Goal: Task Accomplishment & Management: Manage account settings

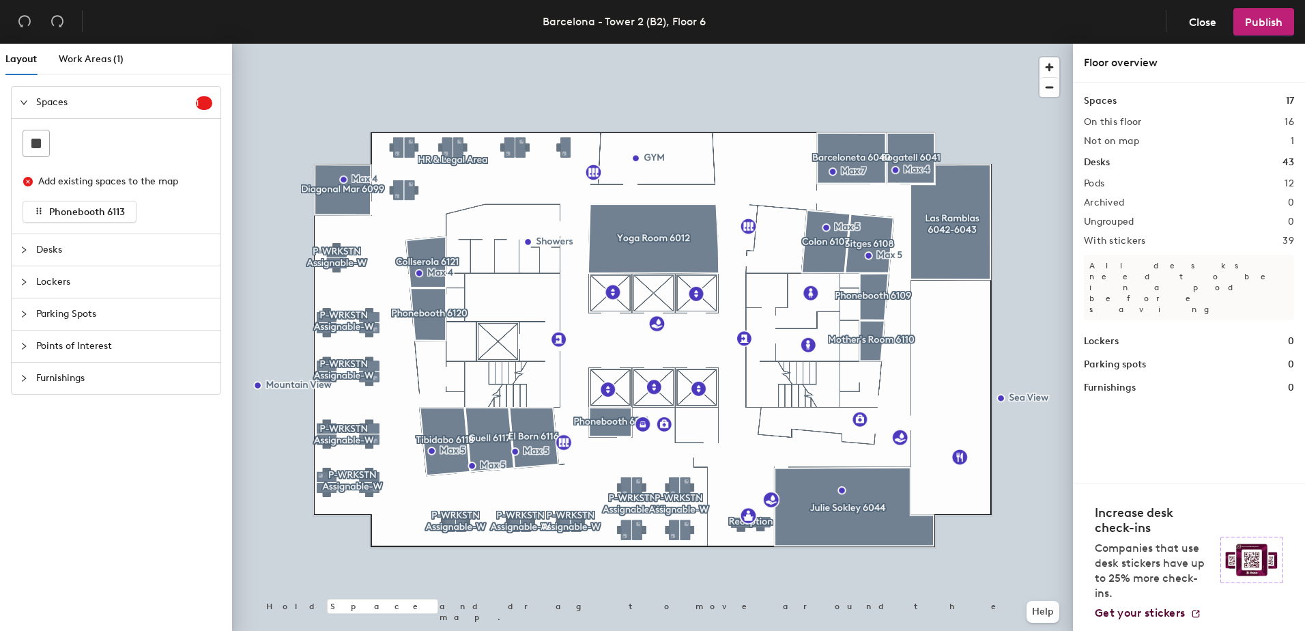
click at [23, 283] on icon "collapsed" at bounding box center [24, 282] width 8 height 8
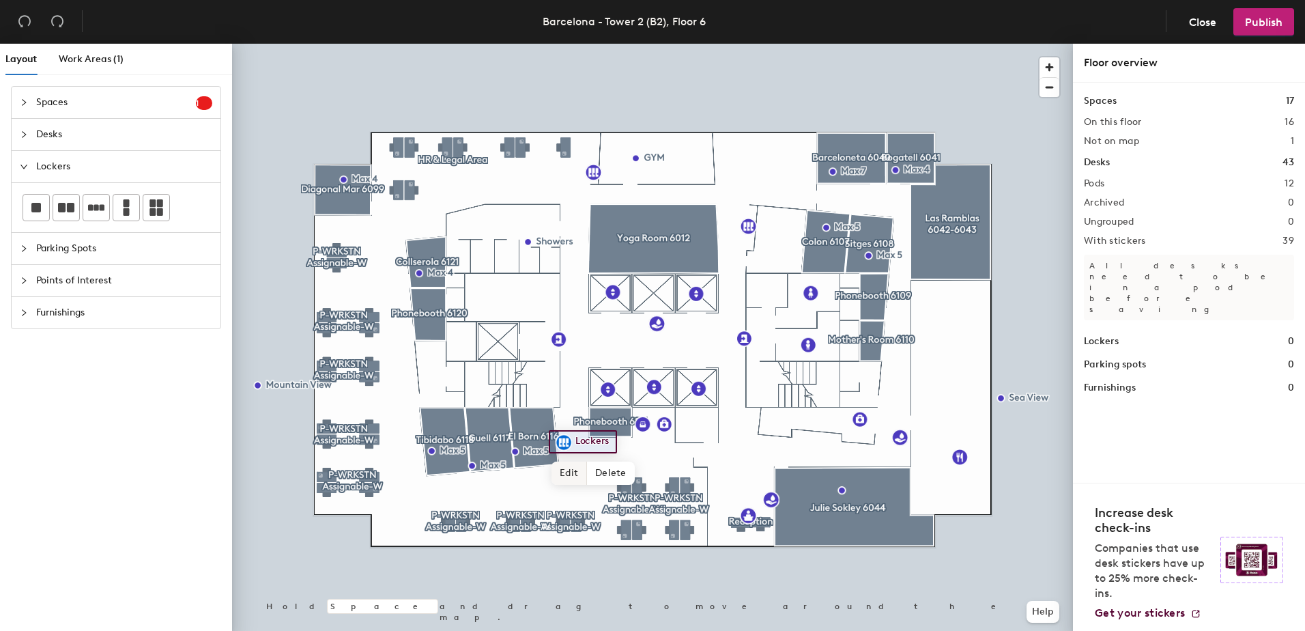
click at [565, 471] on span "Edit" at bounding box center [569, 472] width 35 height 23
click at [574, 457] on div "Lockers Done Hold Space and drag to move around the map. Help" at bounding box center [652, 340] width 841 height 593
drag, startPoint x: 573, startPoint y: 453, endPoint x: 584, endPoint y: 471, distance: 20.5
click at [584, 471] on span "Done" at bounding box center [587, 472] width 40 height 23
click at [567, 44] on div at bounding box center [652, 44] width 841 height 0
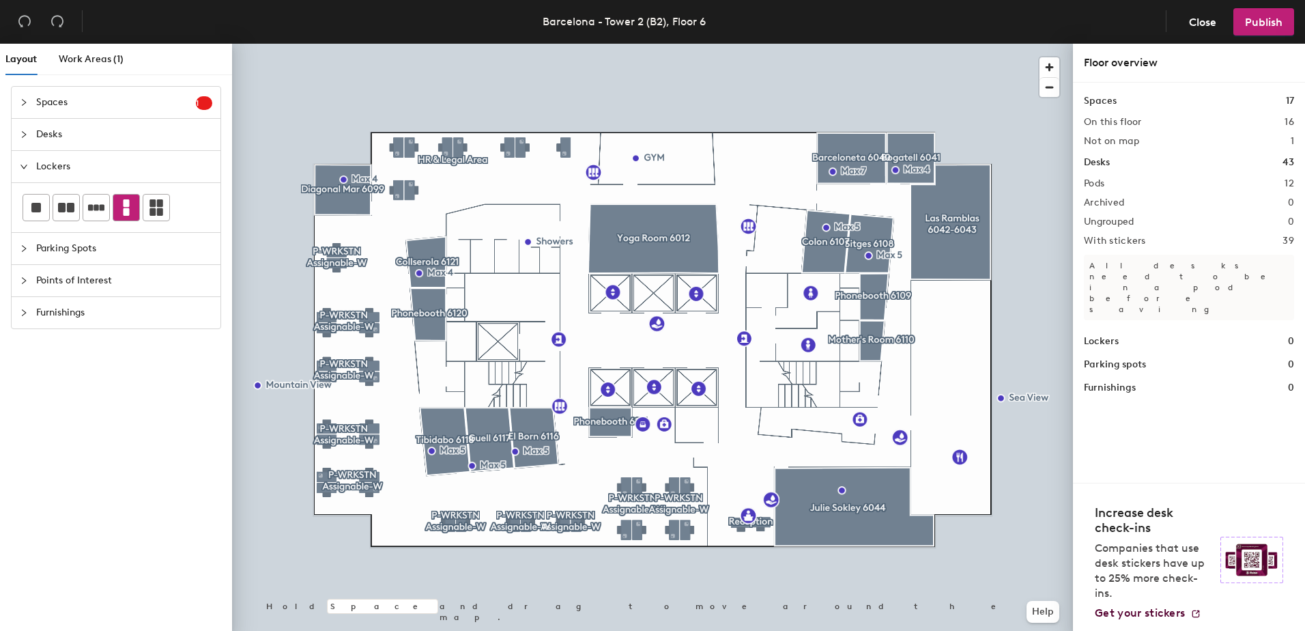
click at [128, 205] on icon at bounding box center [127, 207] width 6 height 16
click at [565, 438] on div "Layout Work Areas (1) Spaces 1 Add existing spaces to the map Phonebooth 6113 D…" at bounding box center [652, 340] width 1305 height 593
click at [158, 207] on icon at bounding box center [156, 207] width 14 height 16
click at [569, 429] on div "Layout Work Areas (1) Spaces 1 Add existing spaces to the map Phonebooth 6113 D…" at bounding box center [652, 340] width 1305 height 593
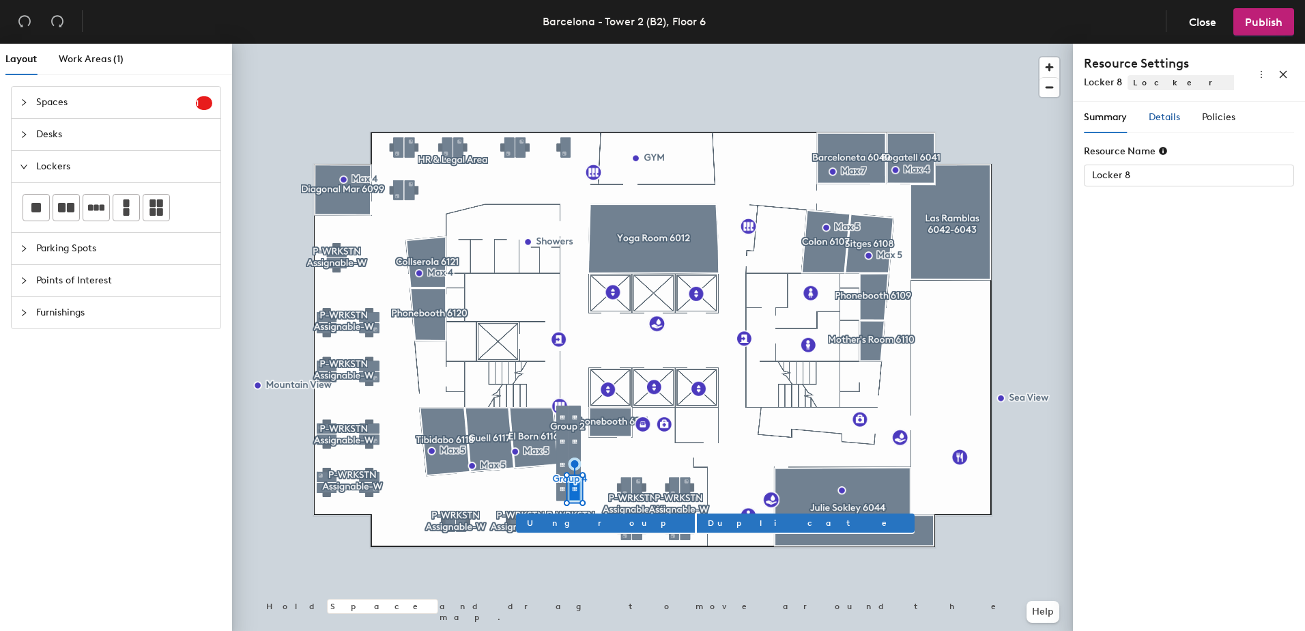
click at [1162, 115] on span "Details" at bounding box center [1164, 117] width 31 height 12
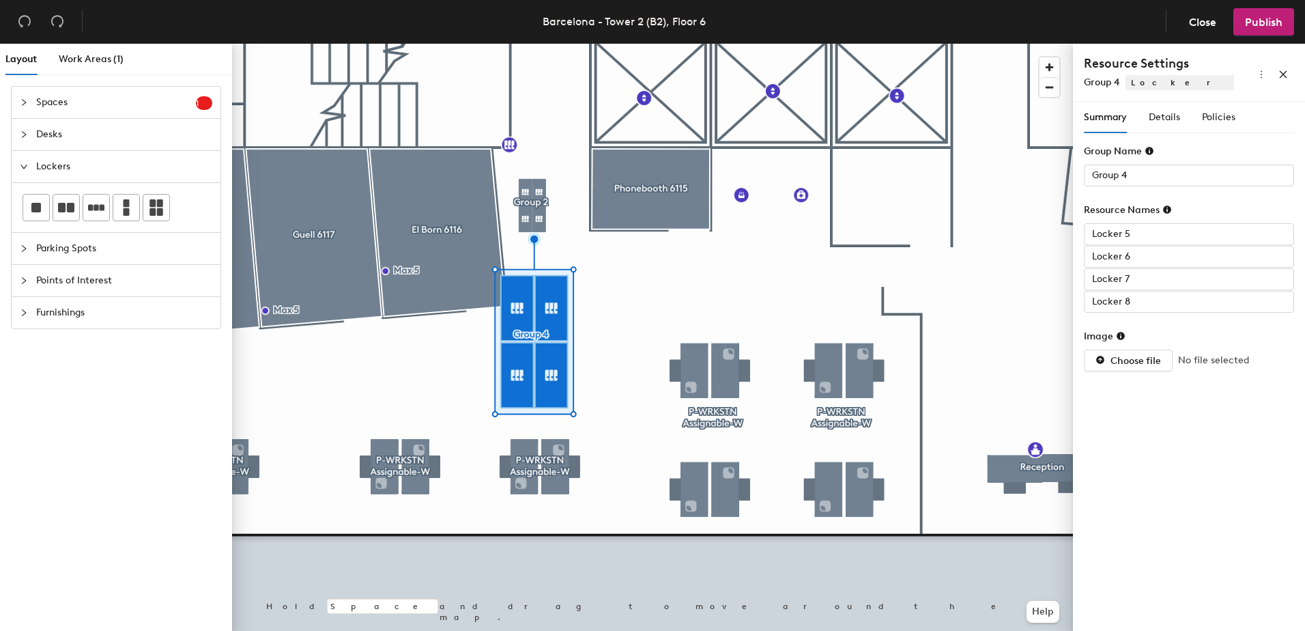
type input "Locker 6"
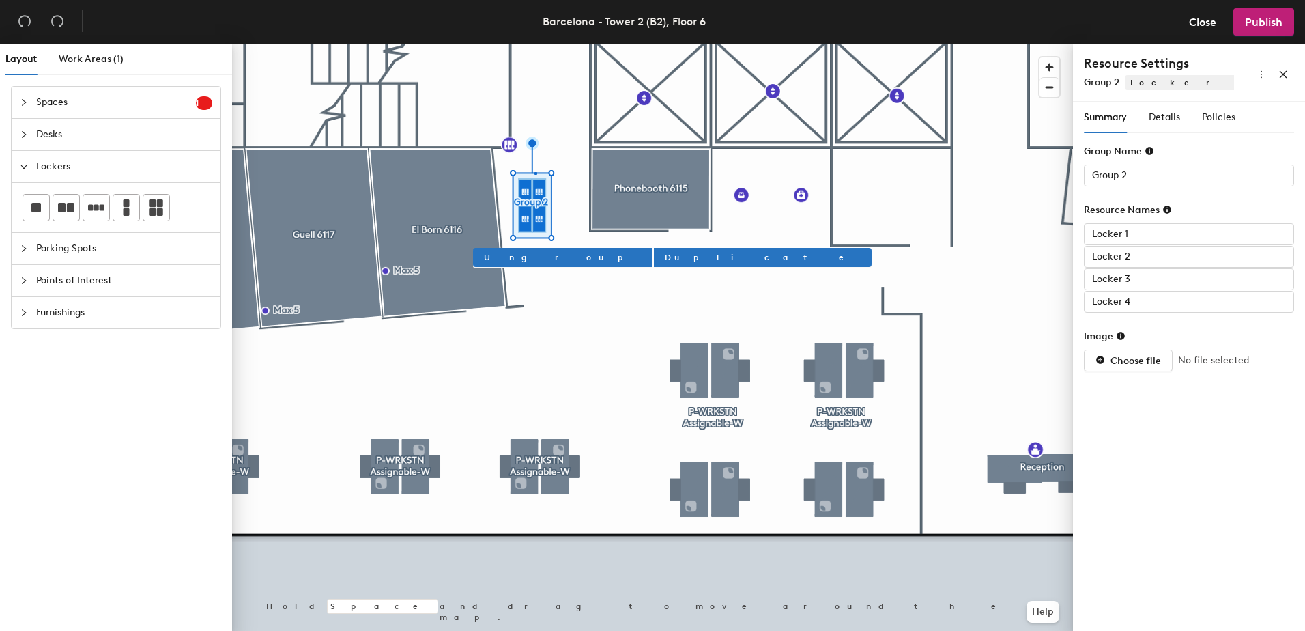
click at [535, 44] on div at bounding box center [652, 44] width 841 height 0
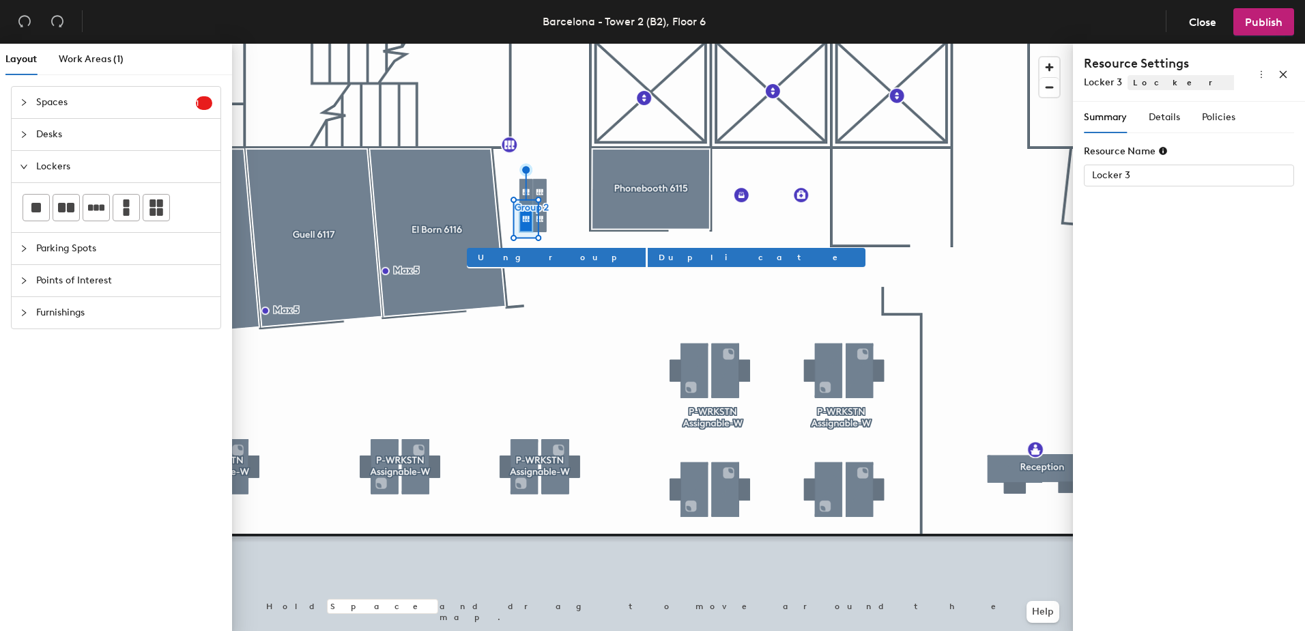
type input "Group 2"
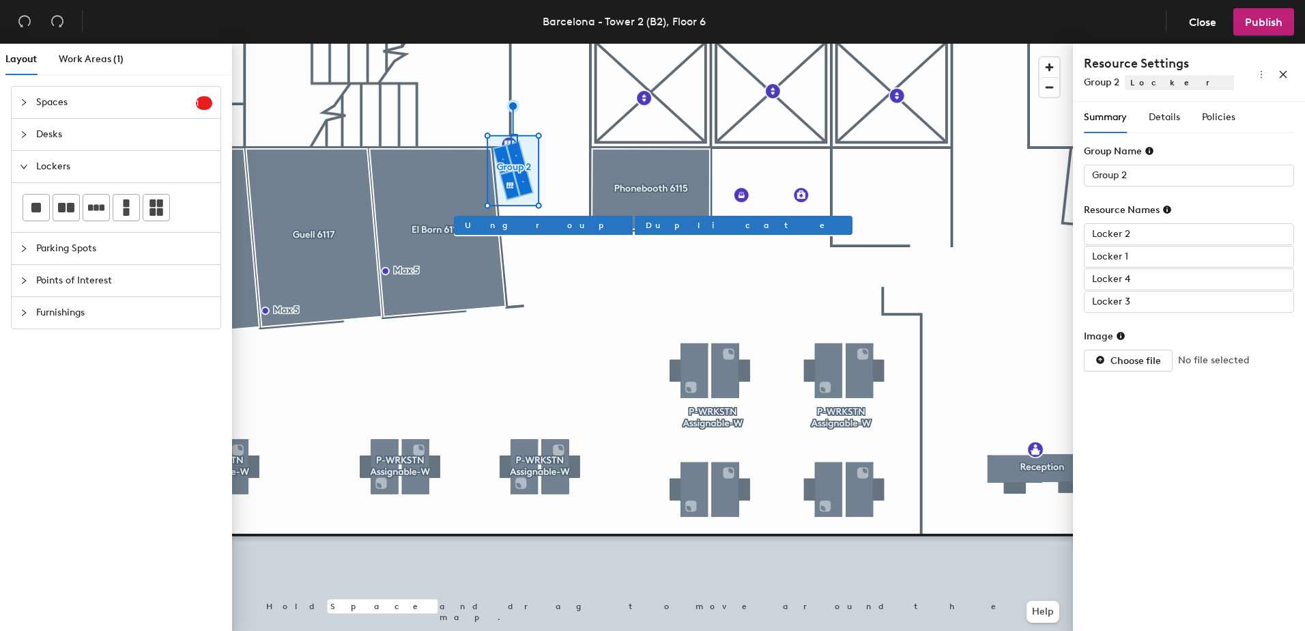
click at [517, 44] on div at bounding box center [652, 44] width 841 height 0
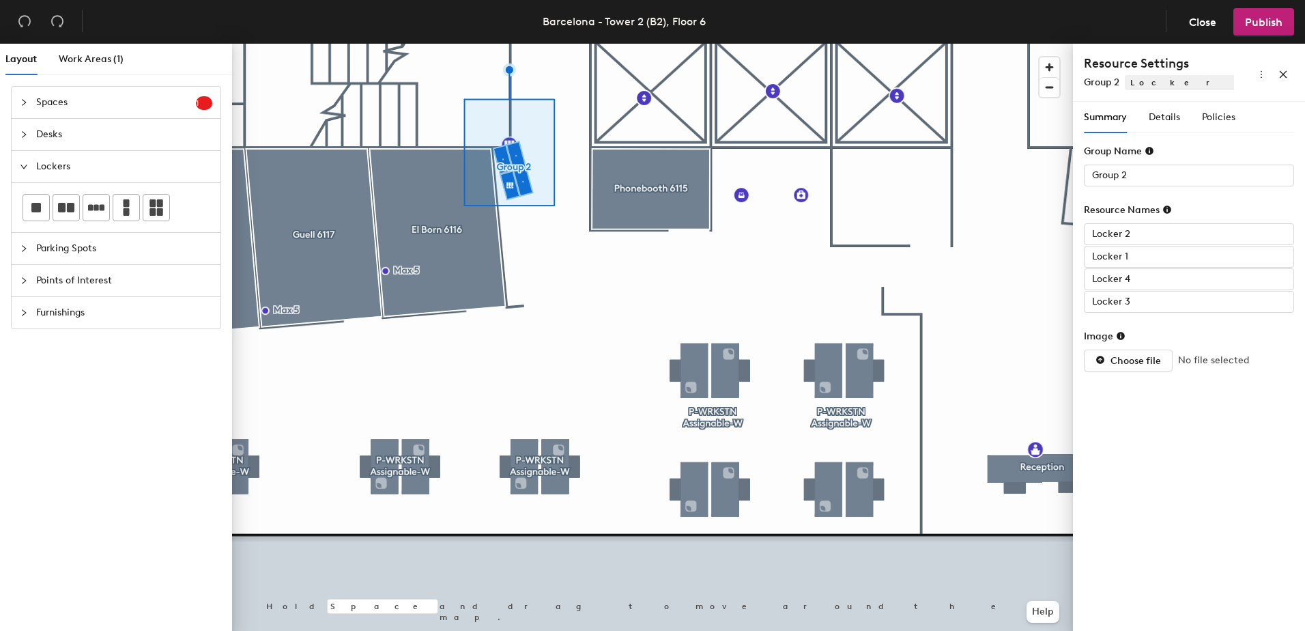
type input "Locker 3"
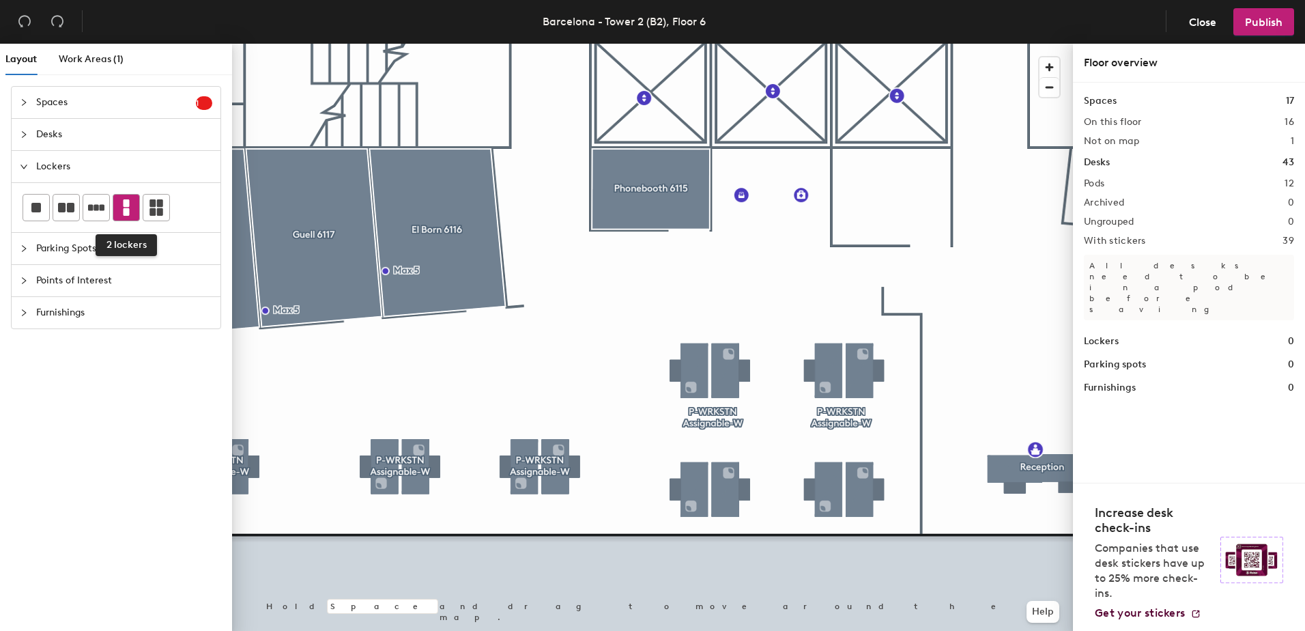
click at [130, 208] on icon at bounding box center [126, 207] width 16 height 16
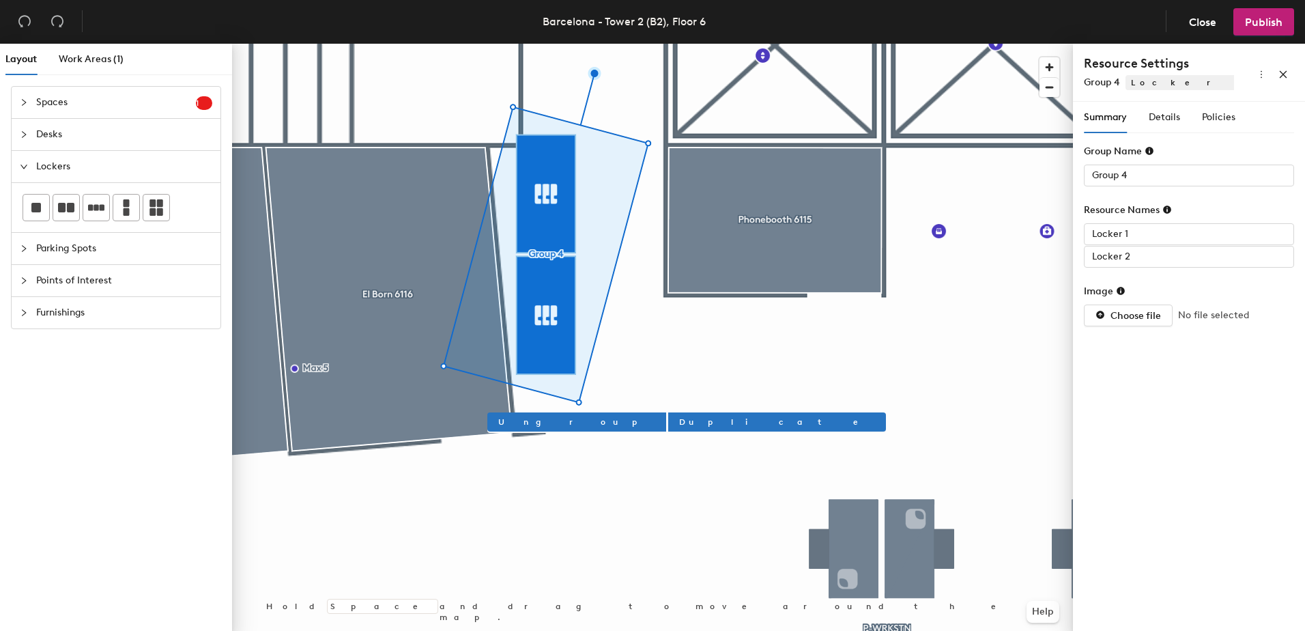
click at [597, 44] on div at bounding box center [652, 44] width 841 height 0
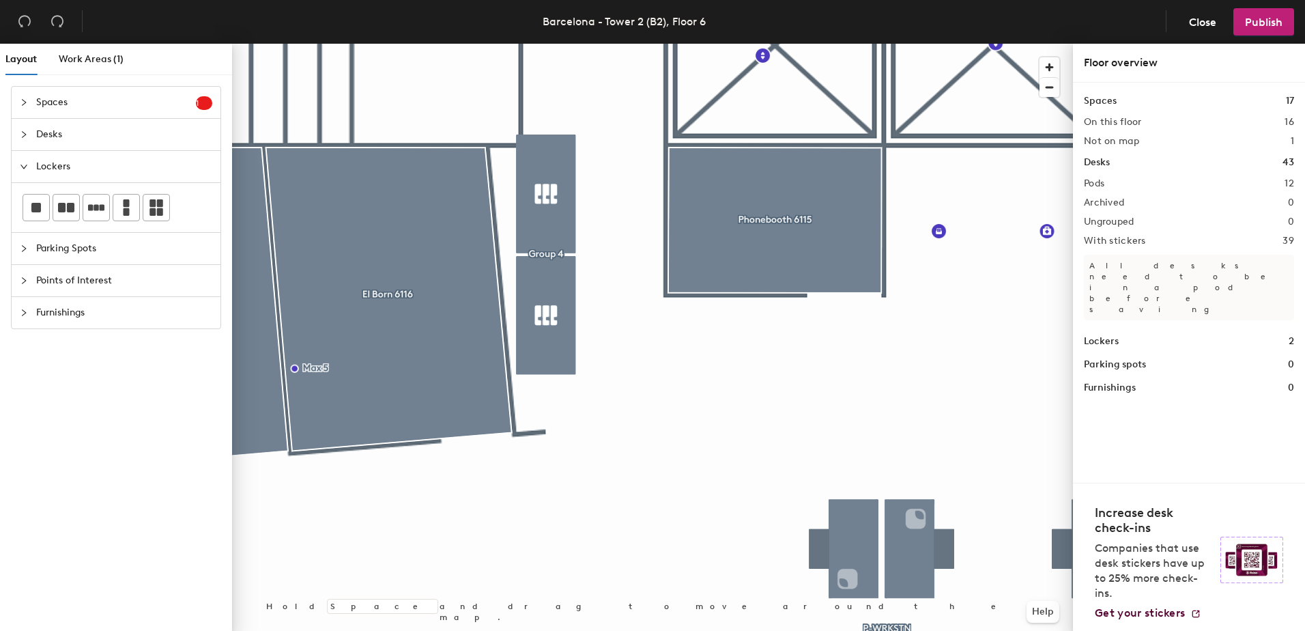
click at [547, 44] on div at bounding box center [652, 44] width 841 height 0
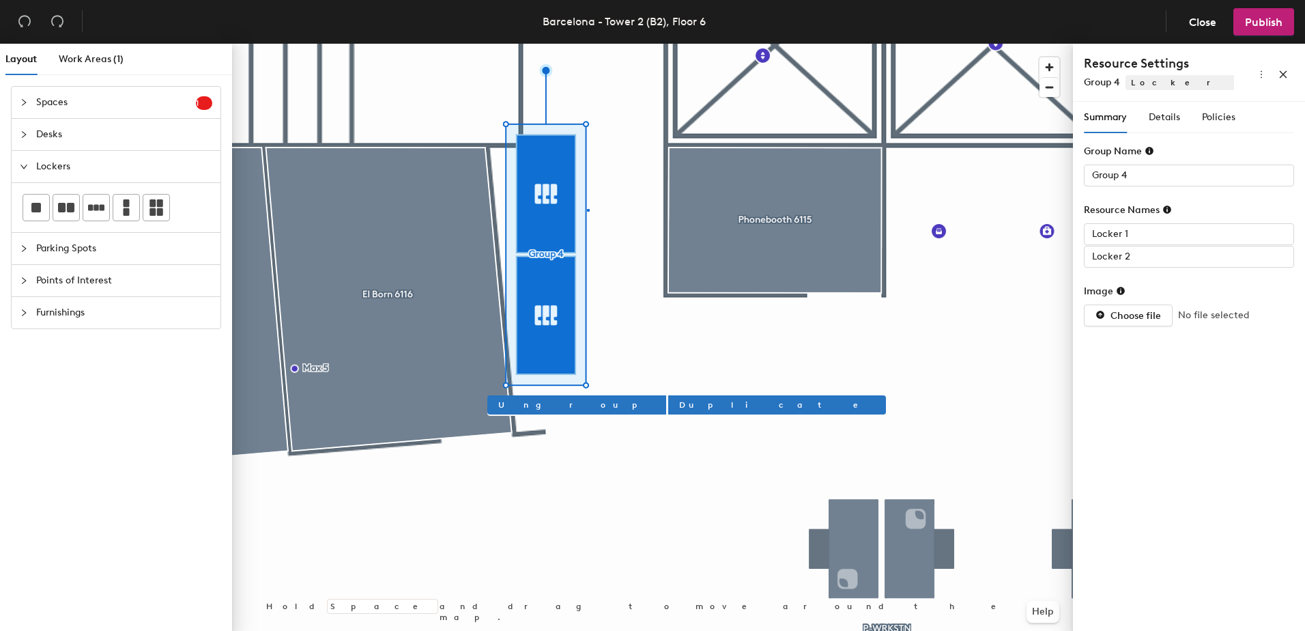
click at [589, 44] on div at bounding box center [652, 44] width 841 height 0
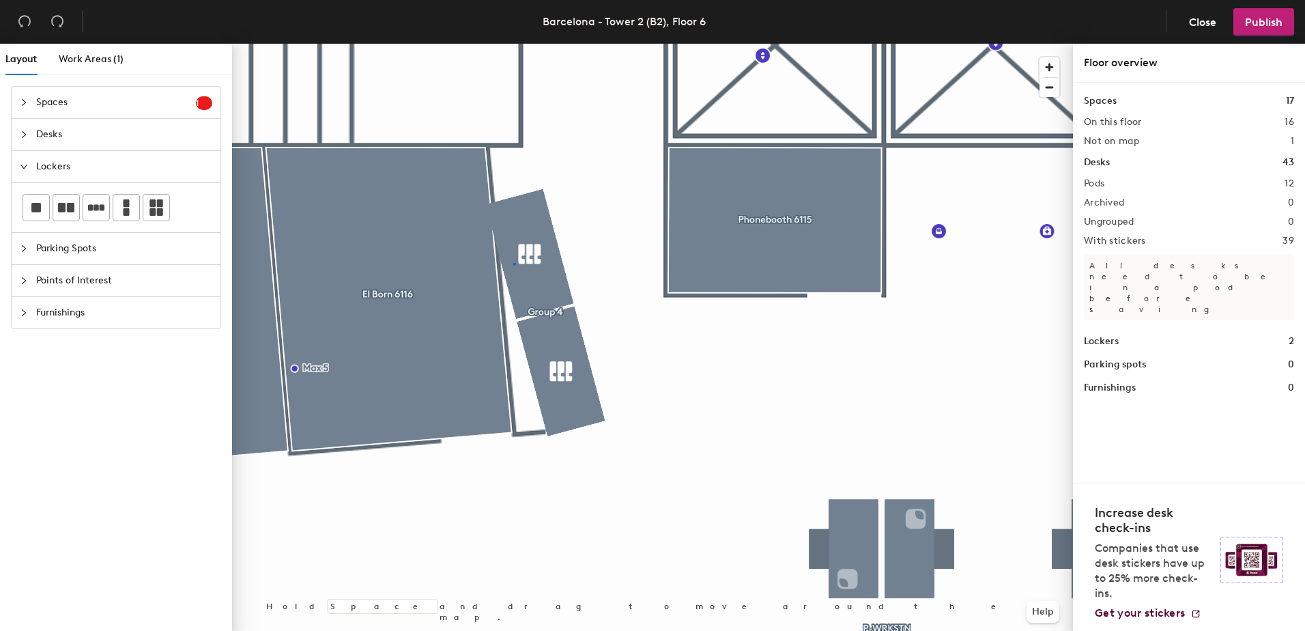
click at [514, 44] on div at bounding box center [652, 44] width 841 height 0
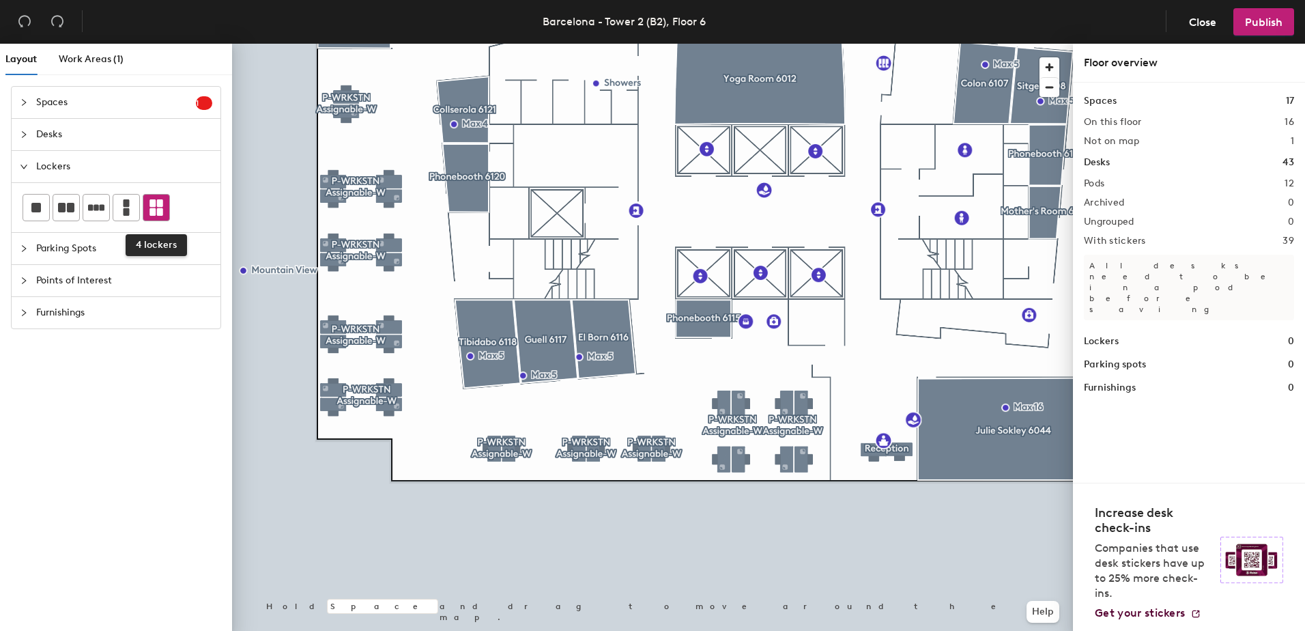
click at [162, 210] on icon at bounding box center [156, 207] width 14 height 16
click at [647, 531] on div "Layout Work Areas (1) Spaces 1 Add existing spaces to the map Phonebooth 6113 D…" at bounding box center [652, 340] width 1305 height 593
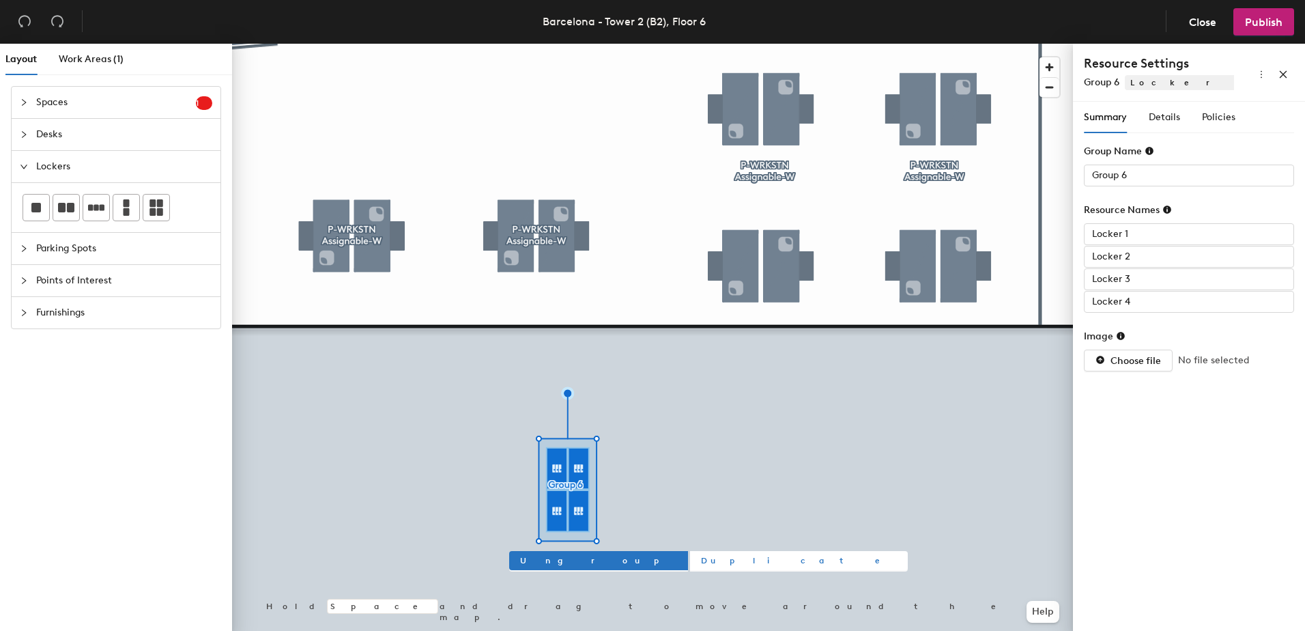
click at [701, 557] on span "Duplicate" at bounding box center [799, 560] width 196 height 12
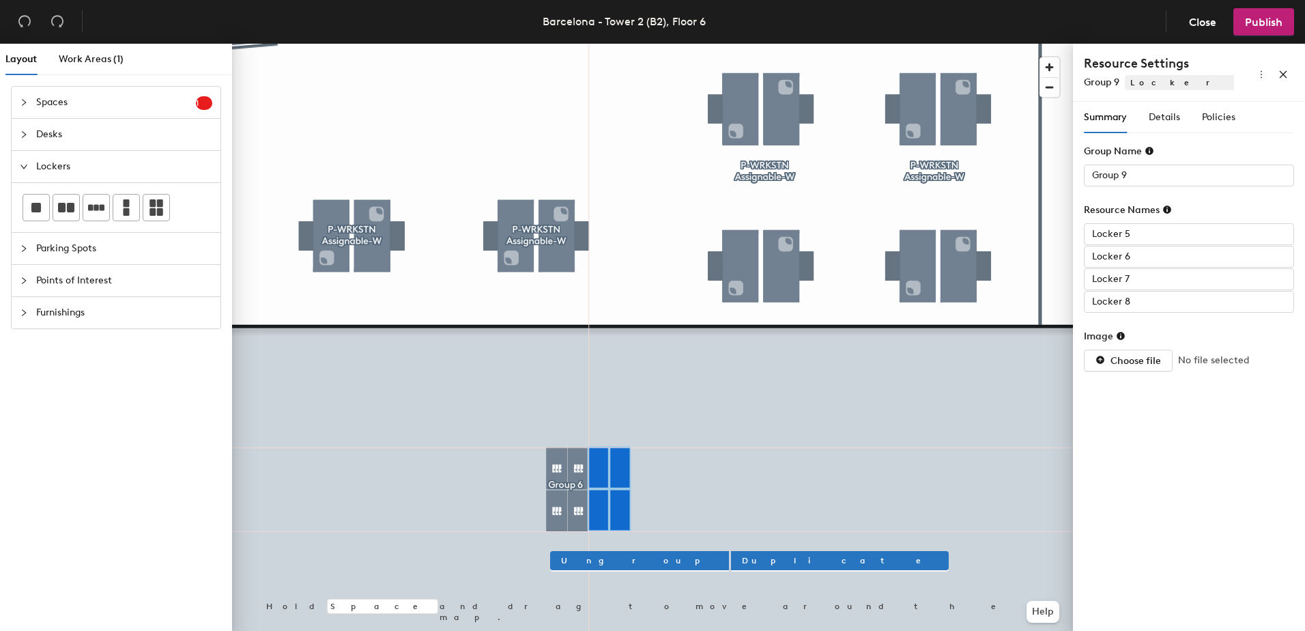
click at [563, 44] on div at bounding box center [652, 44] width 841 height 0
type input "Group 6"
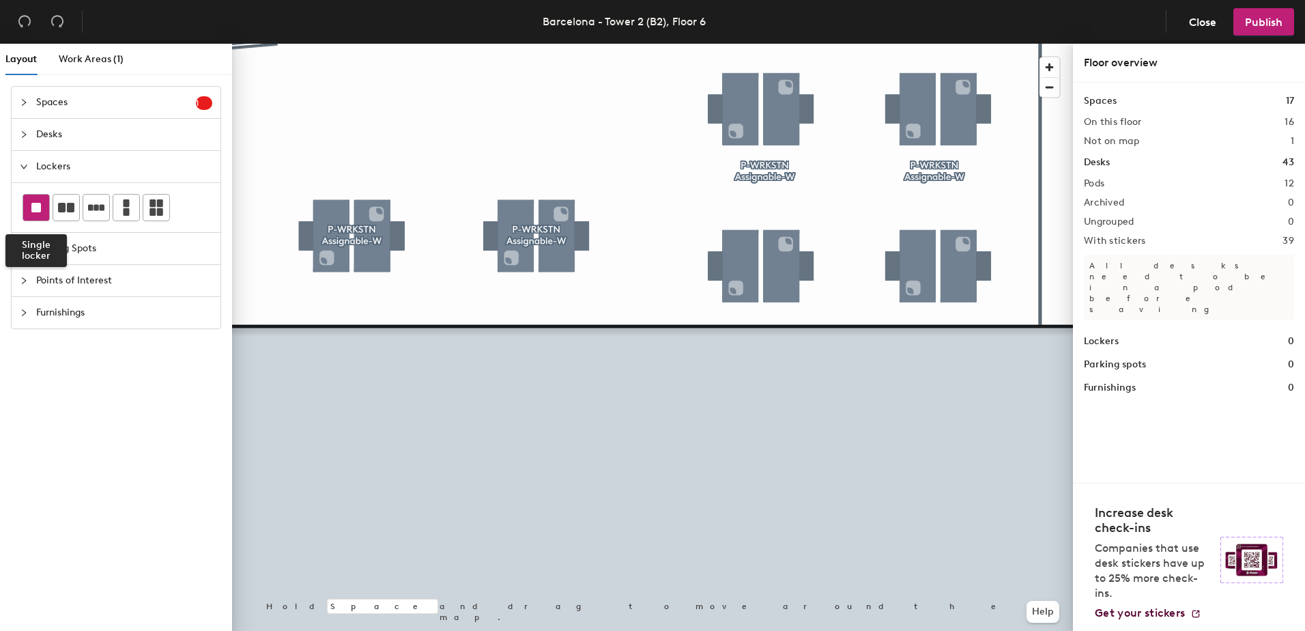
click at [38, 203] on rect at bounding box center [36, 208] width 10 height 10
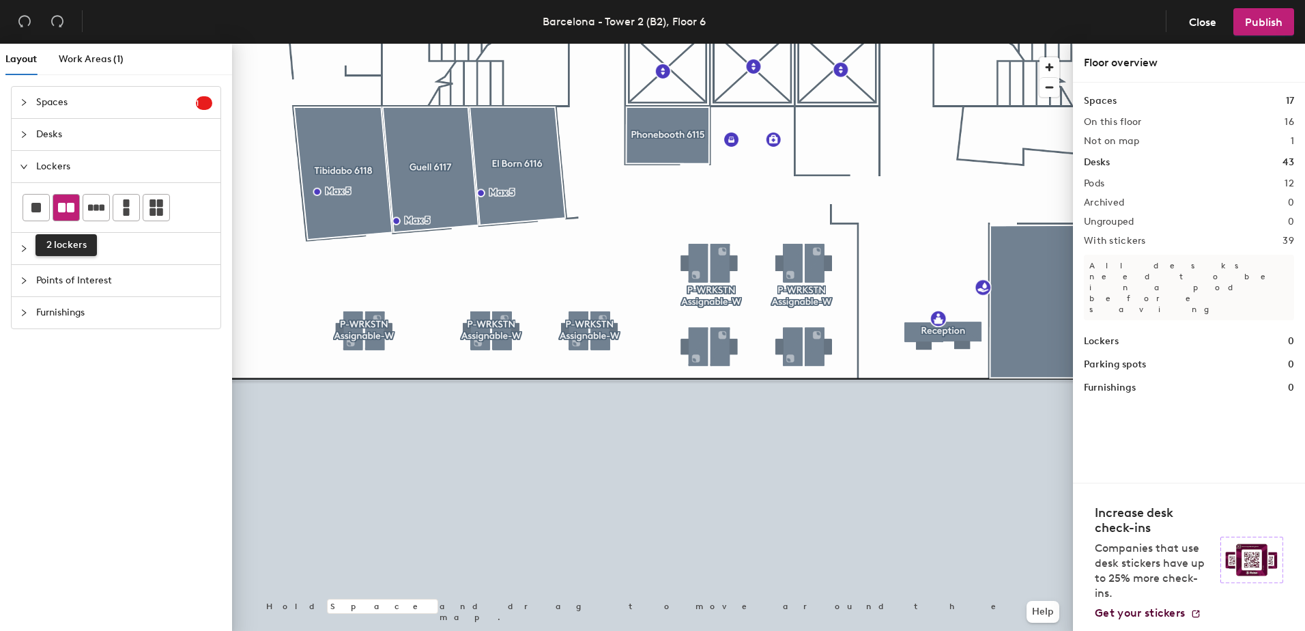
click at [70, 203] on icon at bounding box center [66, 208] width 16 height 10
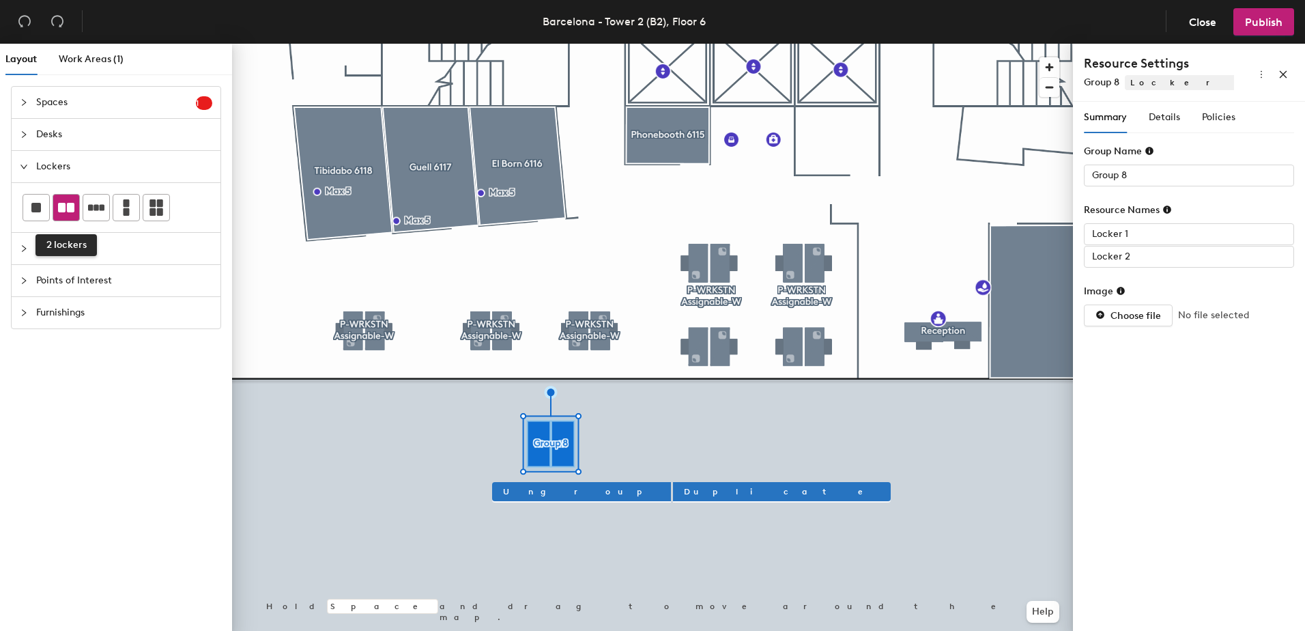
click at [70, 206] on icon at bounding box center [66, 208] width 16 height 10
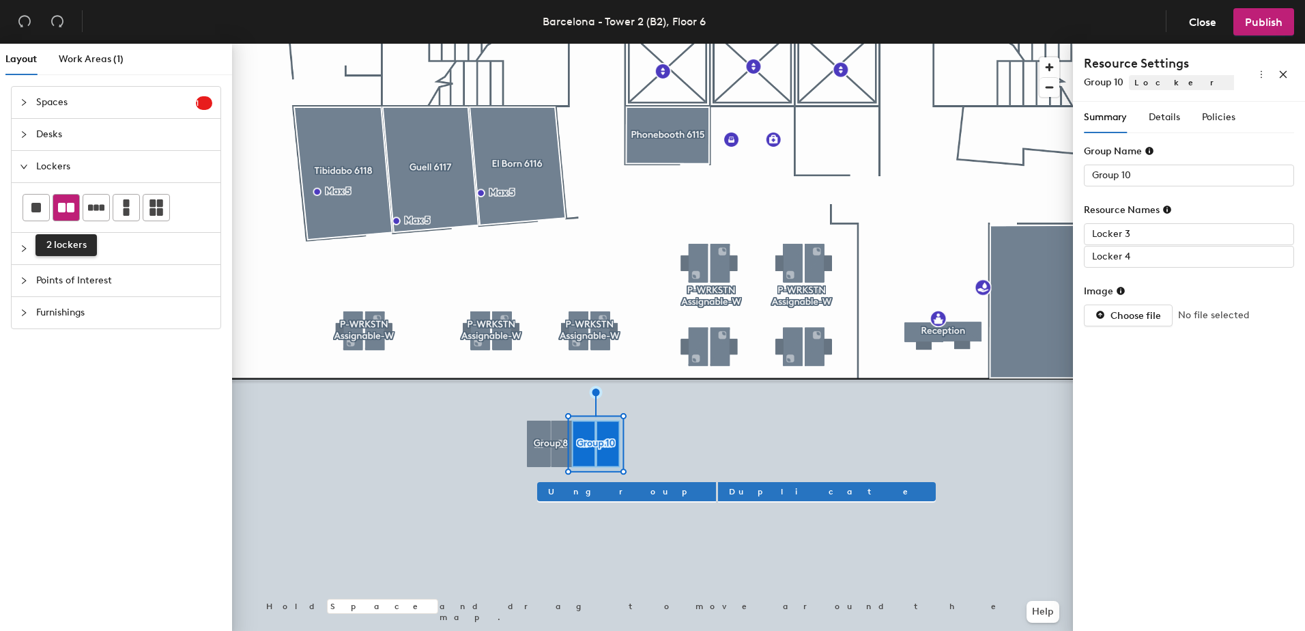
click at [66, 208] on icon at bounding box center [66, 207] width 16 height 16
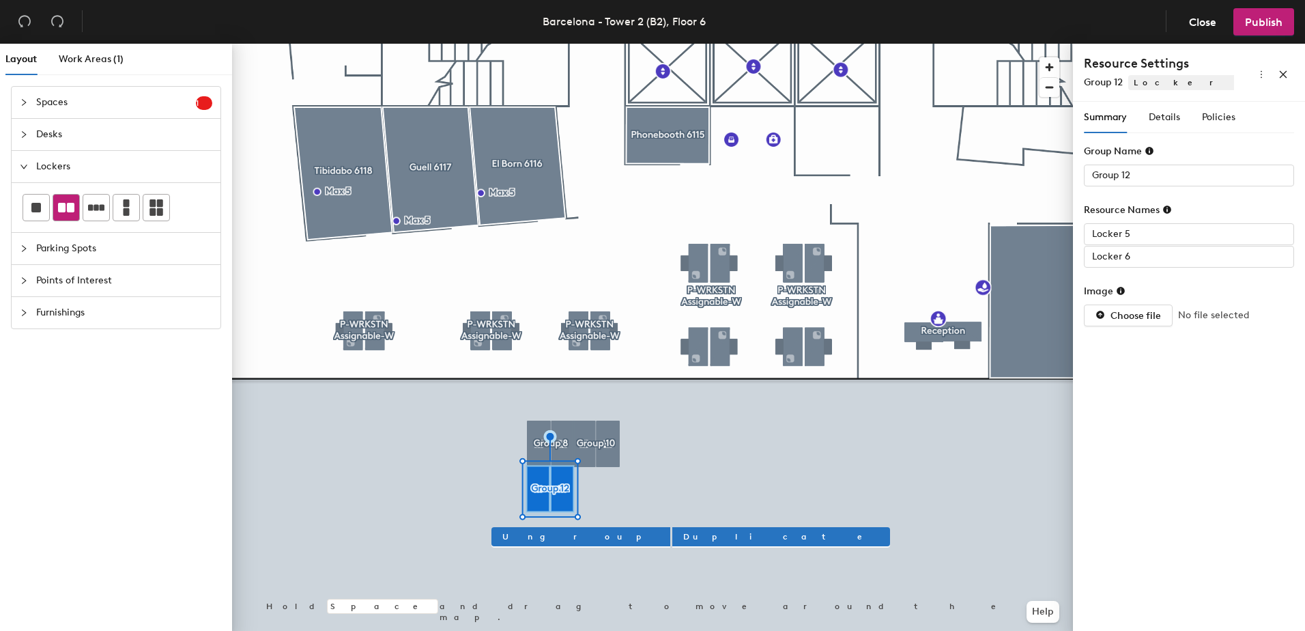
click at [69, 203] on icon at bounding box center [66, 208] width 16 height 10
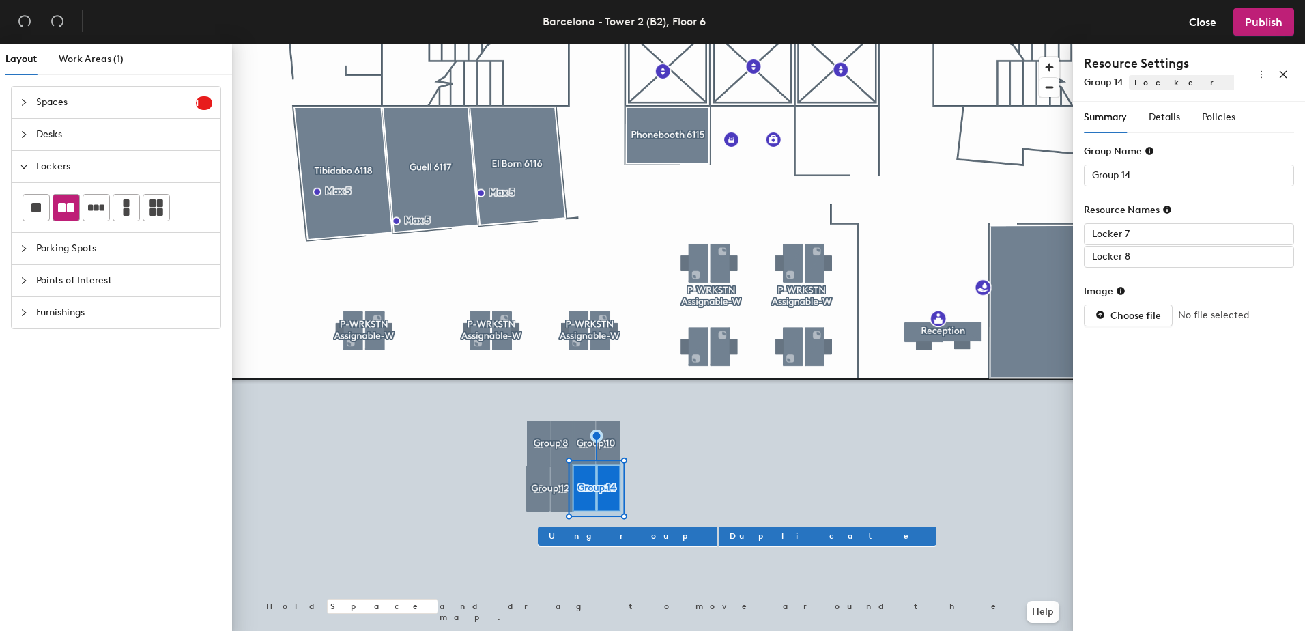
click at [66, 203] on icon at bounding box center [66, 207] width 16 height 16
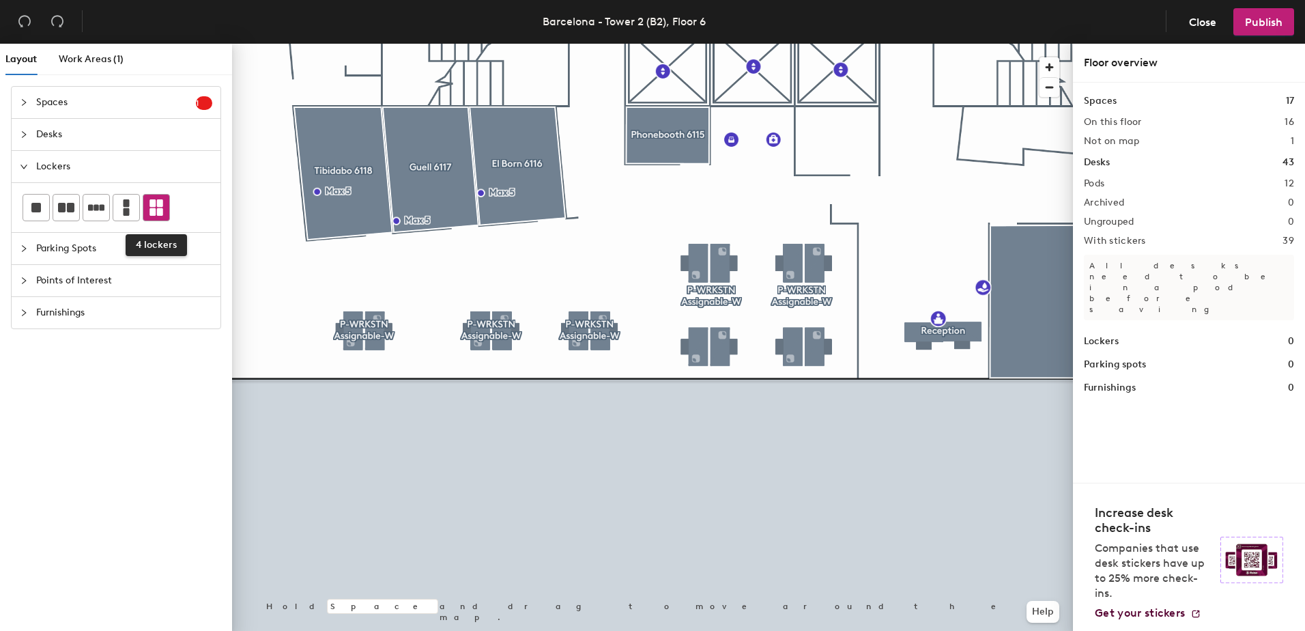
click at [151, 204] on icon at bounding box center [156, 207] width 14 height 16
click at [567, 457] on div "Layout Work Areas (1) Spaces 1 Add existing spaces to the map Phonebooth 6113 D…" at bounding box center [652, 340] width 1305 height 593
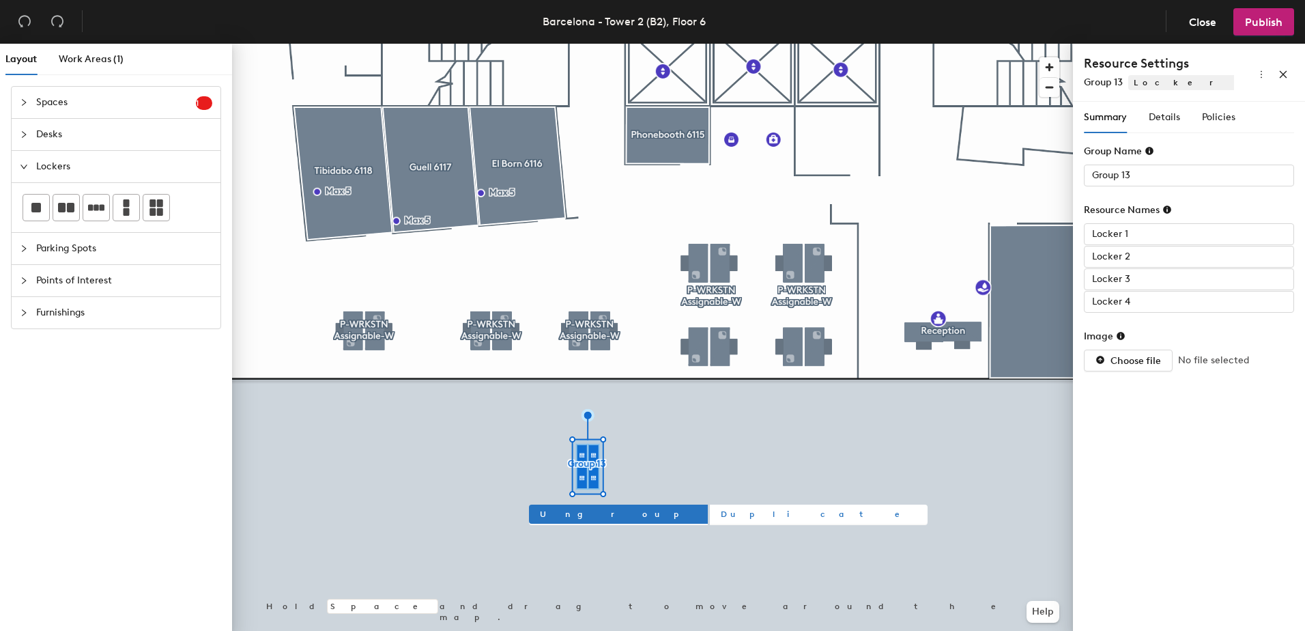
click at [721, 513] on span "Duplicate" at bounding box center [819, 514] width 196 height 12
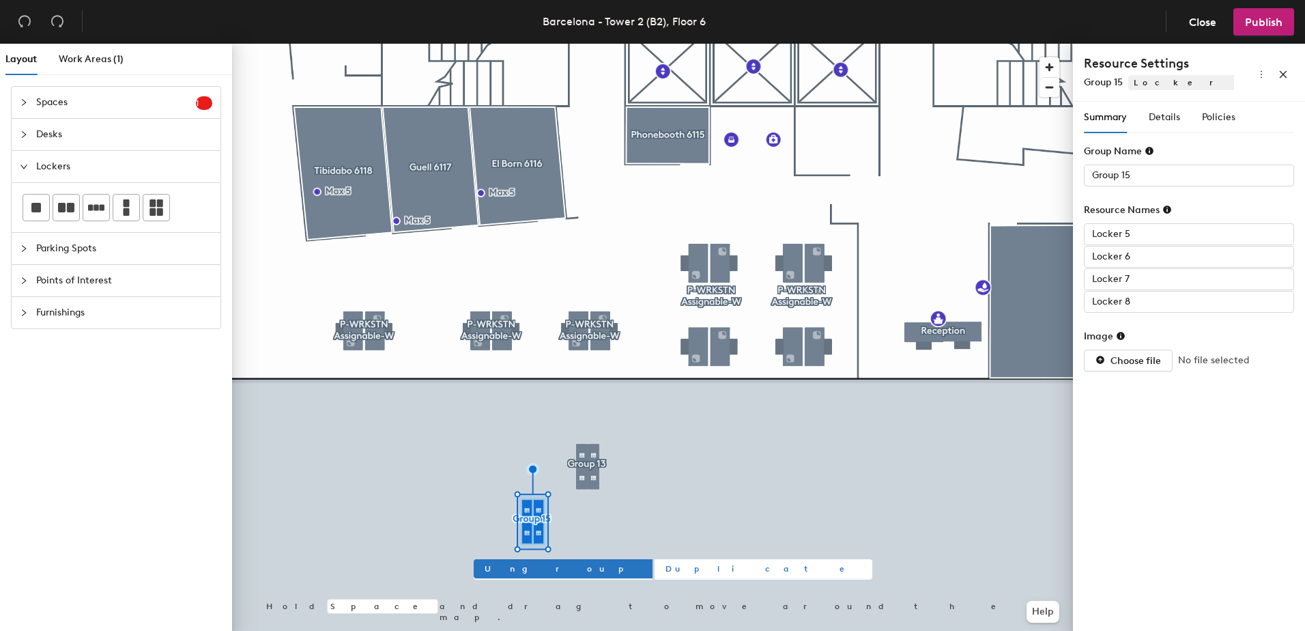
click at [666, 568] on span "Duplicate" at bounding box center [764, 568] width 196 height 12
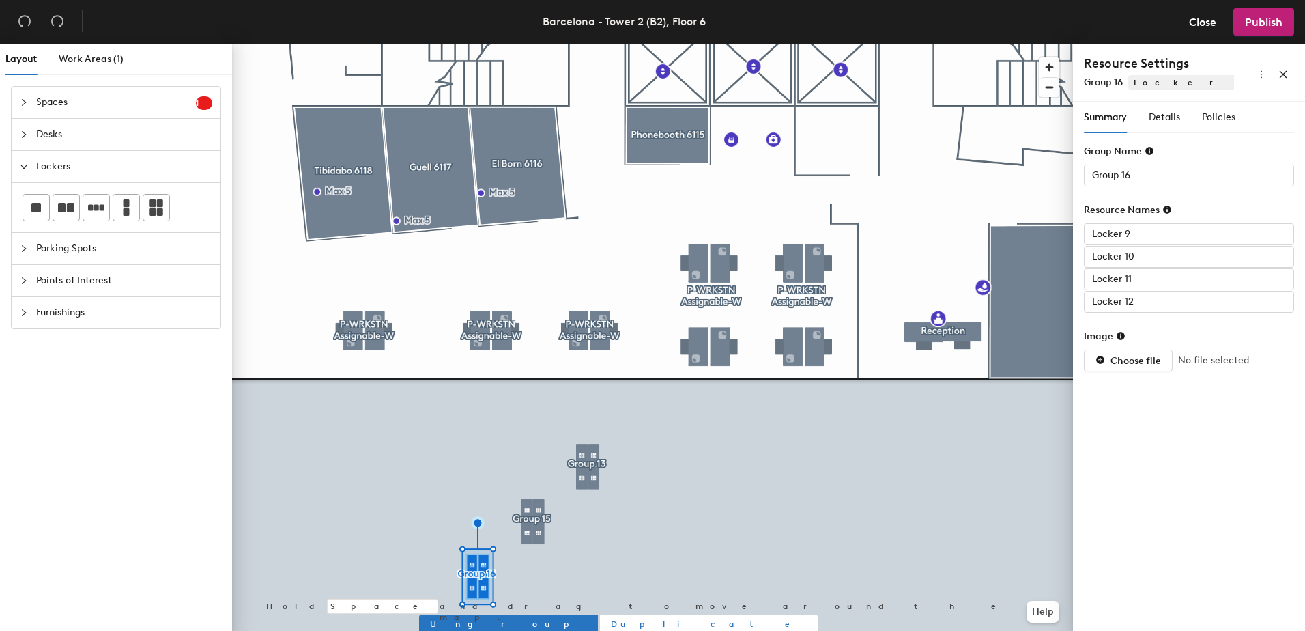
click at [611, 621] on span "Duplicate" at bounding box center [709, 624] width 196 height 12
type input "Group 17"
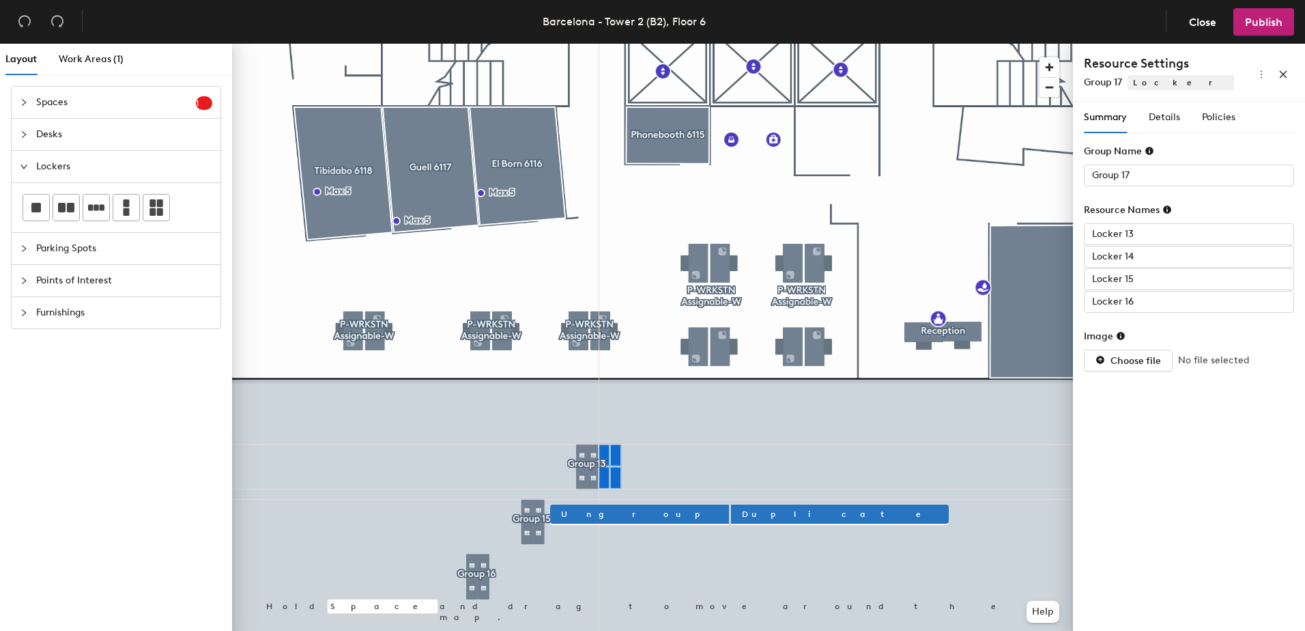
click at [532, 44] on div at bounding box center [652, 44] width 841 height 0
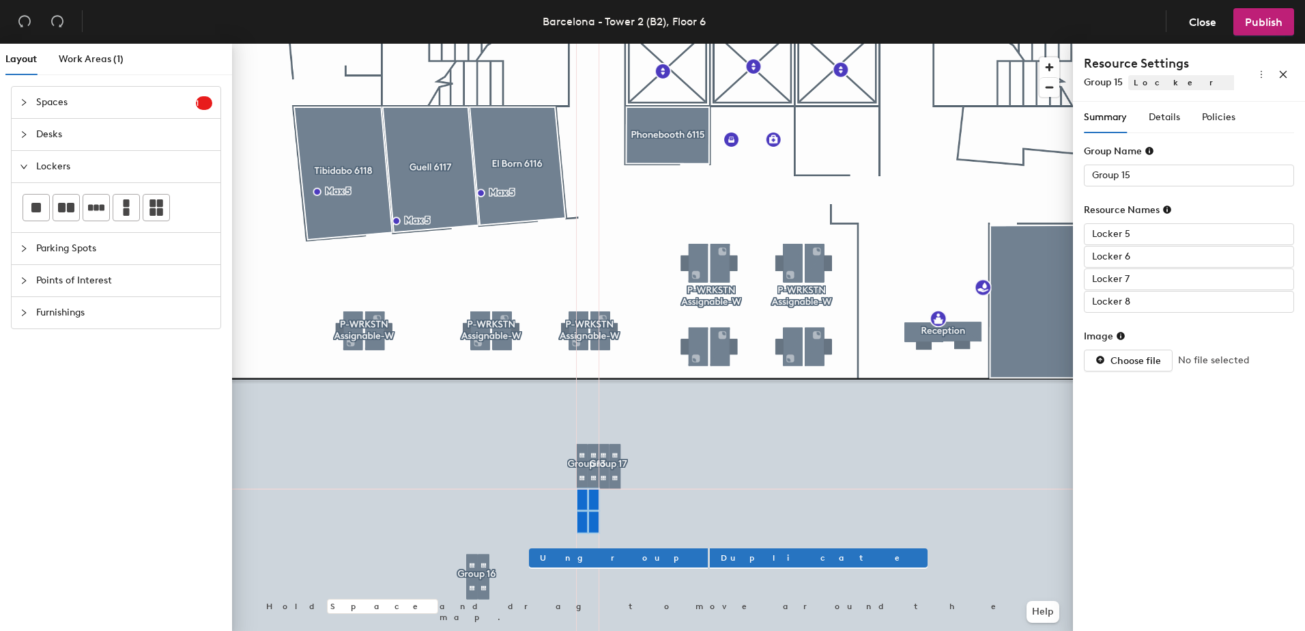
click at [474, 44] on div at bounding box center [652, 44] width 841 height 0
type input "Group 16"
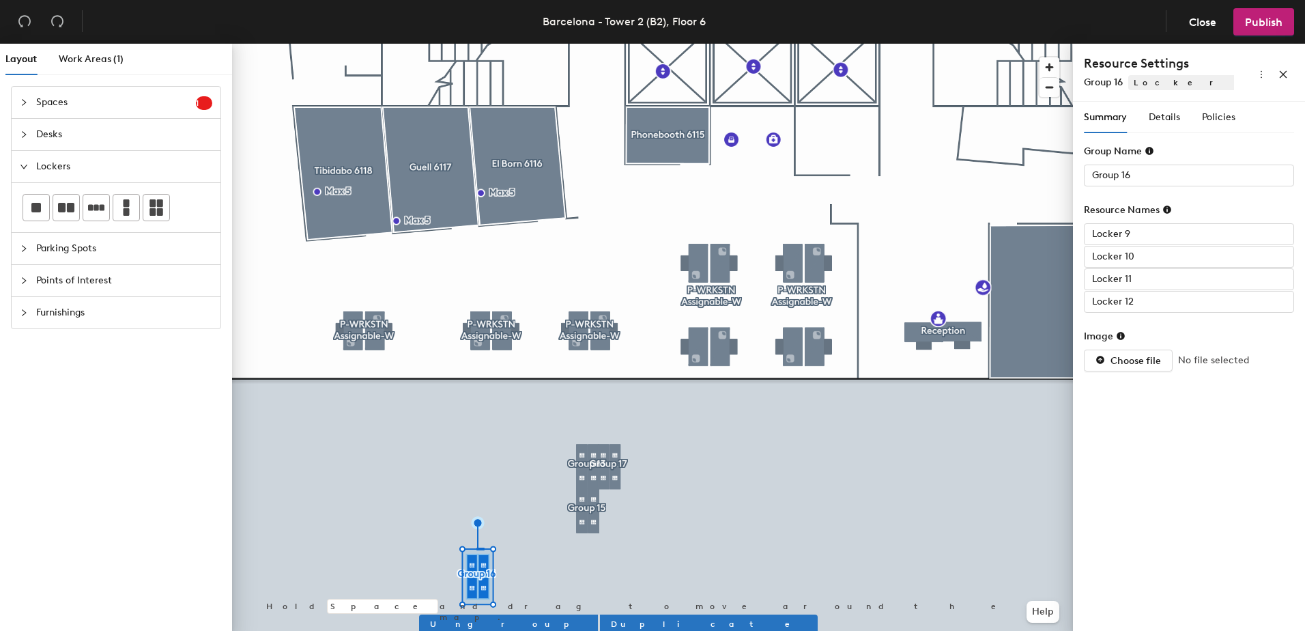
click at [476, 44] on div at bounding box center [652, 44] width 841 height 0
click at [481, 44] on div at bounding box center [652, 44] width 841 height 0
click at [476, 44] on div at bounding box center [652, 44] width 841 height 0
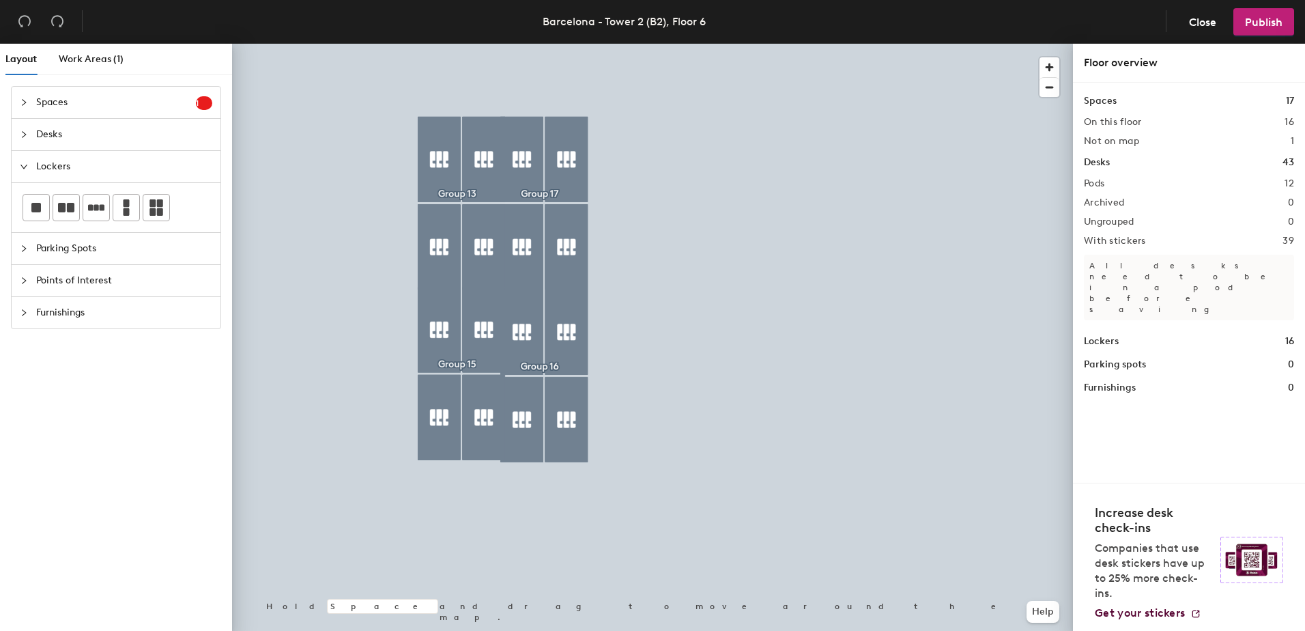
click at [454, 44] on div at bounding box center [652, 44] width 841 height 0
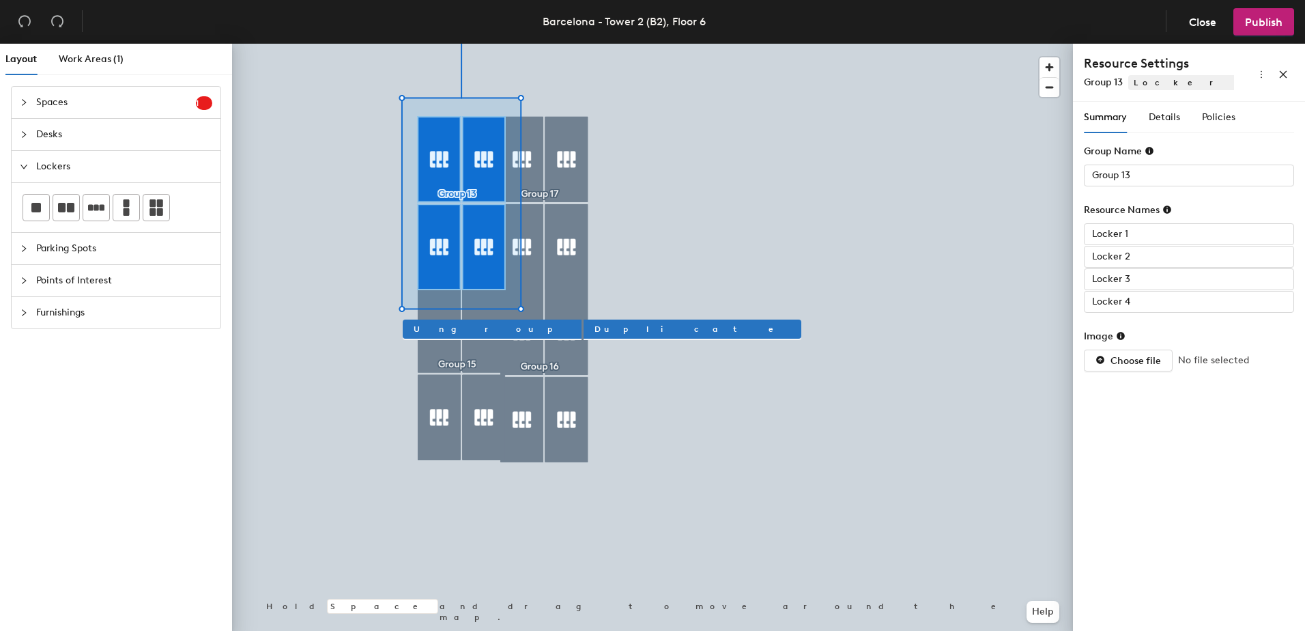
click at [560, 44] on div at bounding box center [652, 44] width 841 height 0
type input "Group 17"
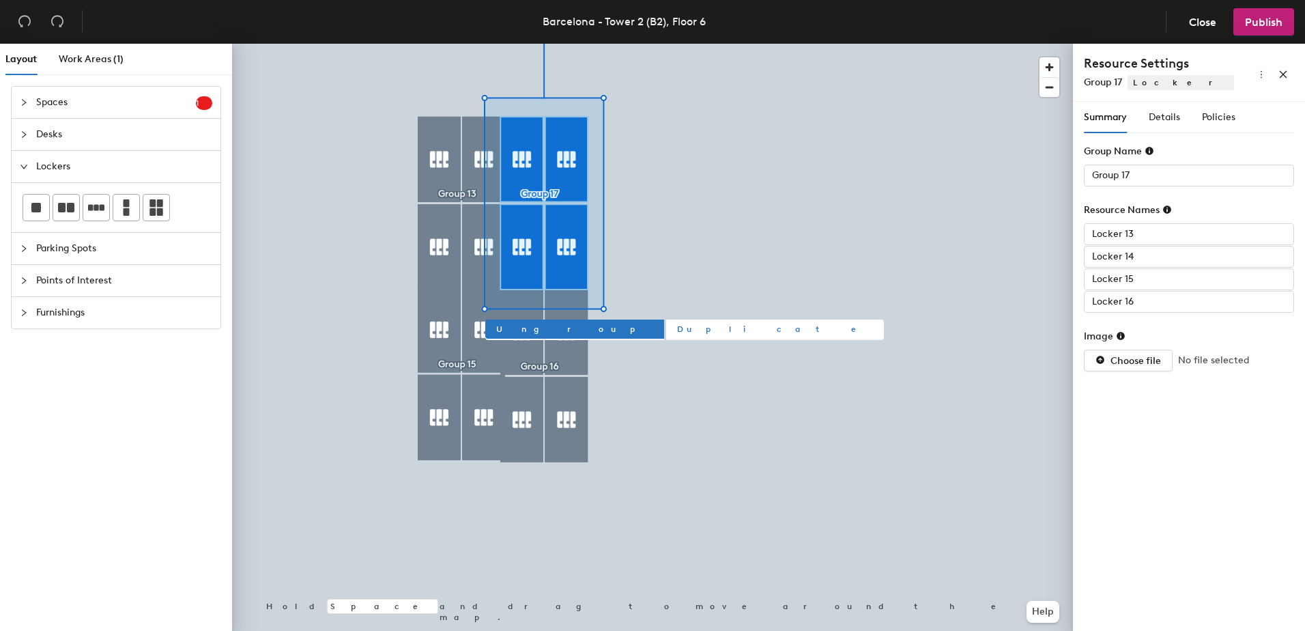
click at [563, 44] on div at bounding box center [652, 44] width 841 height 0
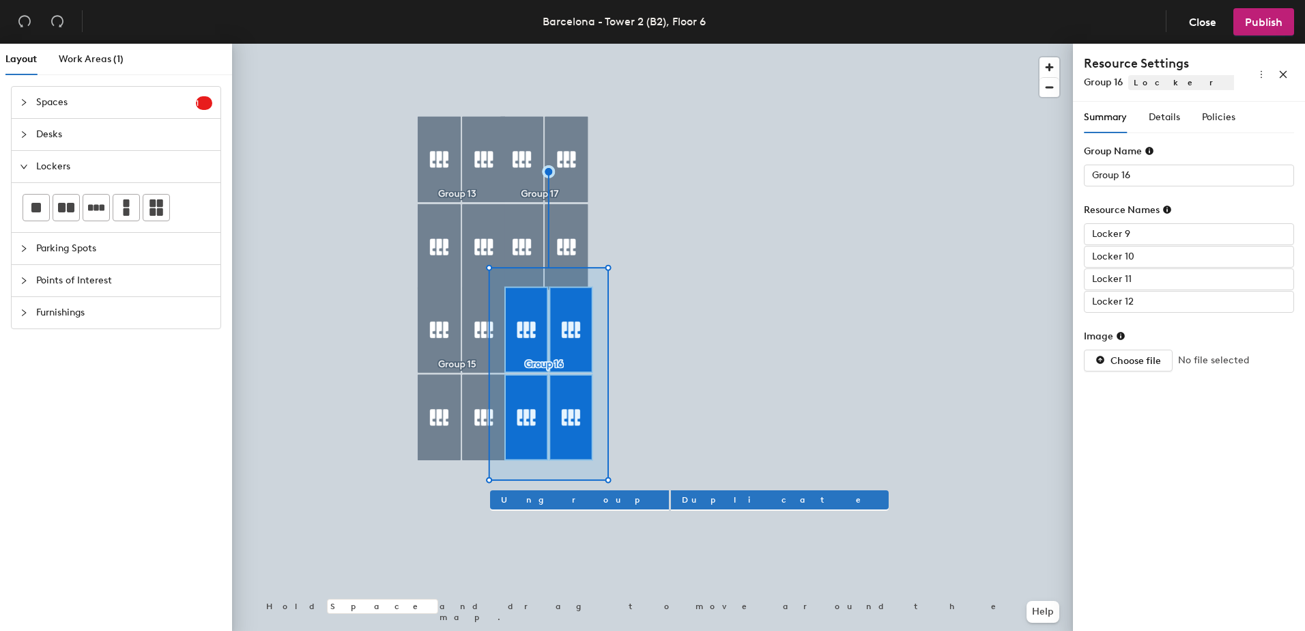
type input "Group 17"
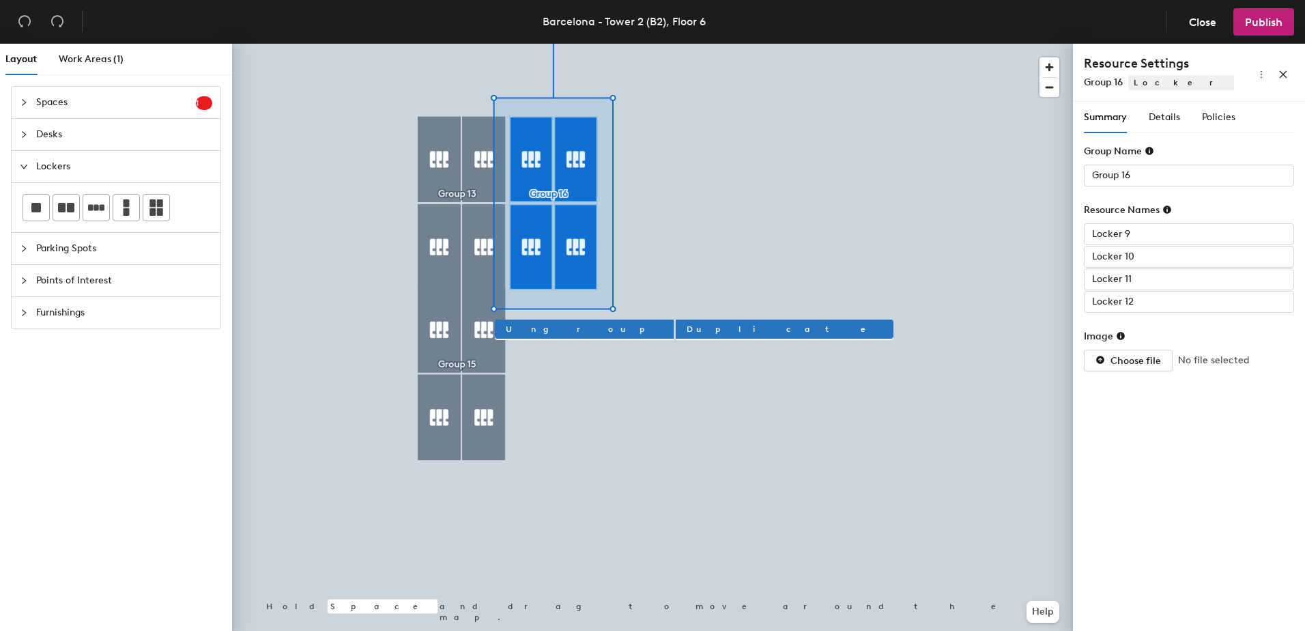
type input "Group 15"
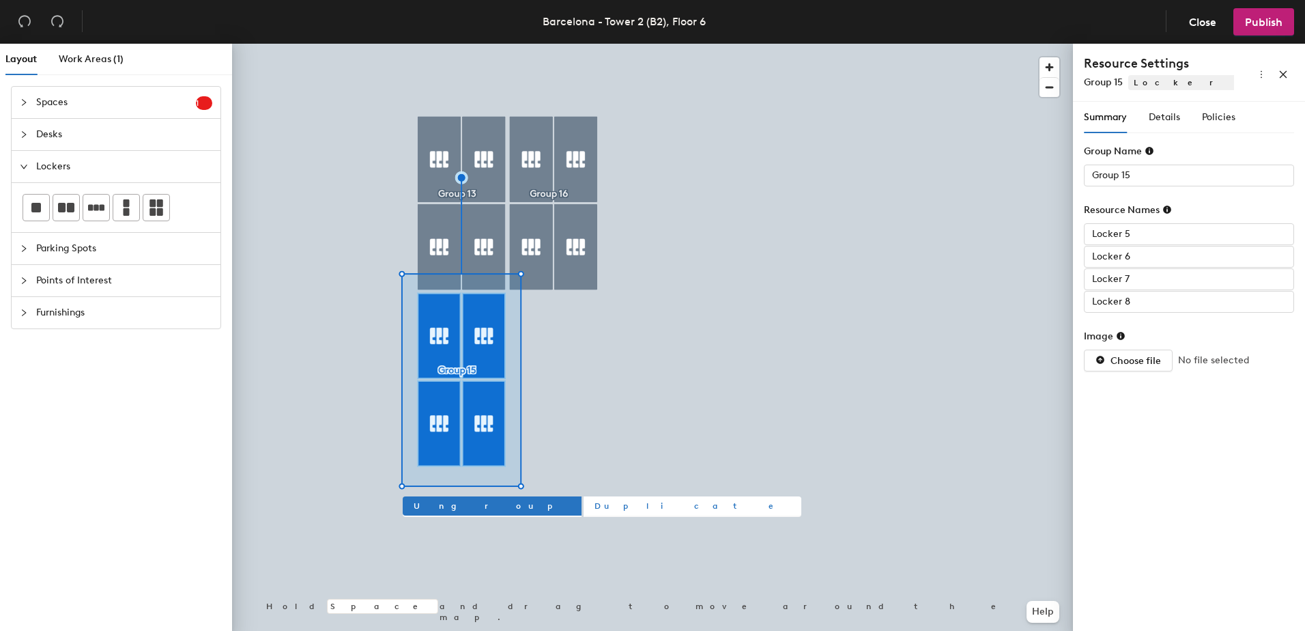
click at [595, 505] on span "Duplicate" at bounding box center [693, 506] width 196 height 12
type input "Group 17"
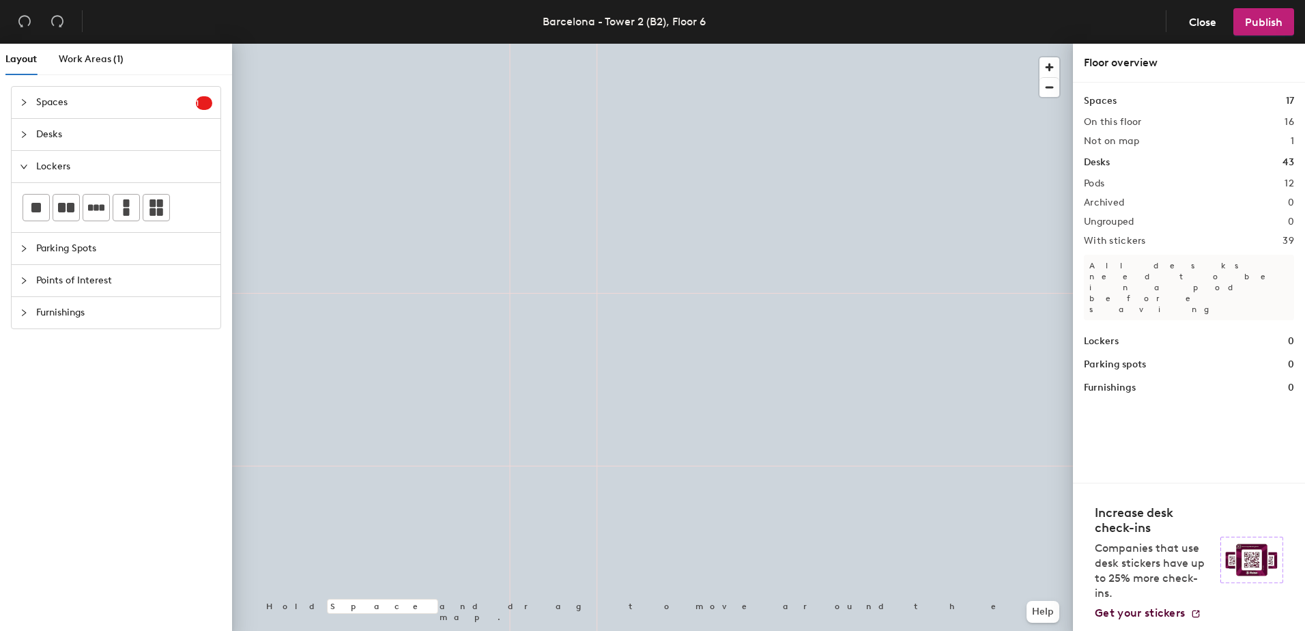
click at [508, 179] on div "Layout Work Areas (1) Spaces 1 Add existing spaces to the map Phonebooth 6113 D…" at bounding box center [652, 340] width 1305 height 593
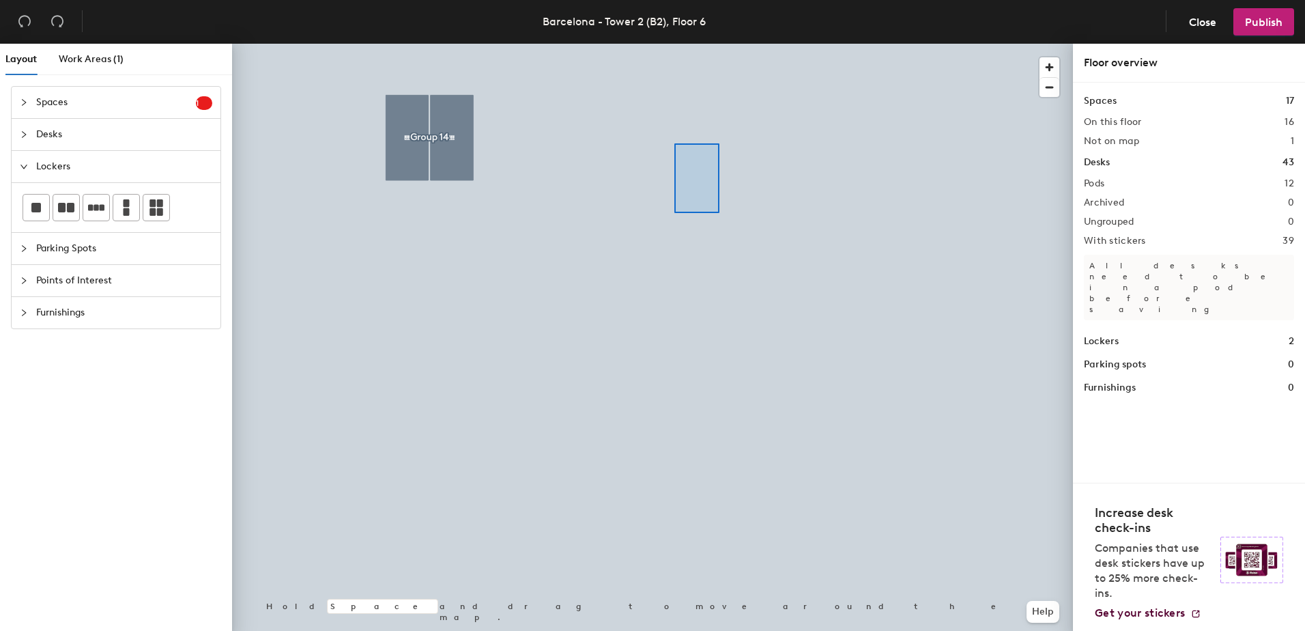
drag, startPoint x: 69, startPoint y: 203, endPoint x: 717, endPoint y: 197, distance: 648.5
click at [719, 44] on div at bounding box center [652, 44] width 841 height 0
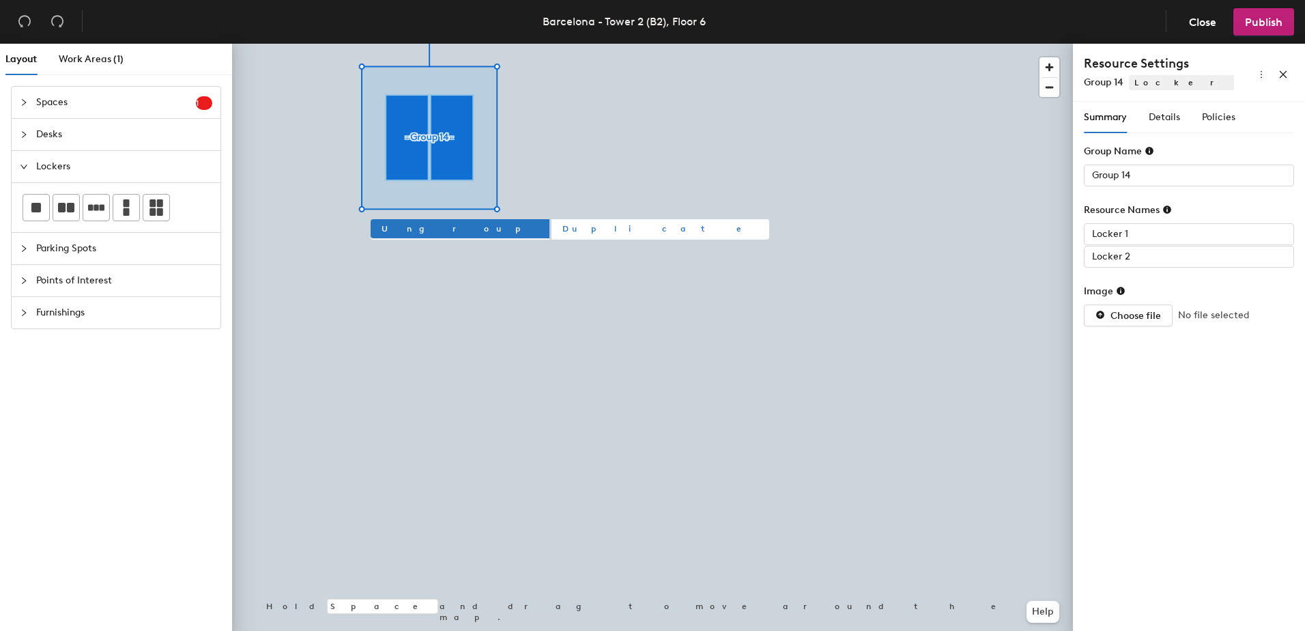
click at [562, 225] on span "Duplicate" at bounding box center [660, 229] width 196 height 12
type input "Group 16"
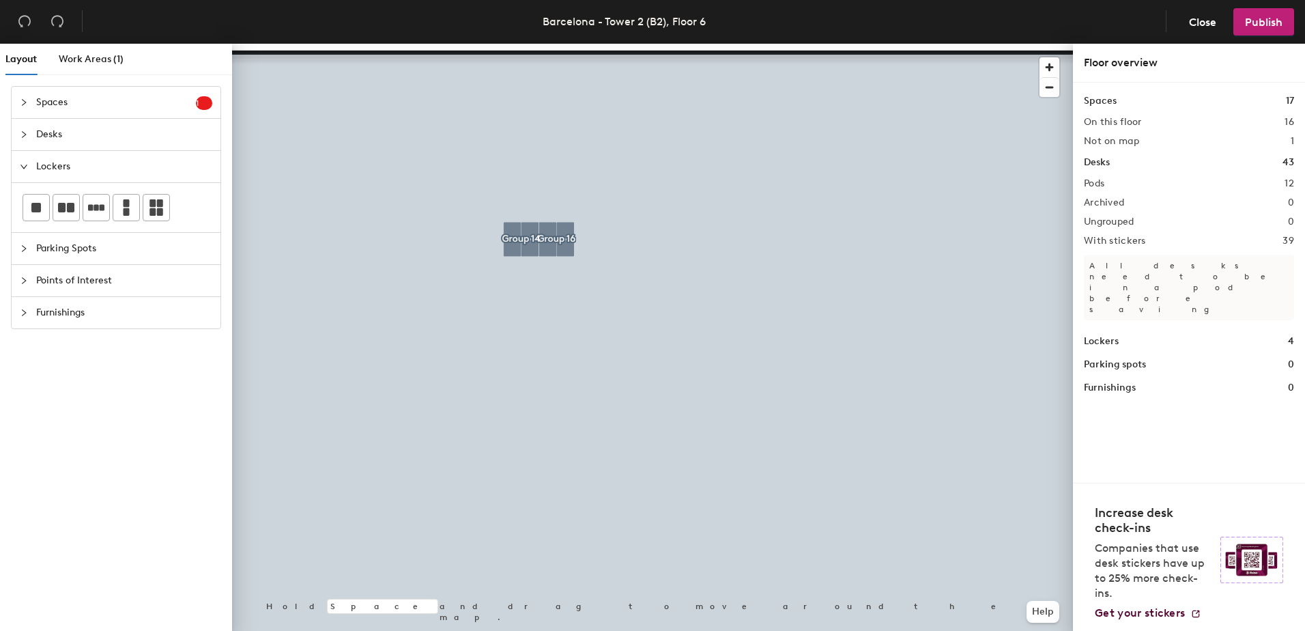
click at [23, 312] on icon "collapsed" at bounding box center [24, 313] width 8 height 8
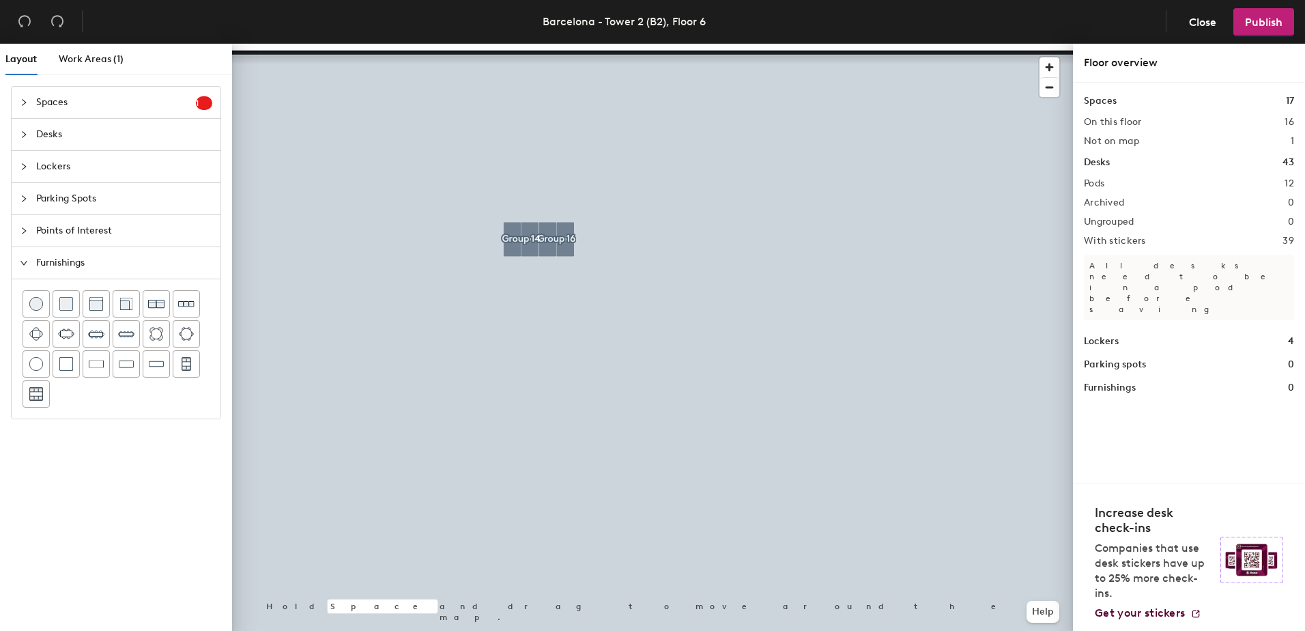
click at [19, 196] on div "Parking Spots" at bounding box center [116, 198] width 209 height 31
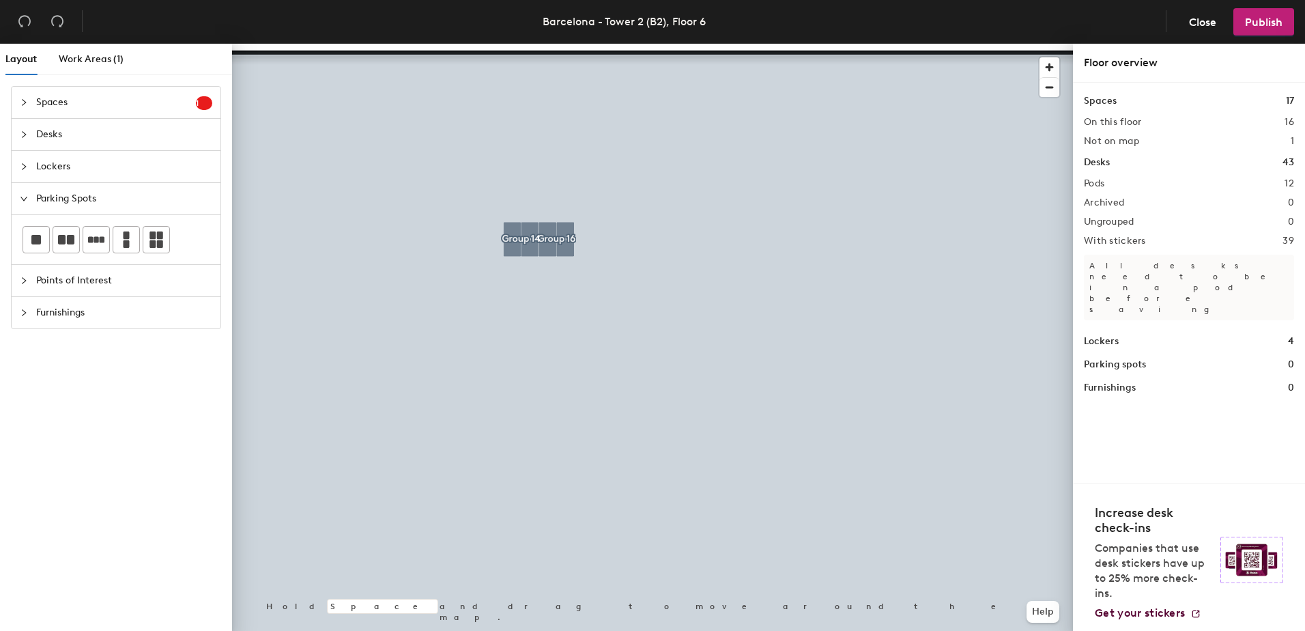
click at [22, 199] on icon "expanded" at bounding box center [24, 199] width 8 height 8
click at [22, 167] on icon "collapsed" at bounding box center [24, 166] width 8 height 8
drag, startPoint x: 158, startPoint y: 207, endPoint x: 157, endPoint y: 199, distance: 7.5
click at [157, 199] on icon at bounding box center [156, 207] width 16 height 16
click at [500, 337] on div "Layout Work Areas (1) Spaces 1 Add existing spaces to the map Phonebooth 6113 D…" at bounding box center [652, 340] width 1305 height 593
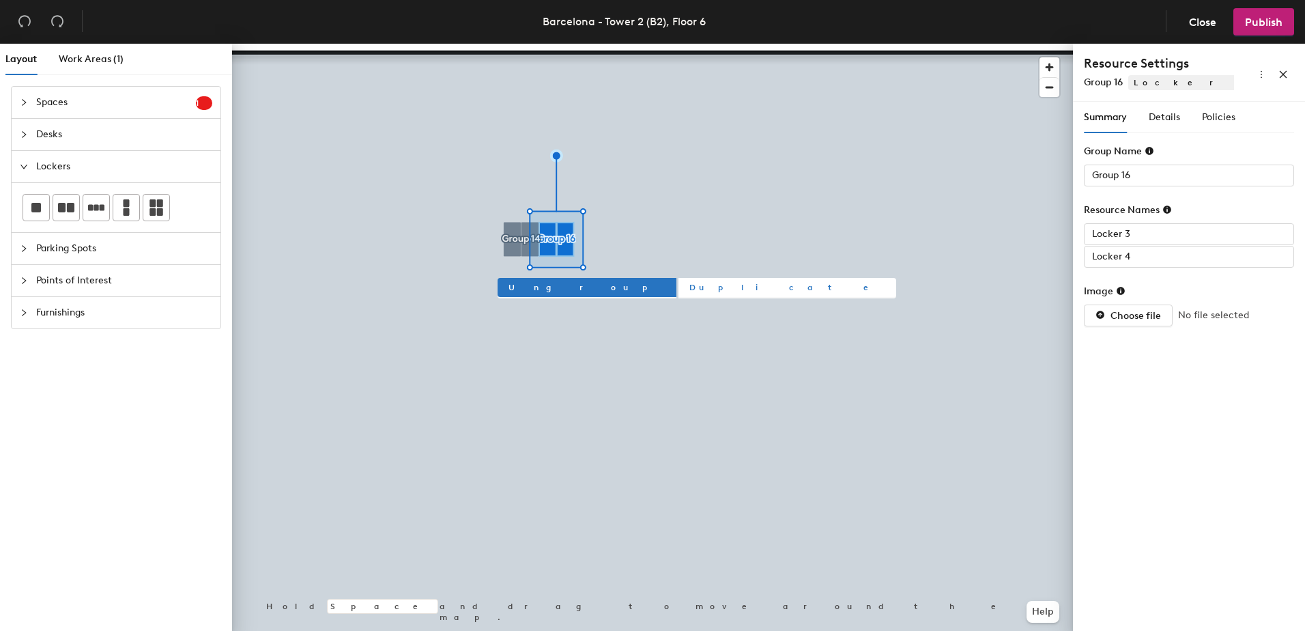
click at [689, 289] on span "Duplicate" at bounding box center [787, 287] width 196 height 12
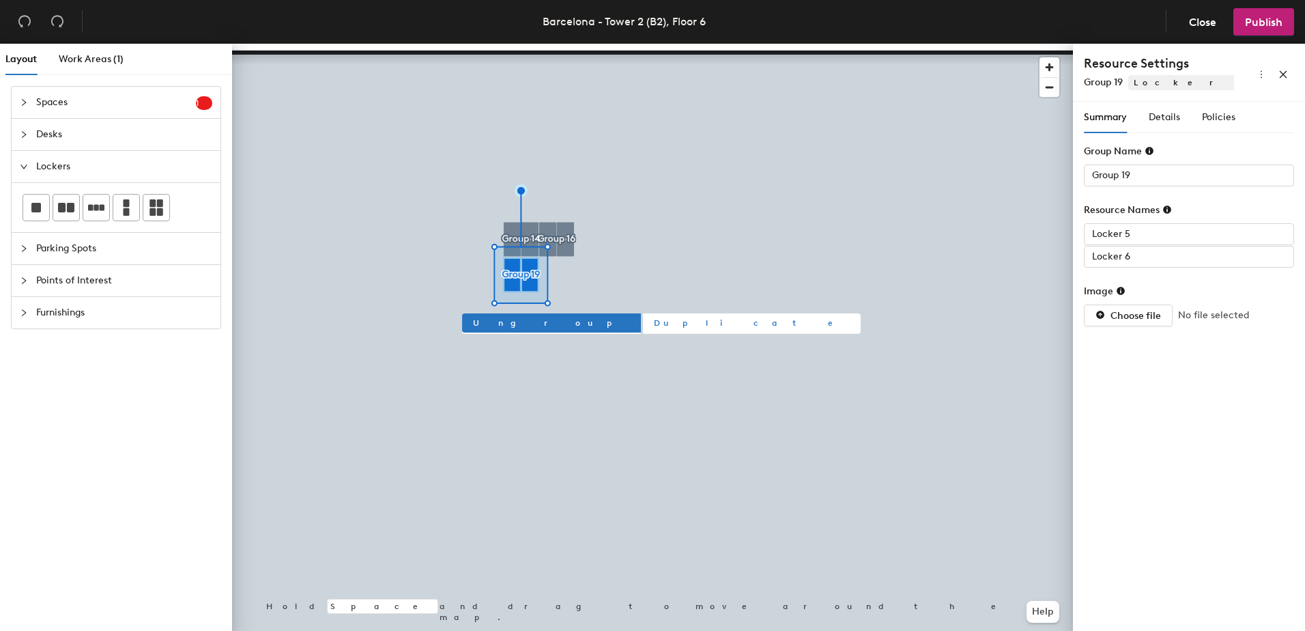
click at [654, 324] on span "Duplicate" at bounding box center [752, 323] width 196 height 12
type input "Group 20"
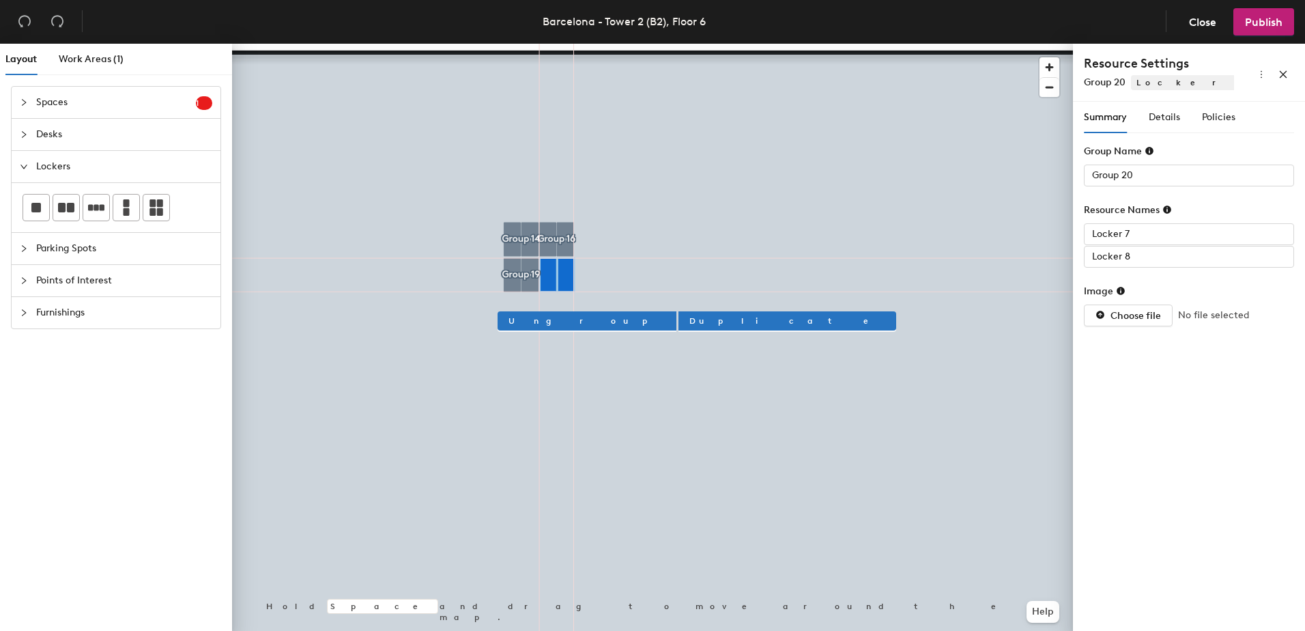
click at [561, 44] on div at bounding box center [652, 44] width 841 height 0
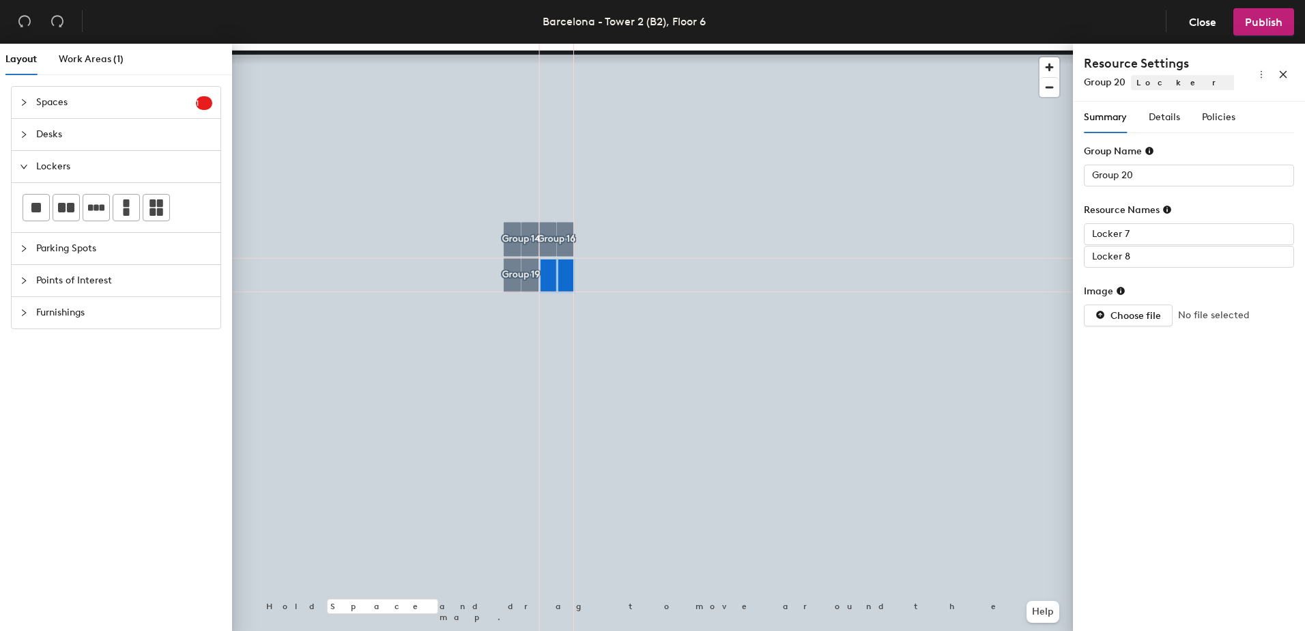
type input "Locker 8"
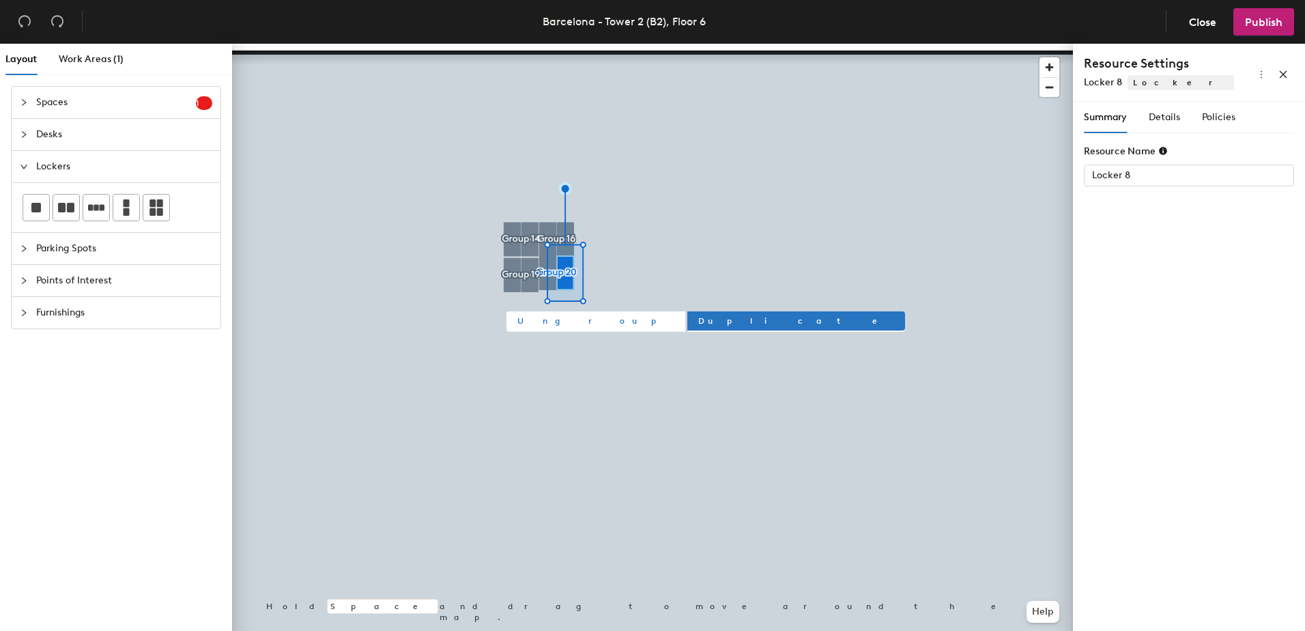
click at [548, 44] on div at bounding box center [652, 44] width 841 height 0
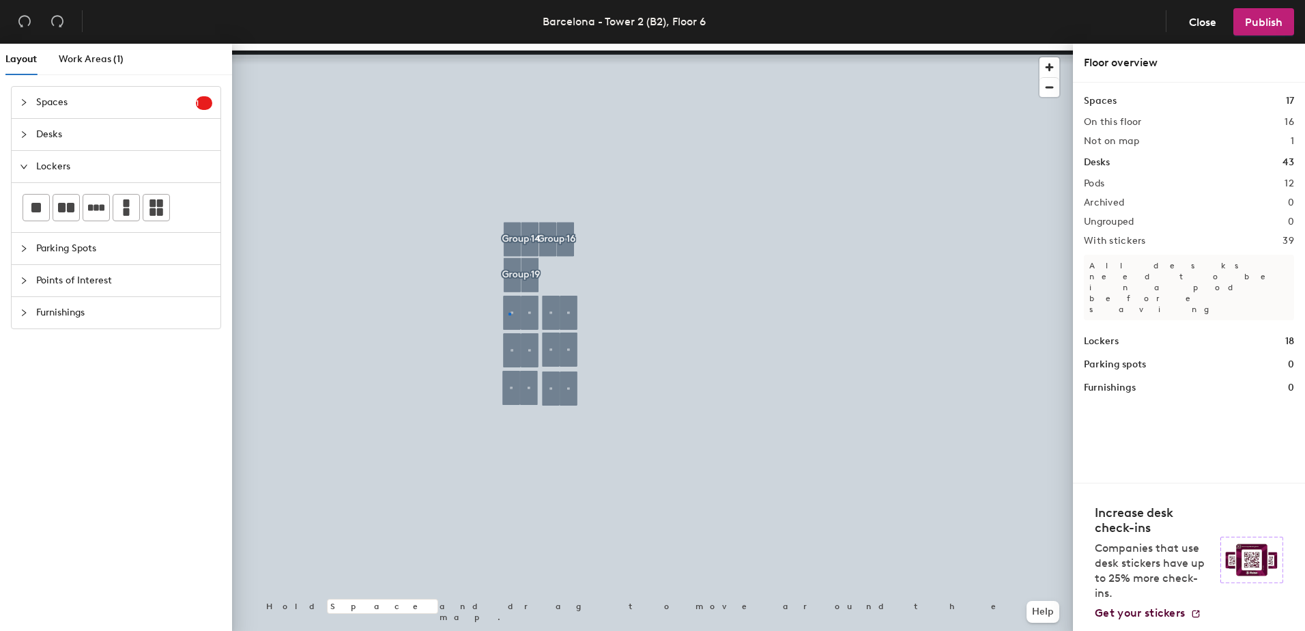
click at [509, 44] on div at bounding box center [652, 44] width 841 height 0
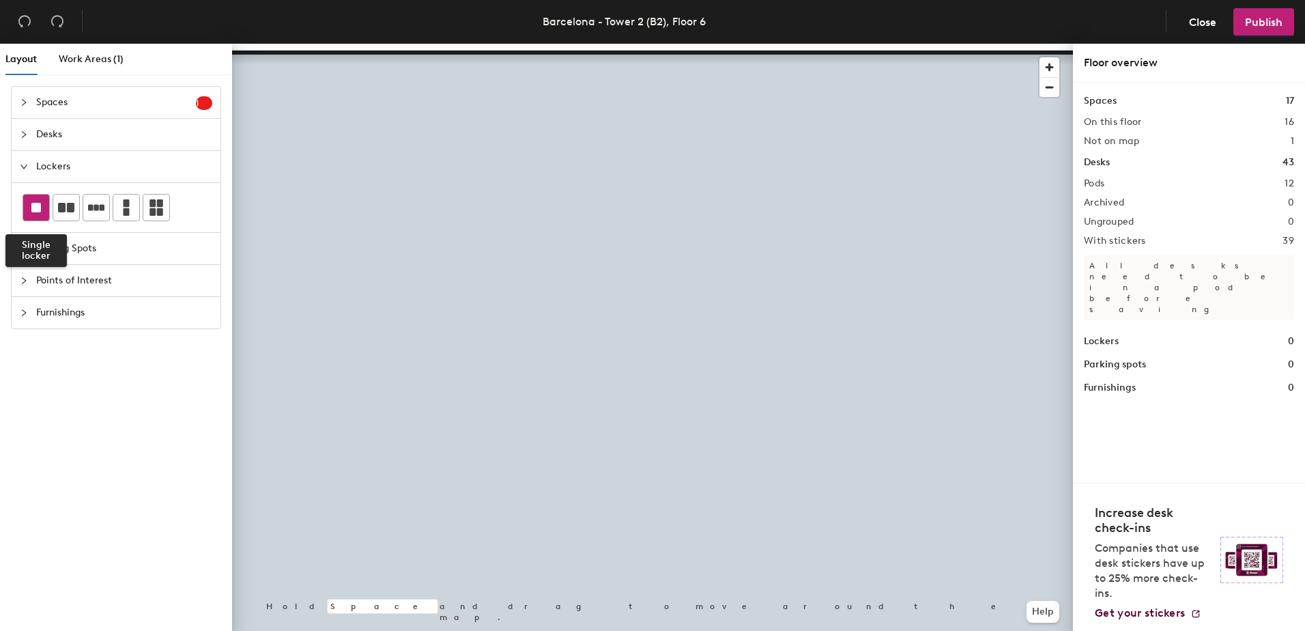
click at [33, 203] on rect at bounding box center [36, 208] width 10 height 10
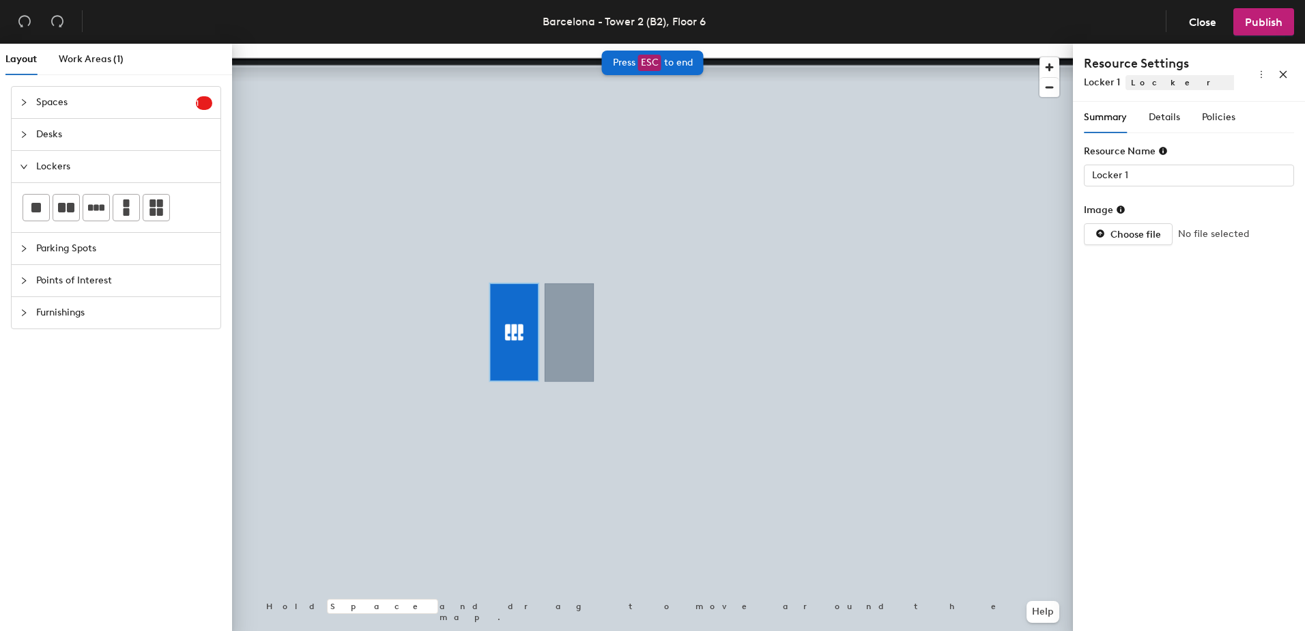
type input "Locker 2"
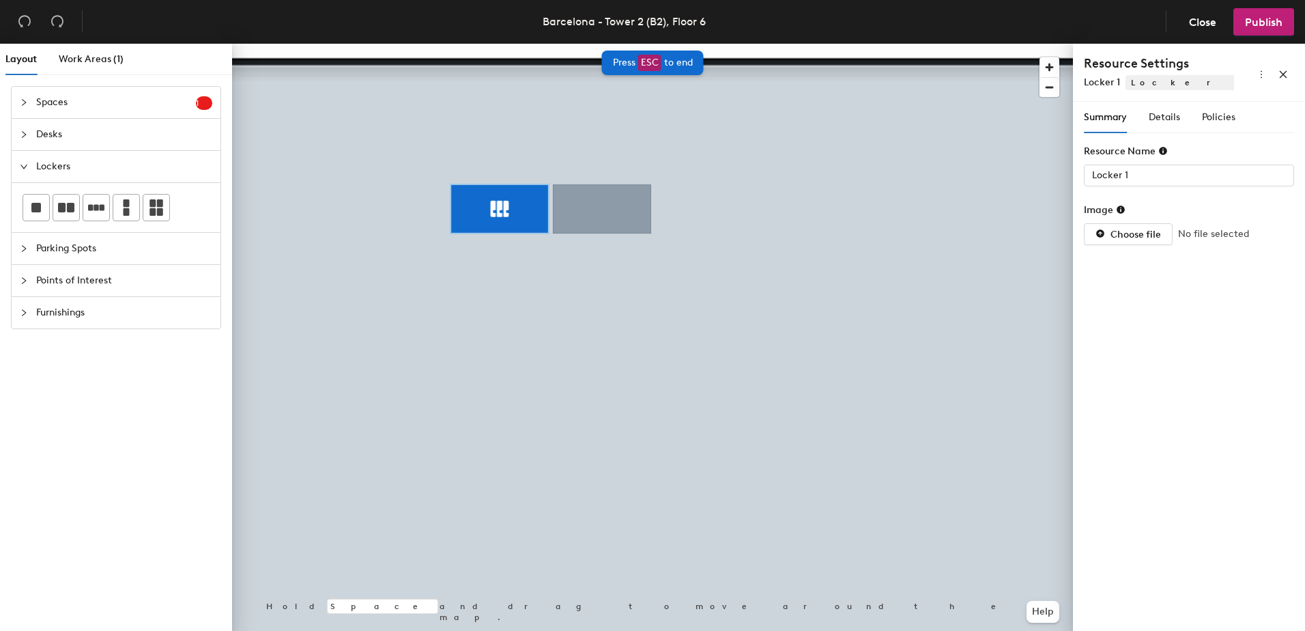
type input "Locker 2"
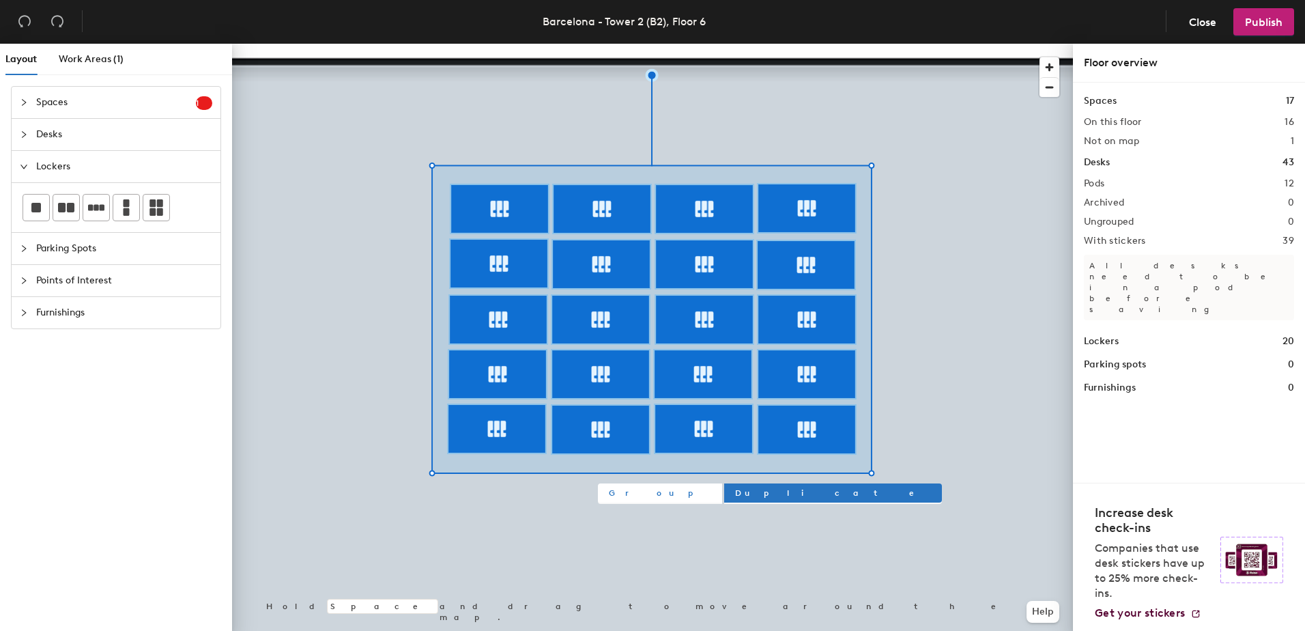
click at [615, 491] on span "Group" at bounding box center [660, 493] width 102 height 12
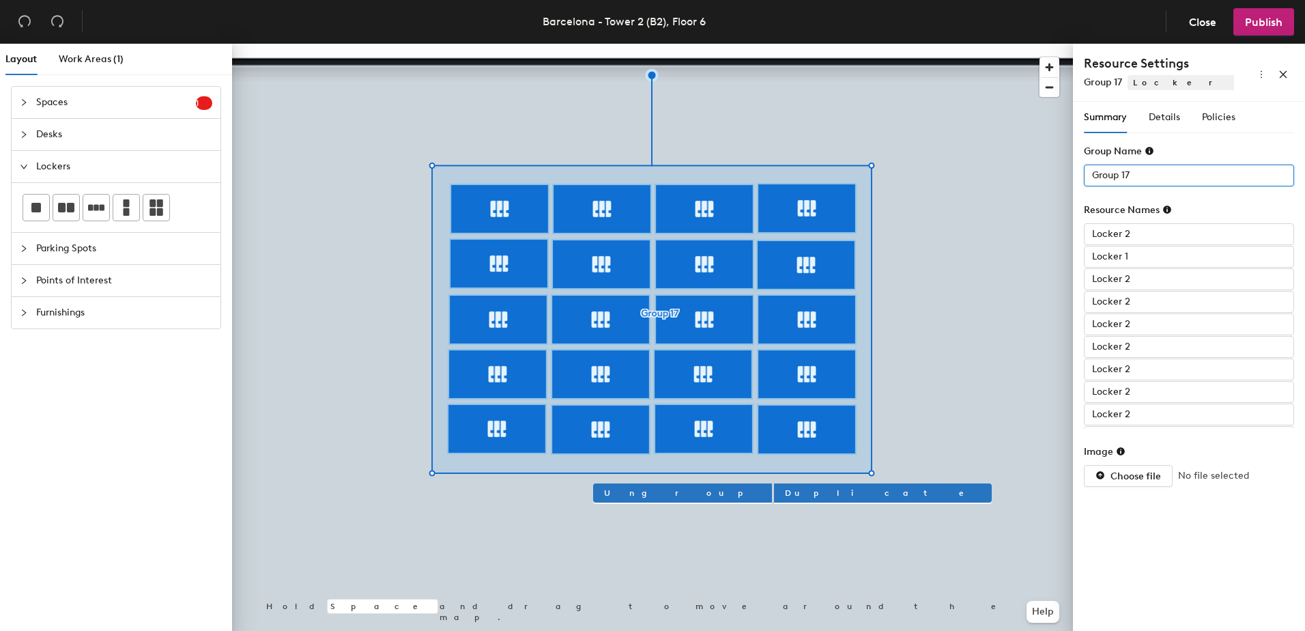
click at [1117, 173] on input "Group 17" at bounding box center [1189, 176] width 210 height 22
type input "Lockers 06-D"
click at [1145, 550] on div "Summary Details Policies Group Name Lockers 06-D Resource Names Locker 2 Locker…" at bounding box center [1189, 369] width 232 height 535
click at [252, 44] on div at bounding box center [652, 44] width 841 height 0
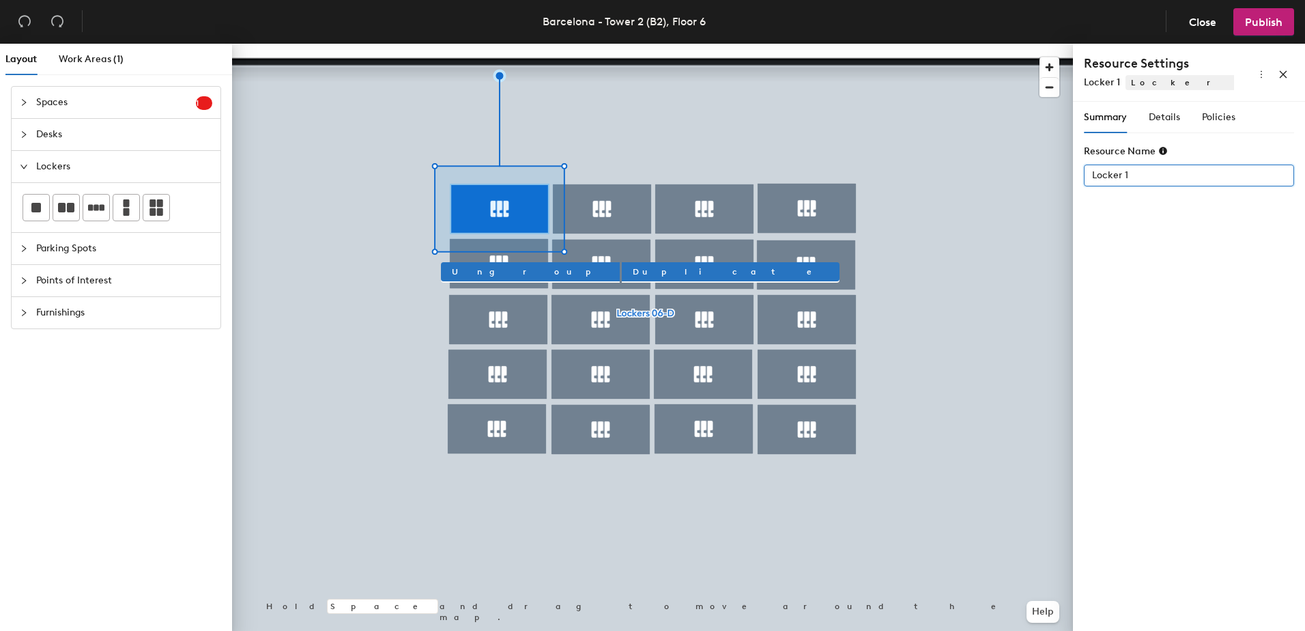
click at [1137, 174] on input "Locker 1" at bounding box center [1189, 176] width 210 height 22
click at [1067, 169] on div "Layout Work Areas (1) Spaces 1 Add existing spaces to the map Phonebooth 6113 D…" at bounding box center [652, 340] width 1305 height 593
click at [1123, 176] on input "Locker 1" at bounding box center [1189, 176] width 210 height 22
click at [1161, 150] on icon at bounding box center [1163, 151] width 8 height 8
click at [1147, 174] on input "Locker 1" at bounding box center [1189, 176] width 210 height 22
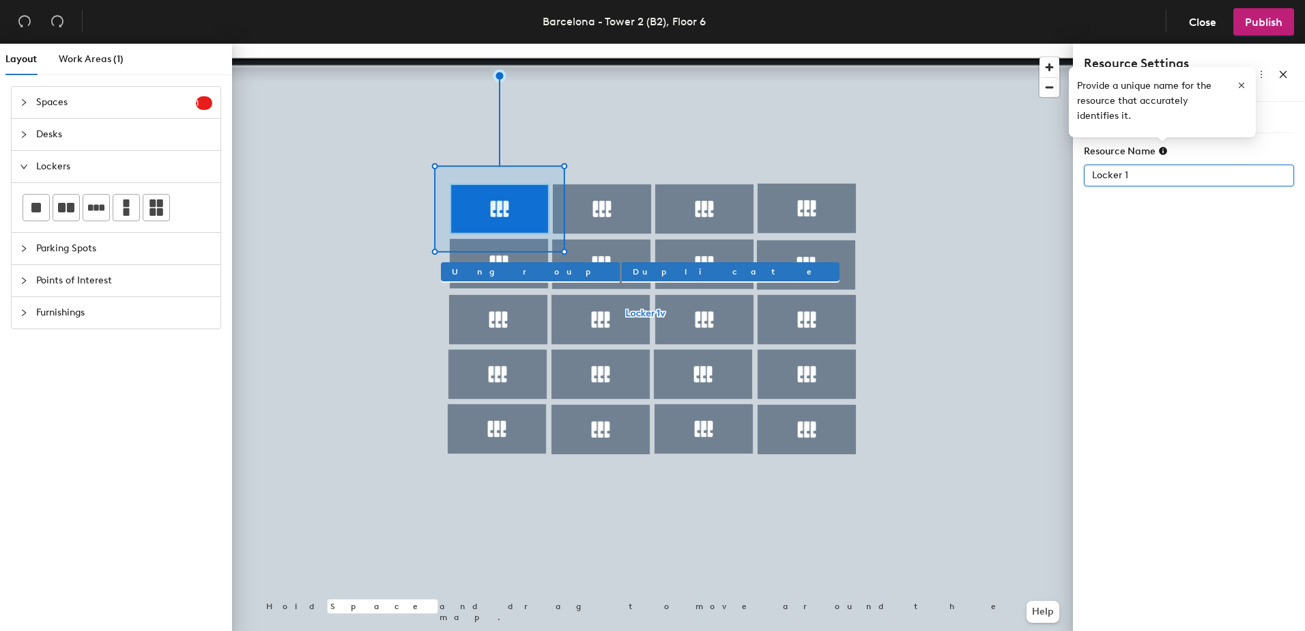
click at [1132, 173] on input "Locker 1" at bounding box center [1189, 176] width 210 height 22
type input "Locker 1"
click at [1241, 83] on icon "button" at bounding box center [1242, 86] width 10 height 10
click at [1142, 176] on input "Locker 1" at bounding box center [1189, 176] width 210 height 22
click at [1168, 122] on span "Details" at bounding box center [1164, 117] width 31 height 12
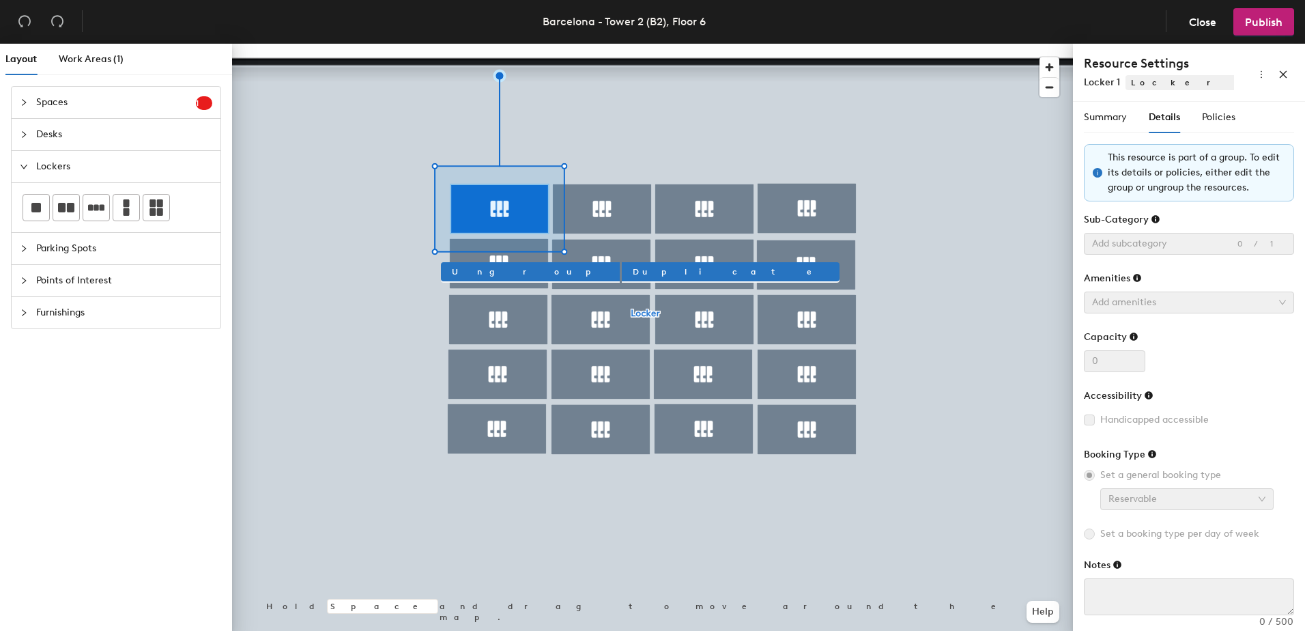
click at [1103, 83] on span "Locker 1" at bounding box center [1102, 82] width 36 height 12
click at [1105, 117] on span "Summary" at bounding box center [1105, 117] width 43 height 12
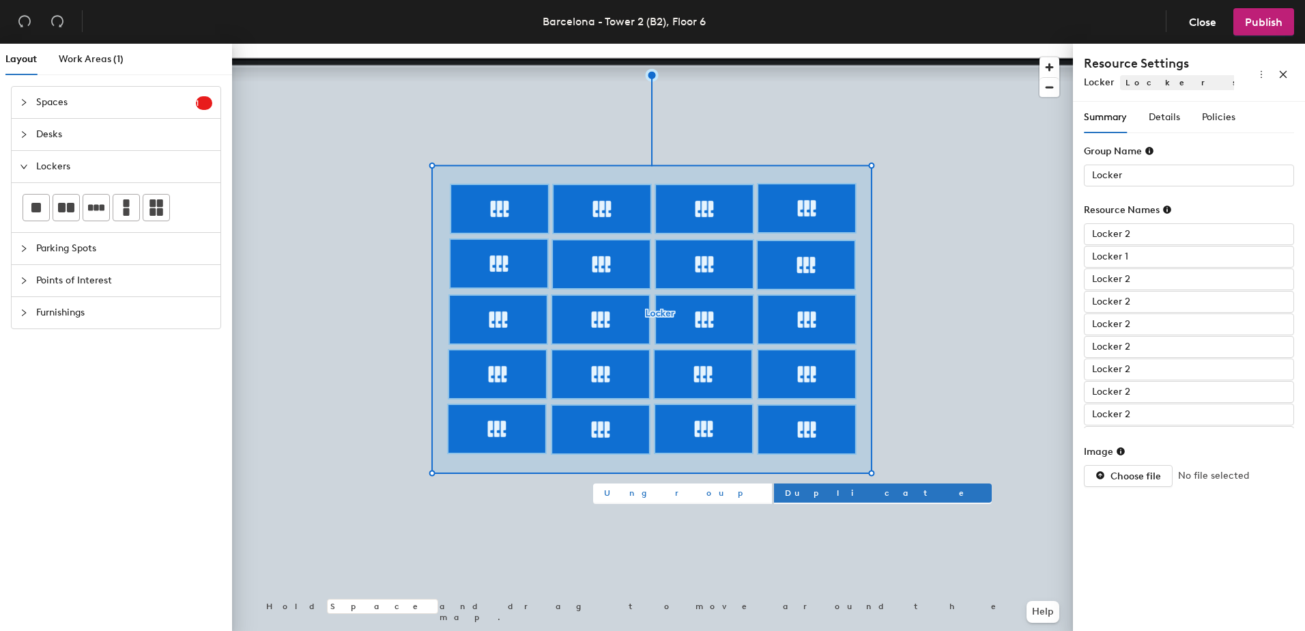
click at [613, 491] on span "Ungroup" at bounding box center [682, 493] width 157 height 12
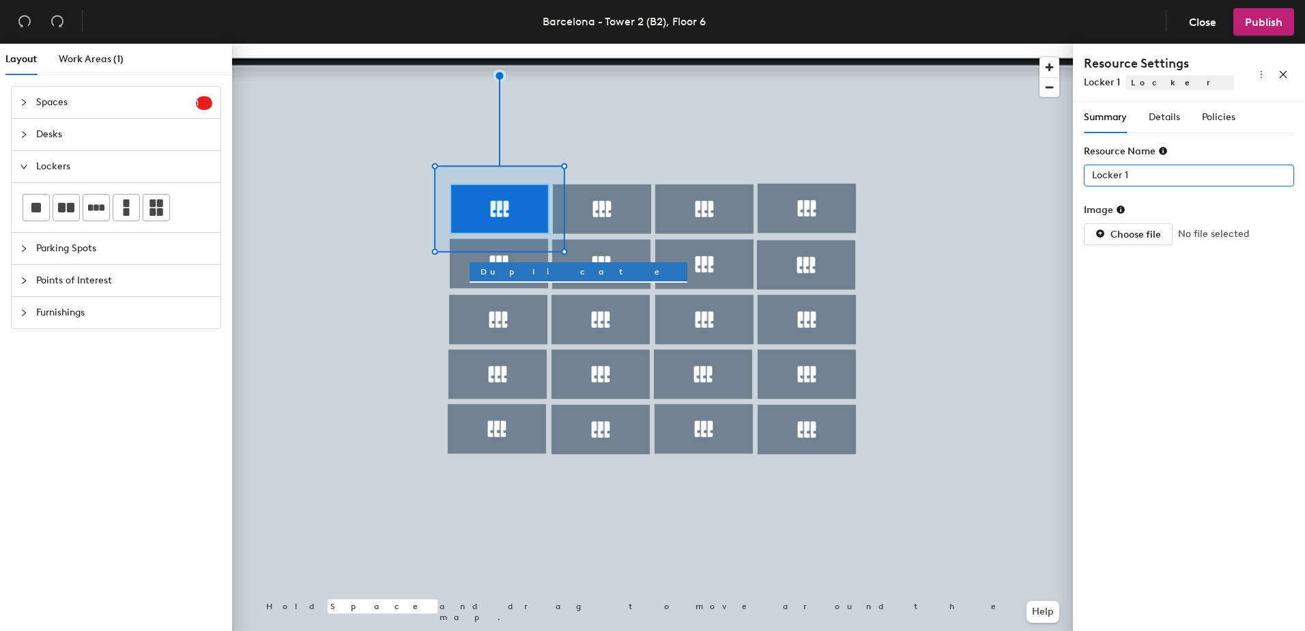
click at [1135, 174] on input "Locker 1" at bounding box center [1189, 176] width 210 height 22
type input "l"
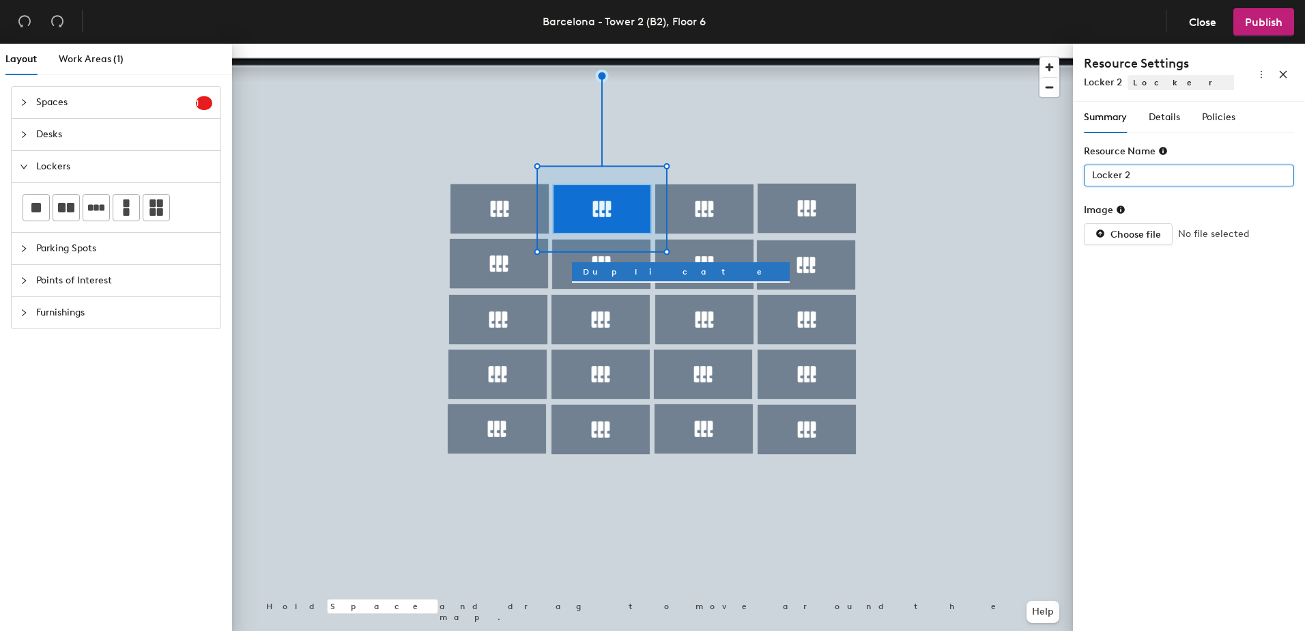
click at [1133, 173] on input "Locker 2" at bounding box center [1189, 176] width 210 height 22
click at [1116, 176] on input "L02-b2-06" at bounding box center [1189, 176] width 210 height 22
click at [1120, 180] on input "L02-b2-06" at bounding box center [1189, 176] width 210 height 22
drag, startPoint x: 1108, startPoint y: 175, endPoint x: 1143, endPoint y: 173, distance: 34.8
click at [1143, 173] on input "L02-B2-06" at bounding box center [1189, 176] width 210 height 22
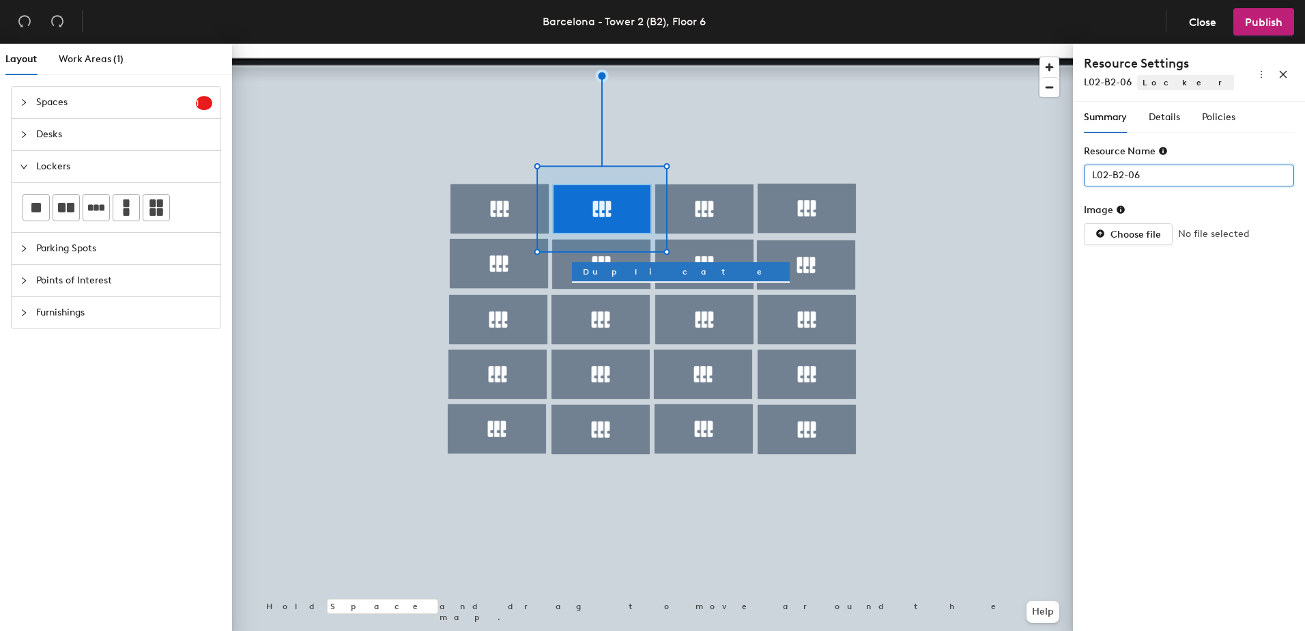
click at [1113, 177] on input "L02-B2-06" at bounding box center [1189, 176] width 210 height 22
drag, startPoint x: 1109, startPoint y: 172, endPoint x: 1148, endPoint y: 173, distance: 38.9
click at [1148, 173] on input "L02-B2-06" at bounding box center [1189, 176] width 210 height 22
click at [1144, 173] on input "L02-B2-06" at bounding box center [1189, 176] width 210 height 22
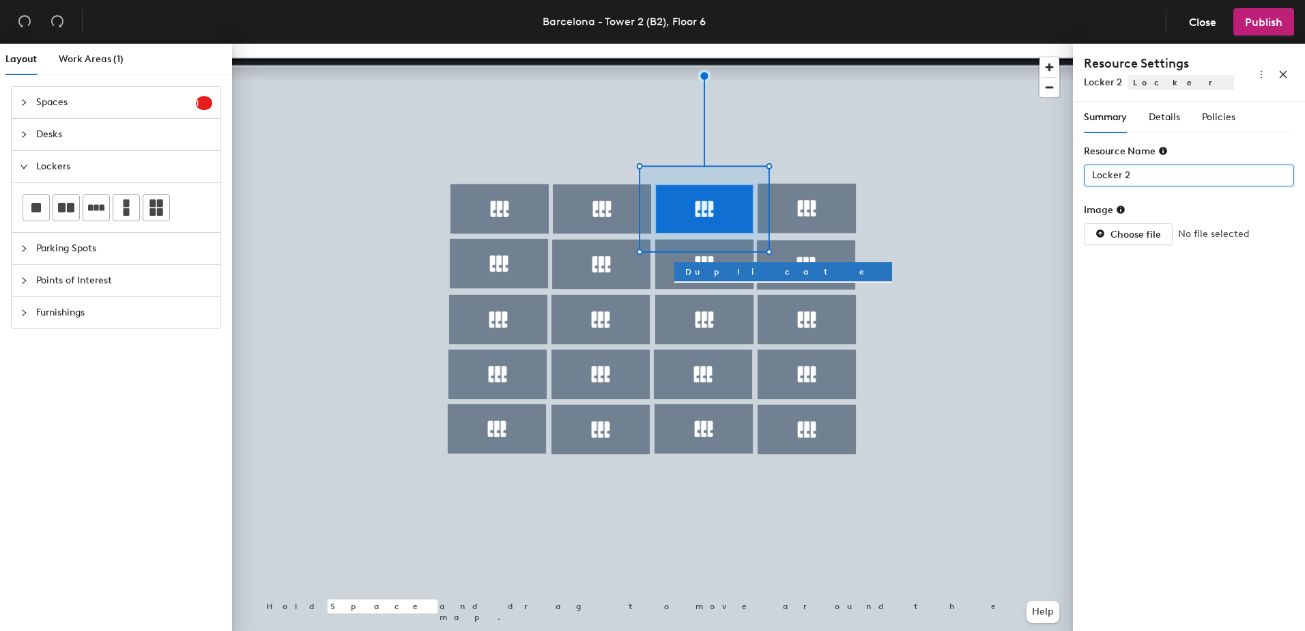
click at [1143, 178] on input "Locker 2" at bounding box center [1189, 176] width 210 height 22
paste input "-B2-06"
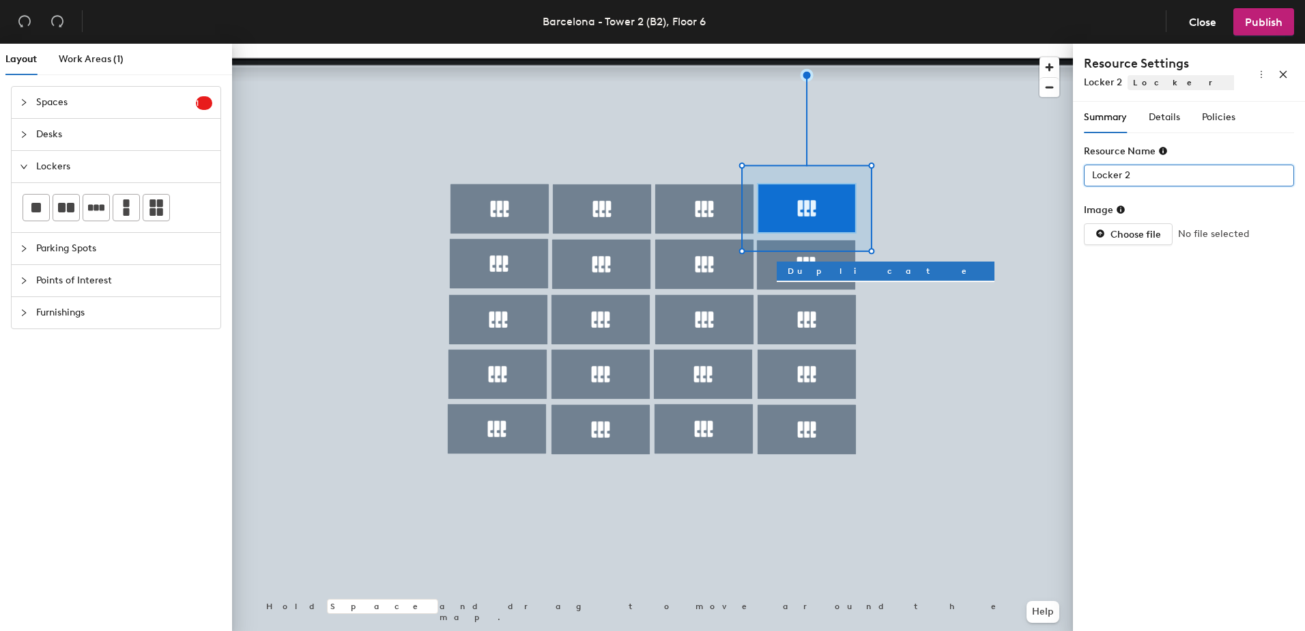
click at [1142, 172] on input "Locker 2" at bounding box center [1189, 176] width 210 height 22
paste input "-B2-06"
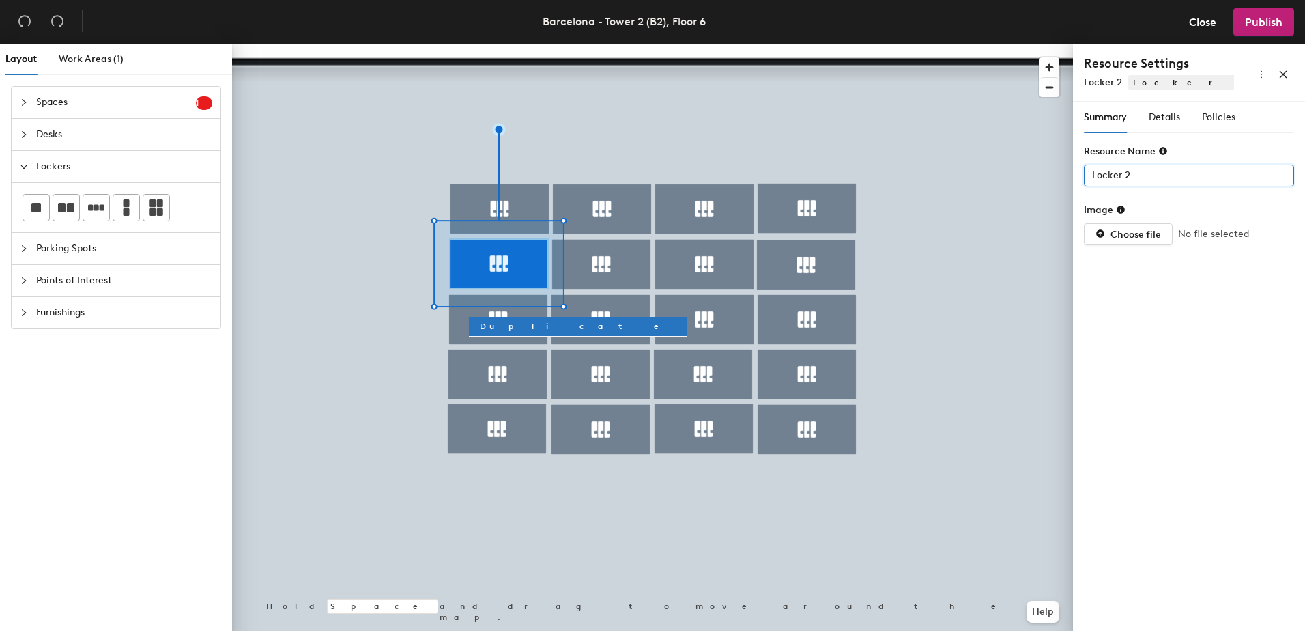
click at [1150, 181] on input "Locker 2" at bounding box center [1189, 176] width 210 height 22
paste input "-B2-06"
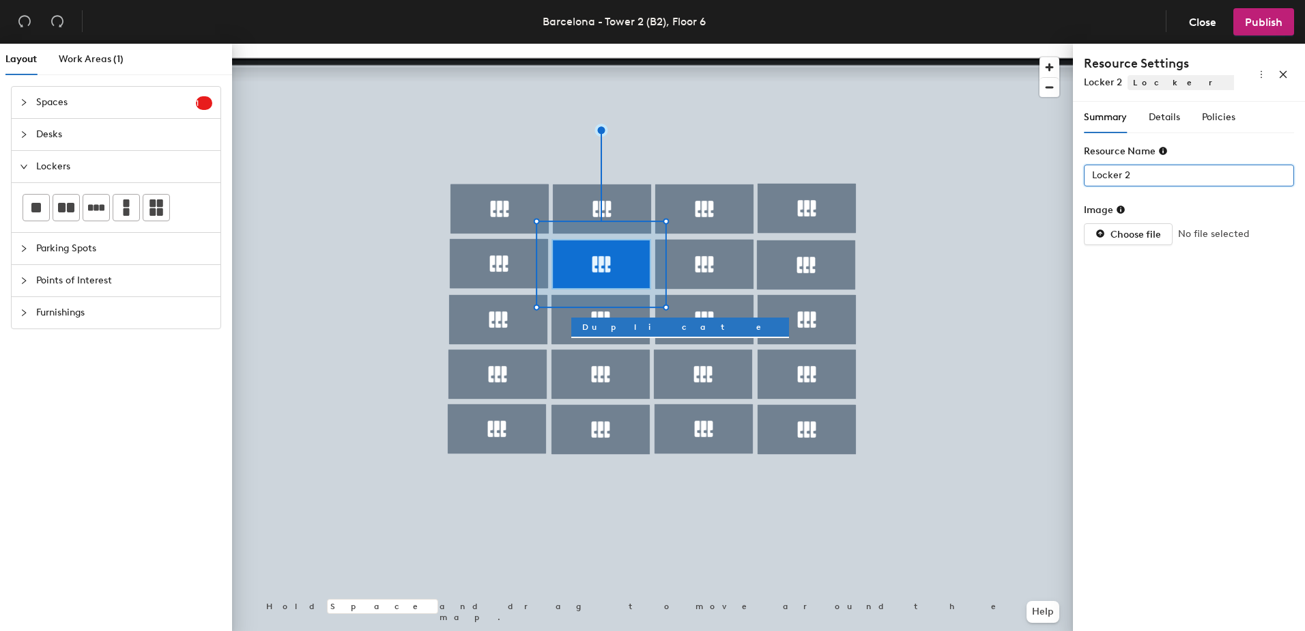
click at [1156, 177] on input "Locker 2" at bounding box center [1189, 176] width 210 height 22
paste input "-B2-06"
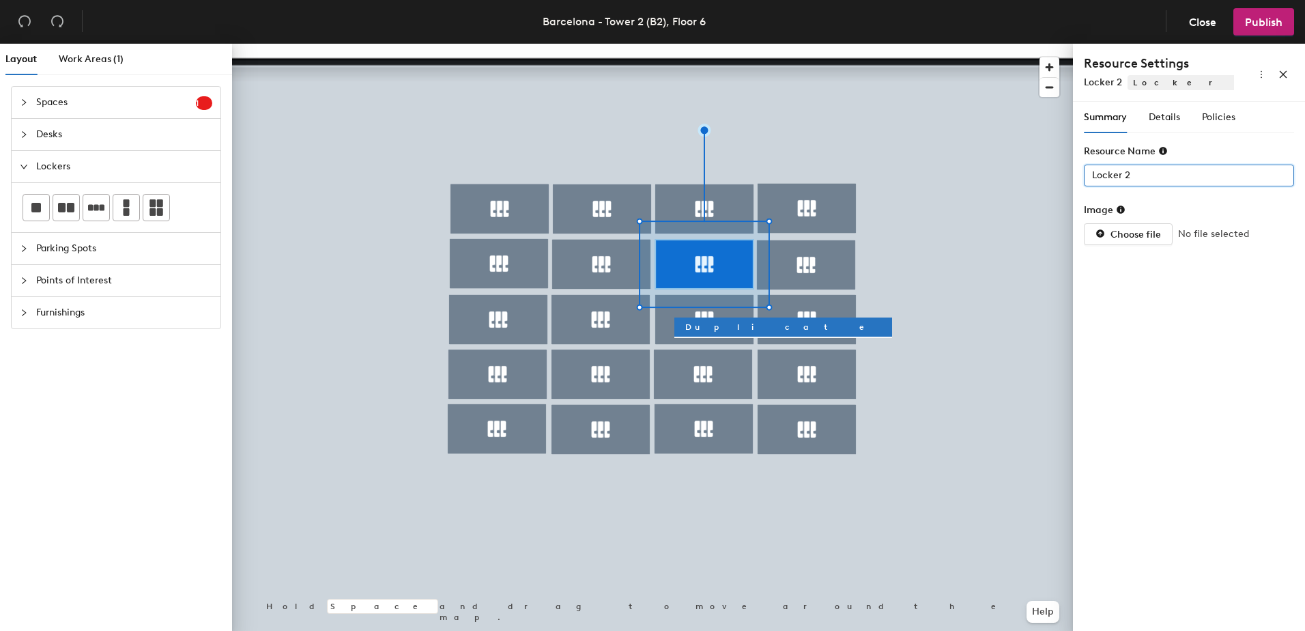
click at [1139, 175] on input "Locker 2" at bounding box center [1189, 176] width 210 height 22
paste input "-B2-06"
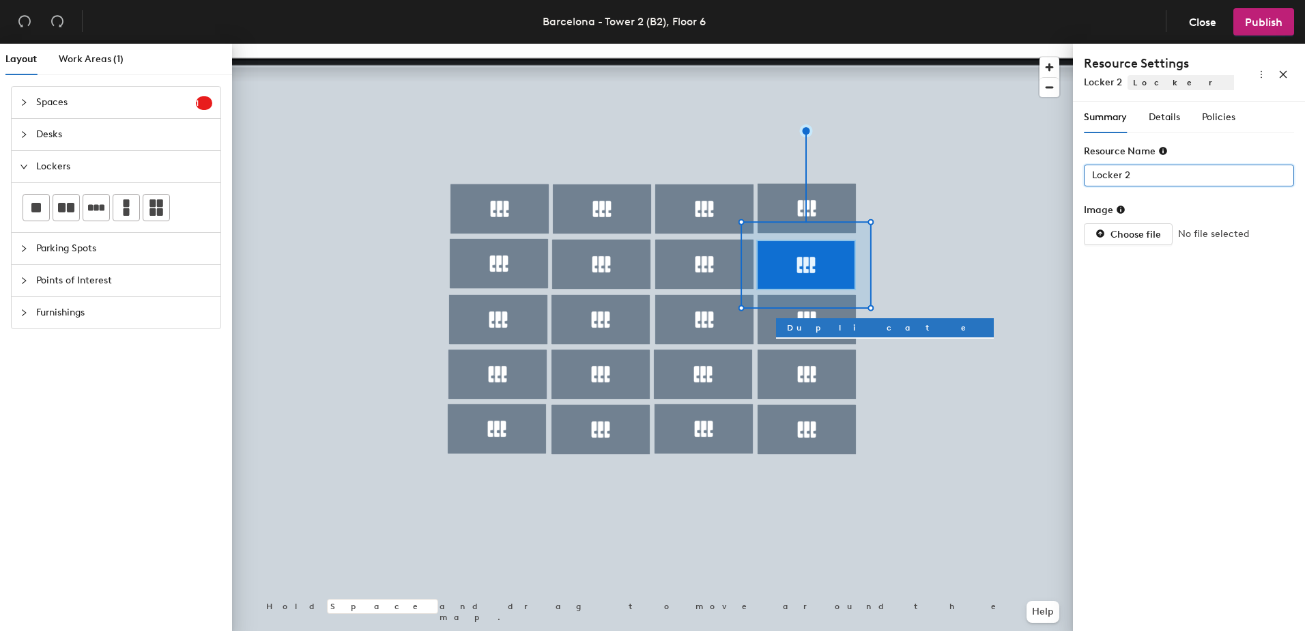
click at [1152, 174] on input "Locker 2" at bounding box center [1189, 176] width 210 height 22
paste input "-B2-06"
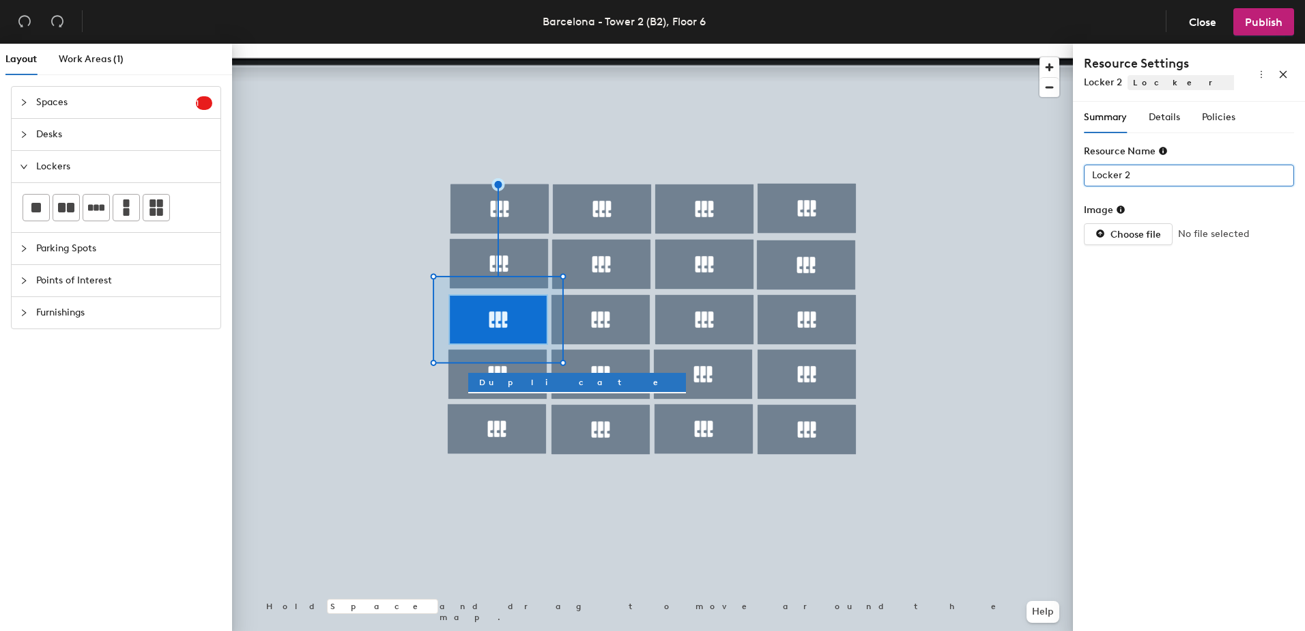
click at [1136, 177] on input "Locker 2" at bounding box center [1189, 176] width 210 height 22
paste input "-B2-06"
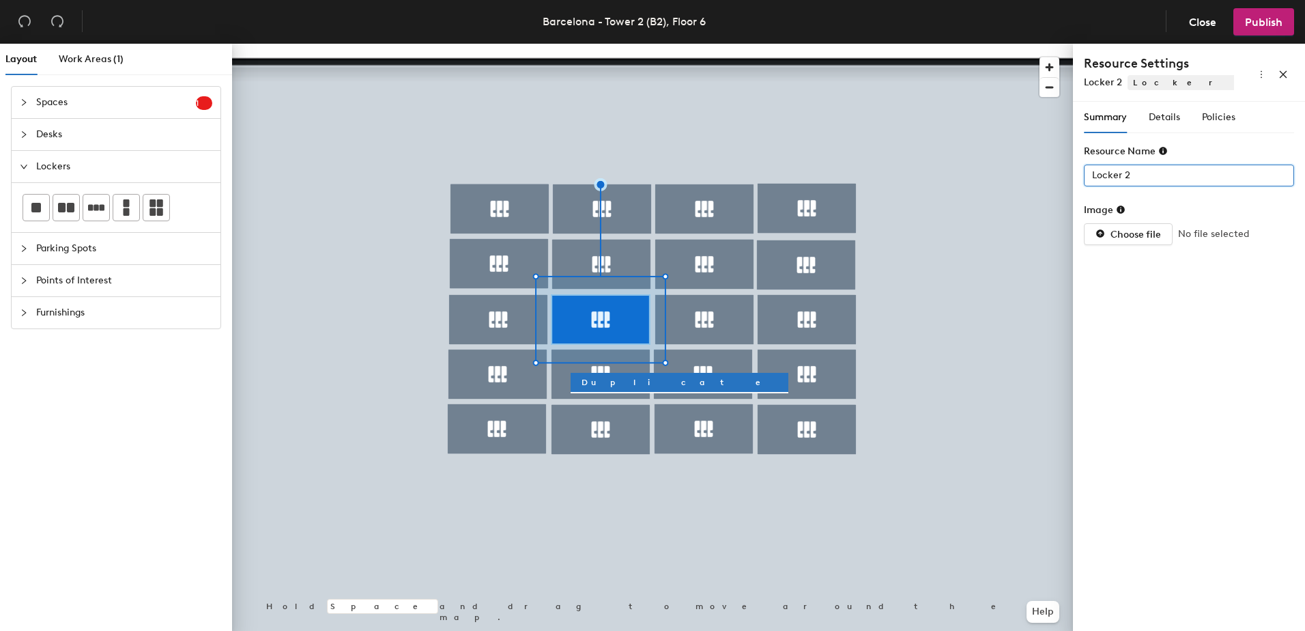
click at [1143, 177] on input "Locker 2" at bounding box center [1189, 176] width 210 height 22
paste input "-B2-06"
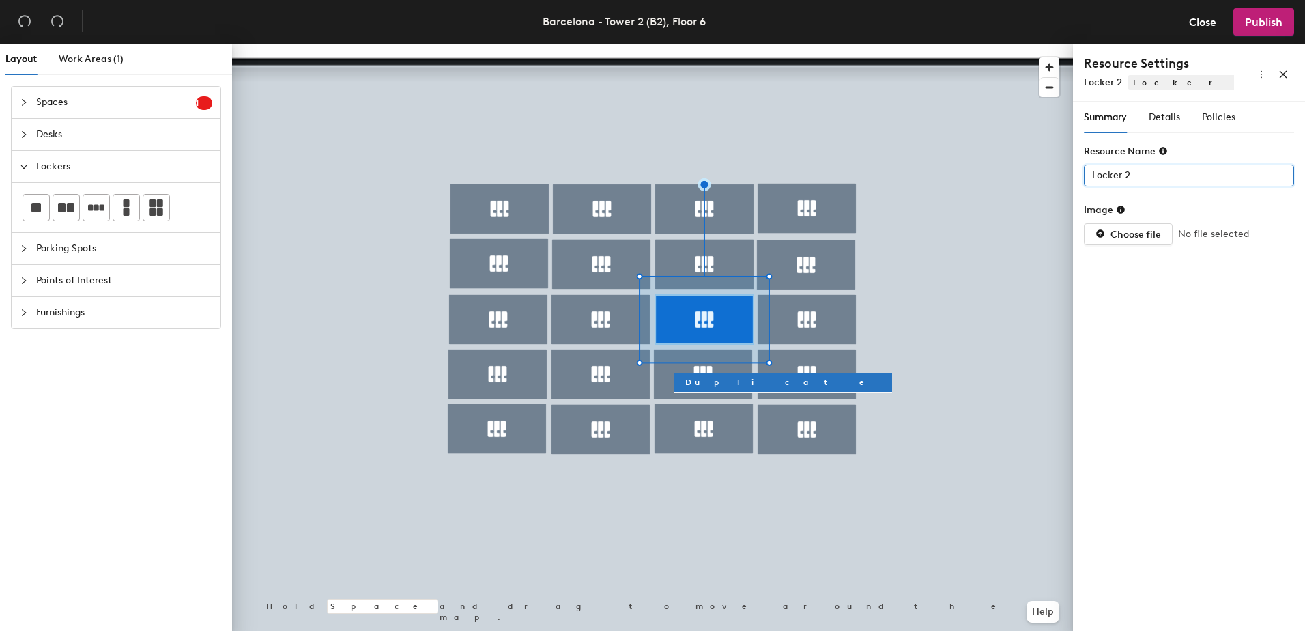
click at [1154, 175] on input "Locker 2" at bounding box center [1189, 176] width 210 height 22
paste input "-B2-06"
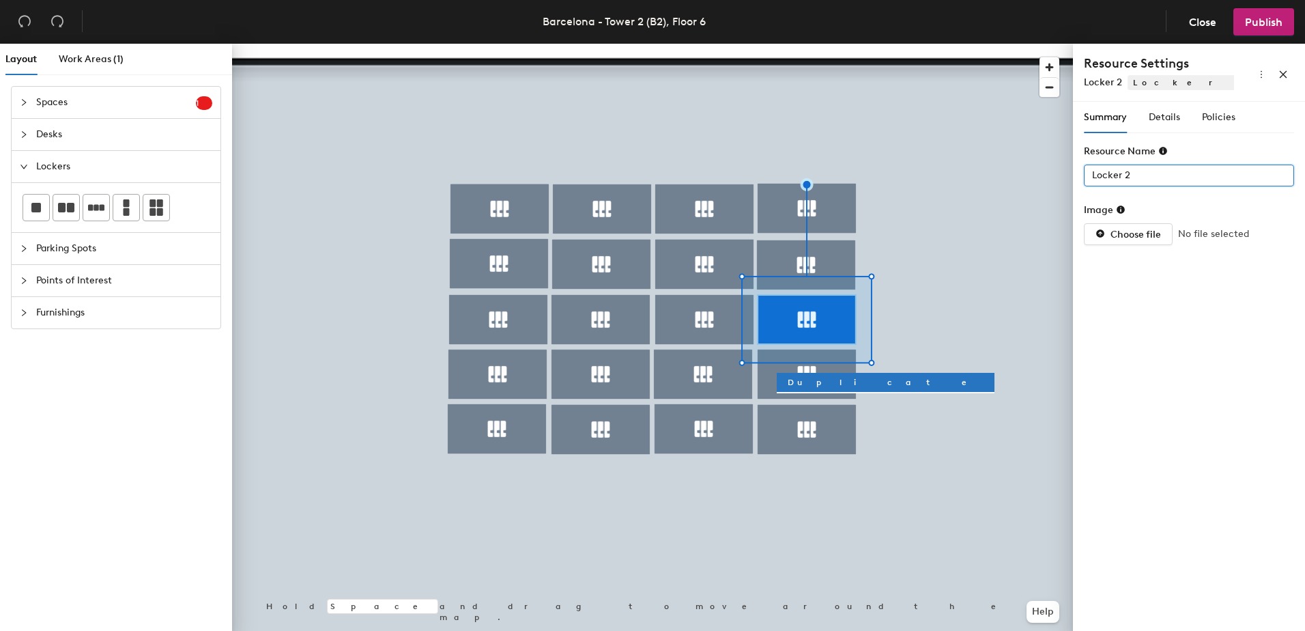
click at [1139, 173] on input "Locker 2" at bounding box center [1189, 176] width 210 height 22
paste input "-B2-06"
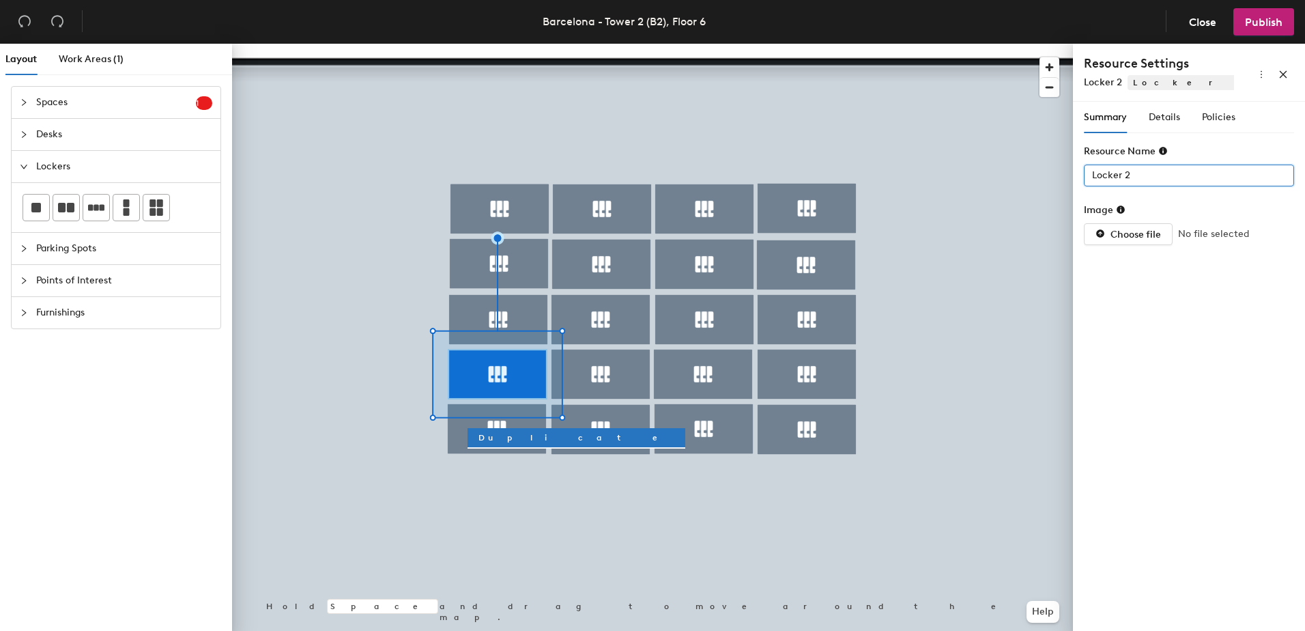
click at [1155, 169] on input "Locker 2" at bounding box center [1189, 176] width 210 height 22
paste input "-B2-06"
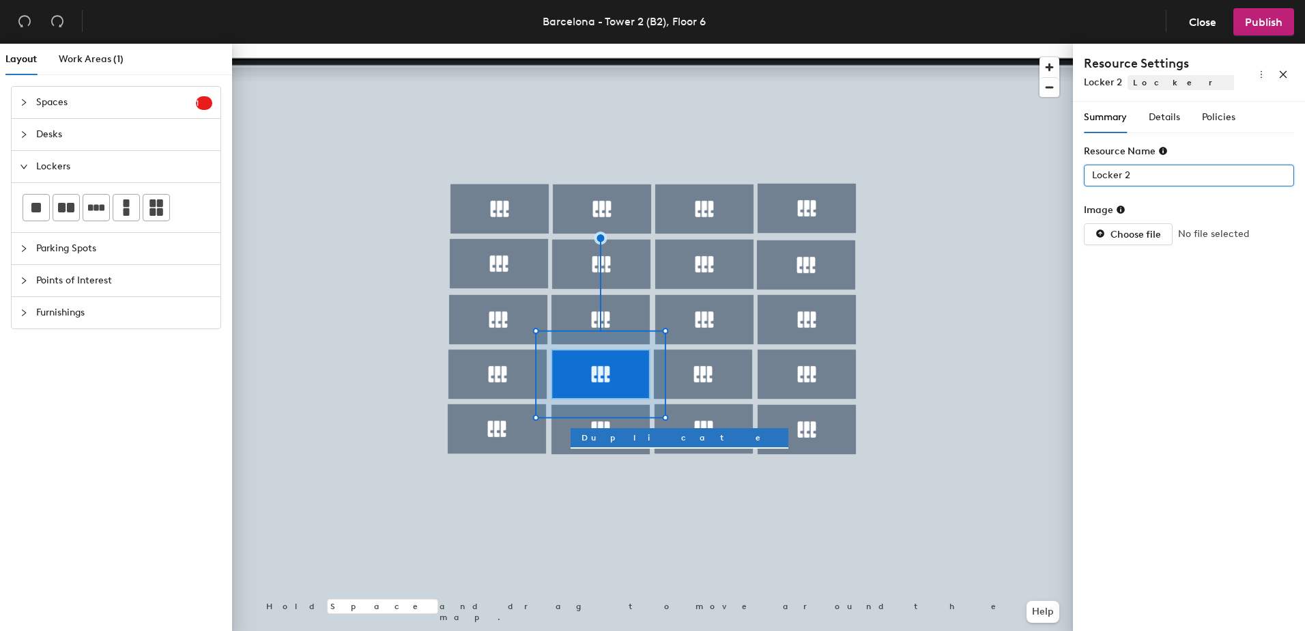
click at [1148, 172] on input "Locker 2" at bounding box center [1189, 176] width 210 height 22
paste input "-B2-06"
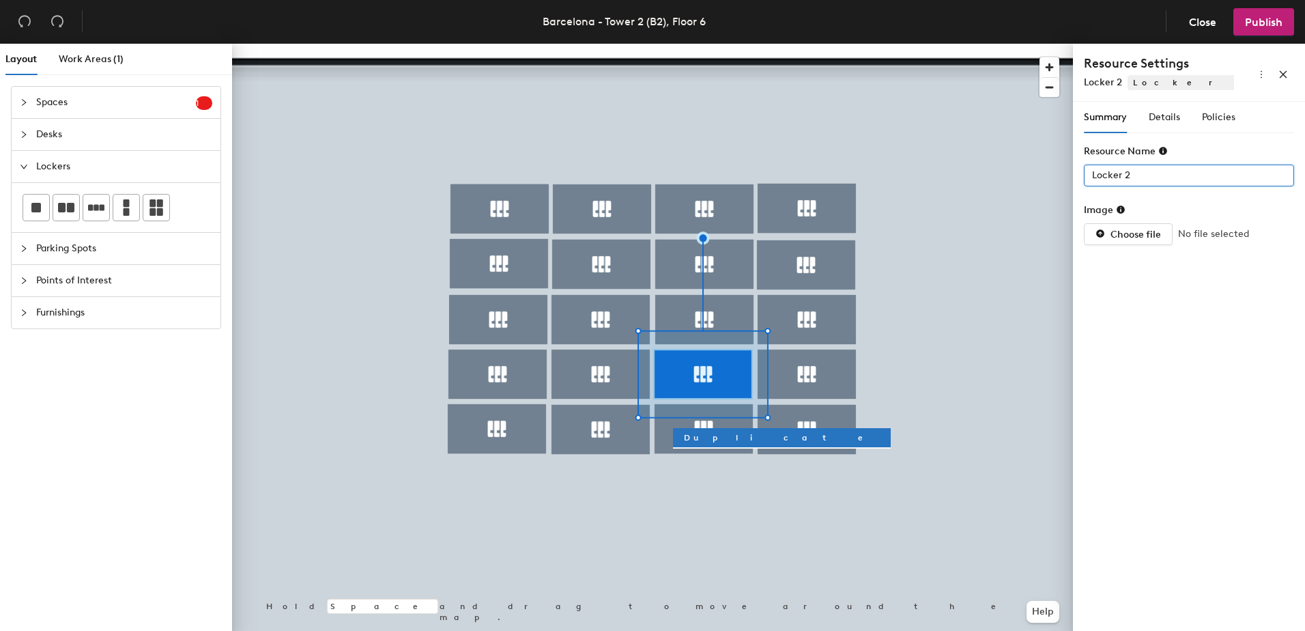
click at [1144, 171] on input "Locker 2" at bounding box center [1189, 176] width 210 height 22
type input "l"
paste input "-B2-06"
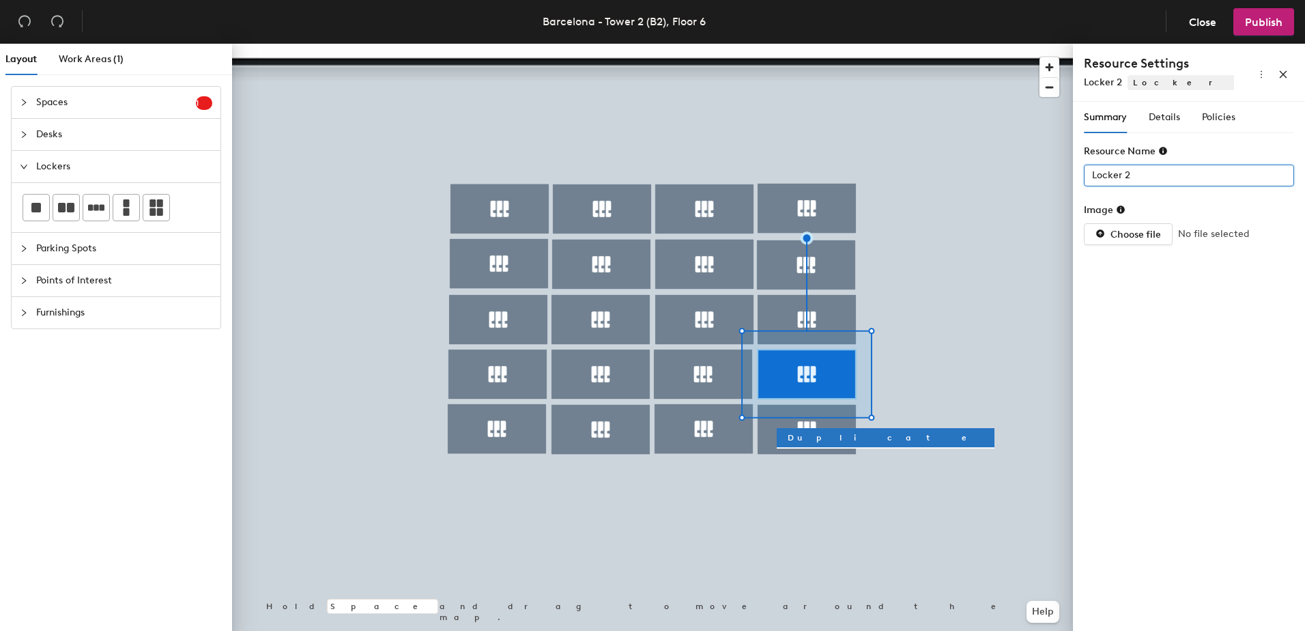
click at [1139, 173] on input "Locker 2" at bounding box center [1189, 176] width 210 height 22
paste input "-B2-06"
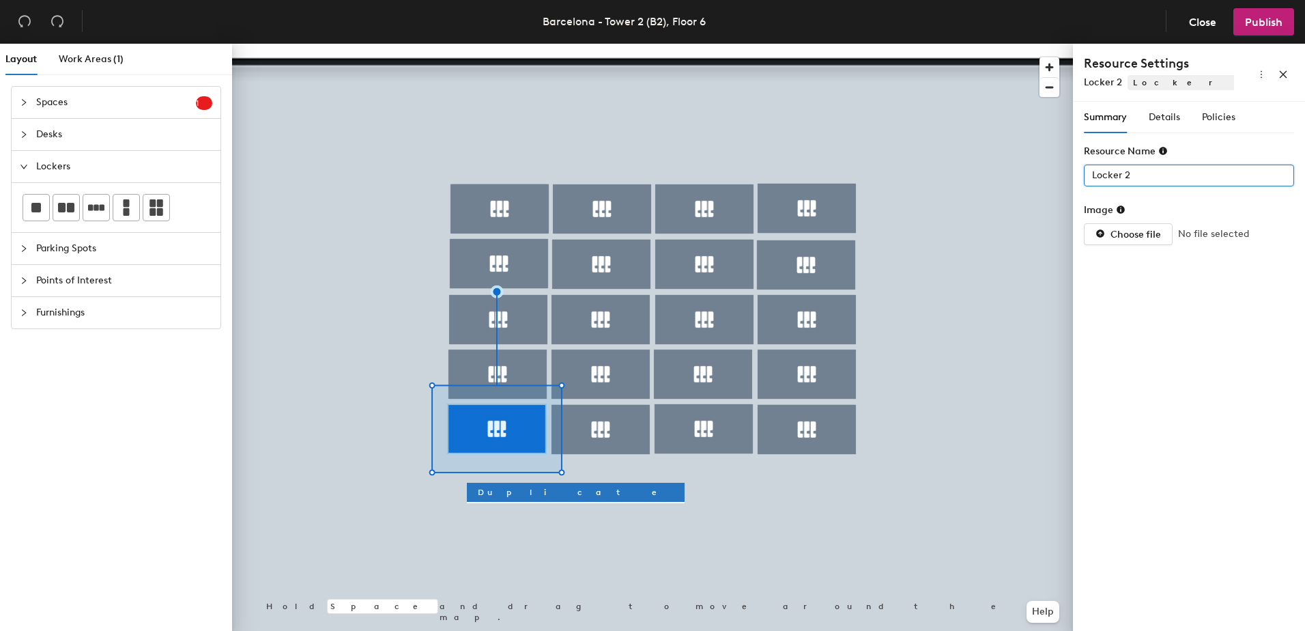
click at [1150, 174] on input "Locker 2" at bounding box center [1189, 176] width 210 height 22
paste input "-B2-06"
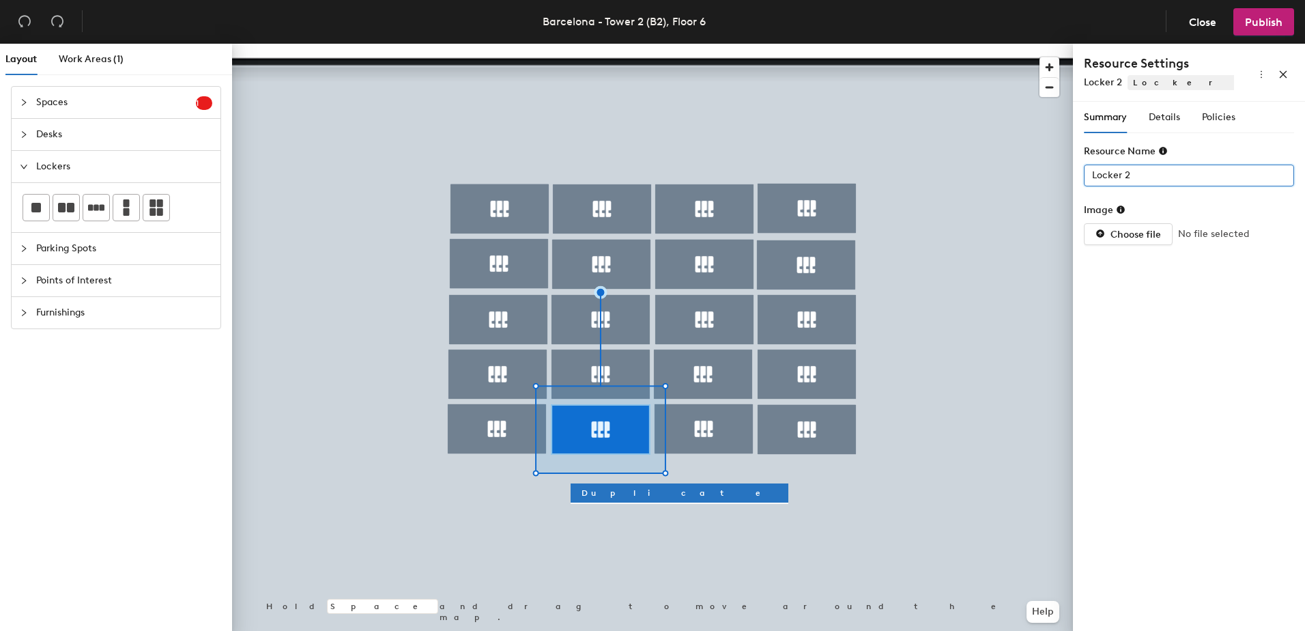
click at [1154, 173] on input "Locker 2" at bounding box center [1189, 176] width 210 height 22
paste input "-B2-06"
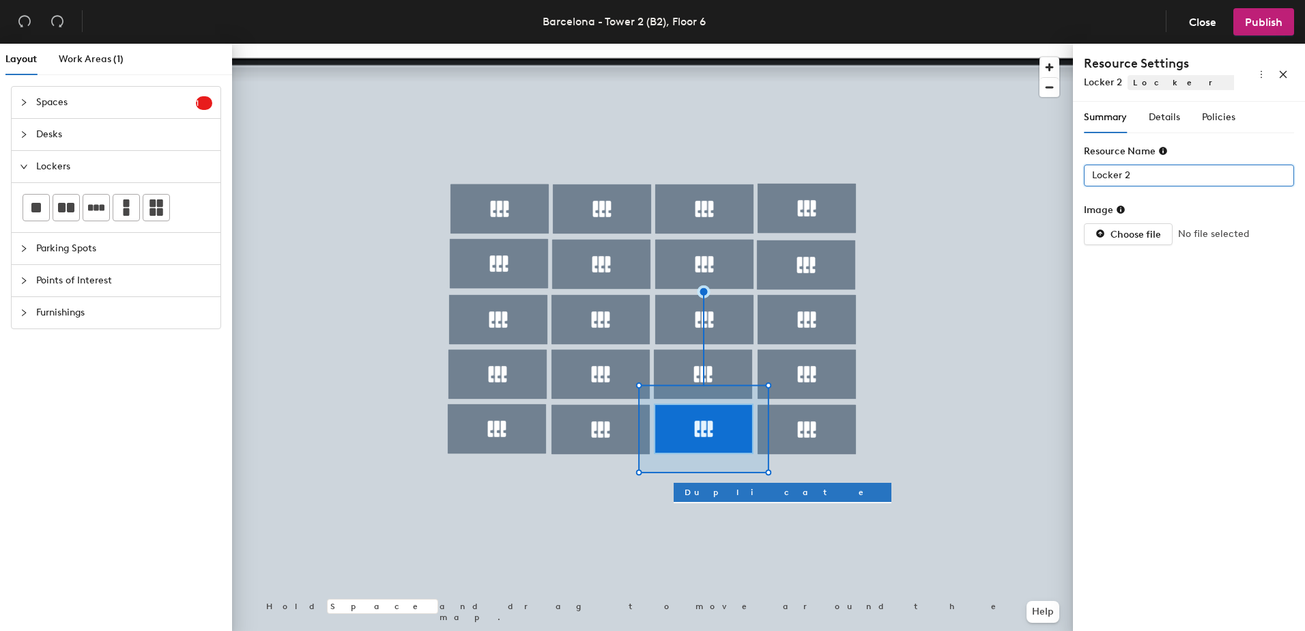
click at [1150, 173] on input "Locker 2" at bounding box center [1189, 176] width 210 height 22
paste input "-B2-06"
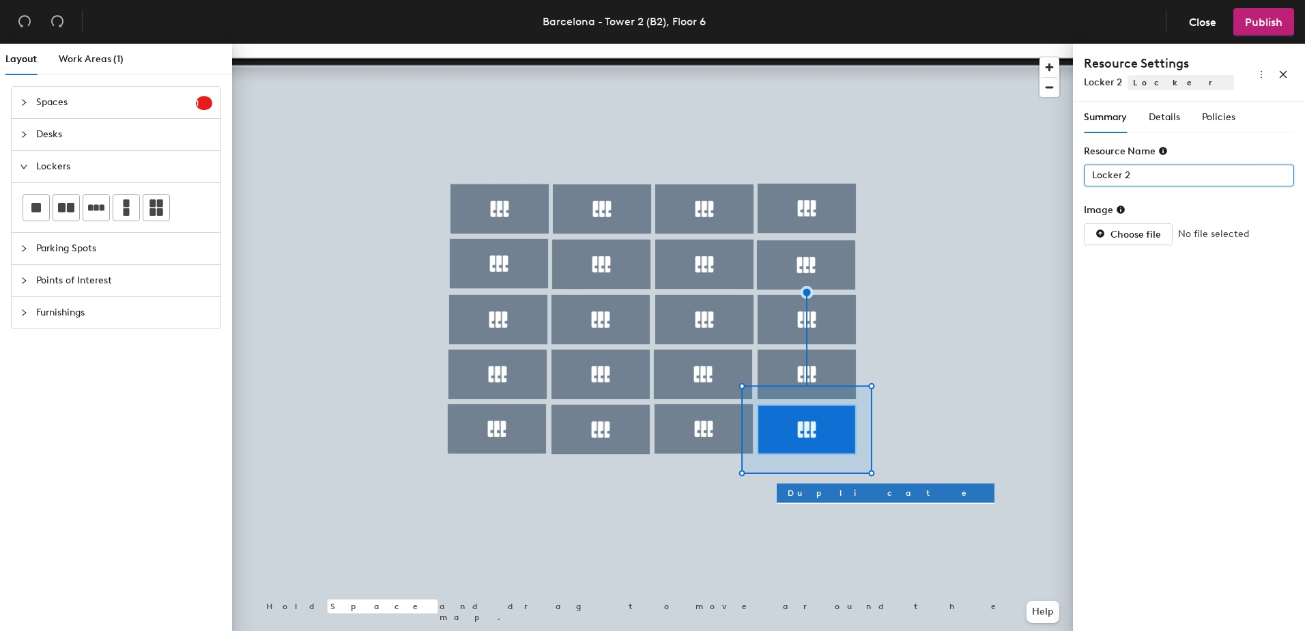
click at [1144, 170] on input "Locker 2" at bounding box center [1189, 176] width 210 height 22
paste input "-B2-06"
type input "L20-B2-06"
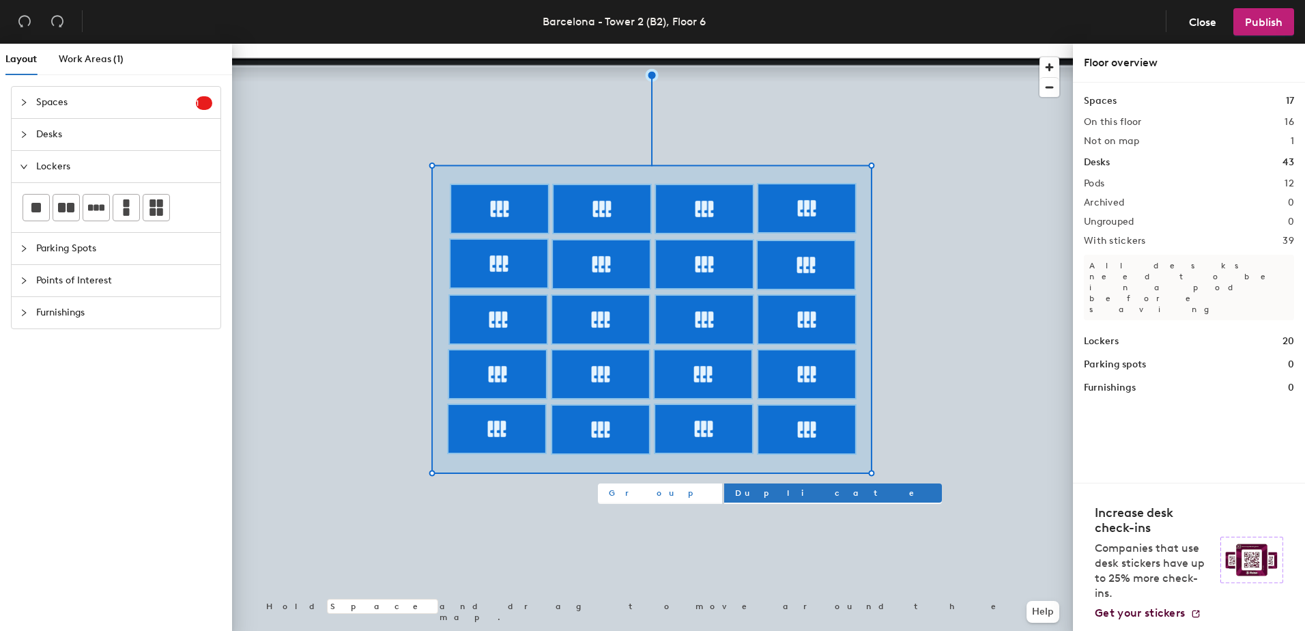
click at [631, 494] on span "Group" at bounding box center [660, 493] width 102 height 12
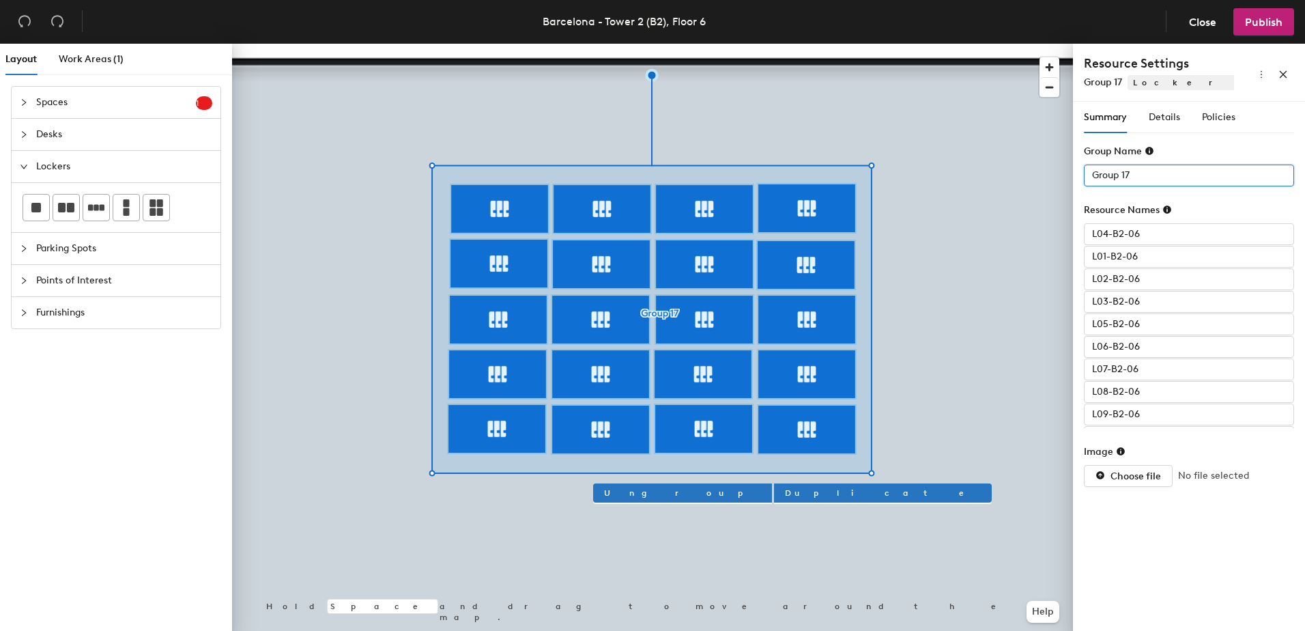
click at [1154, 166] on input "Group 17" at bounding box center [1189, 176] width 210 height 22
drag, startPoint x: 1142, startPoint y: 172, endPoint x: 1153, endPoint y: 172, distance: 10.9
click at [1153, 172] on input "LOCKERS 6TH FLOOR Door D" at bounding box center [1189, 176] width 210 height 22
type input "T"
type input "LOCKERS 6th floor Born"
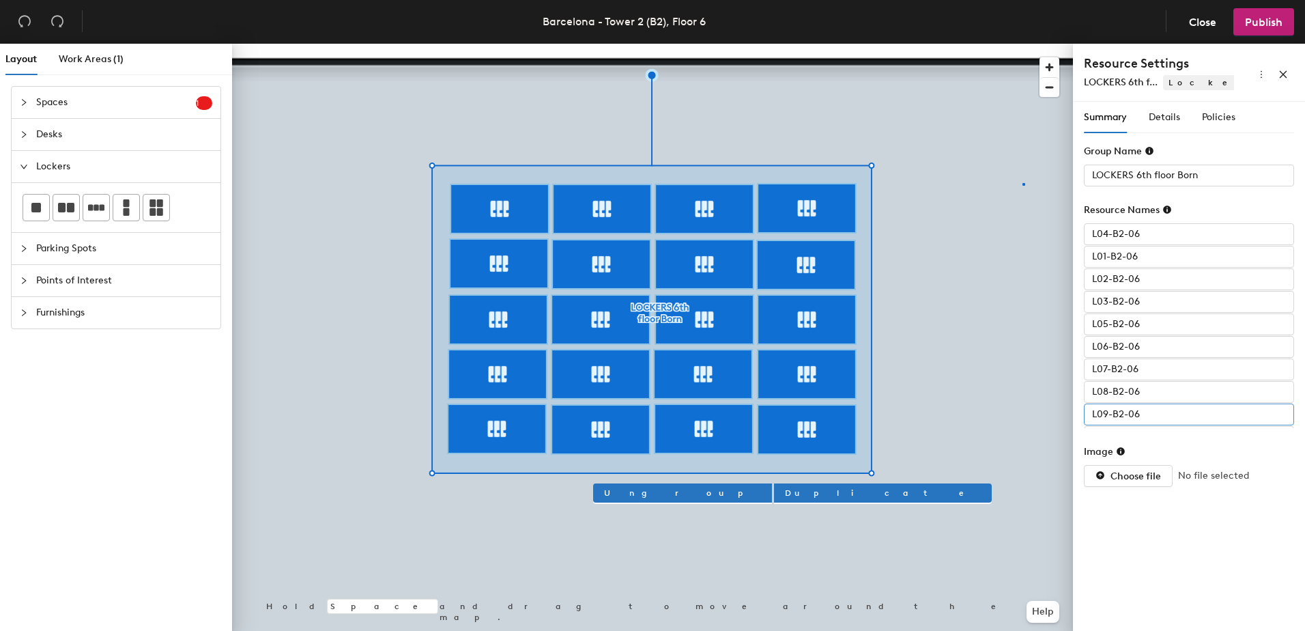
click at [1023, 44] on div at bounding box center [652, 44] width 841 height 0
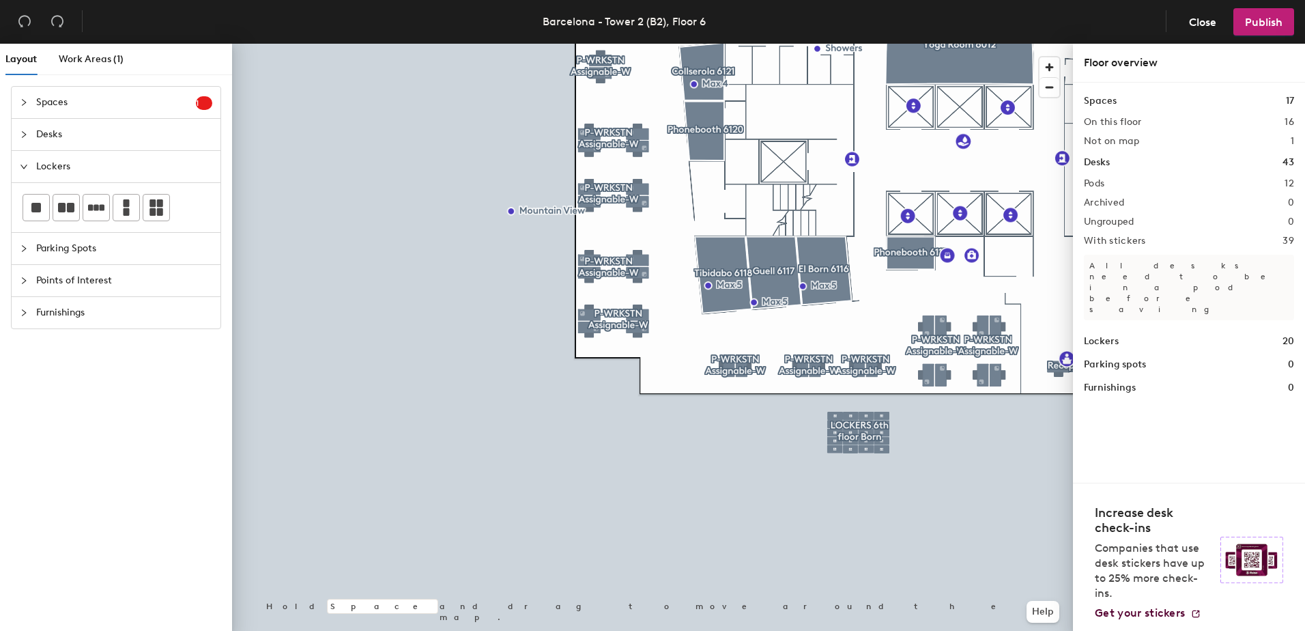
click at [23, 104] on icon "collapsed" at bounding box center [24, 102] width 4 height 7
click at [23, 104] on icon "expanded" at bounding box center [23, 102] width 7 height 4
click at [23, 134] on icon "collapsed" at bounding box center [24, 134] width 8 height 8
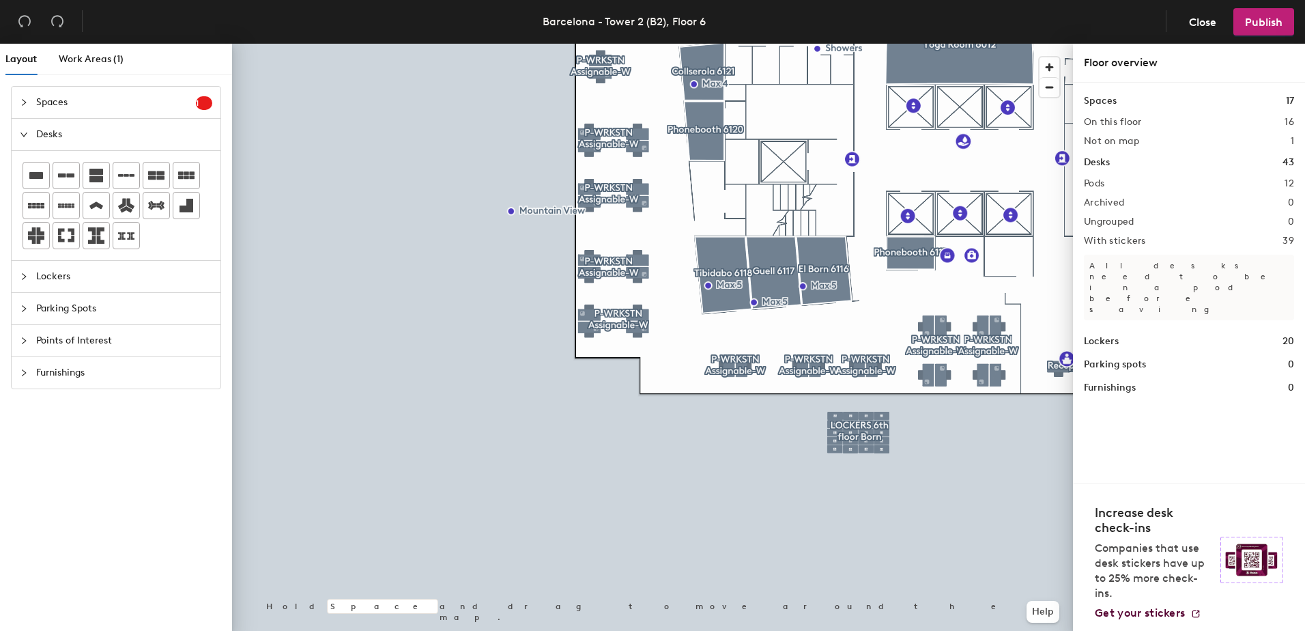
click at [26, 134] on icon "expanded" at bounding box center [24, 134] width 8 height 8
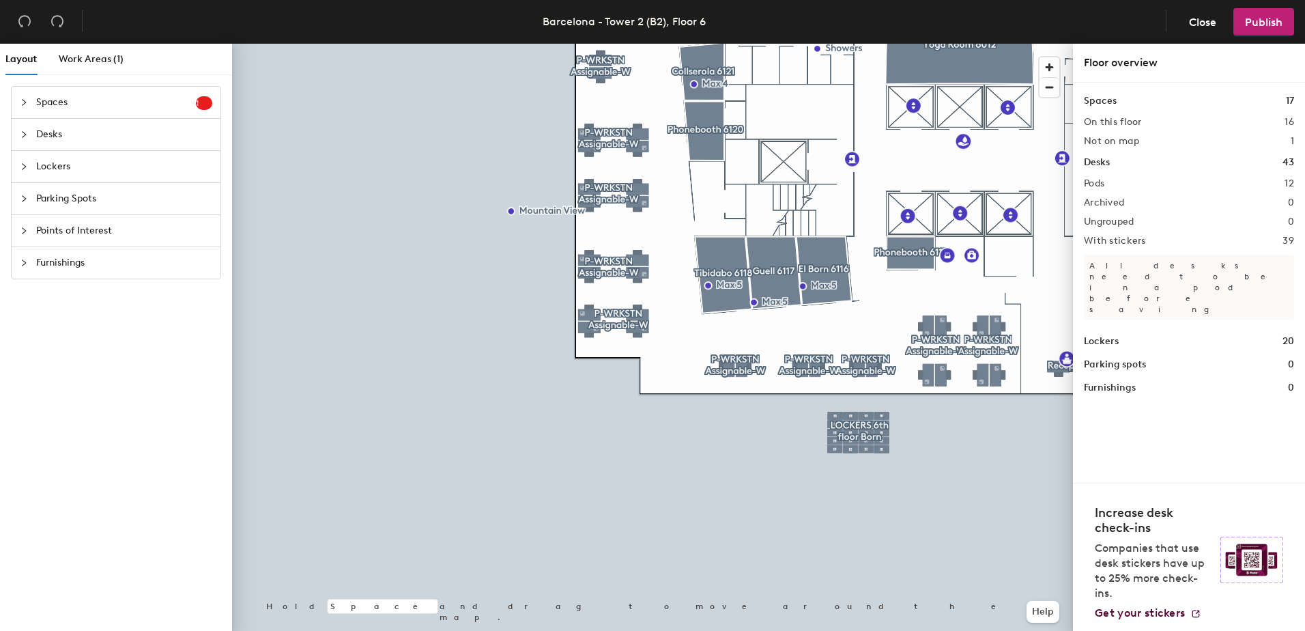
click at [24, 167] on icon "collapsed" at bounding box center [24, 166] width 8 height 8
click at [24, 166] on icon "expanded" at bounding box center [24, 166] width 8 height 8
click at [24, 231] on icon "collapsed" at bounding box center [24, 231] width 8 height 8
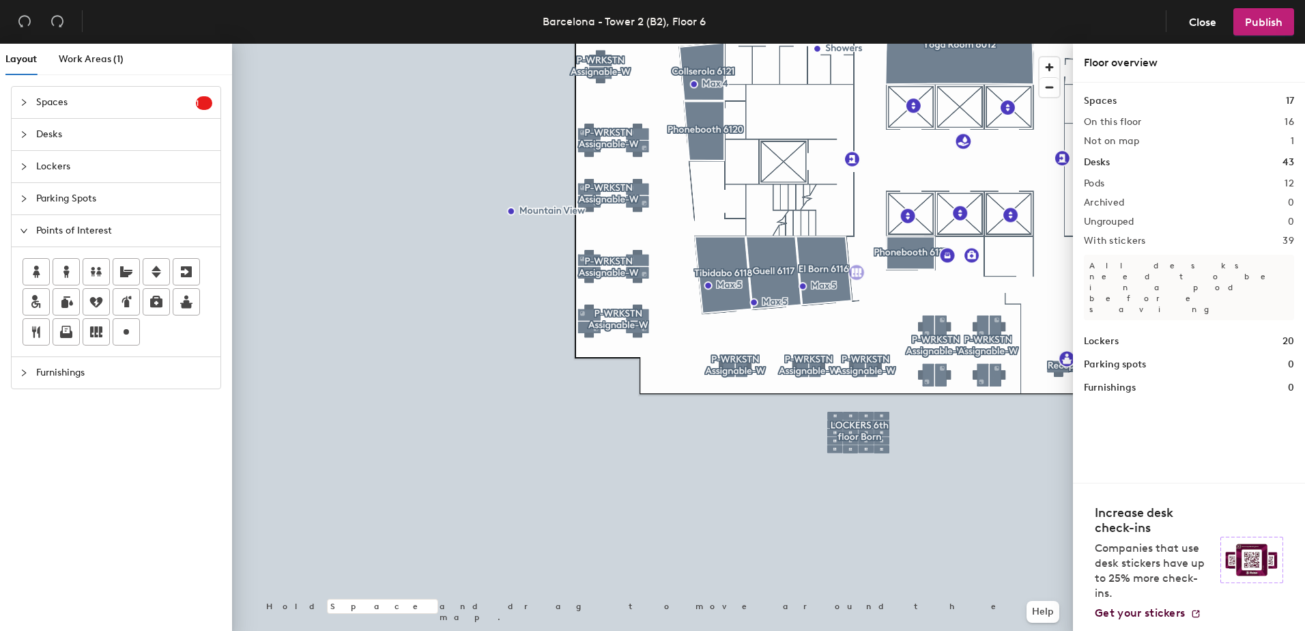
click at [857, 272] on div "Layout Work Areas (1) Spaces 1 Add existing spaces to the map Phonebooth 6113 D…" at bounding box center [652, 340] width 1305 height 593
click at [902, 272] on input "Lockers" at bounding box center [887, 271] width 44 height 19
type input "Lockers Born"
click at [869, 433] on span "Done" at bounding box center [870, 432] width 40 height 23
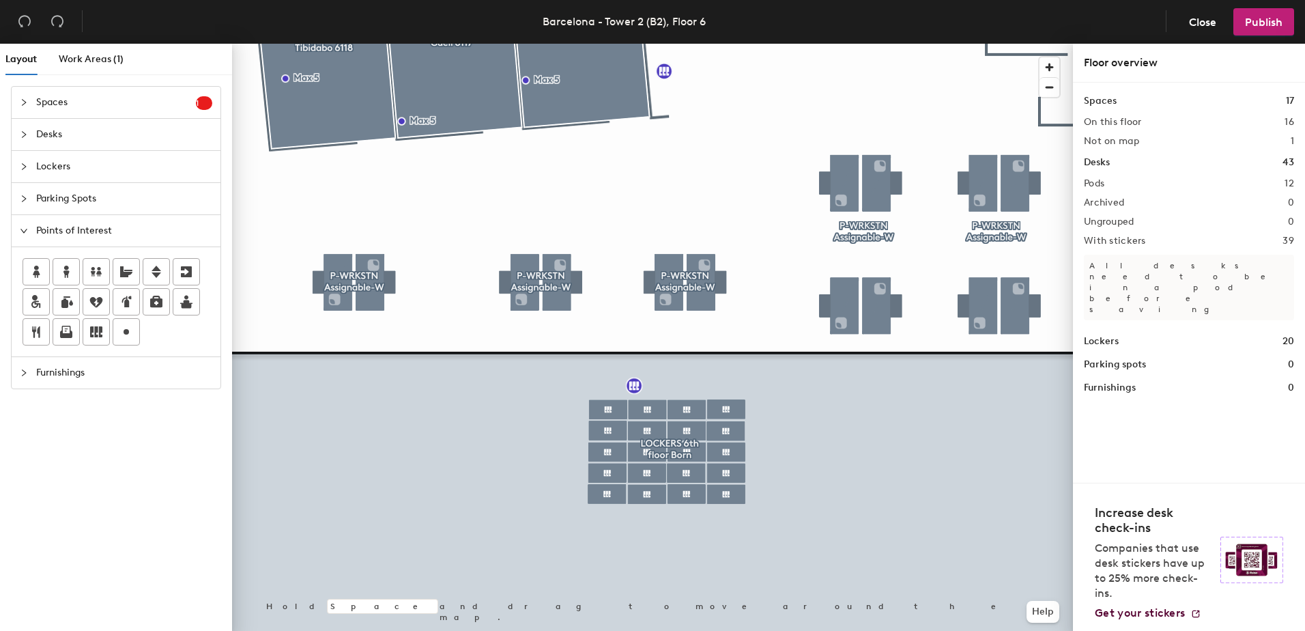
click at [25, 371] on icon "collapsed" at bounding box center [24, 373] width 8 height 8
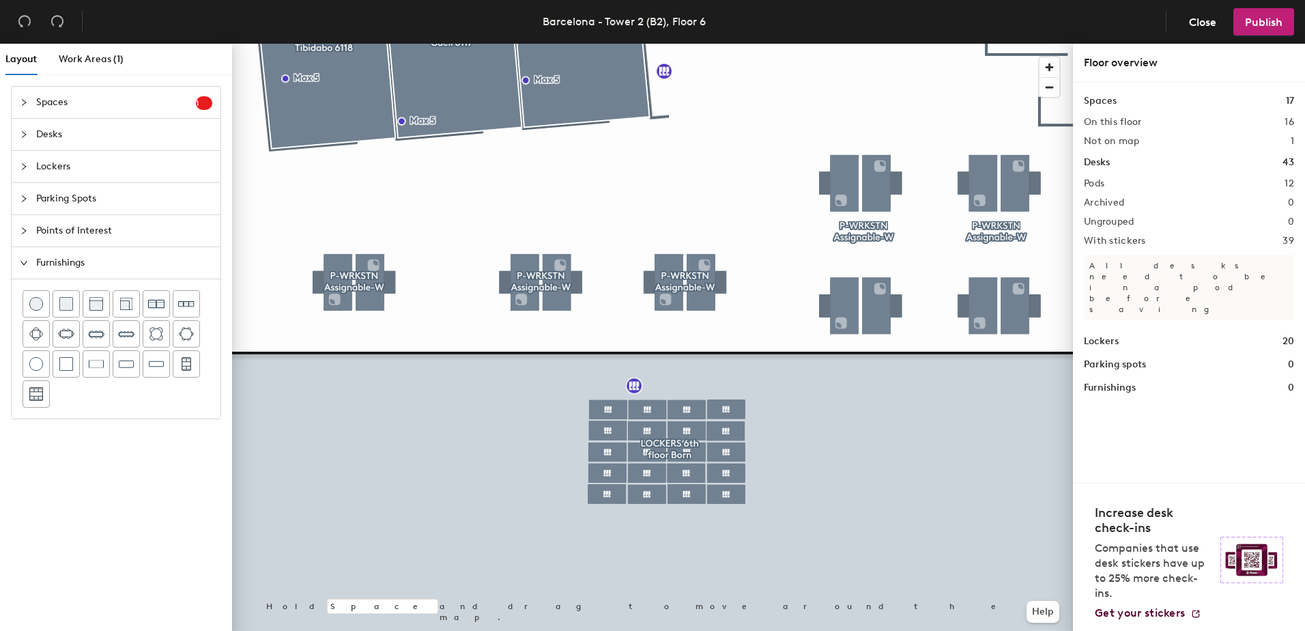
click at [23, 265] on icon "expanded" at bounding box center [24, 263] width 8 height 8
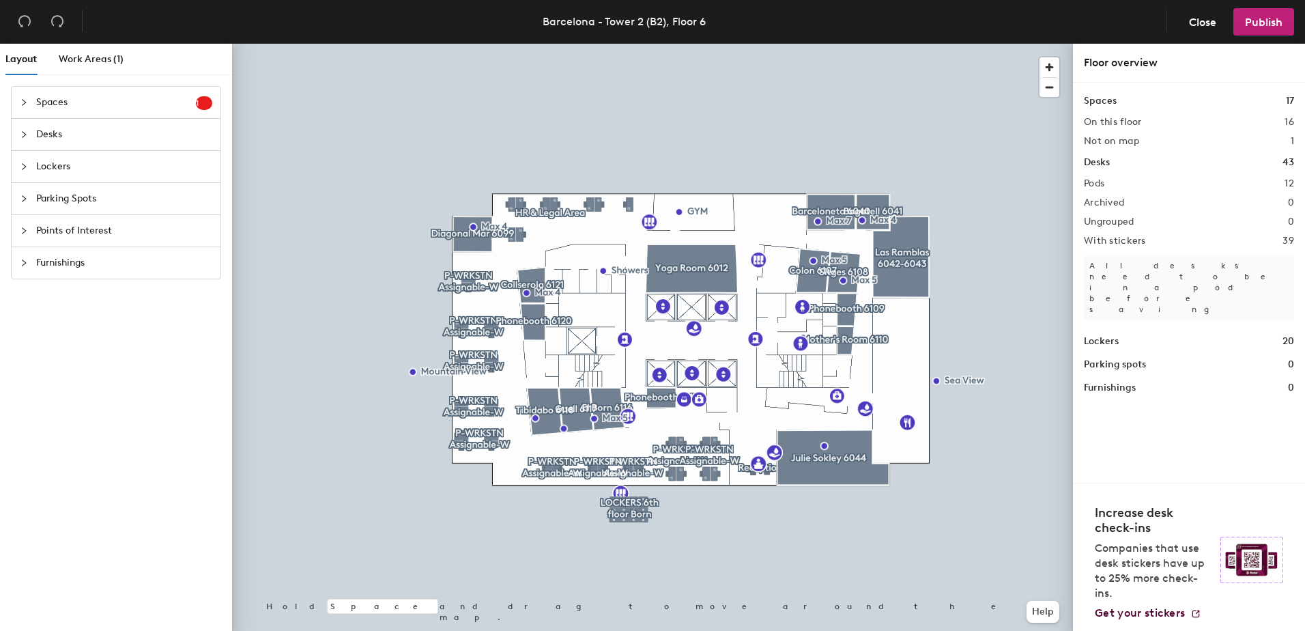
click at [653, 44] on div at bounding box center [652, 44] width 841 height 0
click at [654, 251] on span "Edit" at bounding box center [654, 252] width 35 height 23
click at [698, 218] on input "Lockers" at bounding box center [679, 221] width 44 height 19
type input "Lockers Gym"
click at [23, 230] on icon "collapsed" at bounding box center [24, 231] width 8 height 8
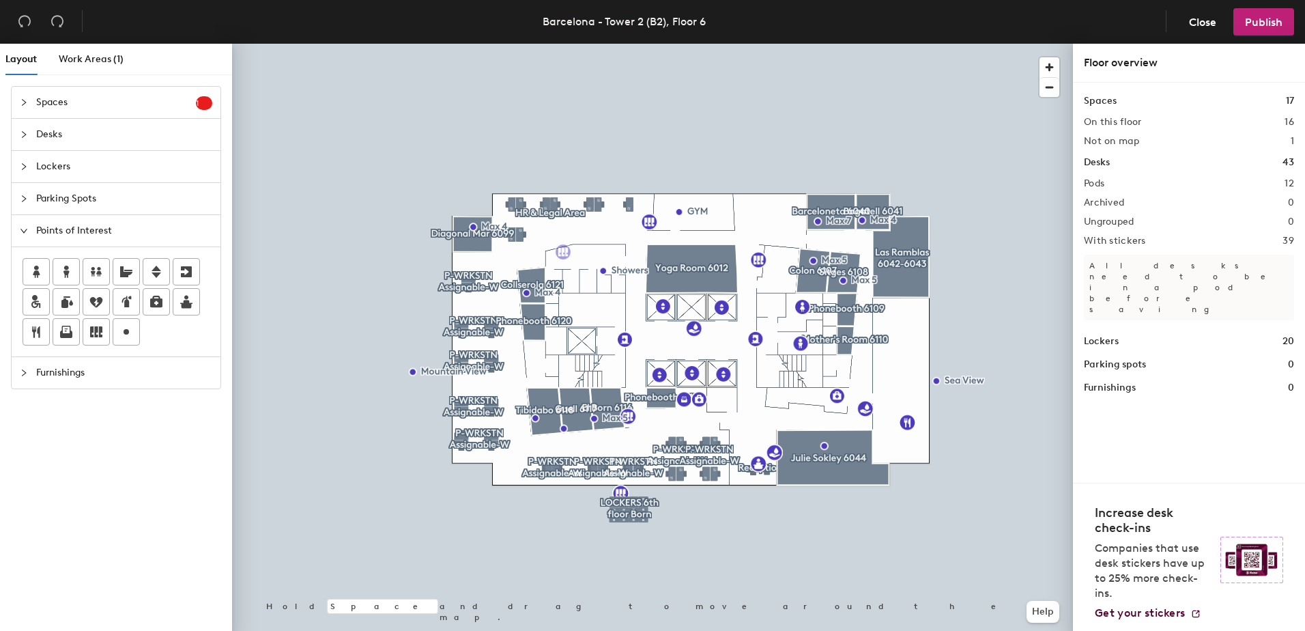
click at [562, 253] on div "Layout Work Areas (1) Spaces 1 Add existing spaces to the map Phonebooth 6113 D…" at bounding box center [652, 340] width 1305 height 593
click at [610, 253] on input "Lockers" at bounding box center [592, 251] width 44 height 19
type input "Lockers Showers"
click at [638, 450] on span "Edit" at bounding box center [633, 447] width 35 height 23
click at [672, 415] on input "Lockers Born" at bounding box center [673, 415] width 74 height 19
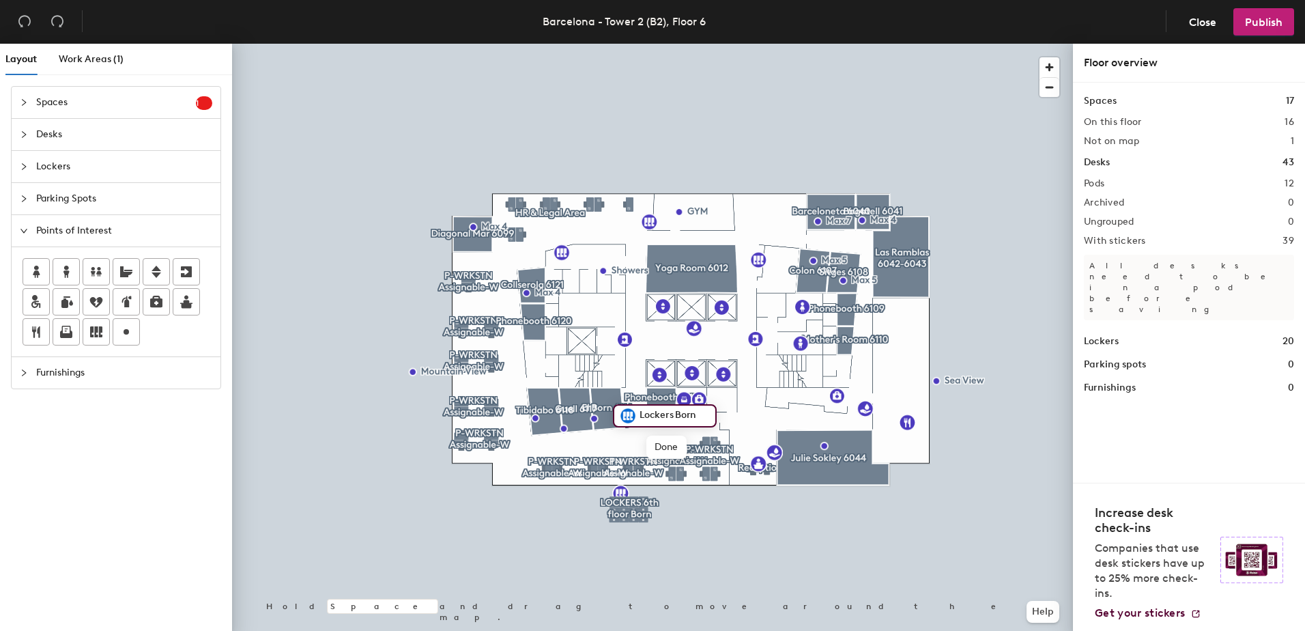
click at [679, 416] on input "Lockers Born" at bounding box center [673, 415] width 74 height 19
click at [675, 415] on input "Lockers Born" at bounding box center [673, 415] width 74 height 19
type input "Born Lockers"
click at [668, 452] on span "Done" at bounding box center [666, 447] width 40 height 23
click at [629, 522] on span "Edit" at bounding box center [625, 524] width 35 height 23
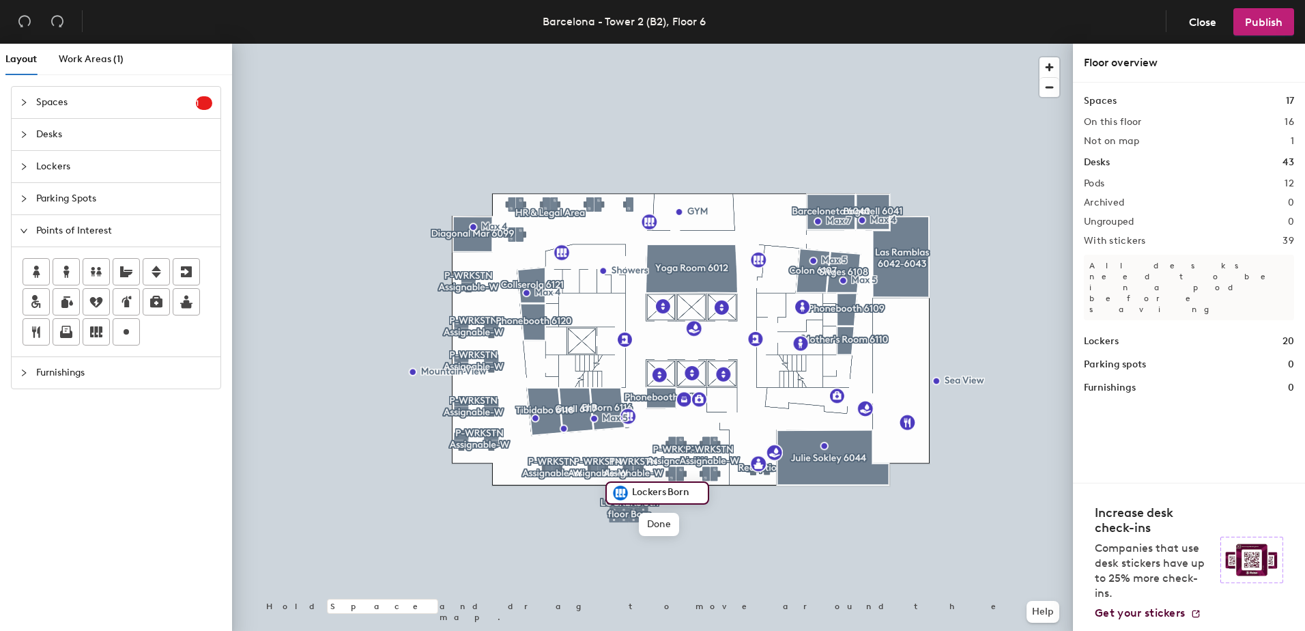
click at [670, 491] on input "Lockers Born" at bounding box center [666, 492] width 74 height 19
type input "Born Lockers"
click at [658, 522] on span "Done" at bounding box center [659, 524] width 40 height 23
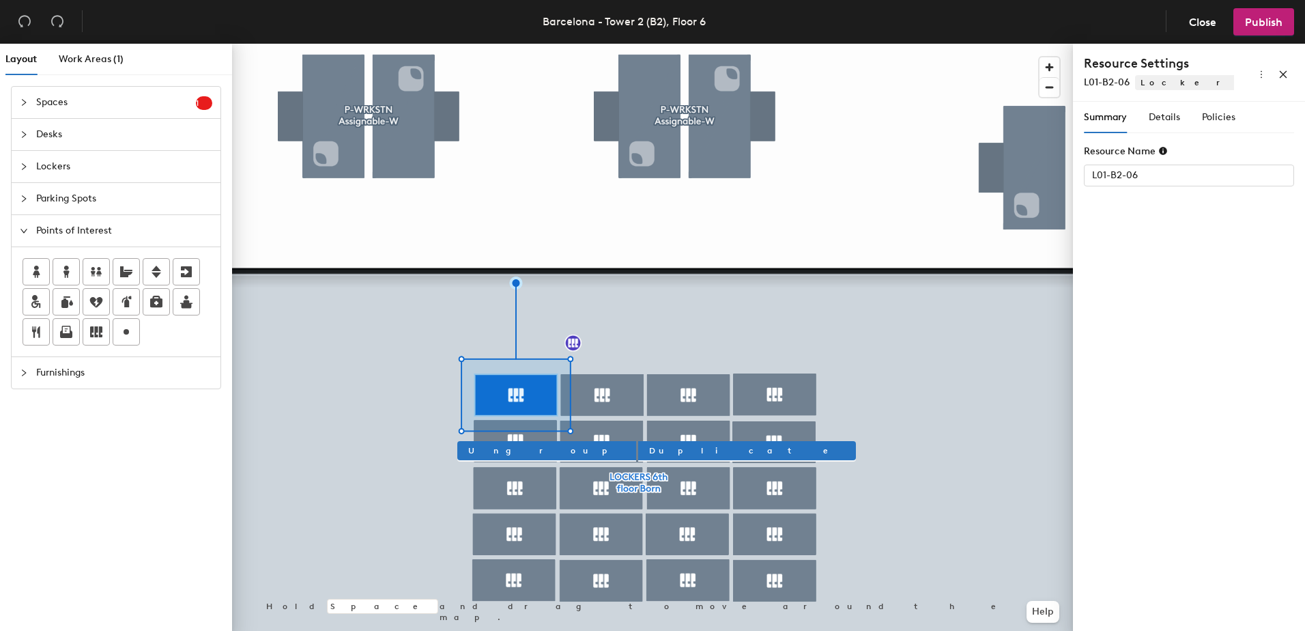
type input "LOCKERS 6th floor Born"
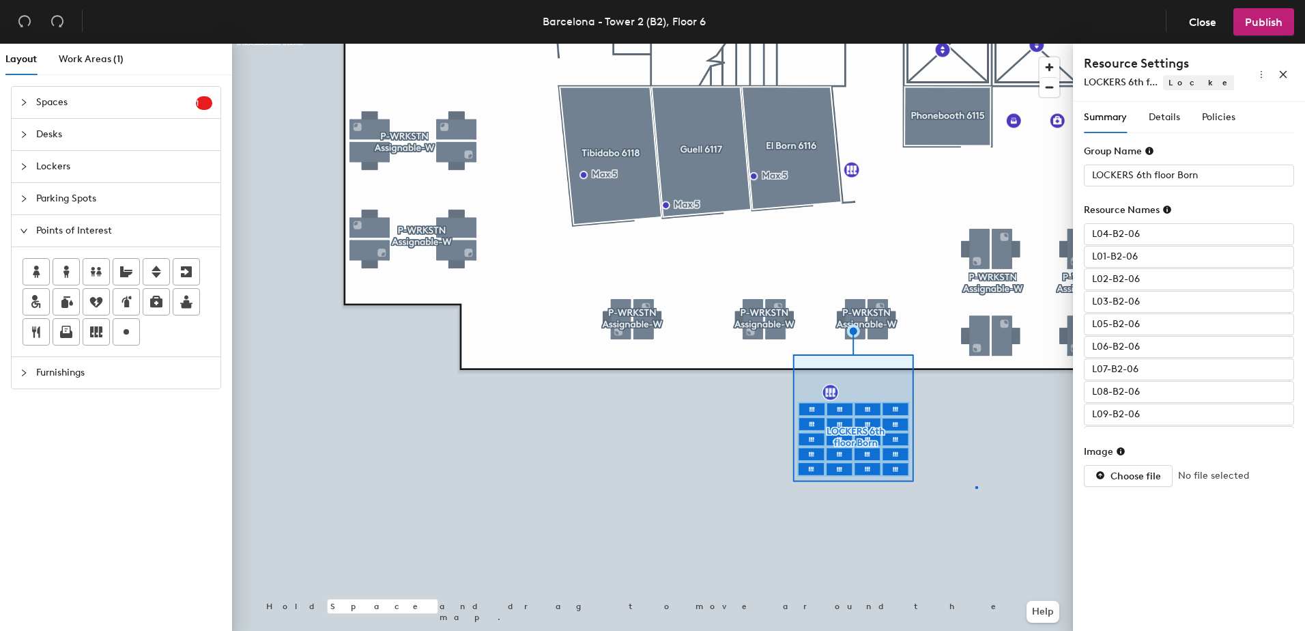
click at [975, 44] on div at bounding box center [652, 44] width 841 height 0
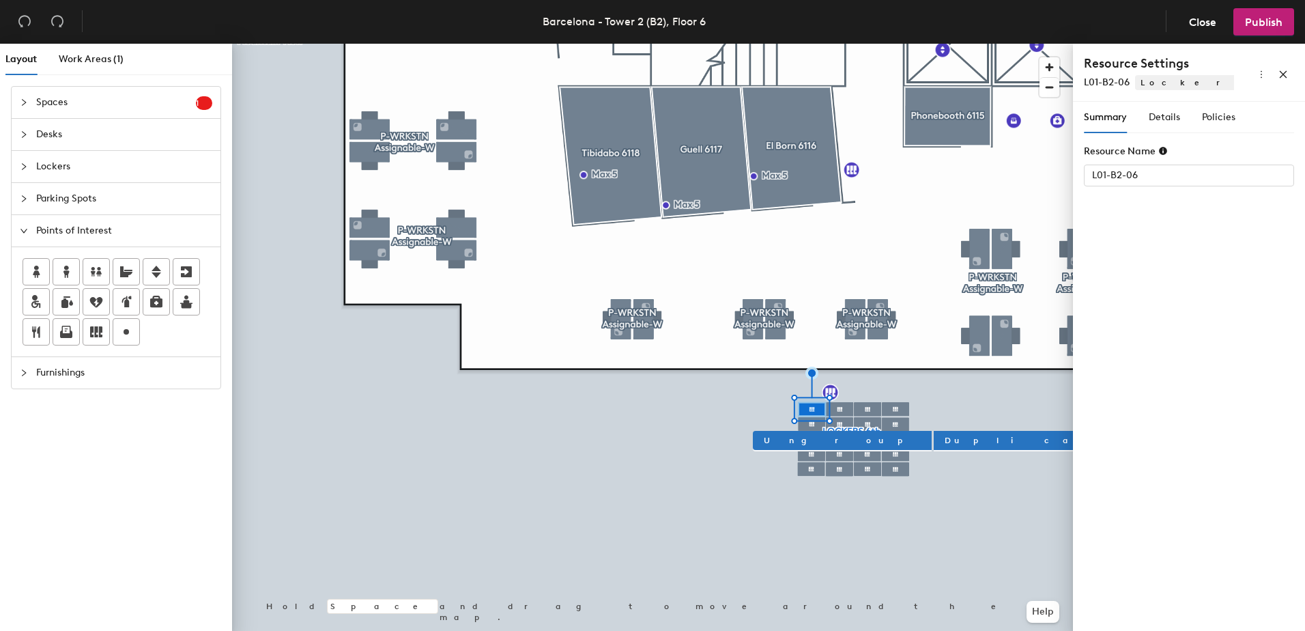
type input "LOCKERS 6th floor Born"
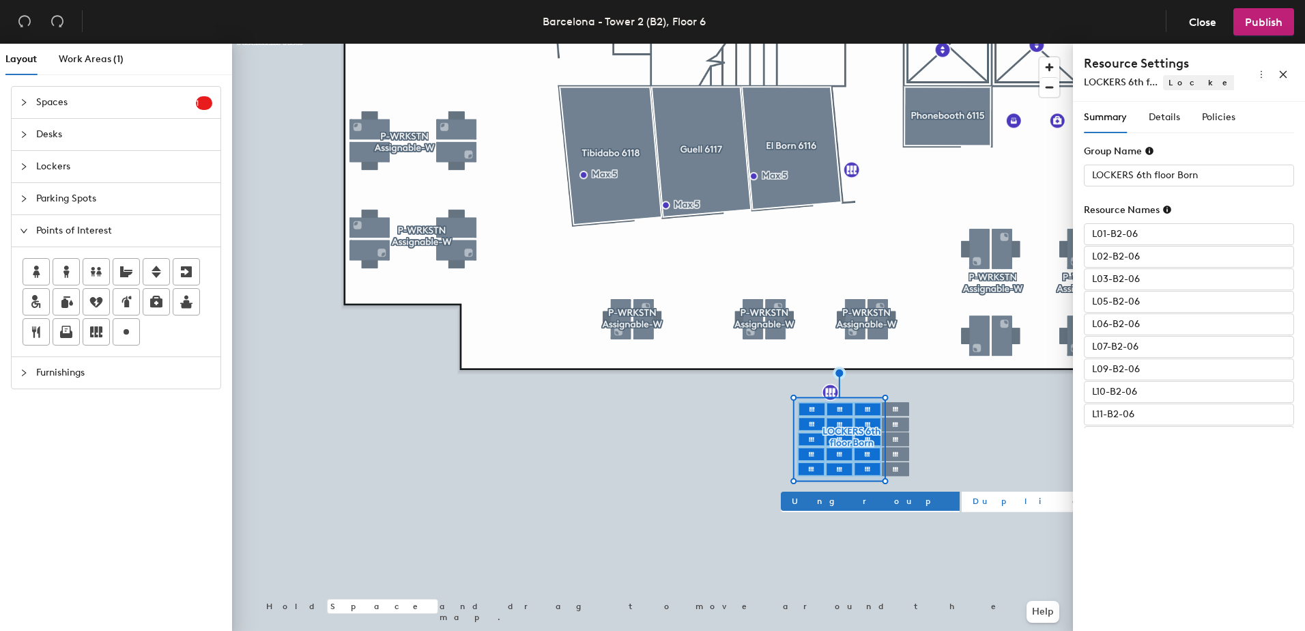
click at [973, 499] on span "Duplicate" at bounding box center [1071, 501] width 196 height 12
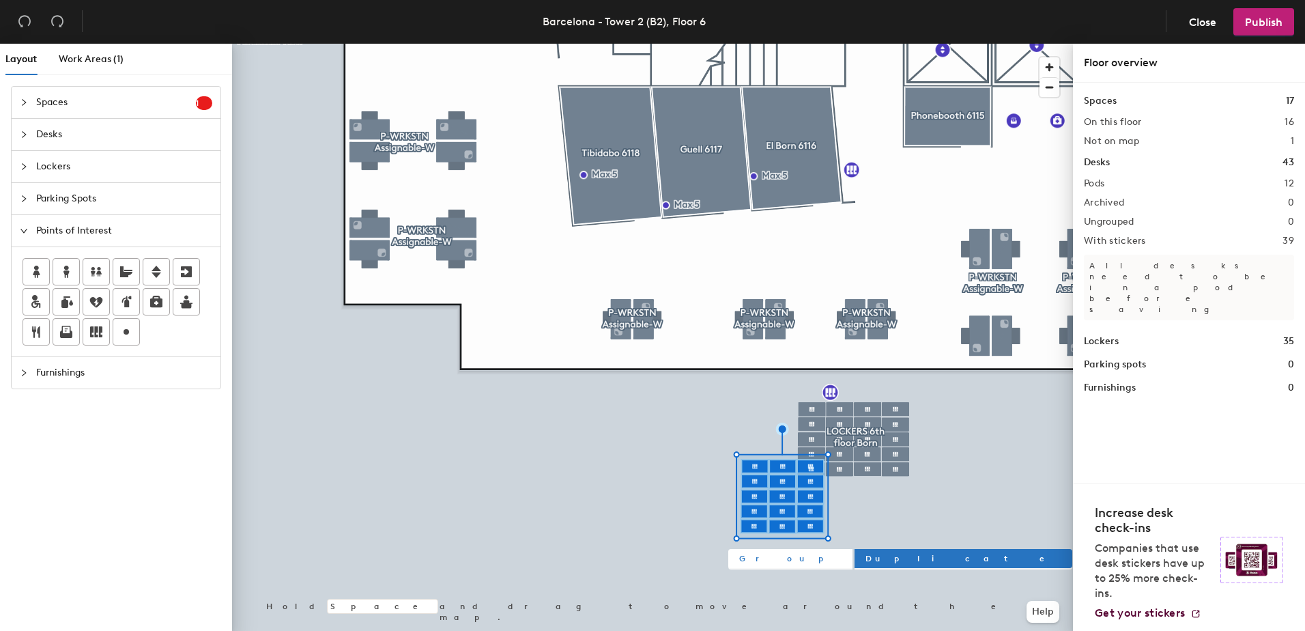
click at [751, 558] on span "Group" at bounding box center [790, 558] width 102 height 12
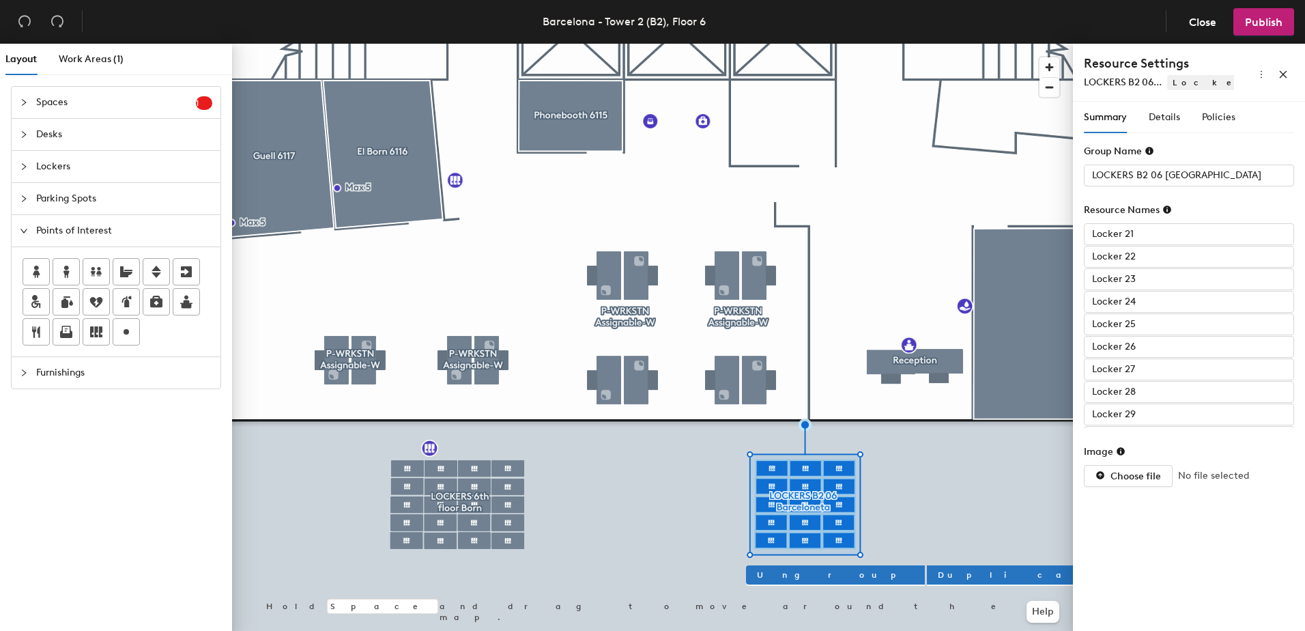
type input "LOCKERS B2 06 [GEOGRAPHIC_DATA]"
click at [967, 44] on div at bounding box center [652, 44] width 841 height 0
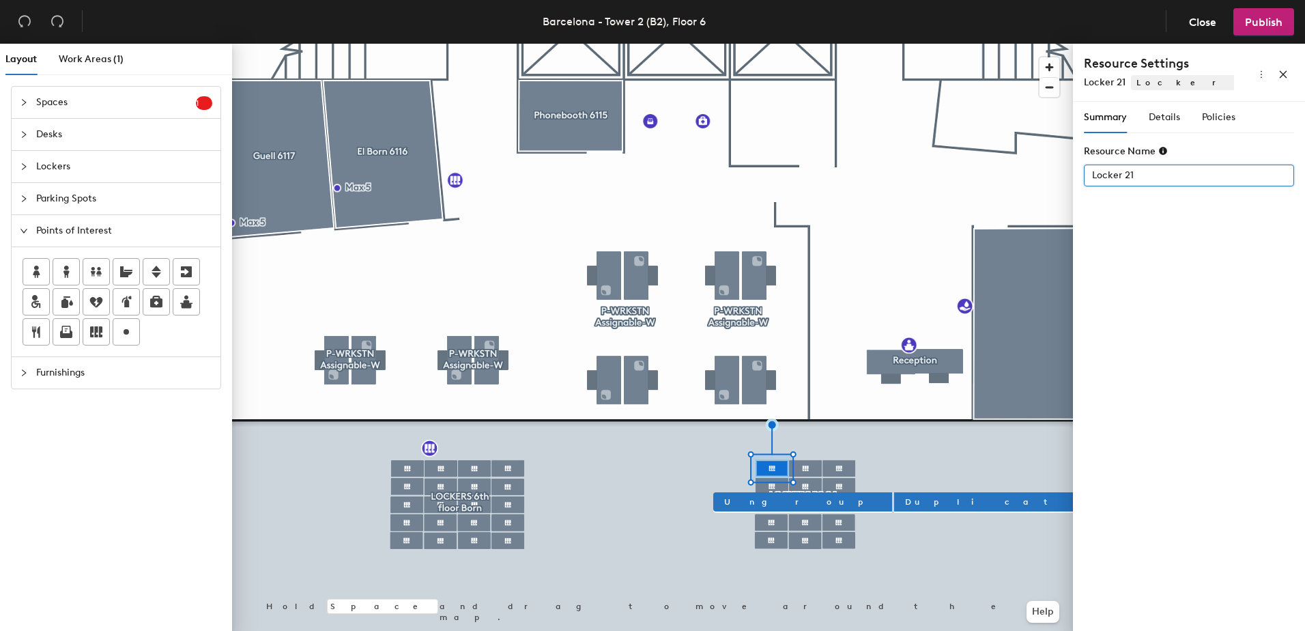
click at [1142, 174] on input "Locker 21" at bounding box center [1189, 176] width 210 height 22
type input "Locker 21"
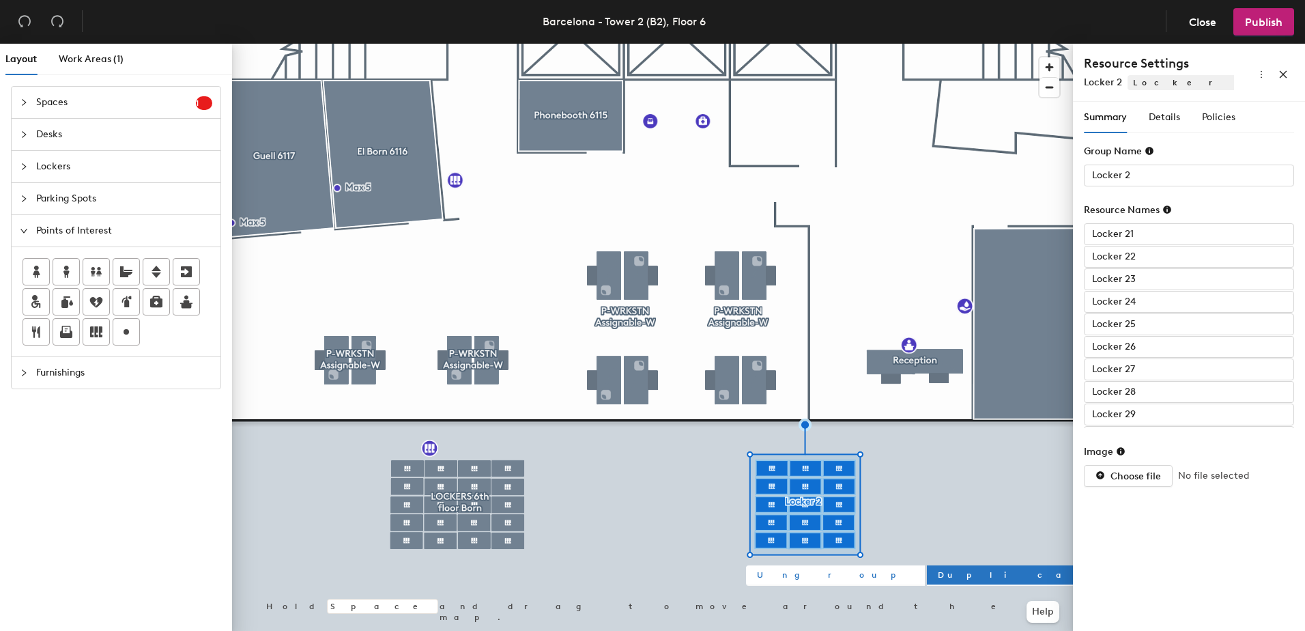
click at [782, 576] on span "Ungroup" at bounding box center [835, 575] width 157 height 12
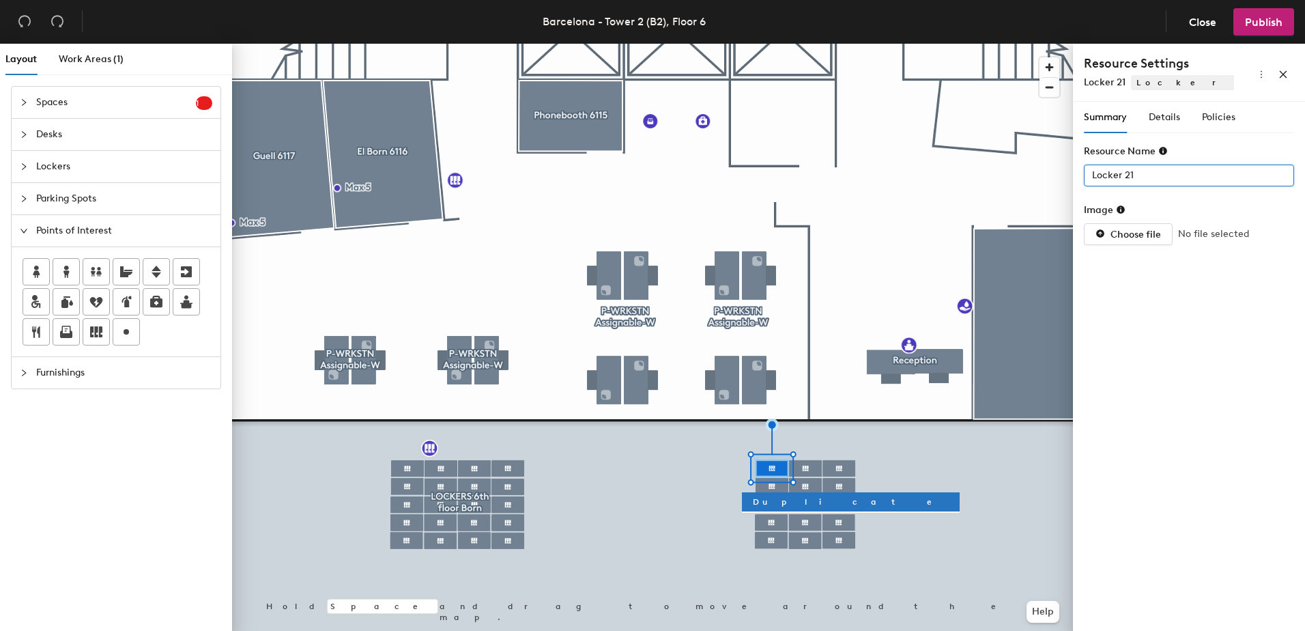
click at [1142, 177] on input "Locker 21" at bounding box center [1189, 176] width 210 height 22
type input "l"
paste input "-B2-06"
click at [1141, 174] on input "Locker 22" at bounding box center [1189, 176] width 210 height 22
paste input "-B2-06"
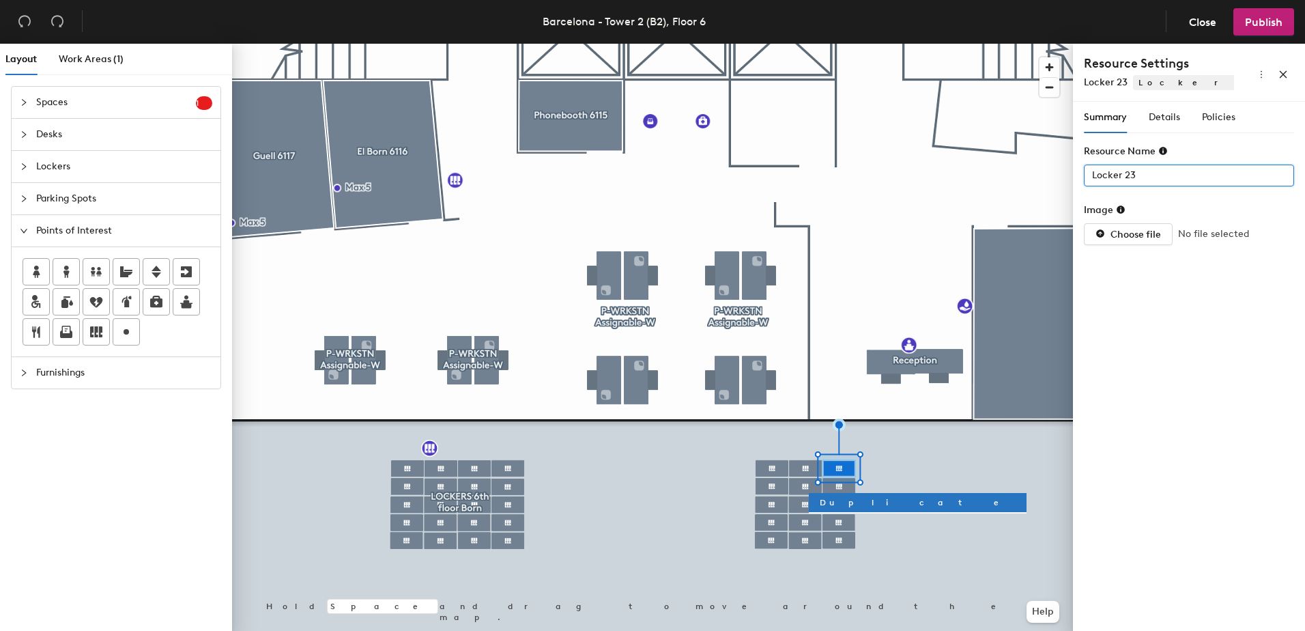
click at [1144, 175] on input "Locker 23" at bounding box center [1189, 176] width 210 height 22
paste input "-B2-06"
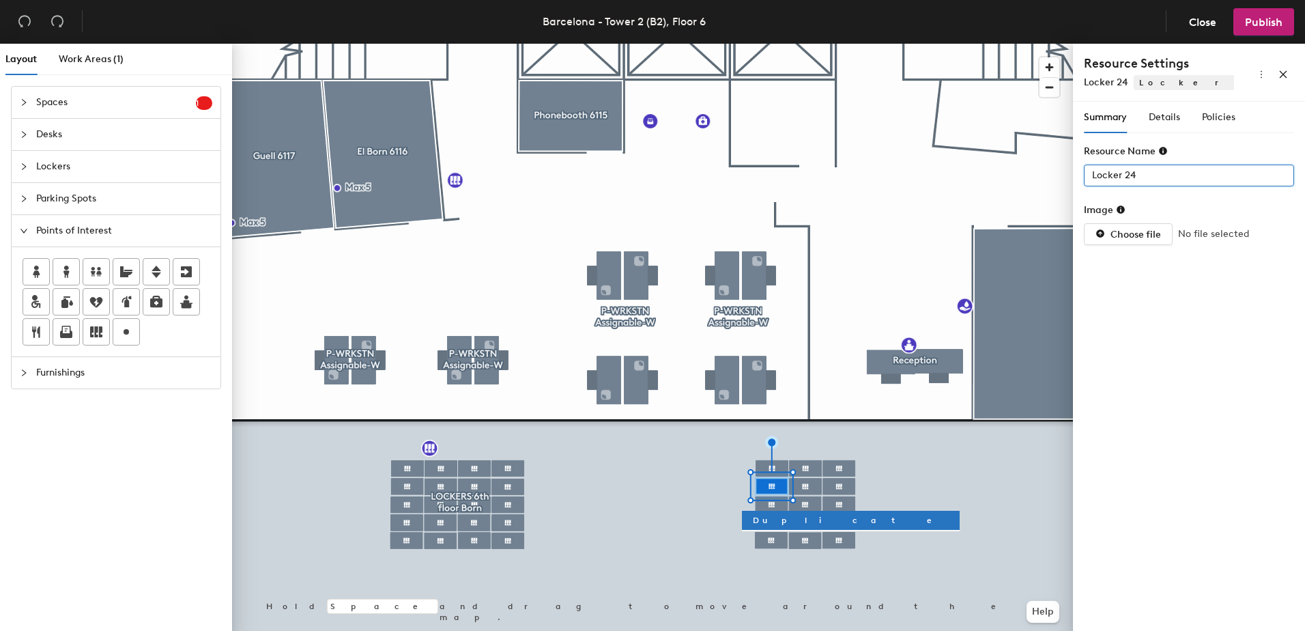
click at [1160, 173] on input "Locker 24" at bounding box center [1189, 176] width 210 height 22
paste input "-B2-06"
click at [1154, 173] on input "Locker 25" at bounding box center [1189, 176] width 210 height 22
paste input "-B2-06"
click at [1137, 178] on input "Locker 26" at bounding box center [1189, 176] width 210 height 22
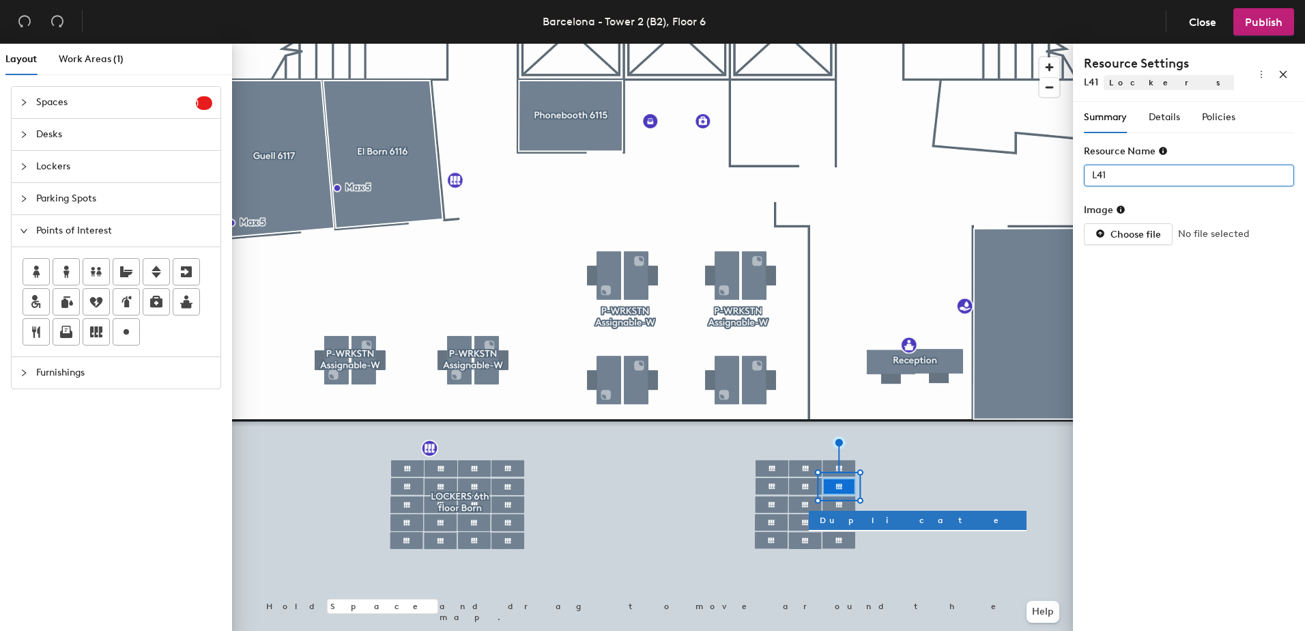
paste input "-B2-06"
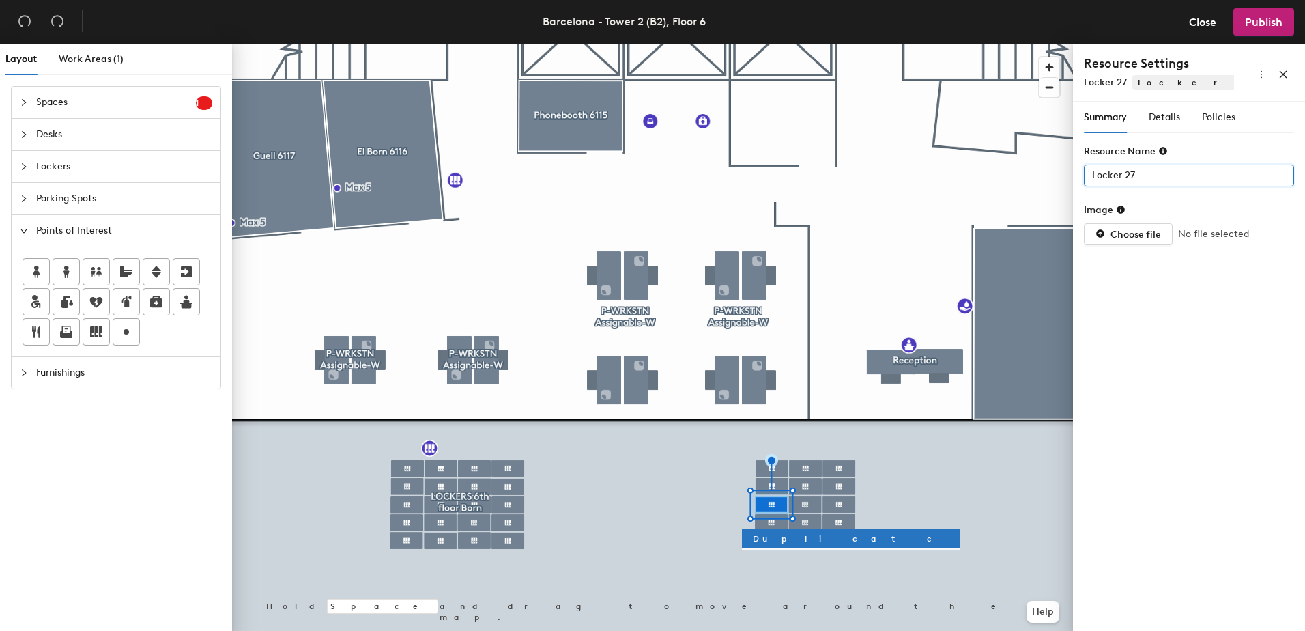
click at [1132, 176] on input "Locker 27" at bounding box center [1189, 176] width 210 height 22
paste input "-B2-06"
click at [1156, 173] on input "Locker 28" at bounding box center [1189, 176] width 210 height 22
paste input "-B2-06"
click at [838, 44] on div at bounding box center [652, 44] width 841 height 0
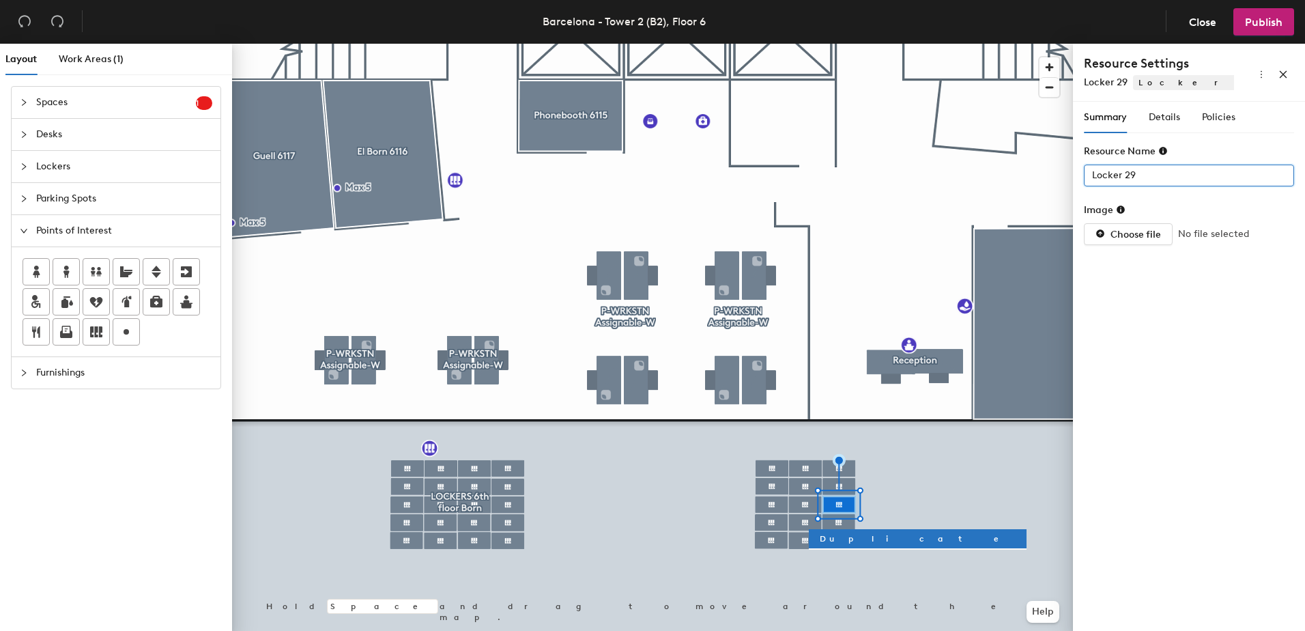
click at [1144, 173] on input "Locker 29" at bounding box center [1189, 176] width 210 height 22
paste input "-B2-06"
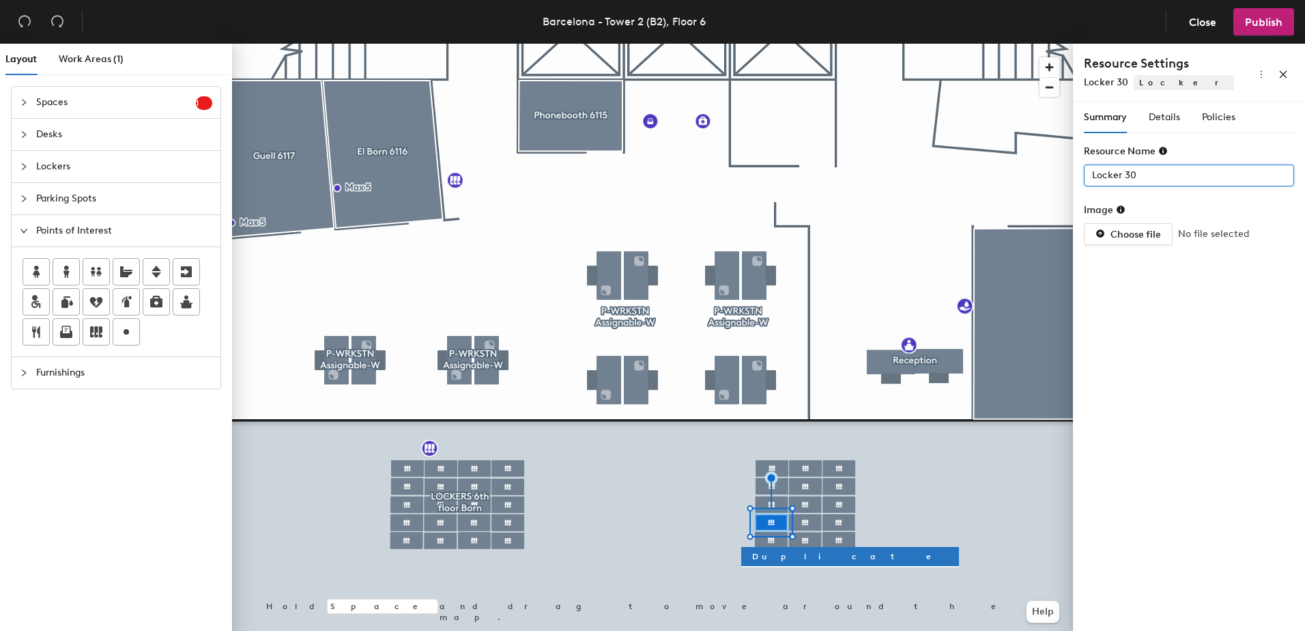
click at [1152, 172] on input "Locker 30" at bounding box center [1189, 176] width 210 height 22
paste input "-B2-06"
click at [1153, 173] on input "Locker 31" at bounding box center [1189, 176] width 210 height 22
paste input "-B2-06"
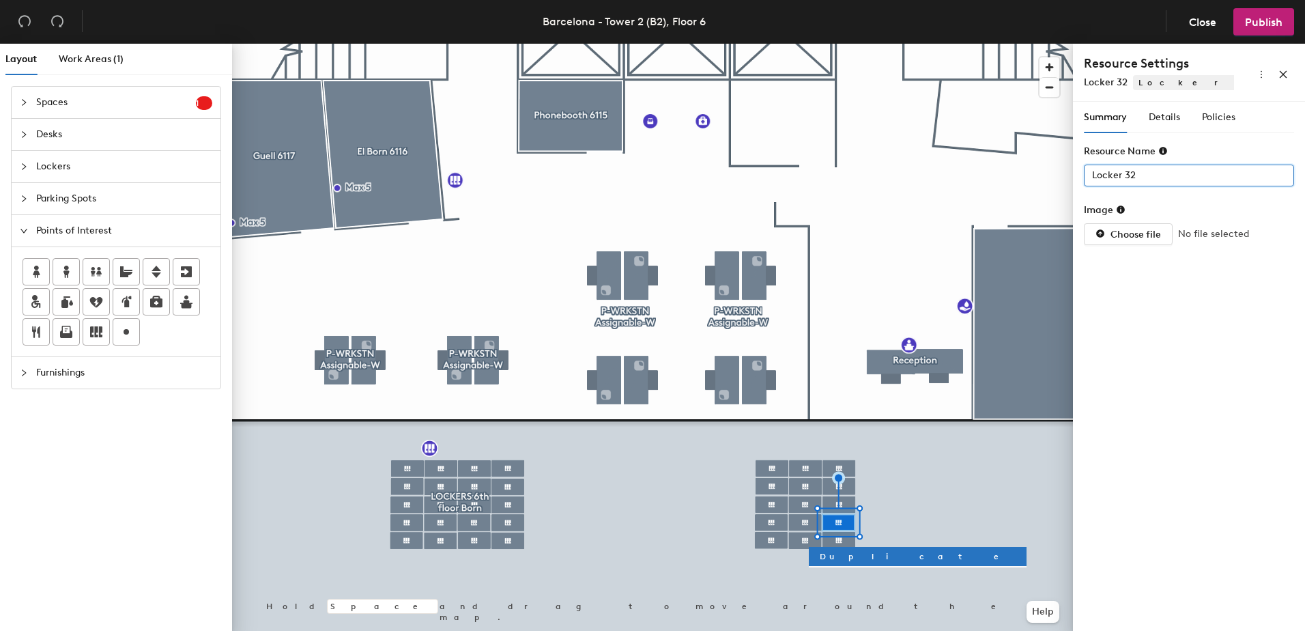
click at [1162, 165] on input "Locker 32" at bounding box center [1189, 176] width 210 height 22
paste input "-B2-06"
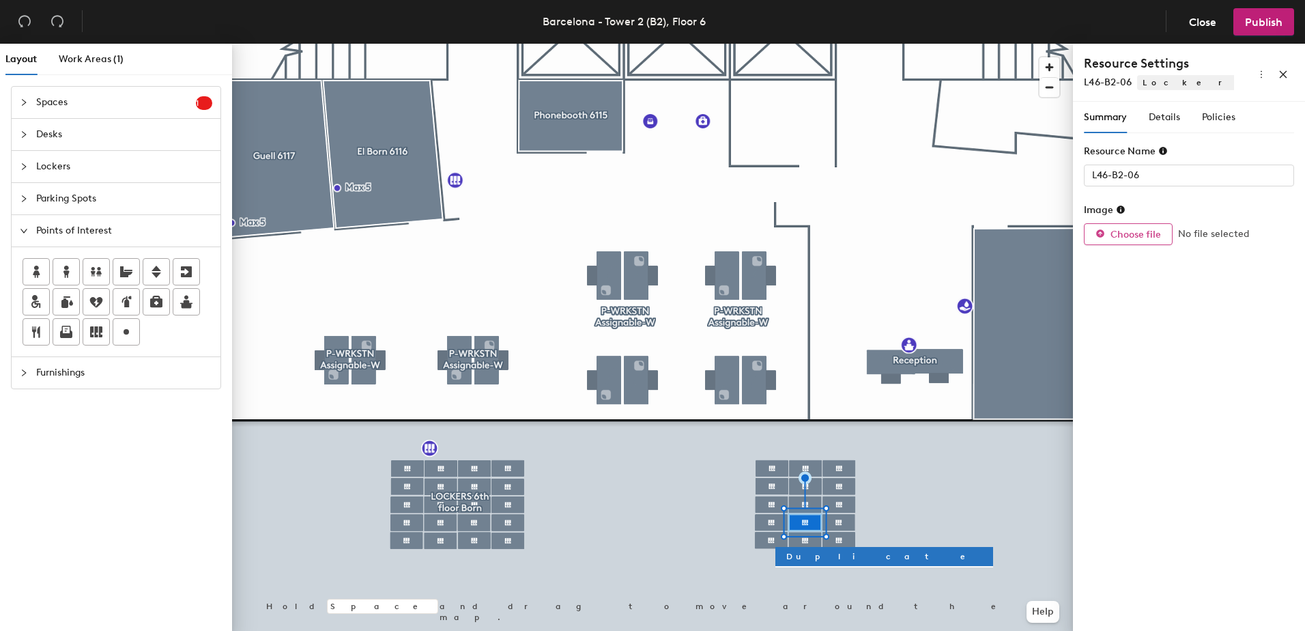
click at [766, 44] on div at bounding box center [652, 44] width 841 height 0
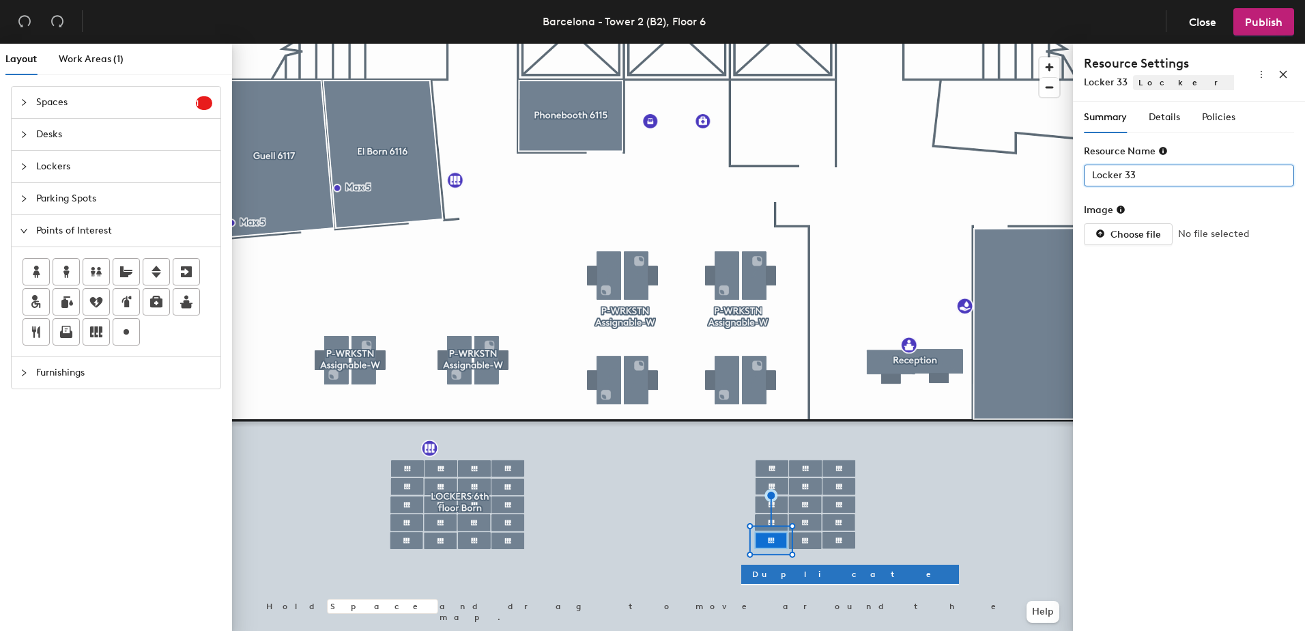
click at [1148, 177] on input "Locker 33" at bounding box center [1189, 176] width 210 height 22
paste input "-B2-06"
click at [809, 44] on div at bounding box center [652, 44] width 841 height 0
click at [1153, 171] on input "Locker 35" at bounding box center [1189, 176] width 210 height 22
paste input "-B2-06"
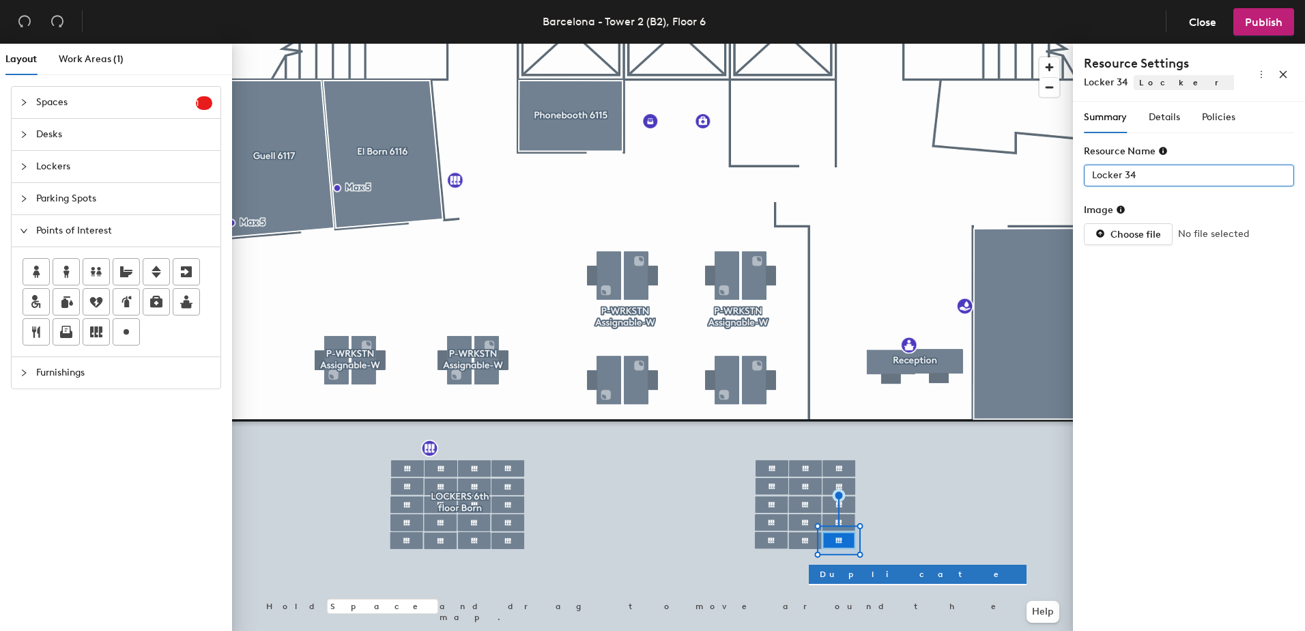
click at [1142, 168] on input "Locker 34" at bounding box center [1189, 176] width 210 height 22
paste input "-B2-06"
type input "L50-B2-06"
click at [914, 44] on div at bounding box center [652, 44] width 841 height 0
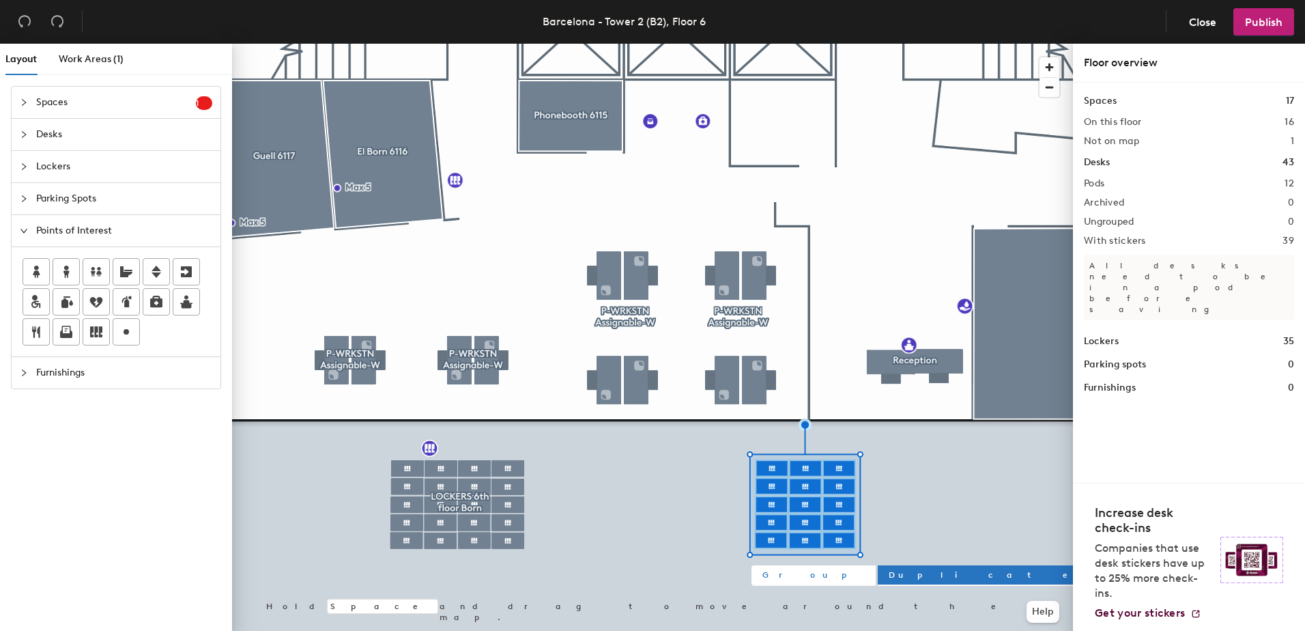
click at [776, 577] on span "Group" at bounding box center [814, 575] width 102 height 12
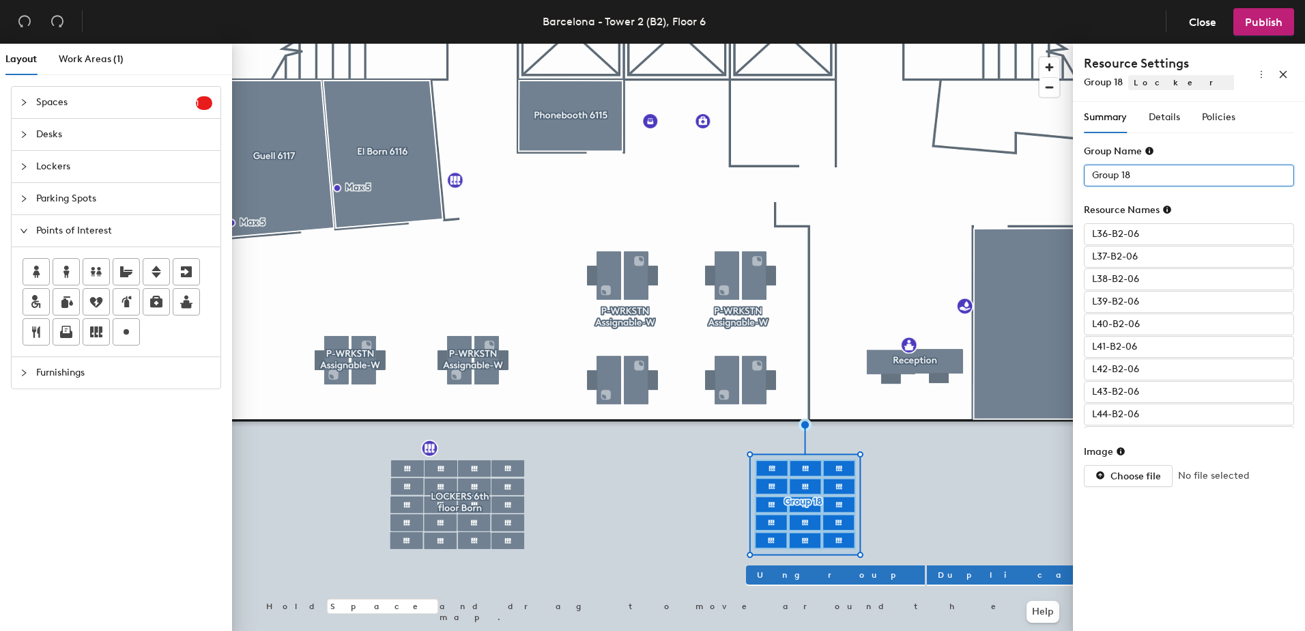
click at [1167, 173] on input "Group 18" at bounding box center [1189, 176] width 210 height 22
type input "l"
type input "Lockers 6th floor Barceloneta"
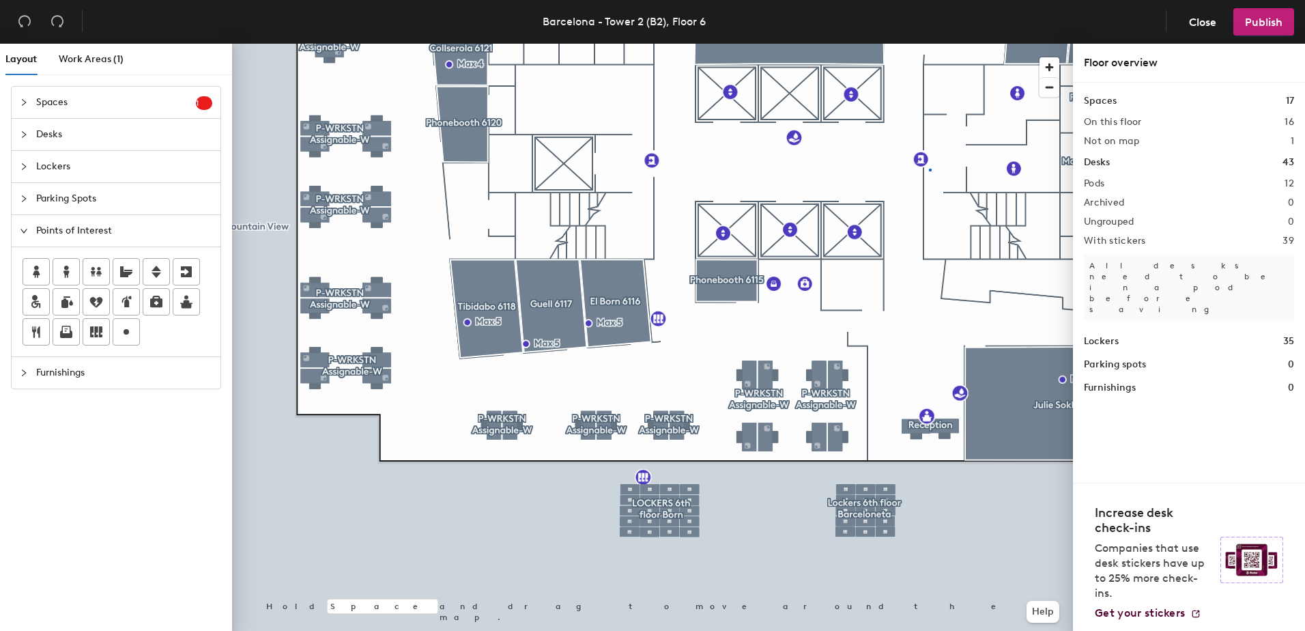
click at [929, 44] on div at bounding box center [652, 44] width 841 height 0
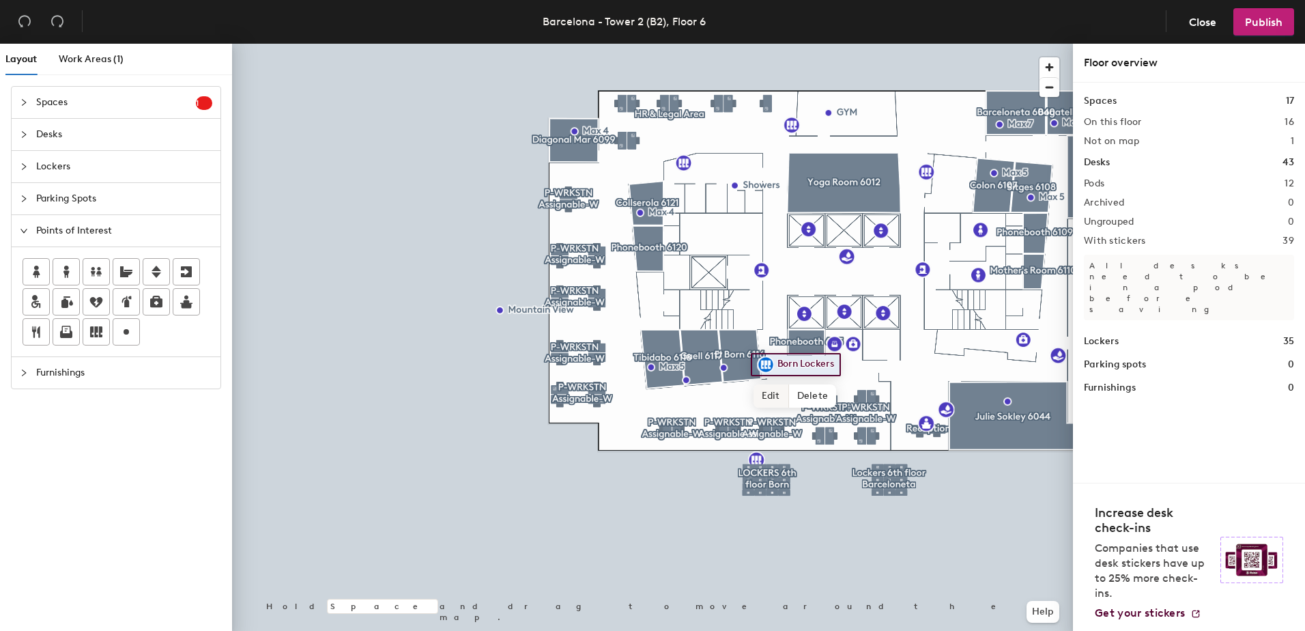
click at [765, 44] on div at bounding box center [652, 44] width 841 height 0
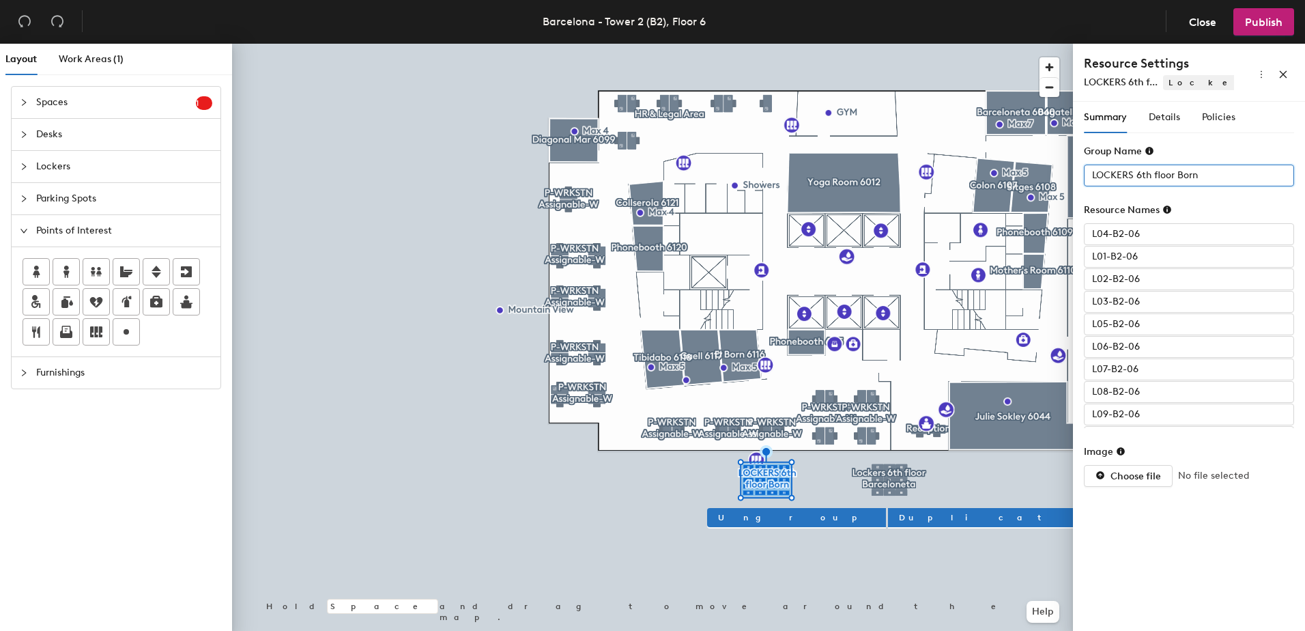
click at [1054, 171] on div "Layout Work Areas (1) Spaces 1 Add existing spaces to the map Phonebooth 6113 D…" at bounding box center [652, 340] width 1305 height 593
type input "Born Lockers"
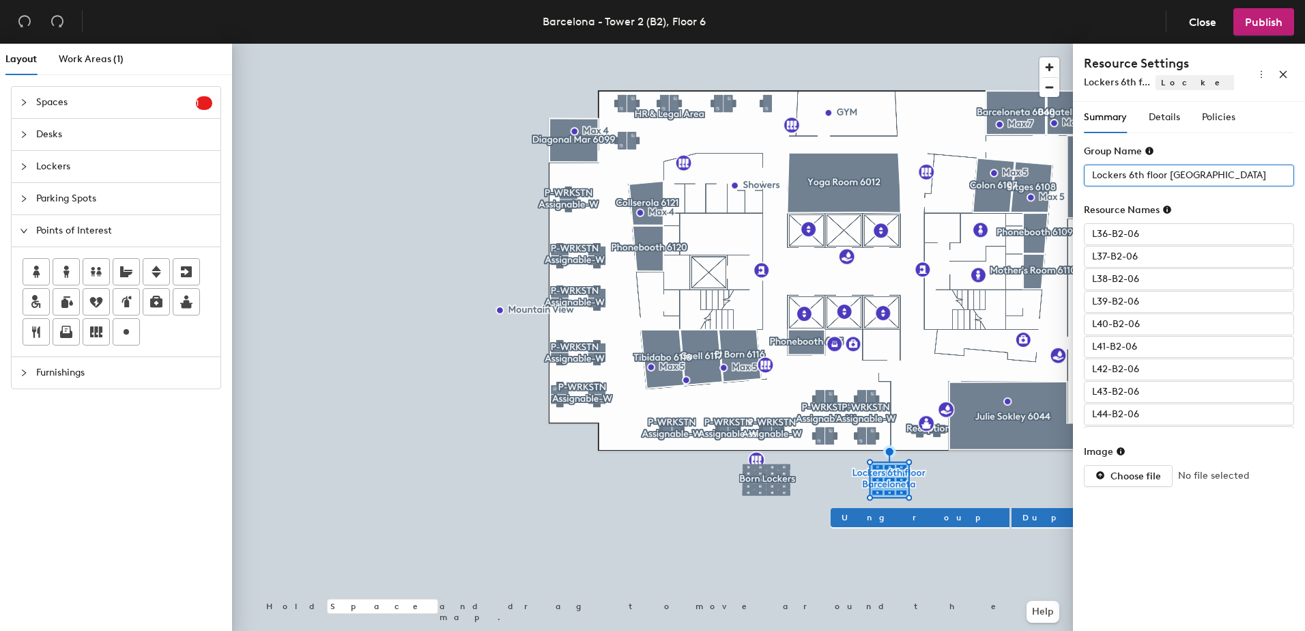
click at [1050, 172] on div "Layout Work Areas (1) Spaces 1 Add existing spaces to the map Phonebooth 6113 D…" at bounding box center [652, 340] width 1305 height 593
type input "Barceloneta Lockers"
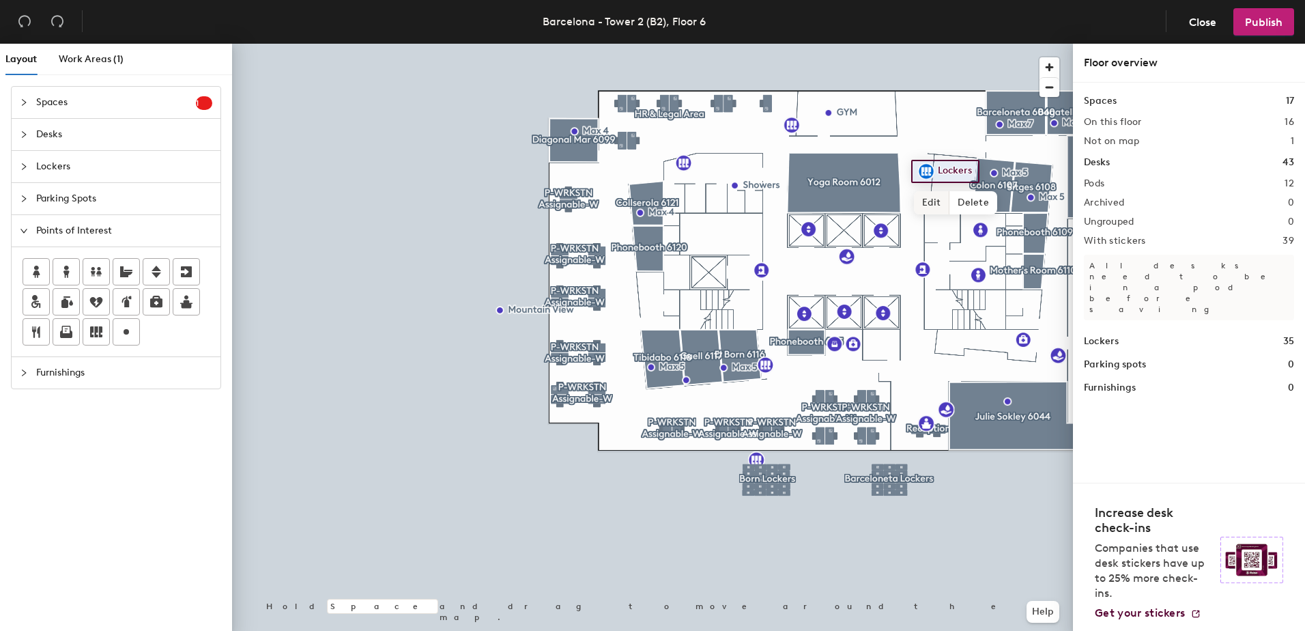
click at [935, 206] on span "Edit" at bounding box center [931, 202] width 35 height 23
click at [939, 169] on input "Lockers" at bounding box center [957, 171] width 44 height 19
type input "Colon Lockers"
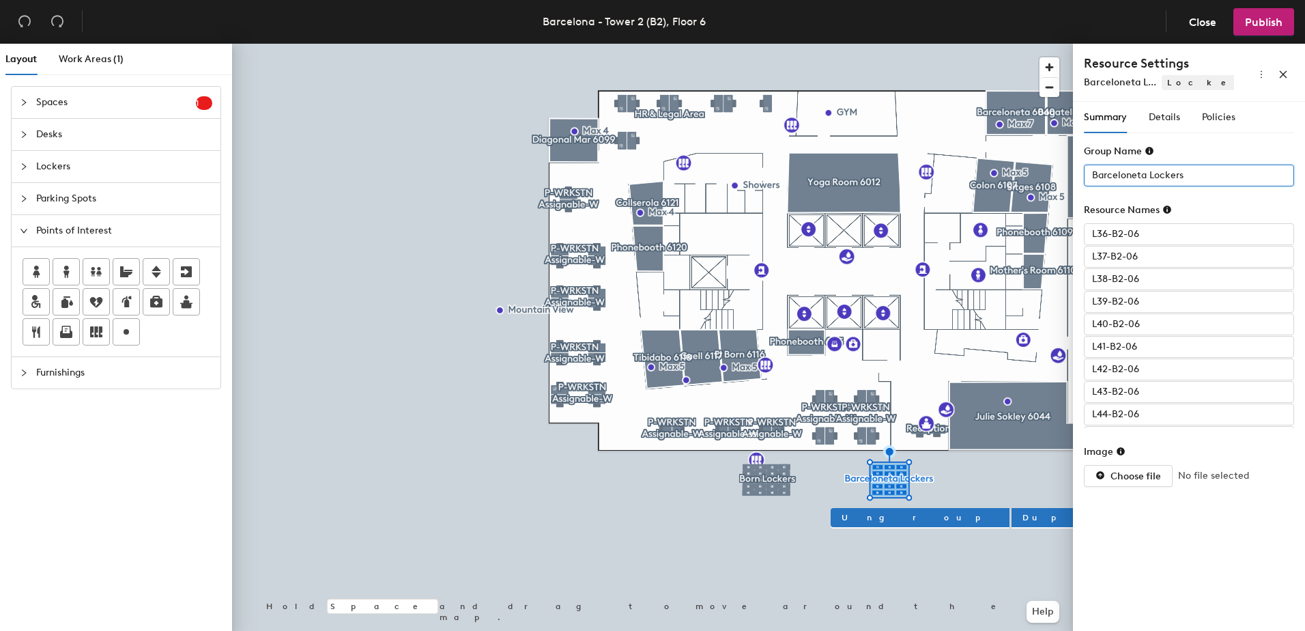
drag, startPoint x: 1146, startPoint y: 173, endPoint x: 1085, endPoint y: 165, distance: 61.2
click at [1085, 165] on input "Barceloneta Lockers" at bounding box center [1189, 176] width 210 height 22
click at [1199, 178] on input "Colon" at bounding box center [1189, 176] width 210 height 22
type input "Colon Lockers"
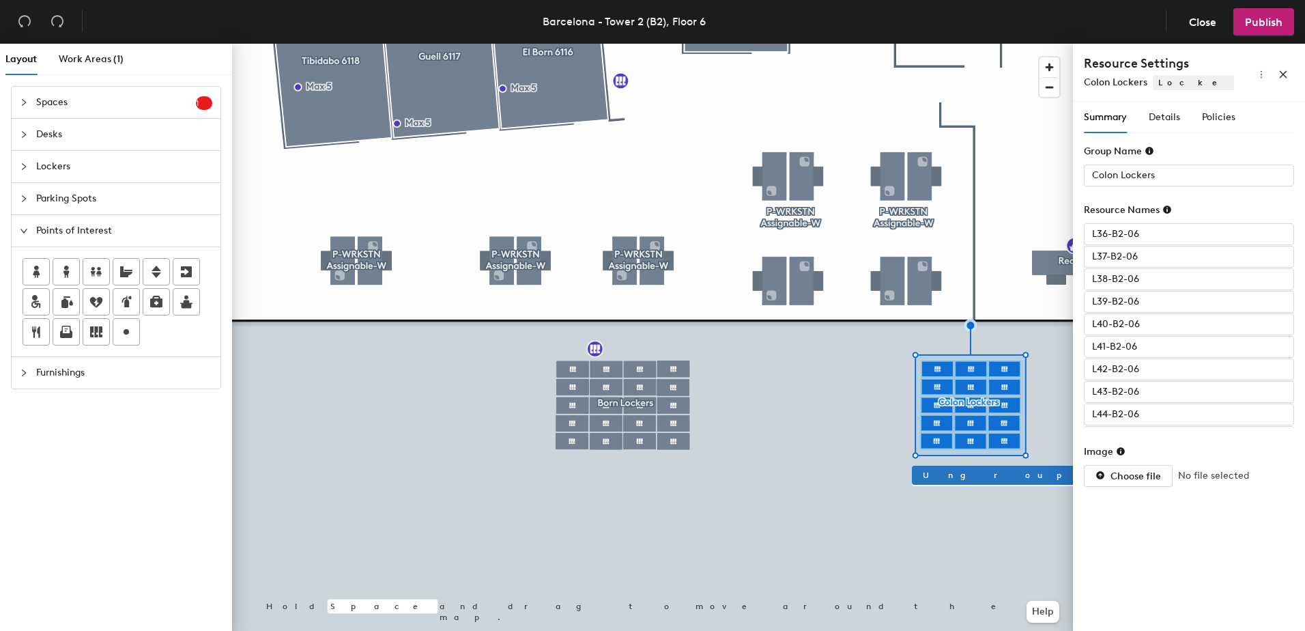
click at [1104, 472] on span "Duplicate" at bounding box center [1202, 475] width 196 height 12
type input "Group 19"
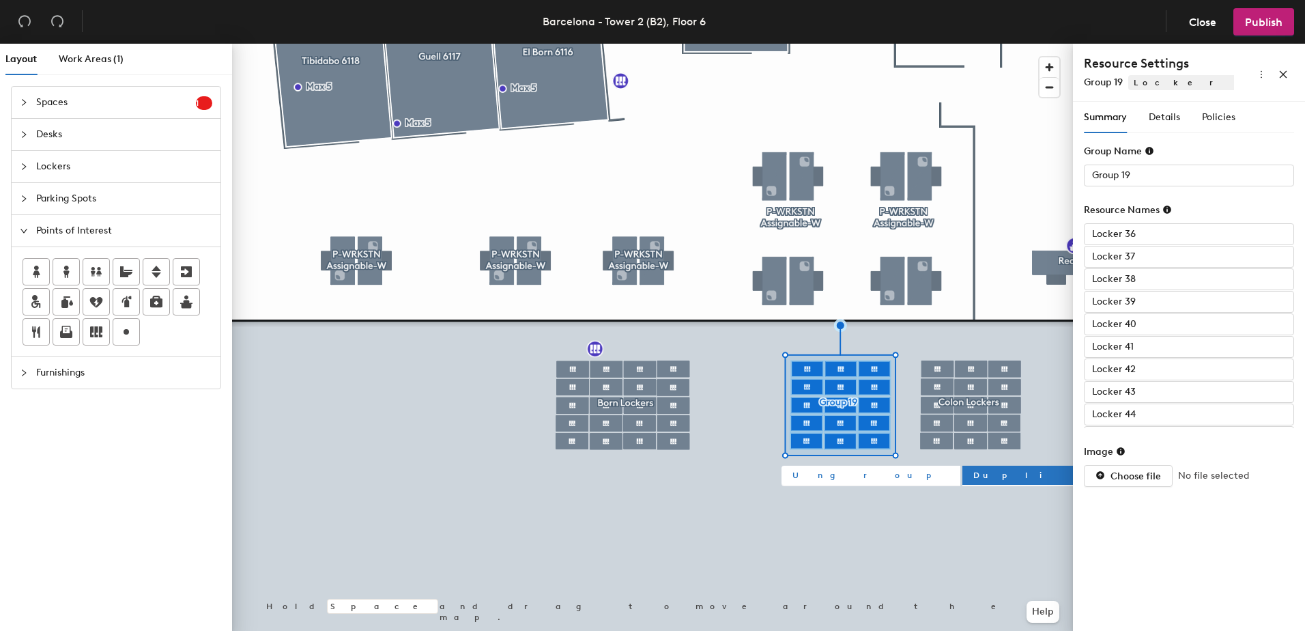
click at [805, 473] on span "Ungroup" at bounding box center [871, 475] width 157 height 12
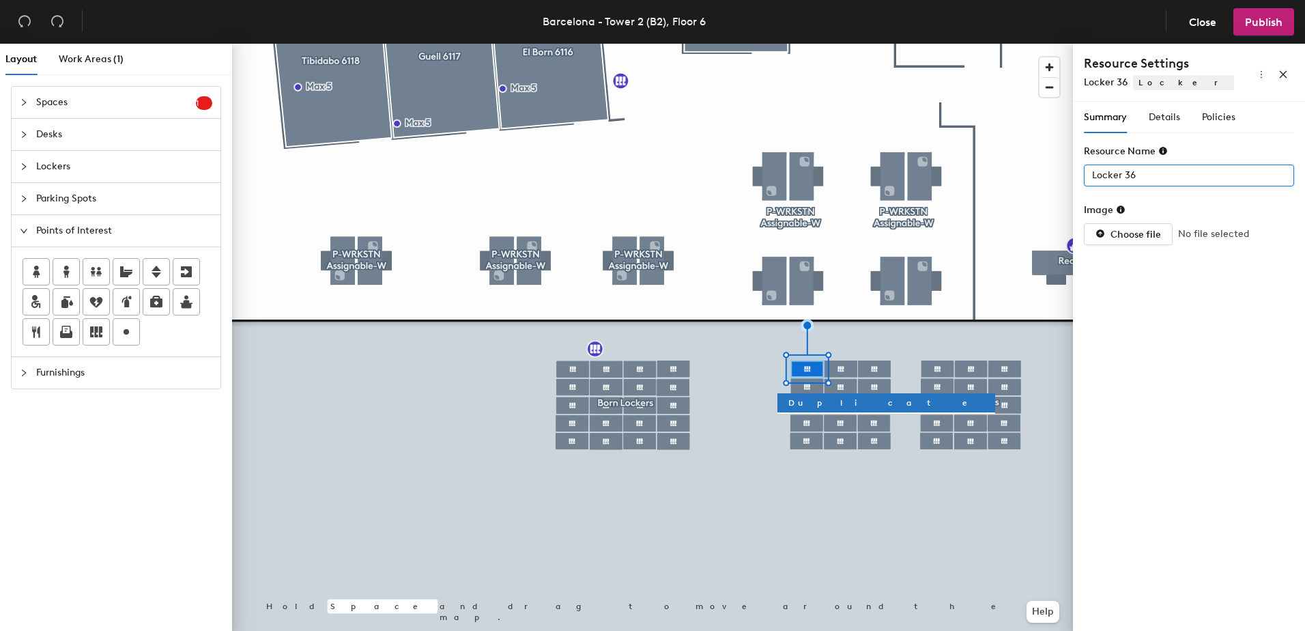
click at [1148, 172] on input "Locker 36" at bounding box center [1189, 176] width 210 height 22
type input "l"
paste input "-B2-06"
click at [1152, 174] on input "Locker 37" at bounding box center [1189, 176] width 210 height 22
paste input "-B2-06"
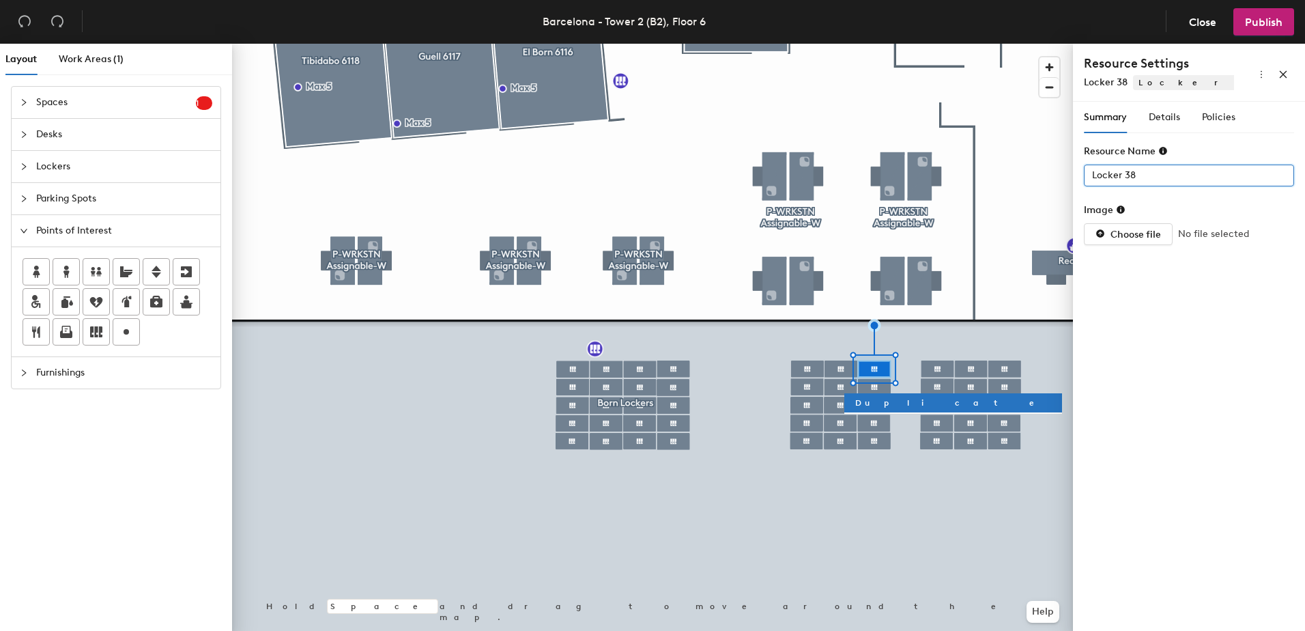
click at [1150, 175] on input "Locker 38" at bounding box center [1189, 176] width 210 height 22
paste input "-B2-06"
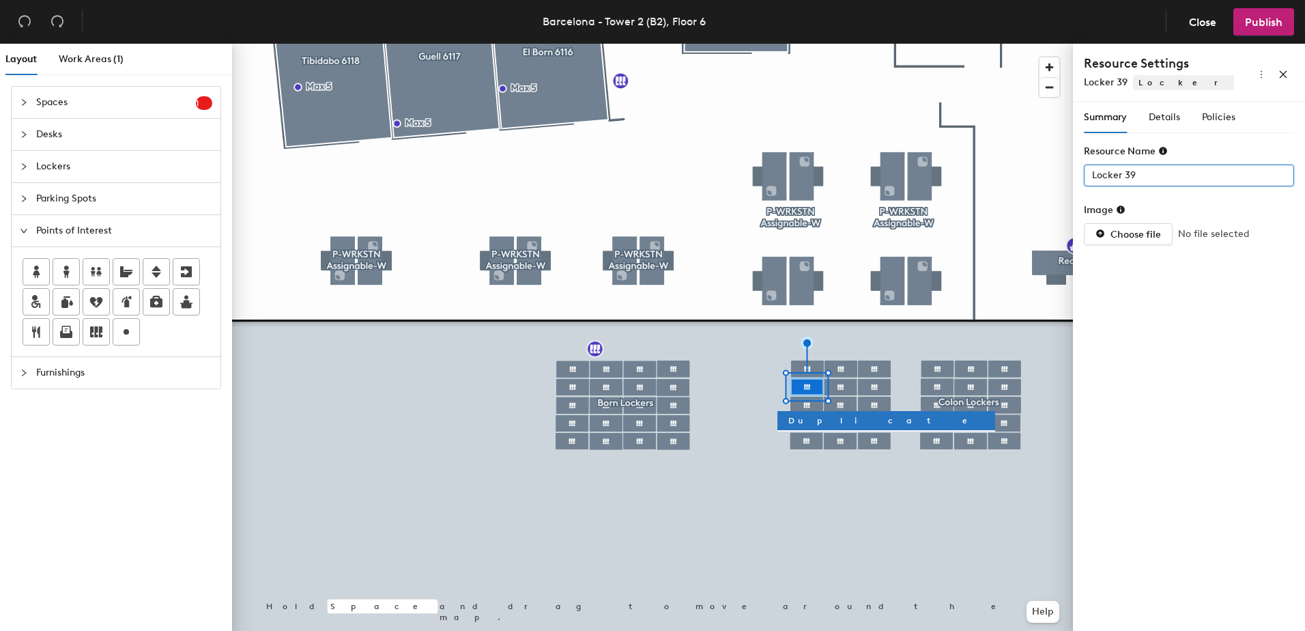
click at [1139, 175] on input "Locker 39" at bounding box center [1189, 176] width 210 height 22
paste input "-B2-06"
click at [1150, 169] on input "Locker 40" at bounding box center [1189, 176] width 210 height 22
type input "l"
paste input "-B2-06"
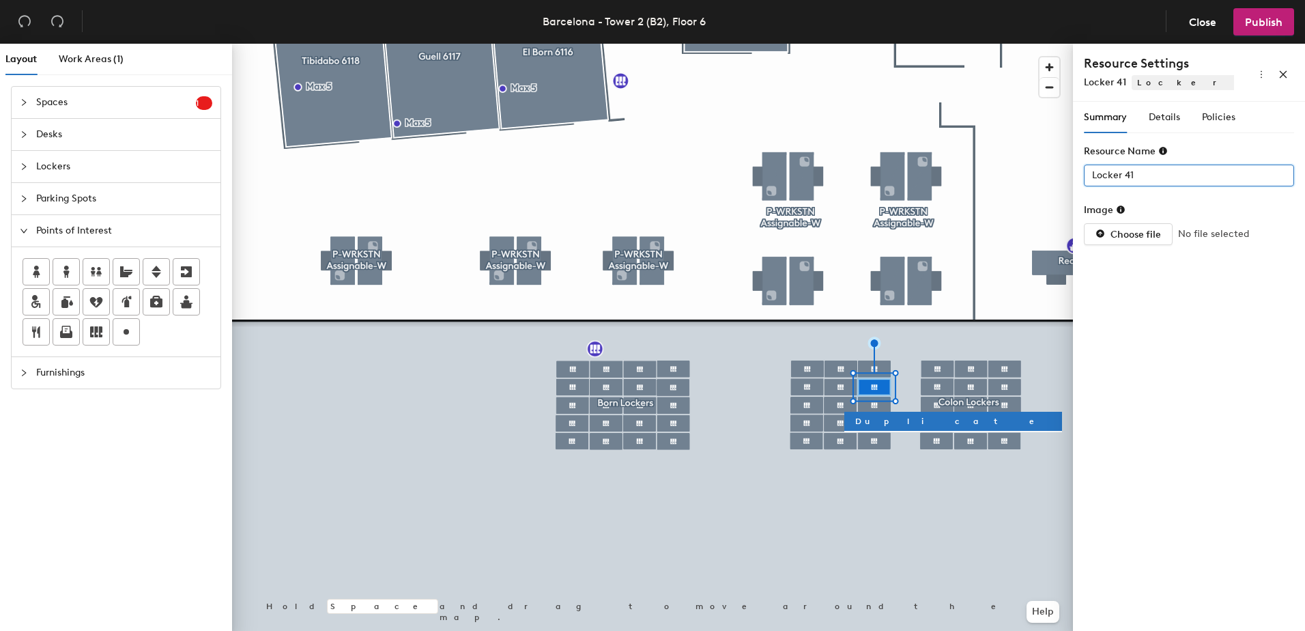
click at [1137, 173] on input "Locker 41" at bounding box center [1189, 176] width 210 height 22
paste input "-B2-06"
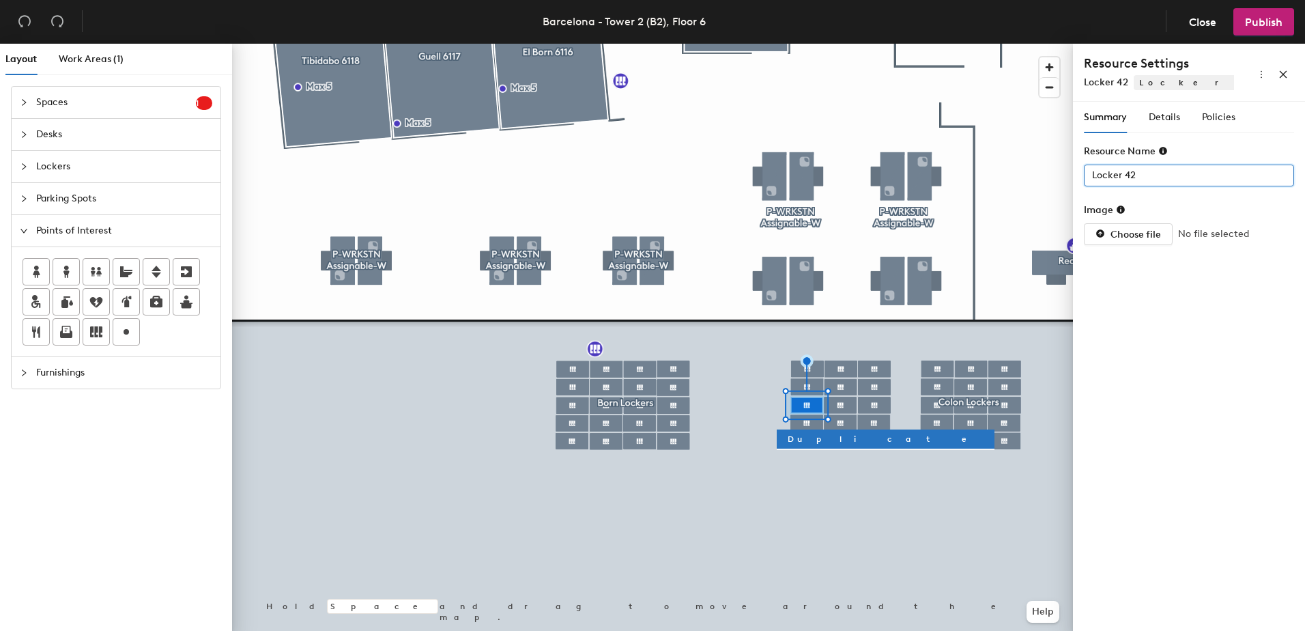
click at [1144, 172] on input "Locker 42" at bounding box center [1189, 176] width 210 height 22
paste input "-B2-06"
click at [1142, 169] on input "Locker 43" at bounding box center [1189, 176] width 210 height 22
paste input "-B2-06"
click at [1148, 174] on input "Locker 44" at bounding box center [1189, 176] width 210 height 22
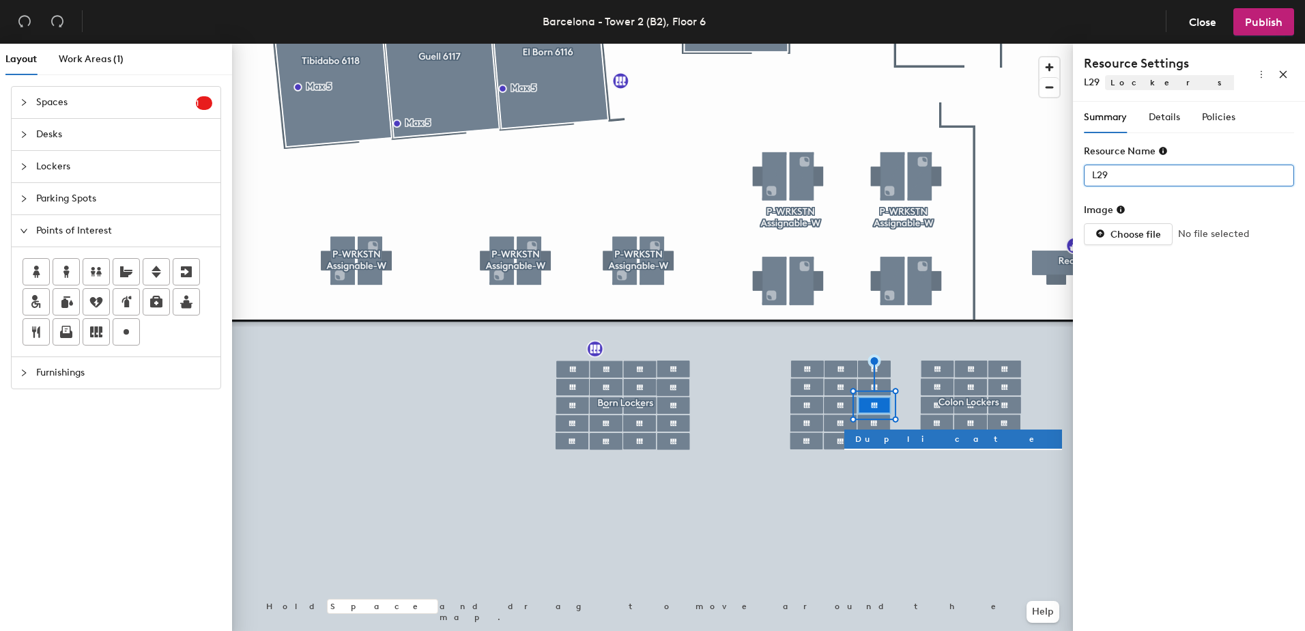
paste input "-B2-06"
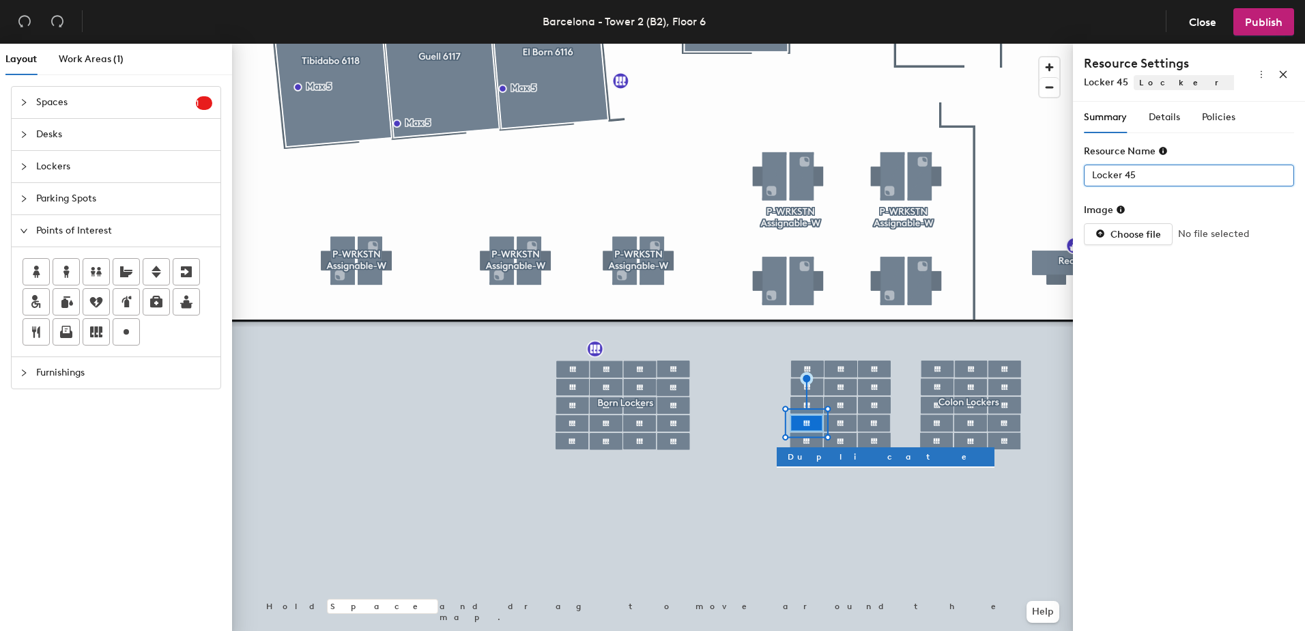
click at [1144, 178] on input "Locker 45" at bounding box center [1189, 176] width 210 height 22
paste input "-B2-06"
click at [1141, 174] on input "Locker 46" at bounding box center [1189, 176] width 210 height 22
paste input "-B2-06"
click at [1143, 177] on input "Locker 47" at bounding box center [1189, 176] width 210 height 22
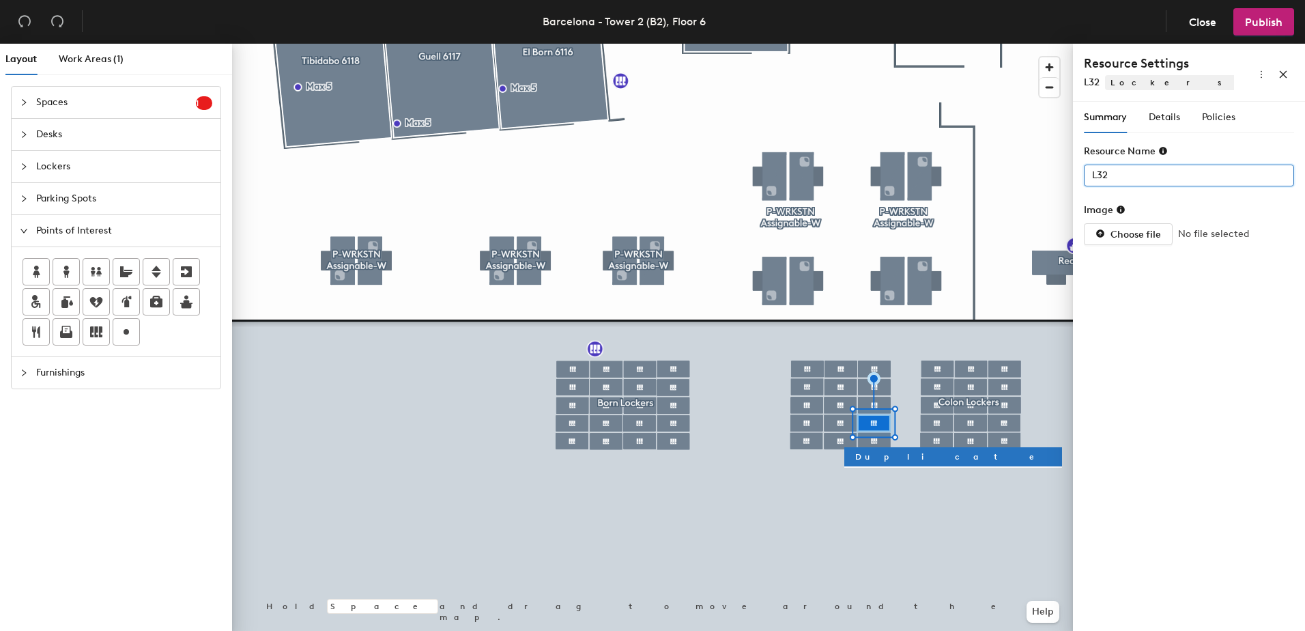
paste input "-B2-06"
click at [808, 44] on div at bounding box center [652, 44] width 841 height 0
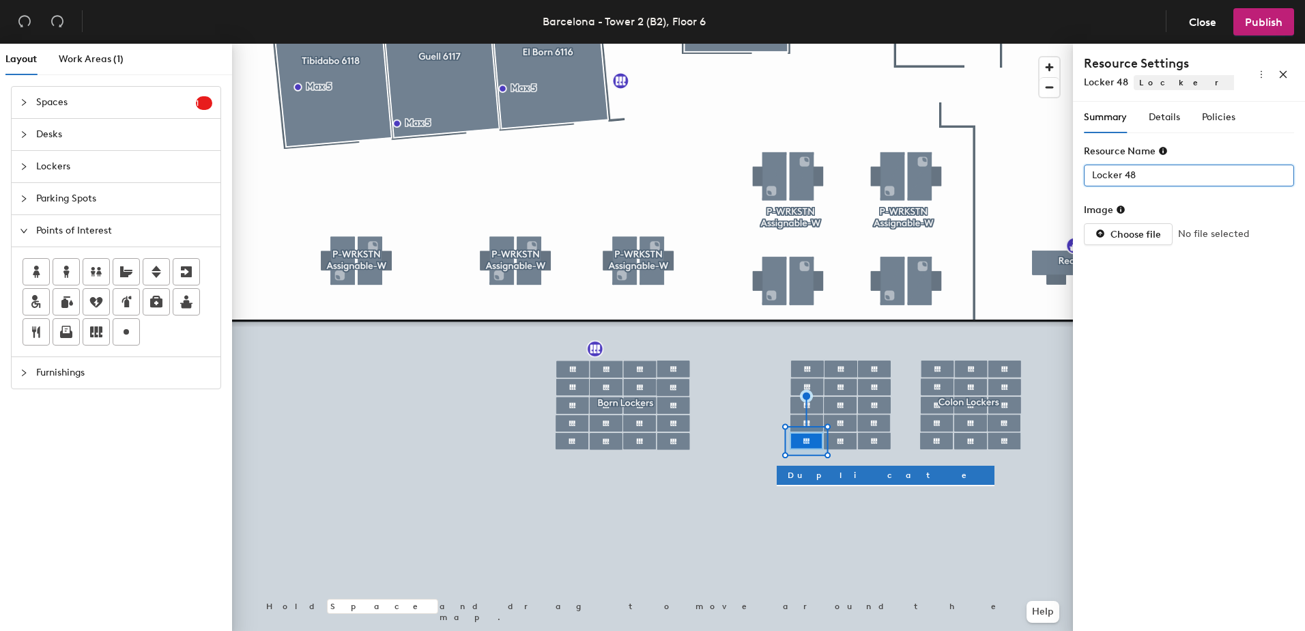
click at [1141, 176] on input "Locker 48" at bounding box center [1189, 176] width 210 height 22
paste input "-B2-06"
click at [1147, 171] on input "Locker 50" at bounding box center [1189, 176] width 210 height 22
paste input "-B2-06"
click at [1152, 173] on input "Locker 49" at bounding box center [1189, 176] width 210 height 22
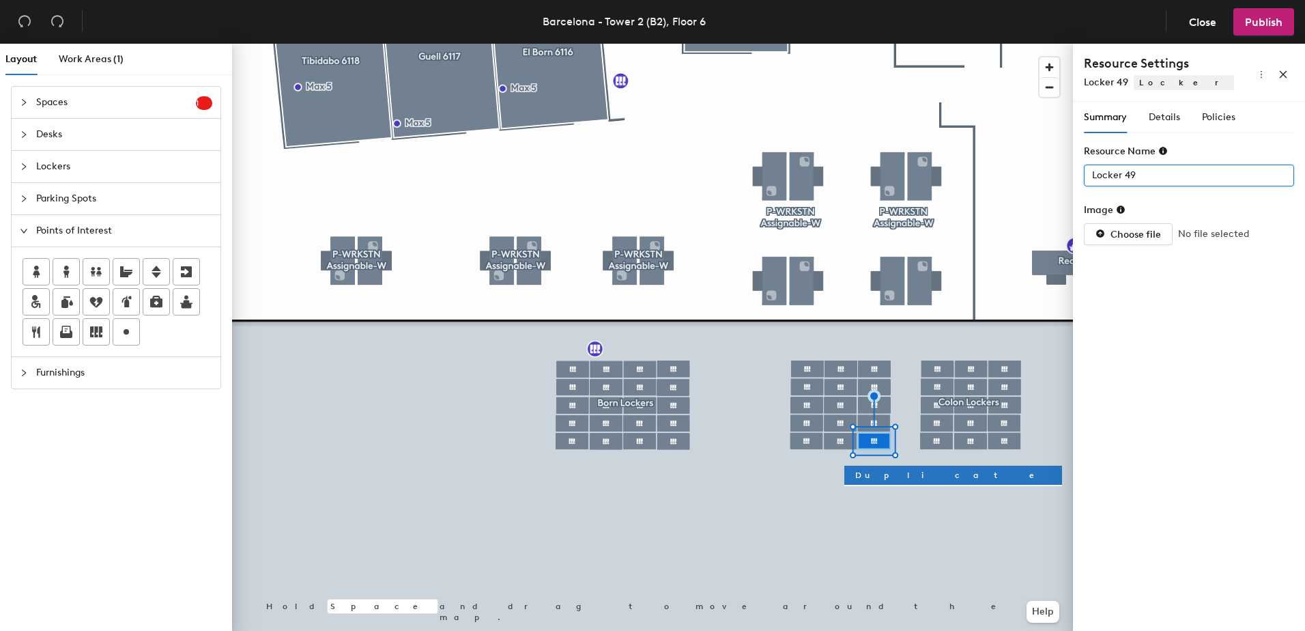
type input "l"
paste input "-B2-06"
type input "L35-B2-06"
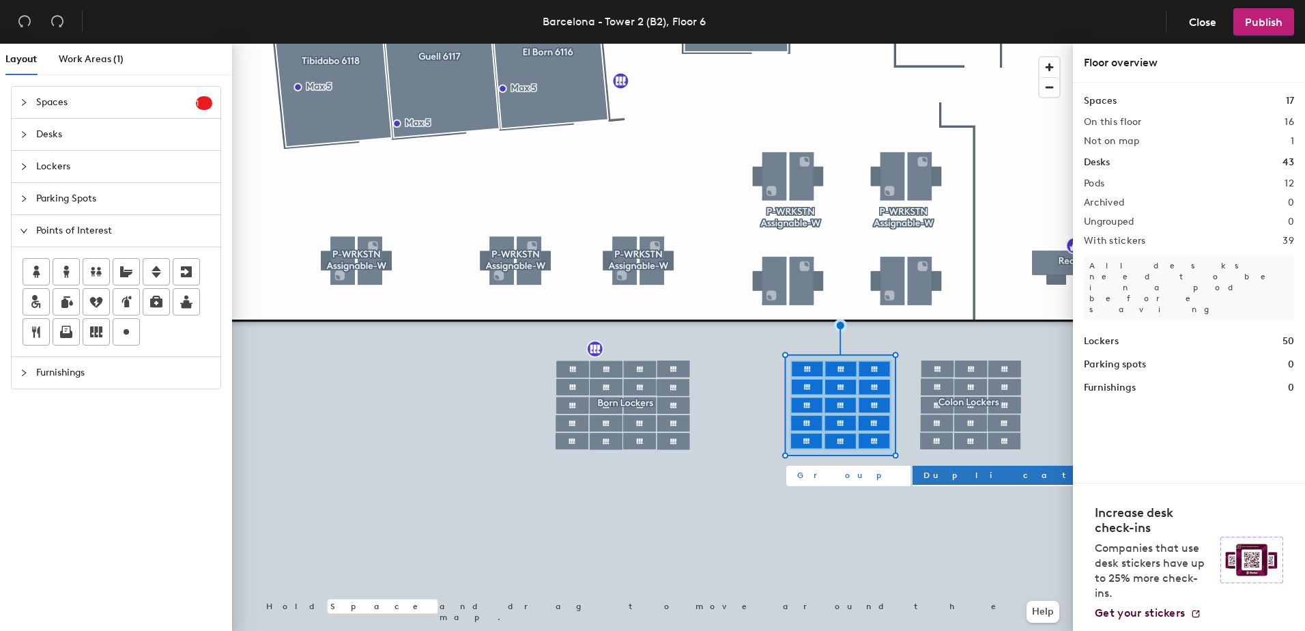
click at [815, 475] on span "Group" at bounding box center [848, 475] width 102 height 12
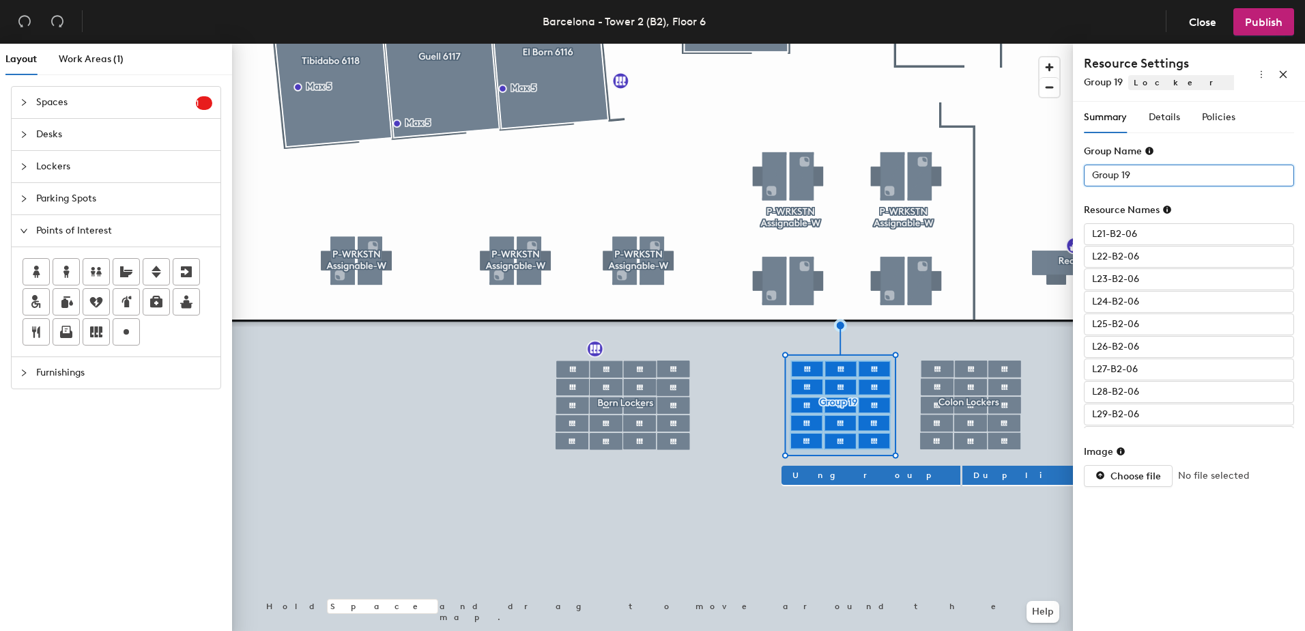
click at [1160, 165] on input "Group 19" at bounding box center [1189, 176] width 210 height 22
type input "Gym Lockers"
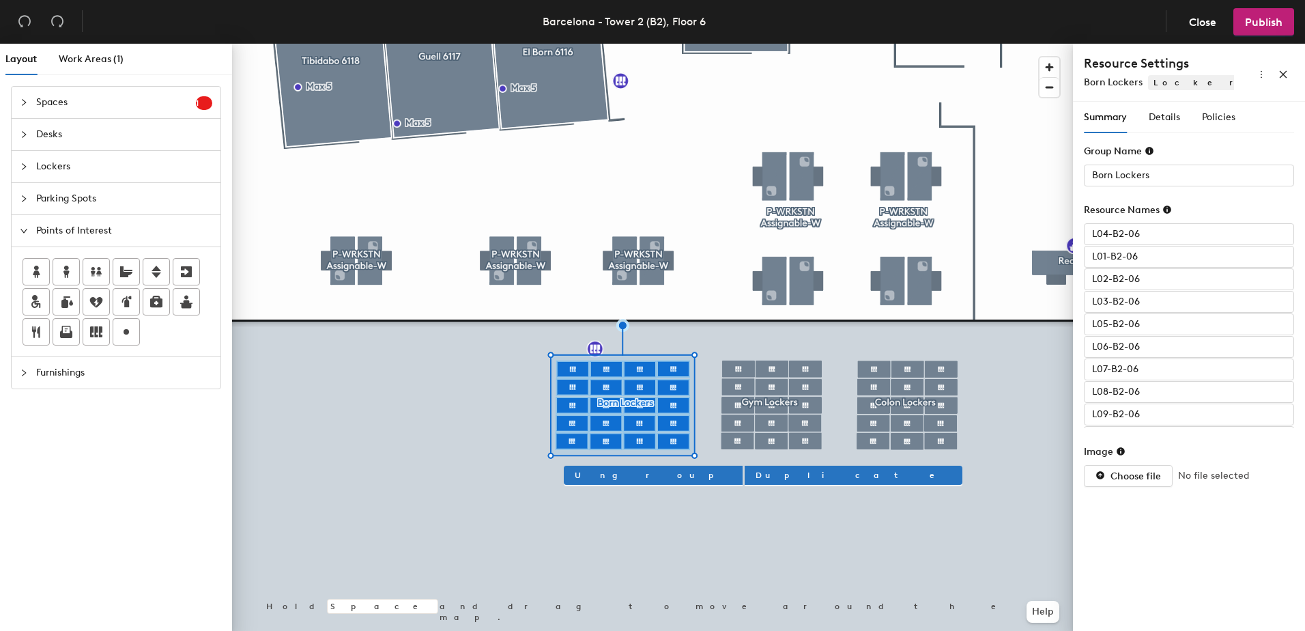
type input "L01-B2-06"
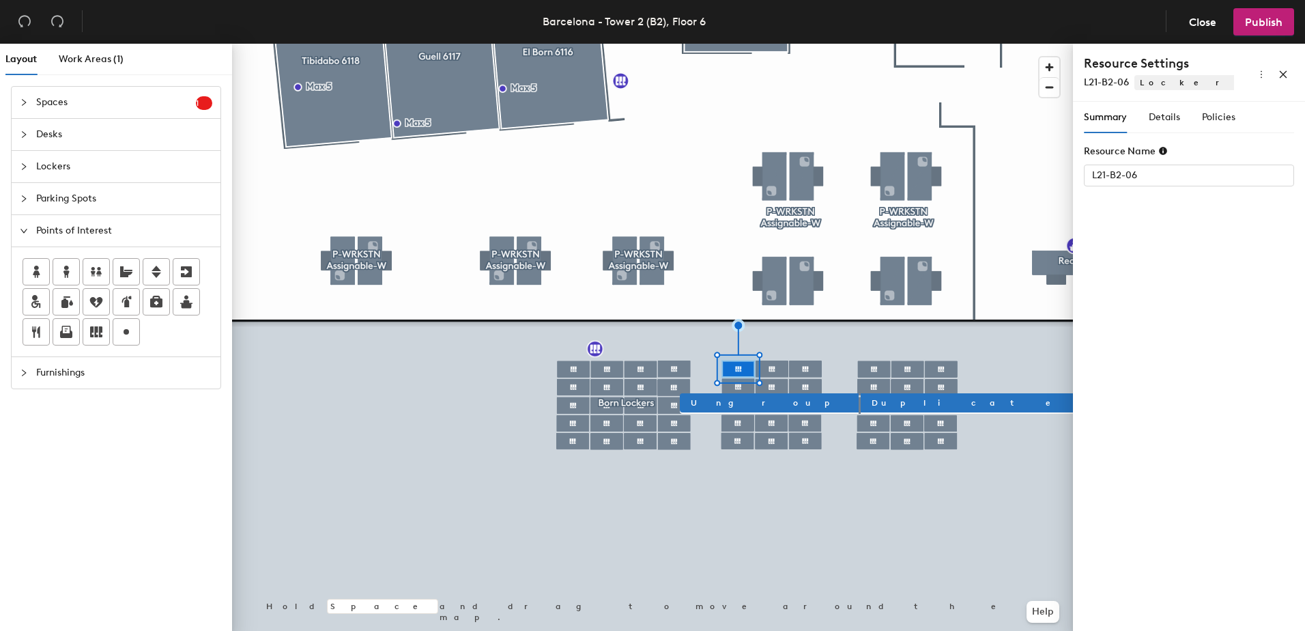
type input "Gym Lockers"
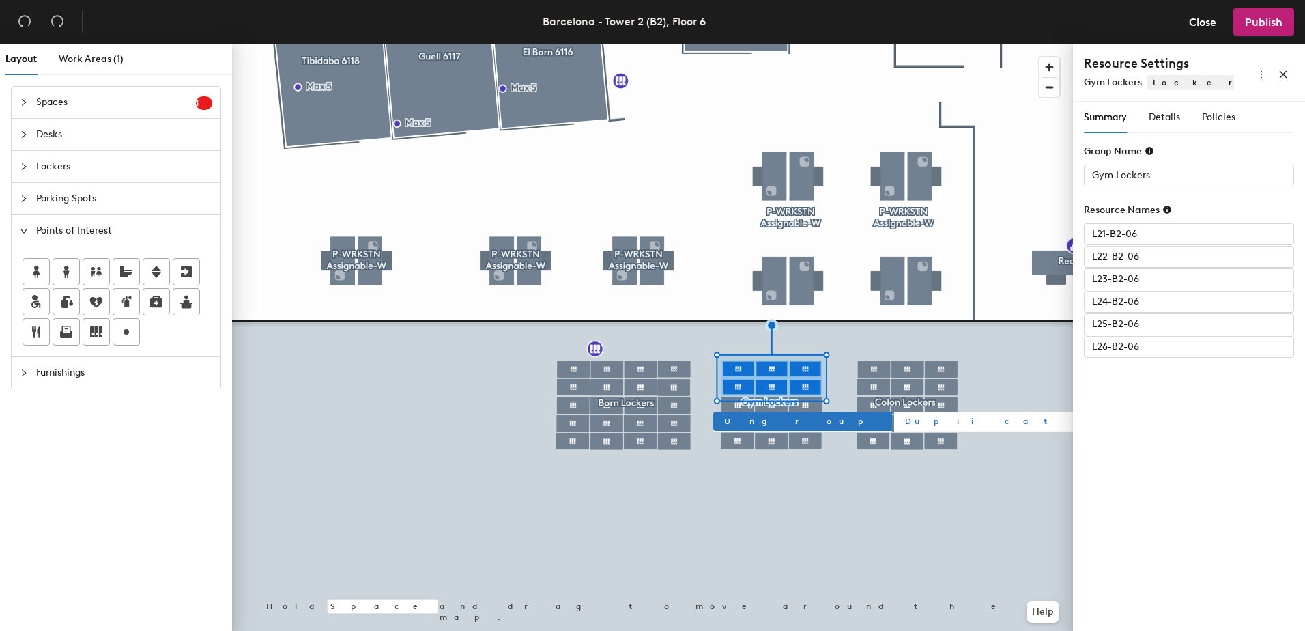
click at [905, 421] on span "Duplicate" at bounding box center [1003, 421] width 196 height 12
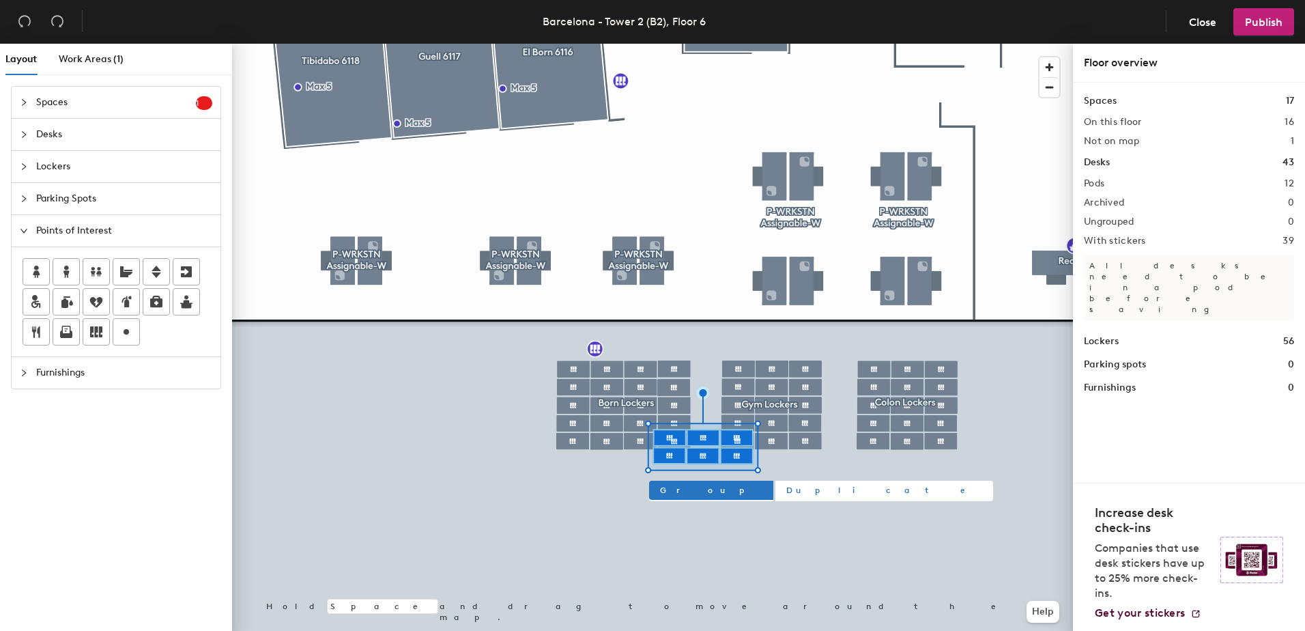
click at [786, 488] on span "Duplicate" at bounding box center [884, 490] width 196 height 12
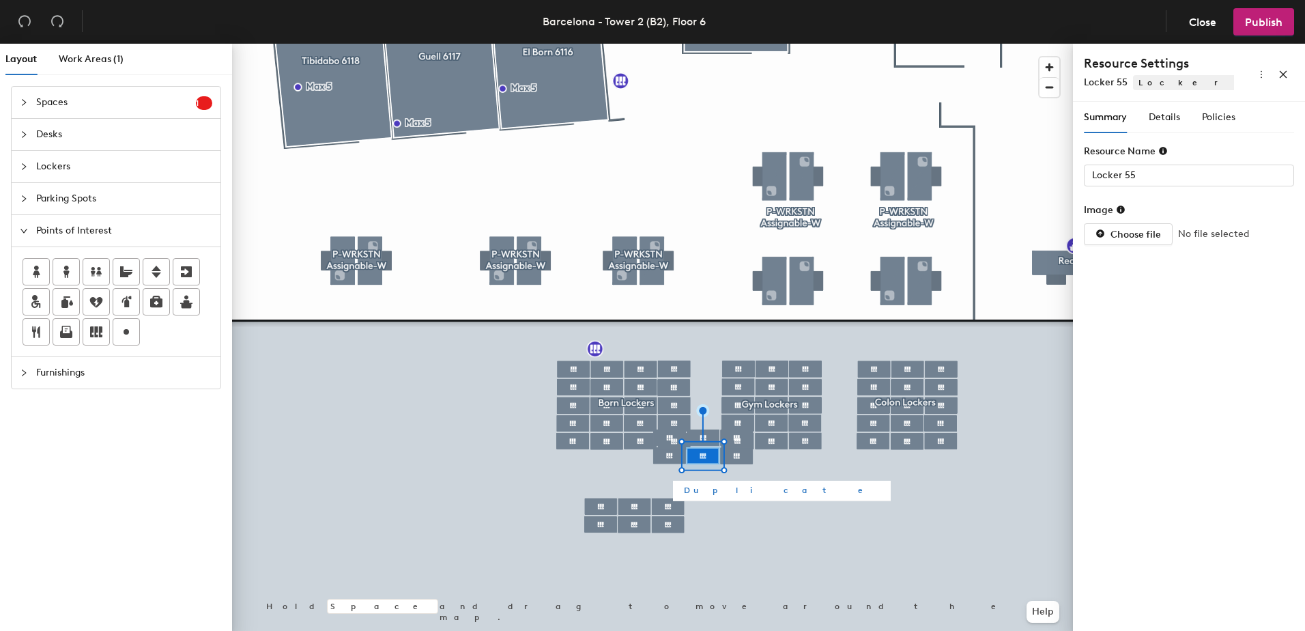
type input "Locker 51"
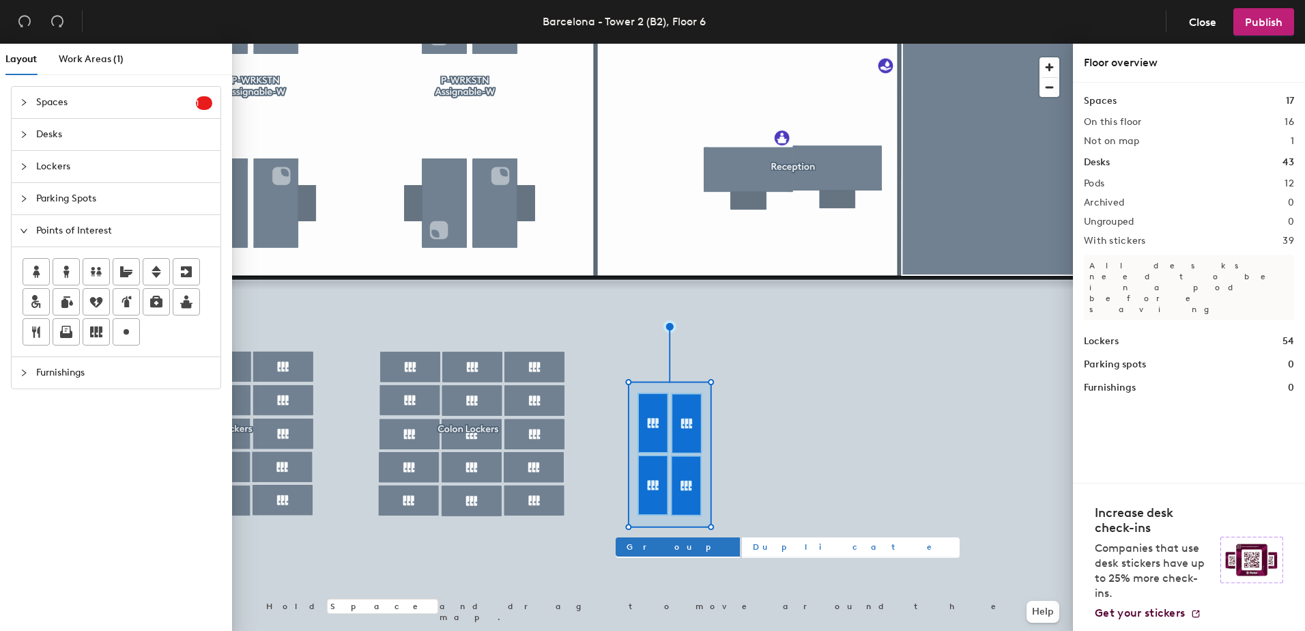
click at [753, 543] on span "Duplicate" at bounding box center [851, 547] width 196 height 12
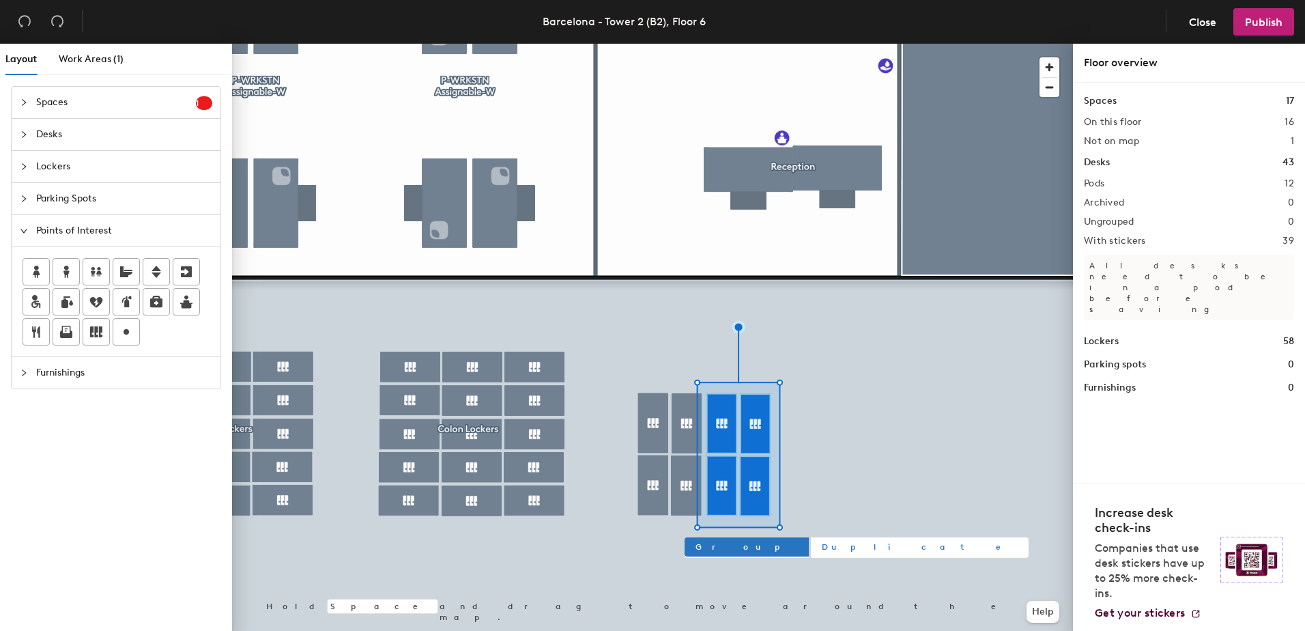
click at [822, 552] on span "Duplicate" at bounding box center [920, 547] width 196 height 12
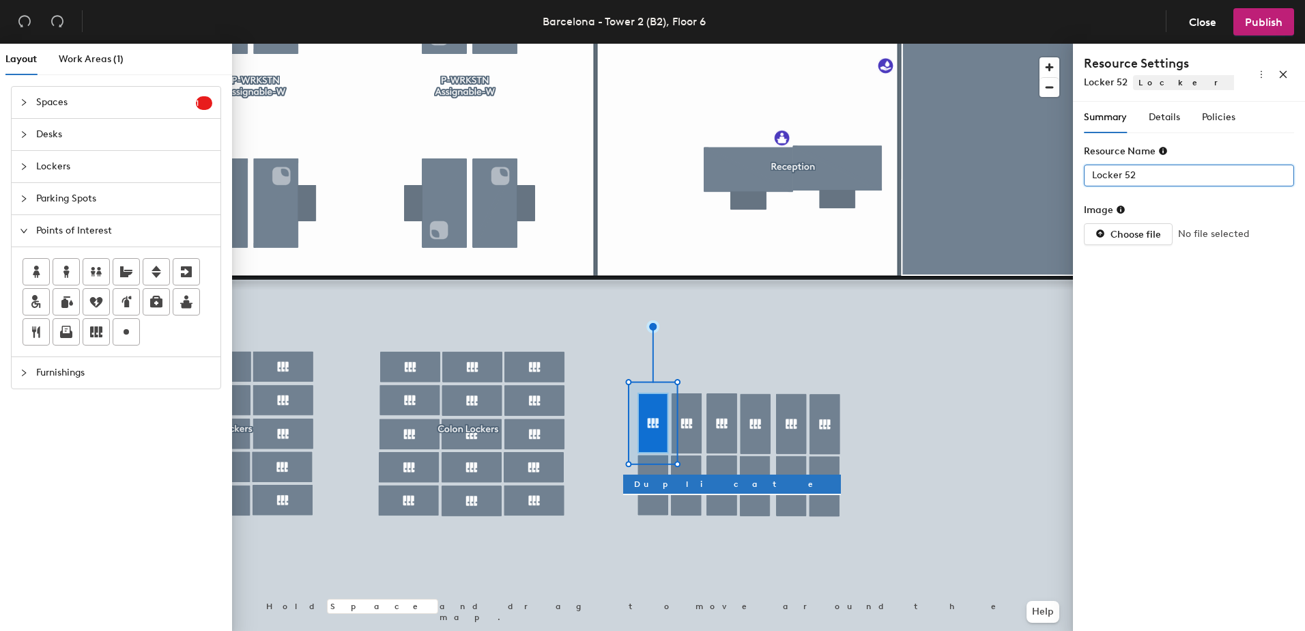
click at [1140, 171] on input "Locker 52" at bounding box center [1189, 176] width 210 height 22
type input "l"
paste input "-B2-06"
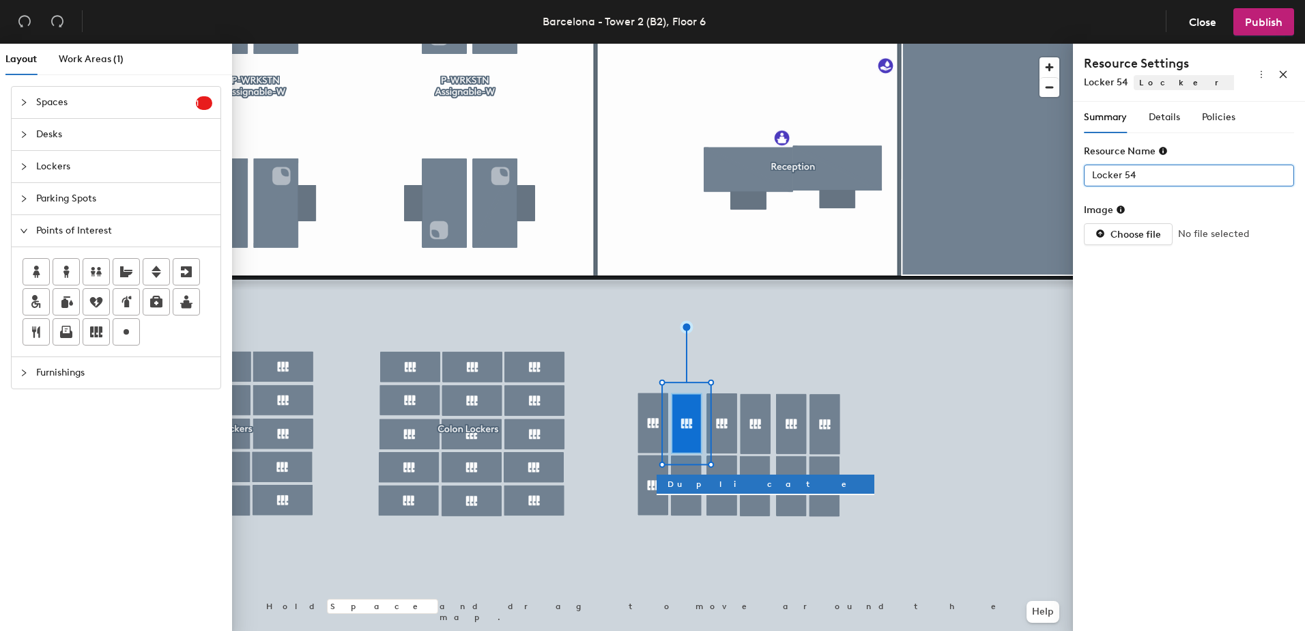
click at [1149, 178] on input "Locker 54" at bounding box center [1189, 176] width 210 height 22
paste input "-B2-06"
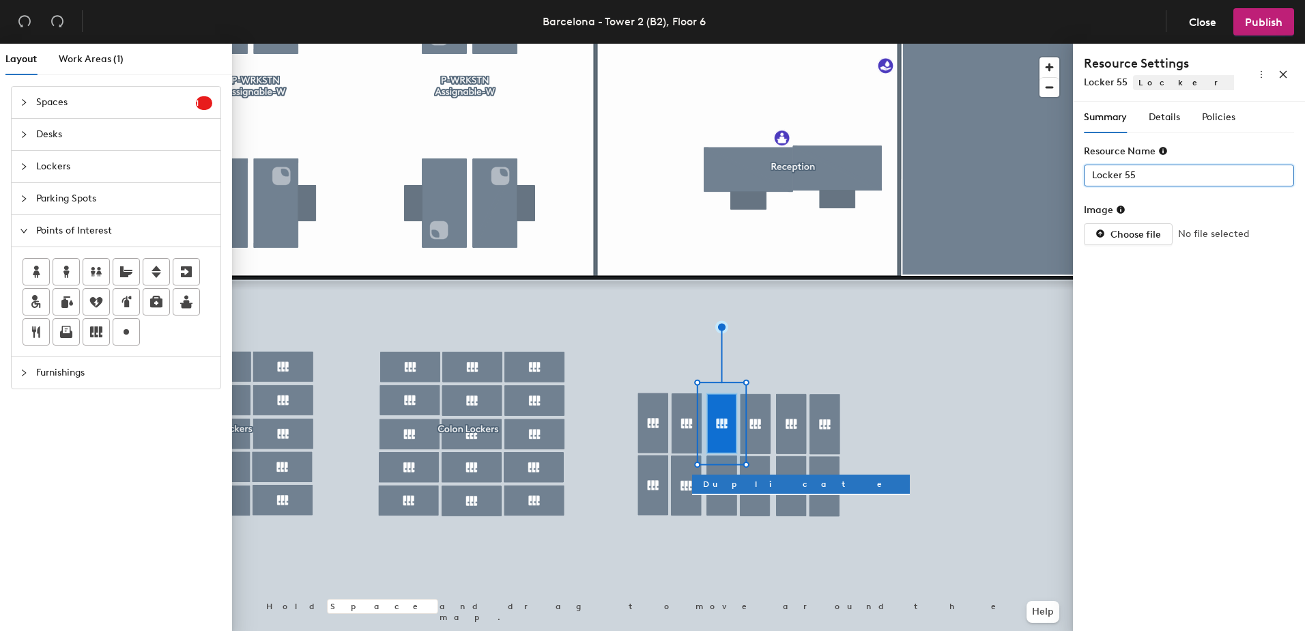
click at [1144, 174] on input "Locker 55" at bounding box center [1189, 176] width 210 height 22
paste input "-B2-06"
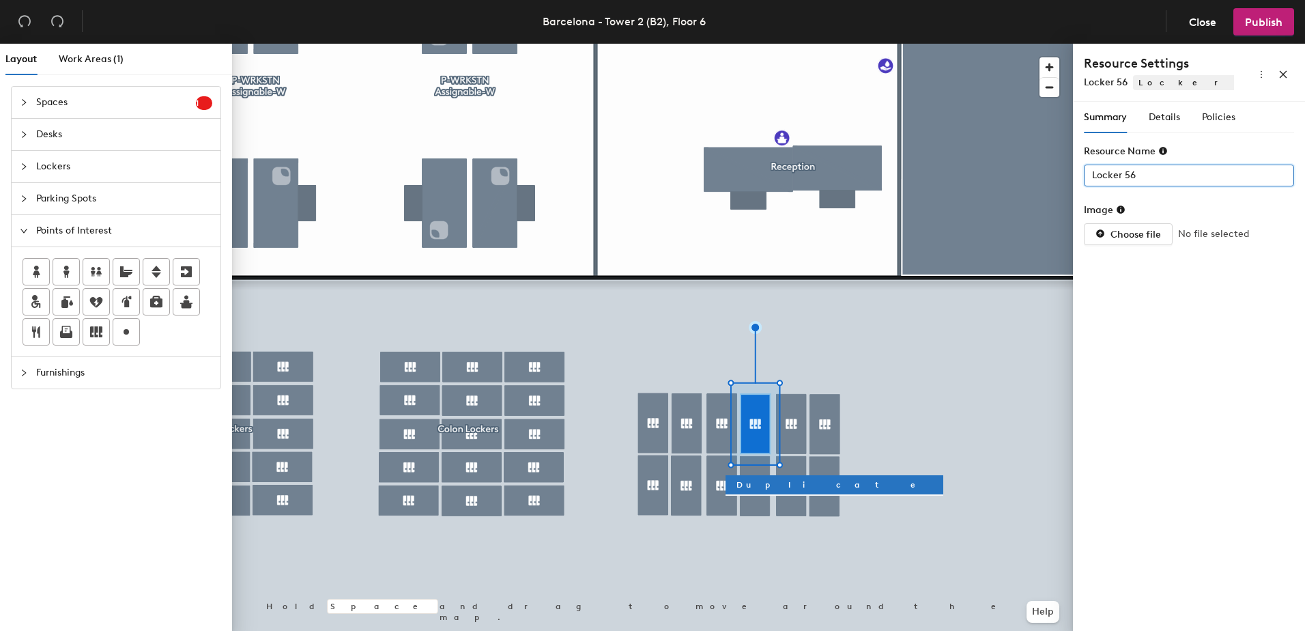
click at [1160, 174] on input "Locker 56" at bounding box center [1189, 176] width 210 height 22
paste input "-B2-06"
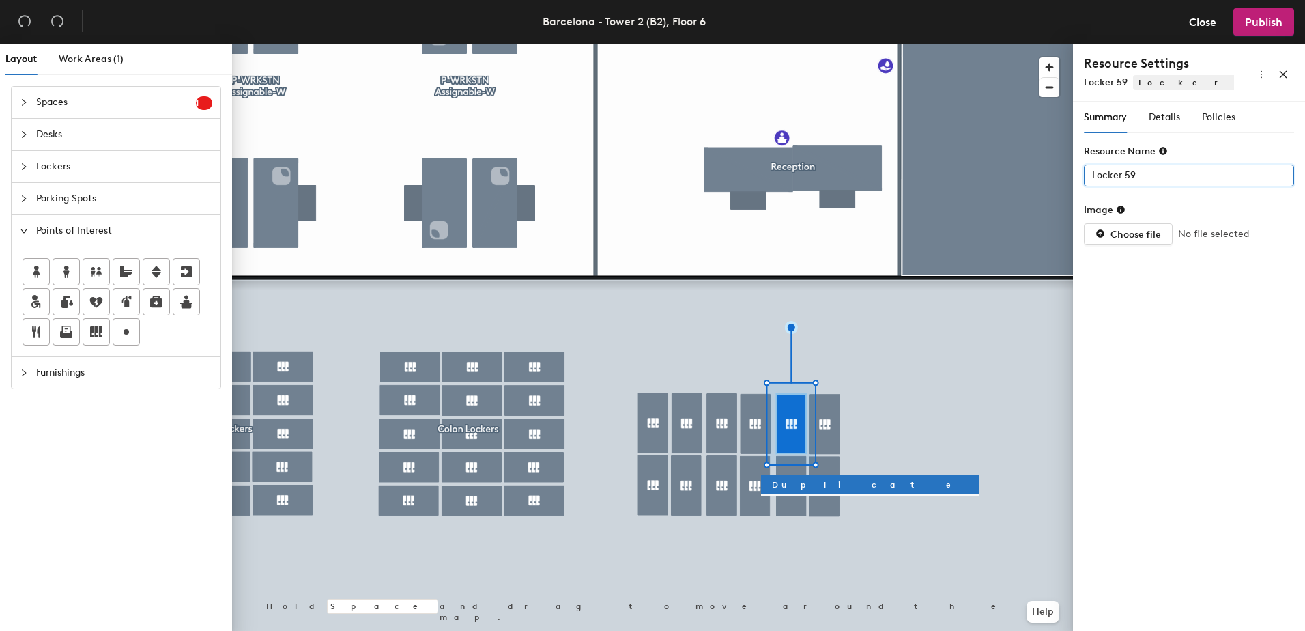
click at [1148, 174] on input "Locker 59" at bounding box center [1189, 176] width 210 height 22
paste input "-B2-06"
click at [820, 44] on div at bounding box center [652, 44] width 841 height 0
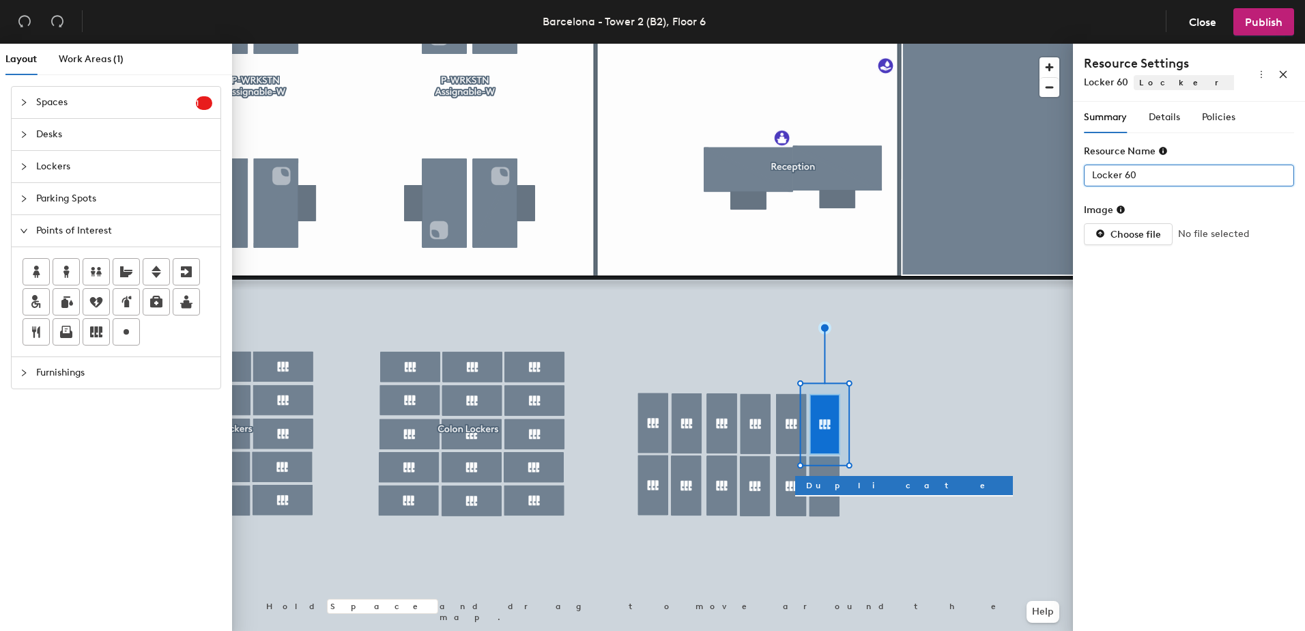
click at [1149, 175] on input "Locker 60" at bounding box center [1189, 176] width 210 height 22
paste input "-B2-06"
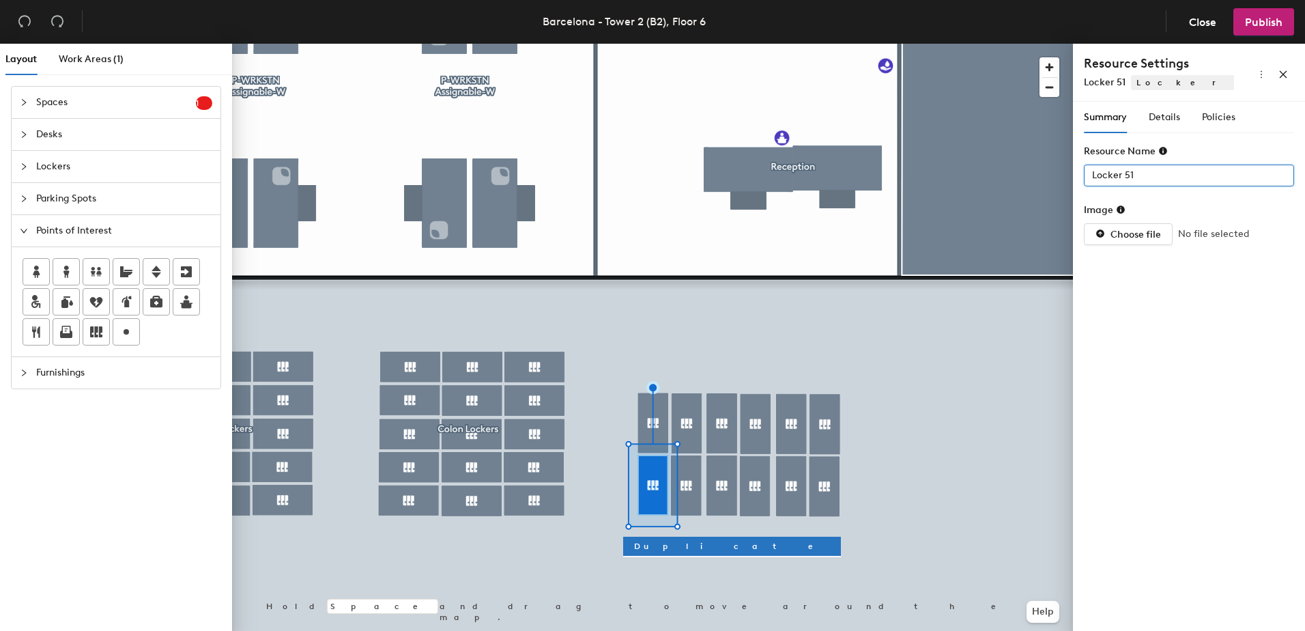
click at [1141, 177] on input "Locker 51" at bounding box center [1189, 176] width 210 height 22
paste input "-B2-06"
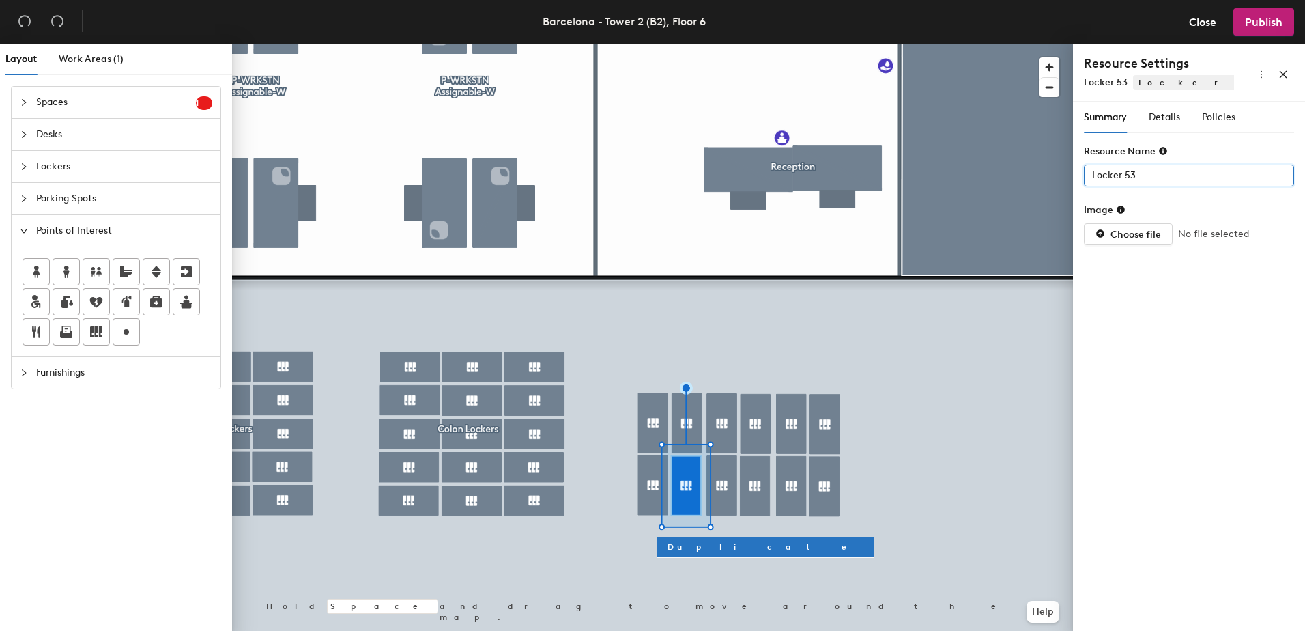
click at [1152, 167] on input "Locker 53" at bounding box center [1189, 176] width 210 height 22
paste input "-B2-06"
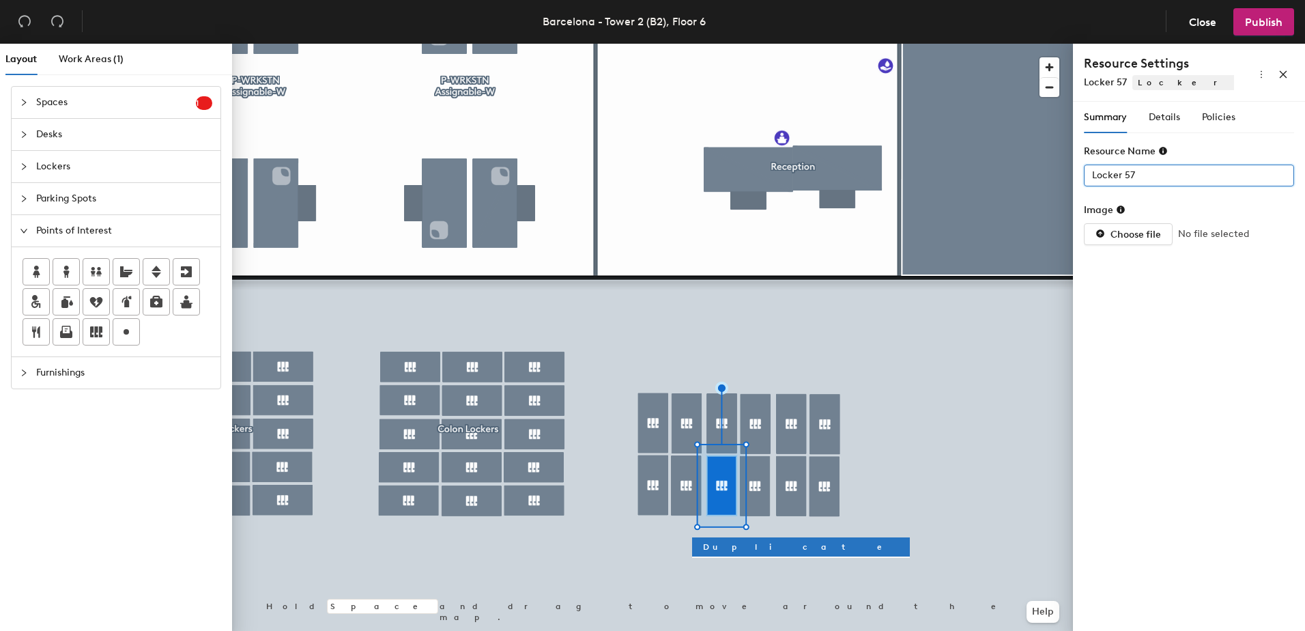
click at [1155, 180] on input "Locker 57" at bounding box center [1189, 176] width 210 height 22
paste input "-B2-06"
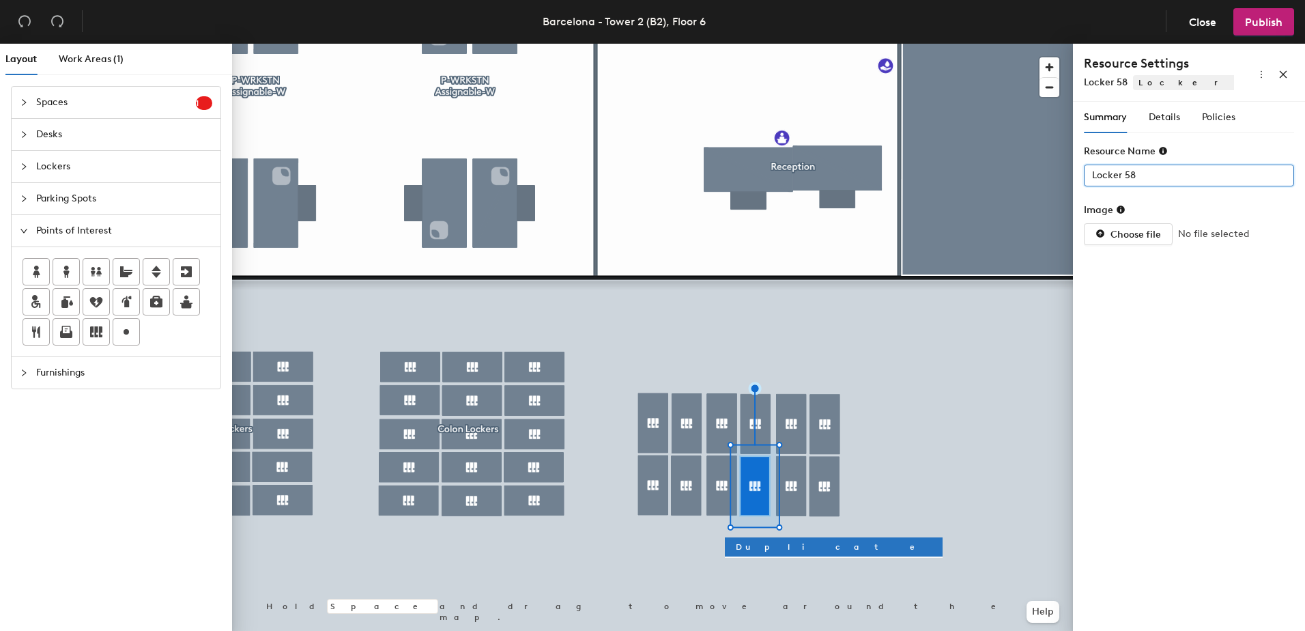
click at [1151, 175] on input "Locker 58" at bounding box center [1189, 176] width 210 height 22
paste input "-B2-06"
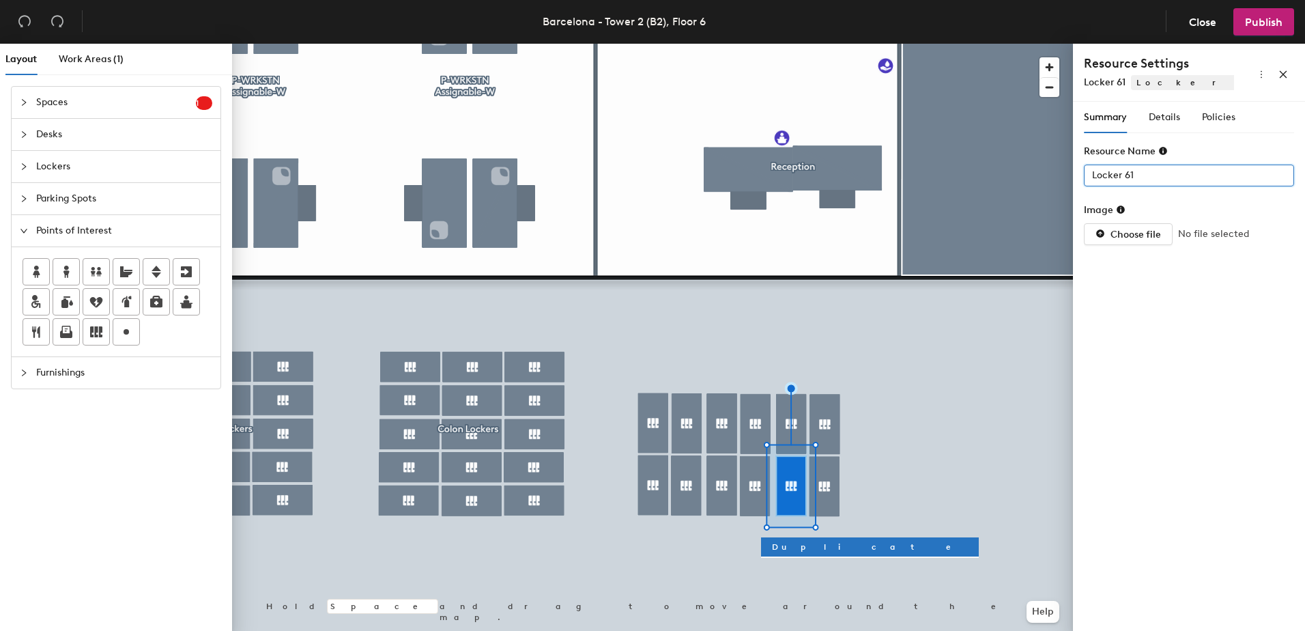
click at [1141, 177] on input "Locker 61" at bounding box center [1189, 176] width 210 height 22
paste input "-B2-06"
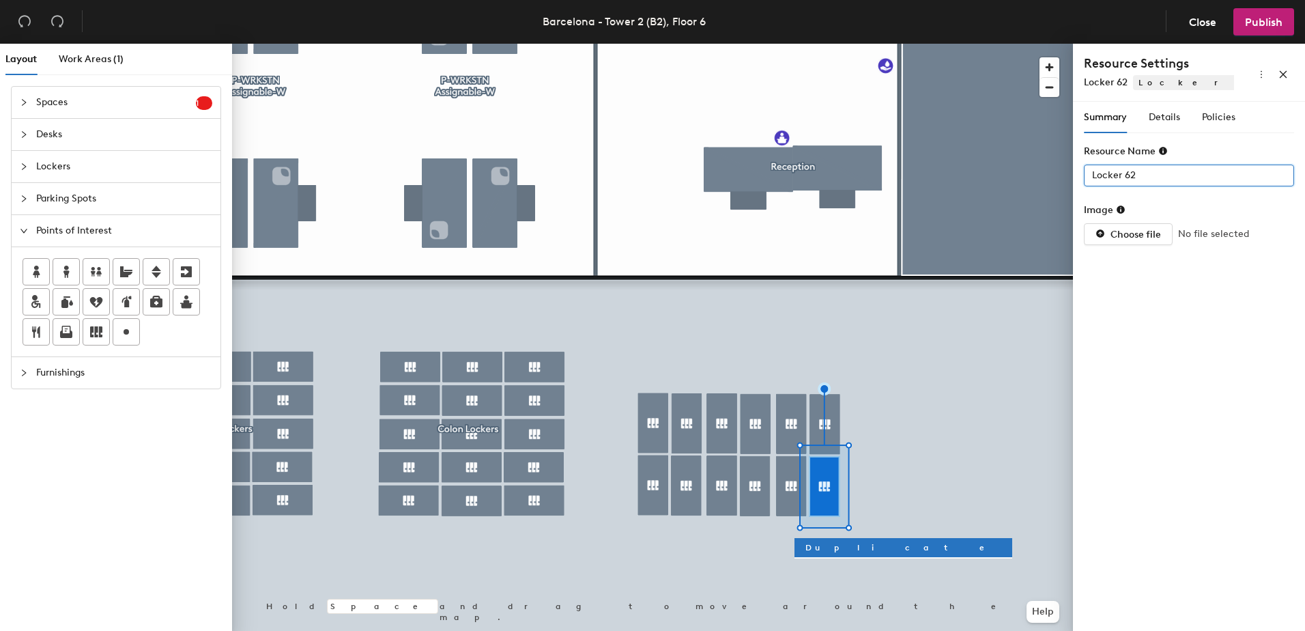
click at [1135, 175] on input "Locker 62" at bounding box center [1189, 176] width 210 height 22
paste input "-B2-06"
type input "L62-B2-06"
click at [1219, 369] on div "Summary Details Policies Resource Name L62-B2-06 Image Choose file No file sele…" at bounding box center [1189, 369] width 232 height 535
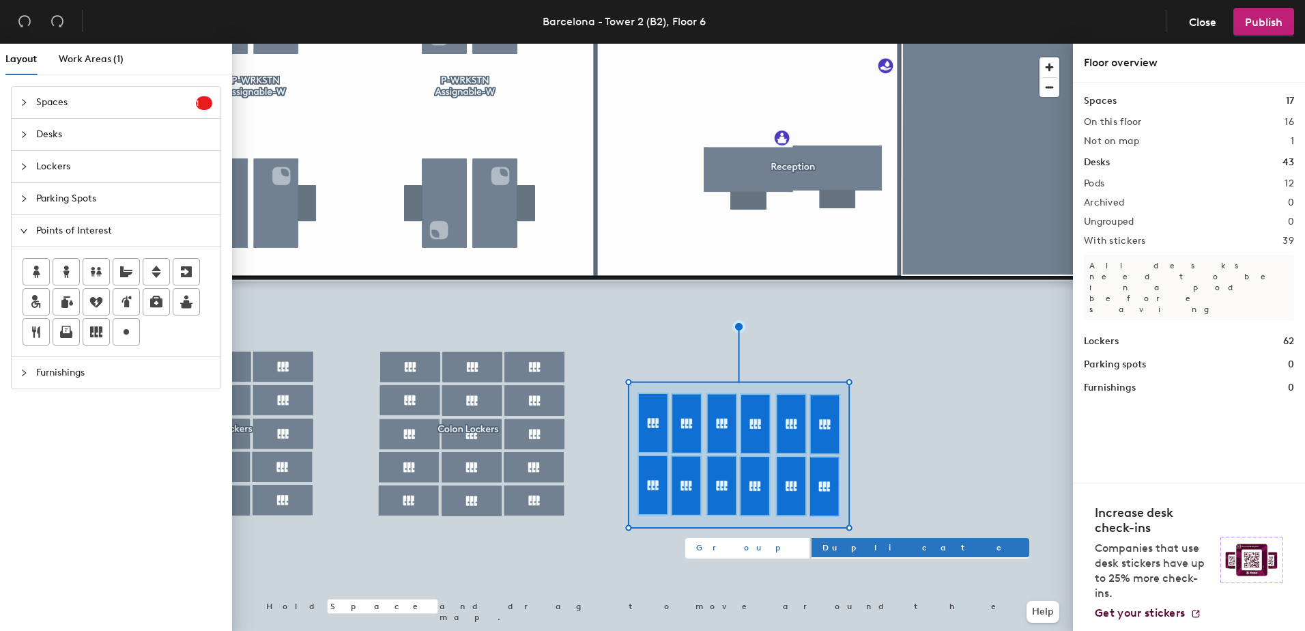
click at [707, 548] on span "Group" at bounding box center [747, 547] width 102 height 12
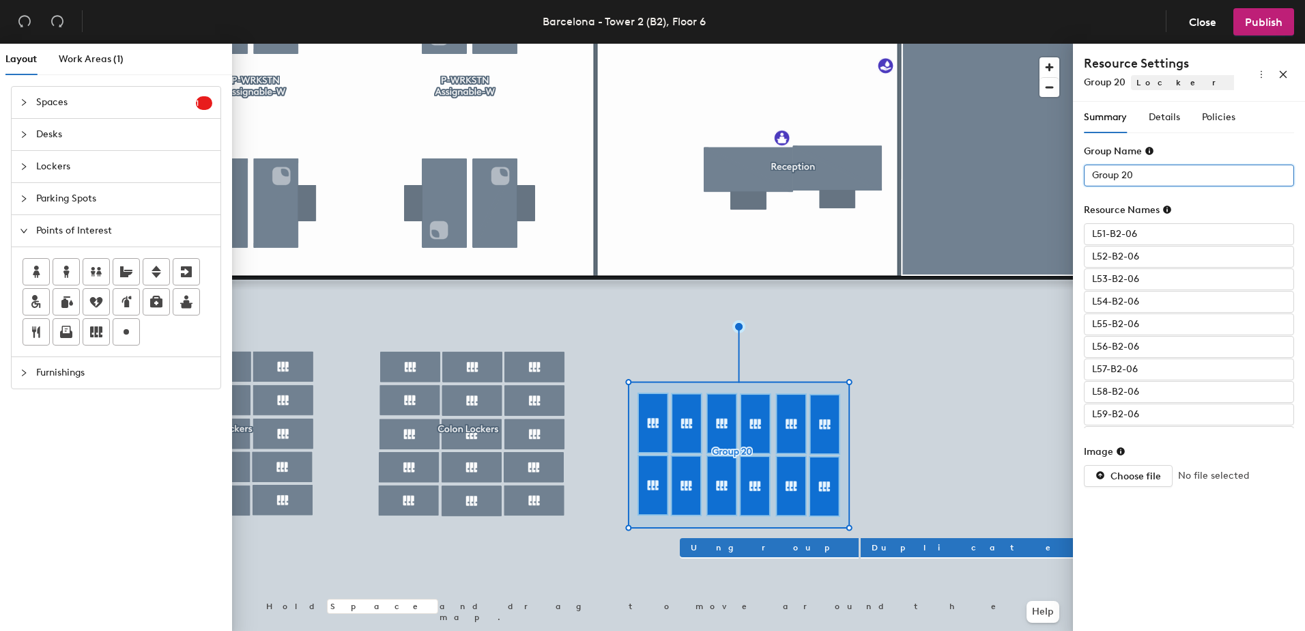
click at [1156, 174] on input "Group 20" at bounding box center [1189, 176] width 210 height 22
type input "s"
type input "Shower lockers"
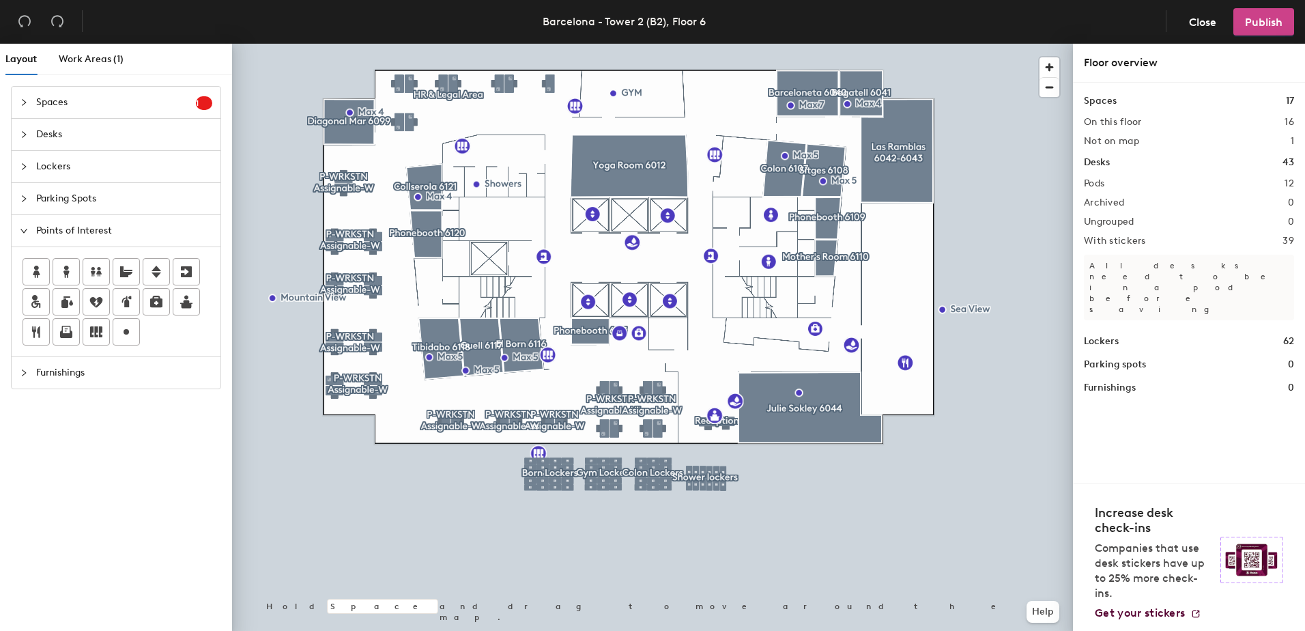
click at [1260, 18] on span "Publish" at bounding box center [1264, 22] width 38 height 13
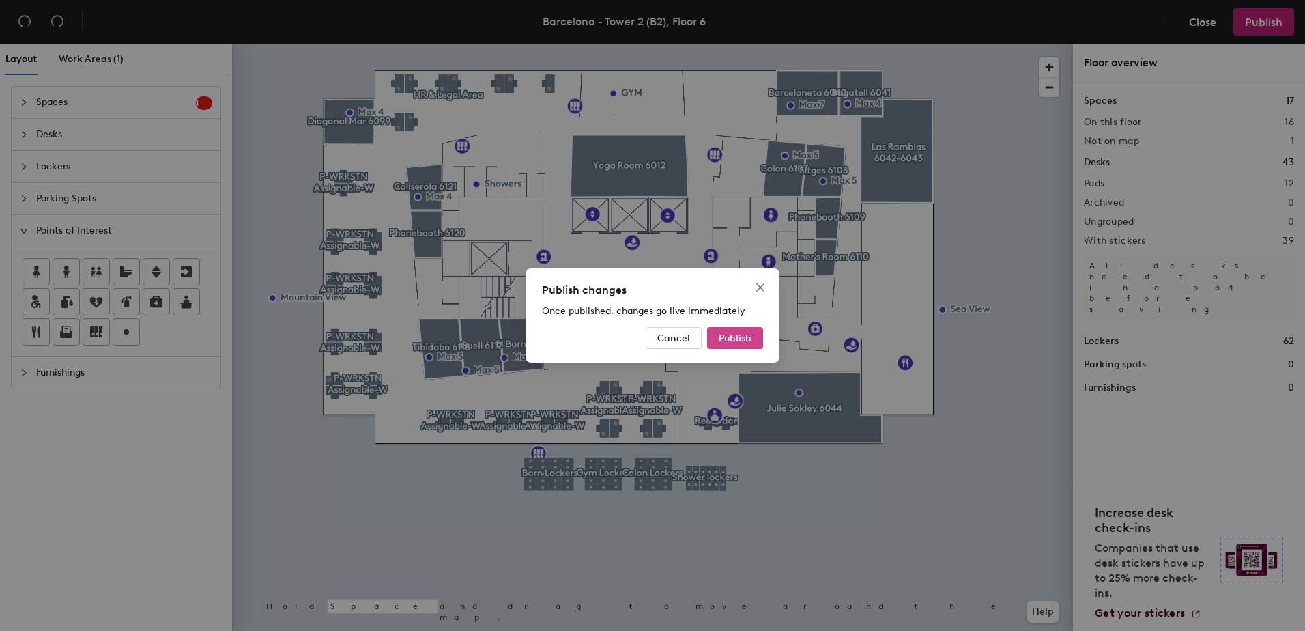
click at [746, 339] on span "Publish" at bounding box center [735, 338] width 33 height 12
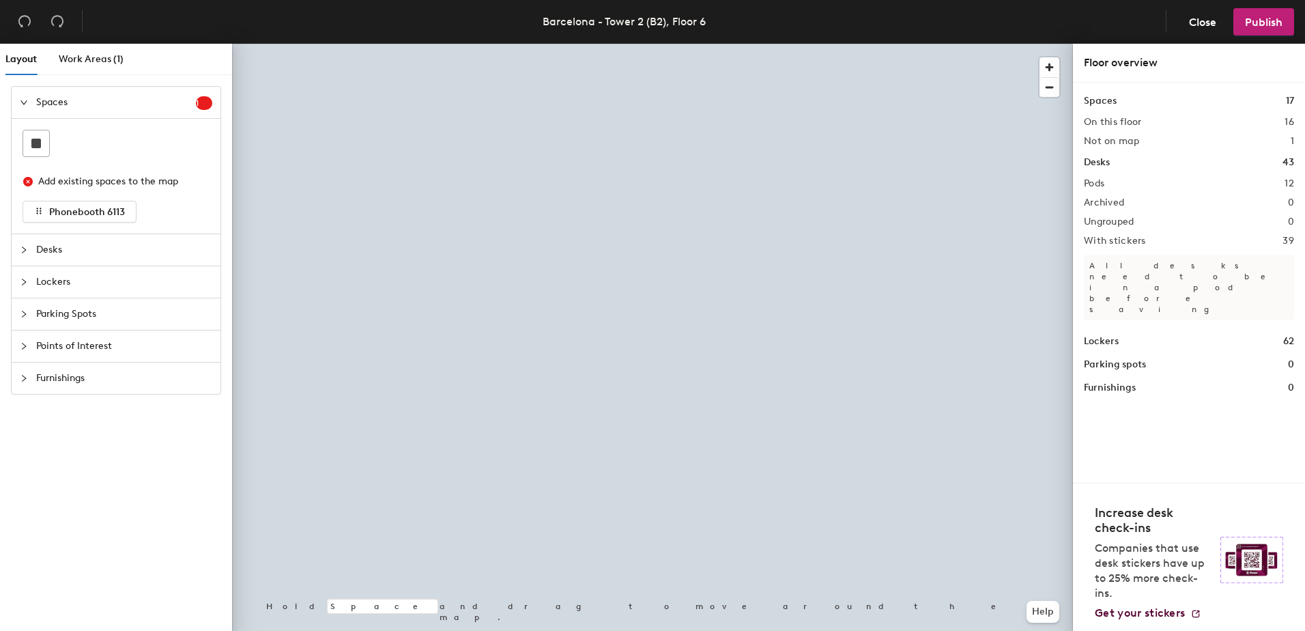
click at [579, 44] on div at bounding box center [652, 44] width 841 height 0
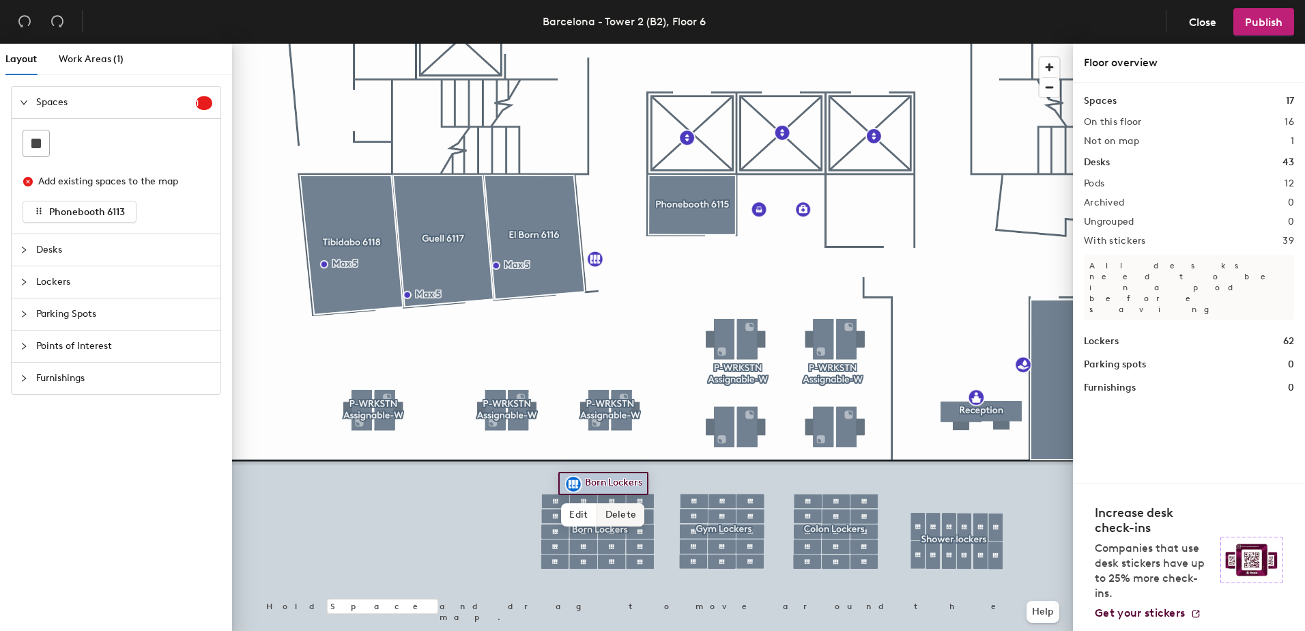
click at [630, 510] on span "Delete" at bounding box center [621, 514] width 48 height 23
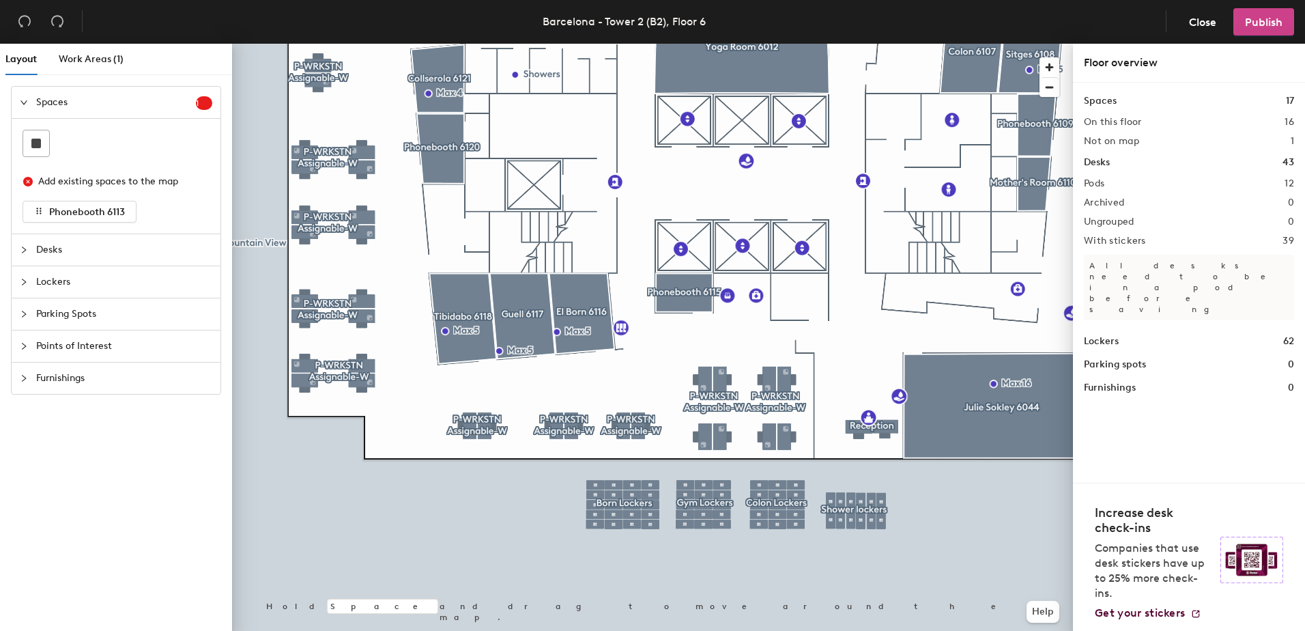
click at [1261, 19] on span "Publish" at bounding box center [1264, 22] width 38 height 13
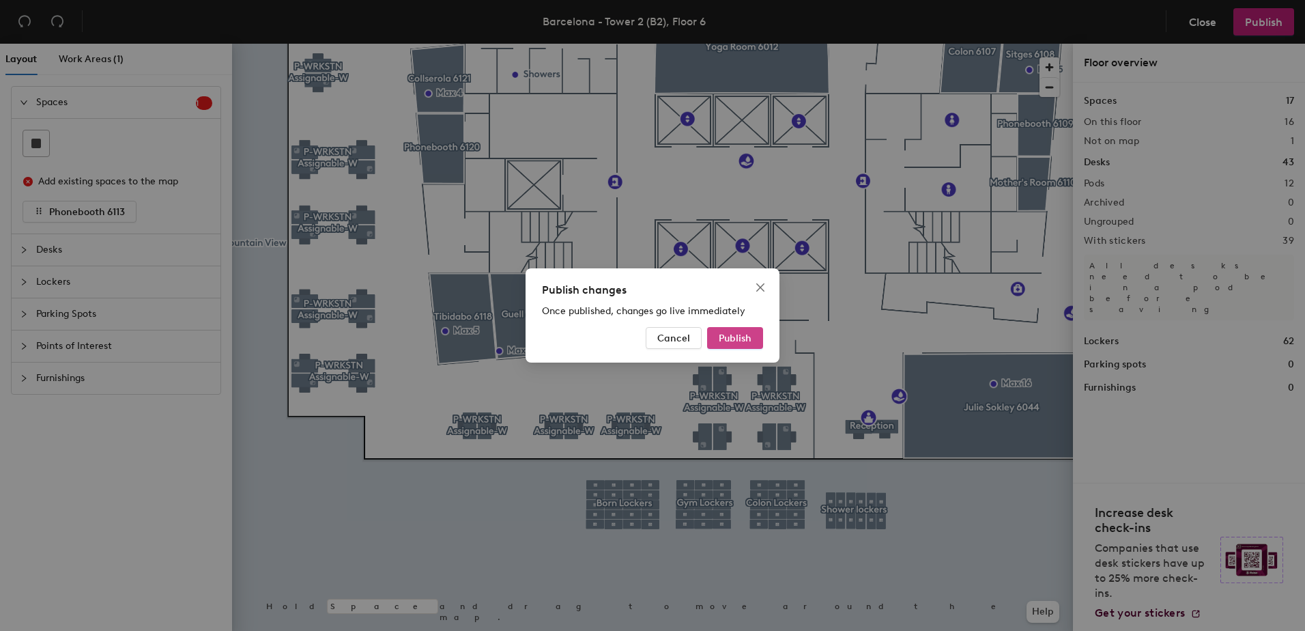
click at [730, 339] on span "Publish" at bounding box center [735, 338] width 33 height 12
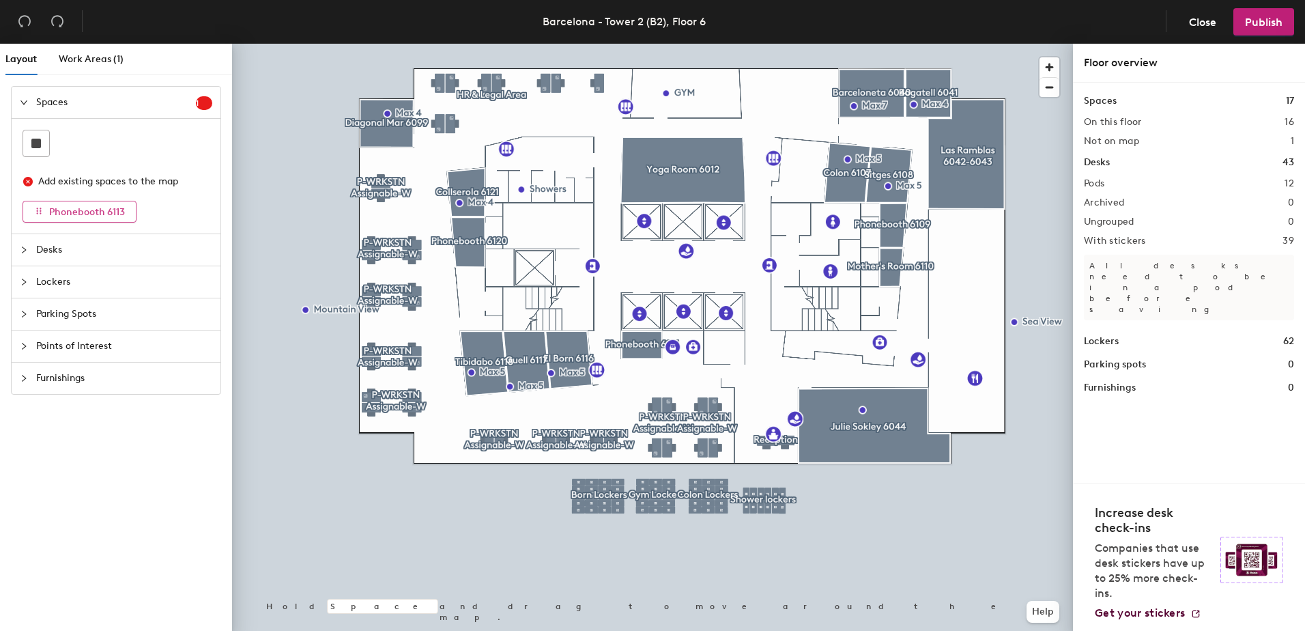
click at [89, 212] on span "Phonebooth 6113" at bounding box center [87, 212] width 76 height 12
click at [91, 56] on span "Work Areas (1)" at bounding box center [91, 59] width 65 height 12
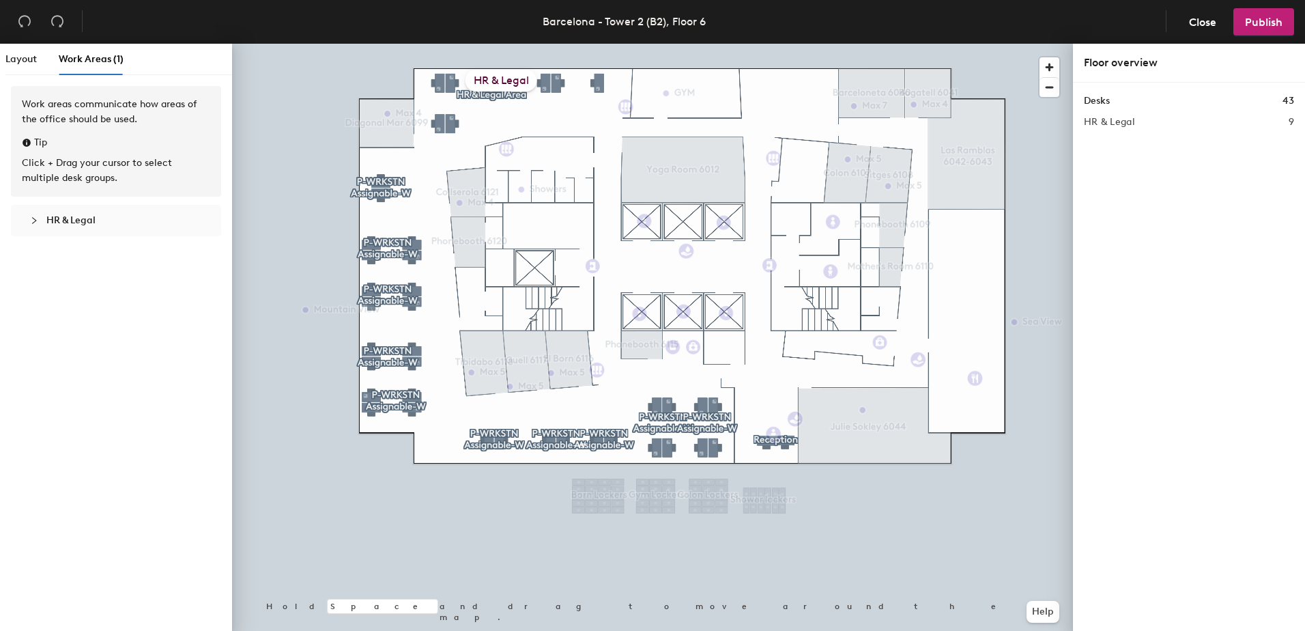
click at [35, 219] on icon "collapsed" at bounding box center [34, 220] width 4 height 7
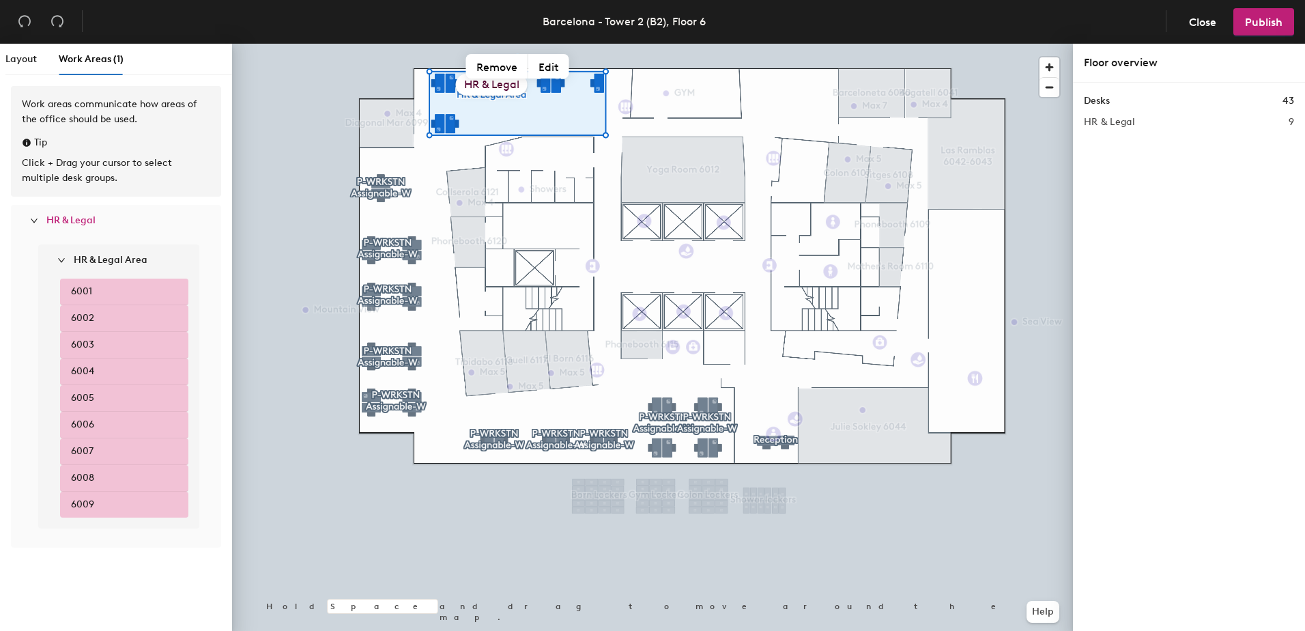
click at [34, 220] on icon "expanded" at bounding box center [34, 220] width 8 height 8
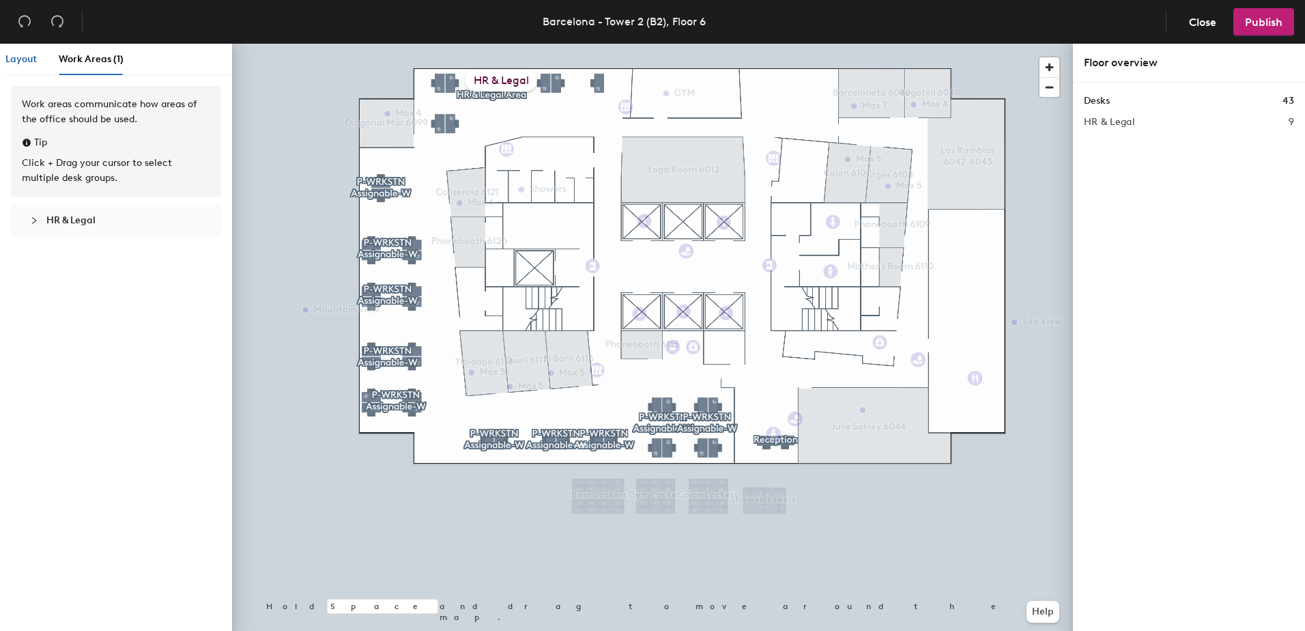
click at [22, 60] on span "Layout" at bounding box center [20, 59] width 31 height 12
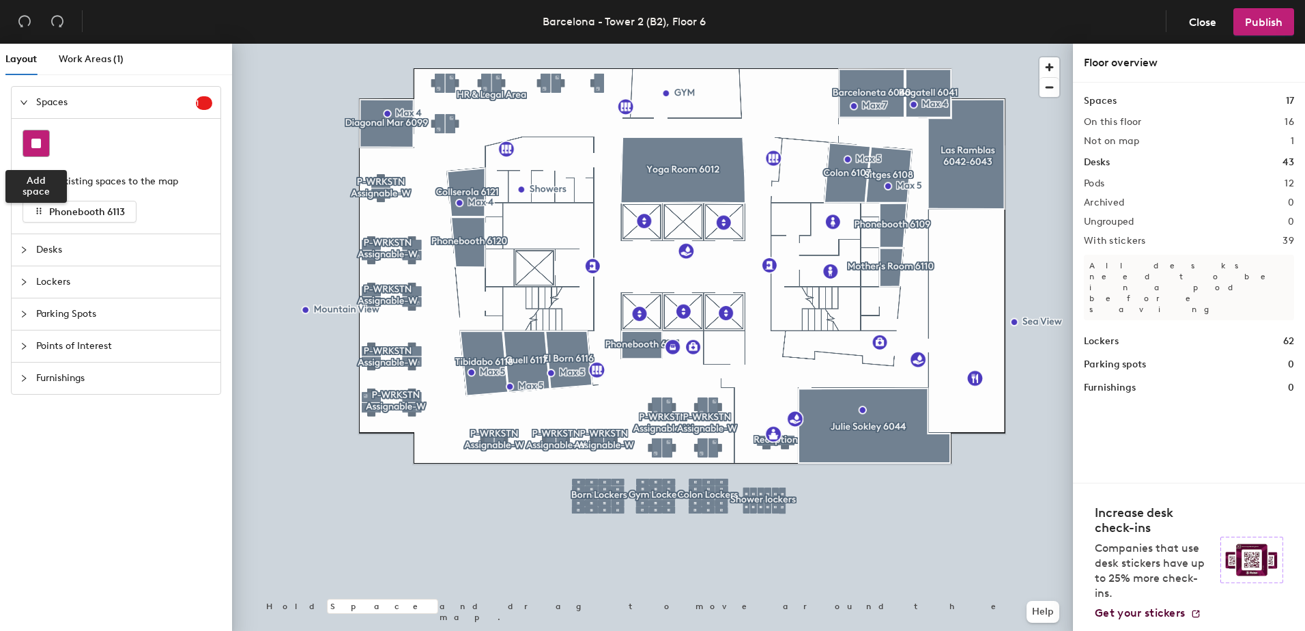
click at [35, 141] on rect at bounding box center [36, 144] width 10 height 10
click at [121, 140] on div at bounding box center [116, 143] width 187 height 27
click at [1210, 18] on span "Close" at bounding box center [1202, 22] width 27 height 13
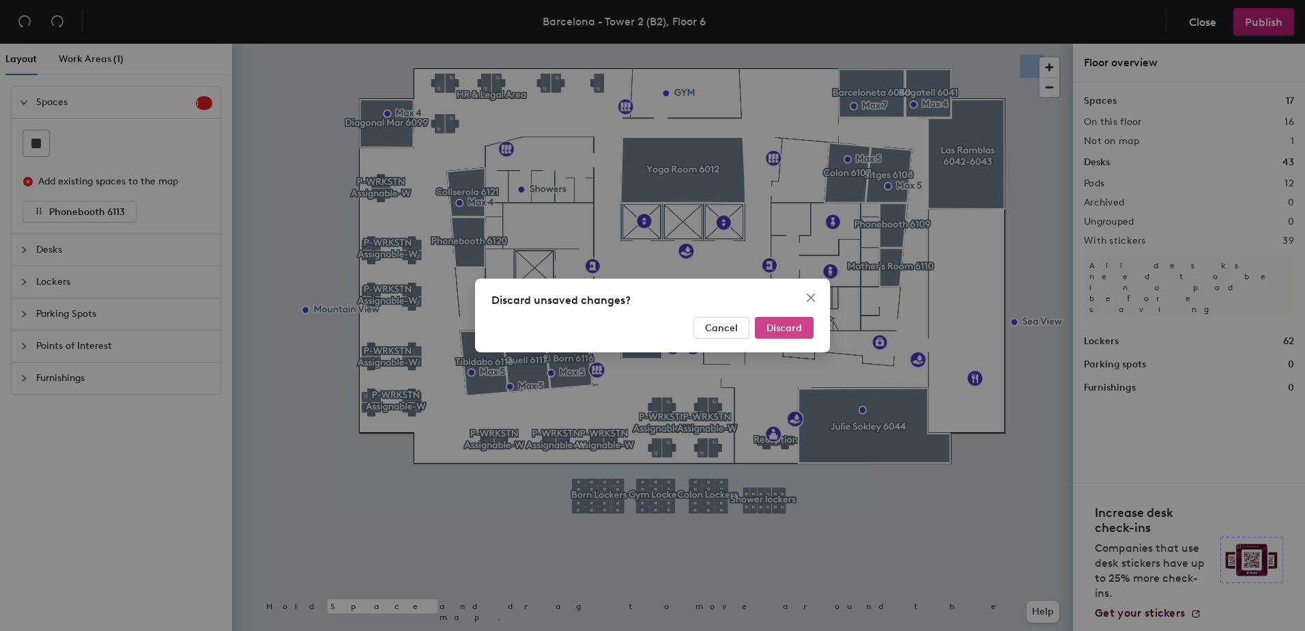
click at [790, 328] on span "Discard" at bounding box center [784, 328] width 35 height 12
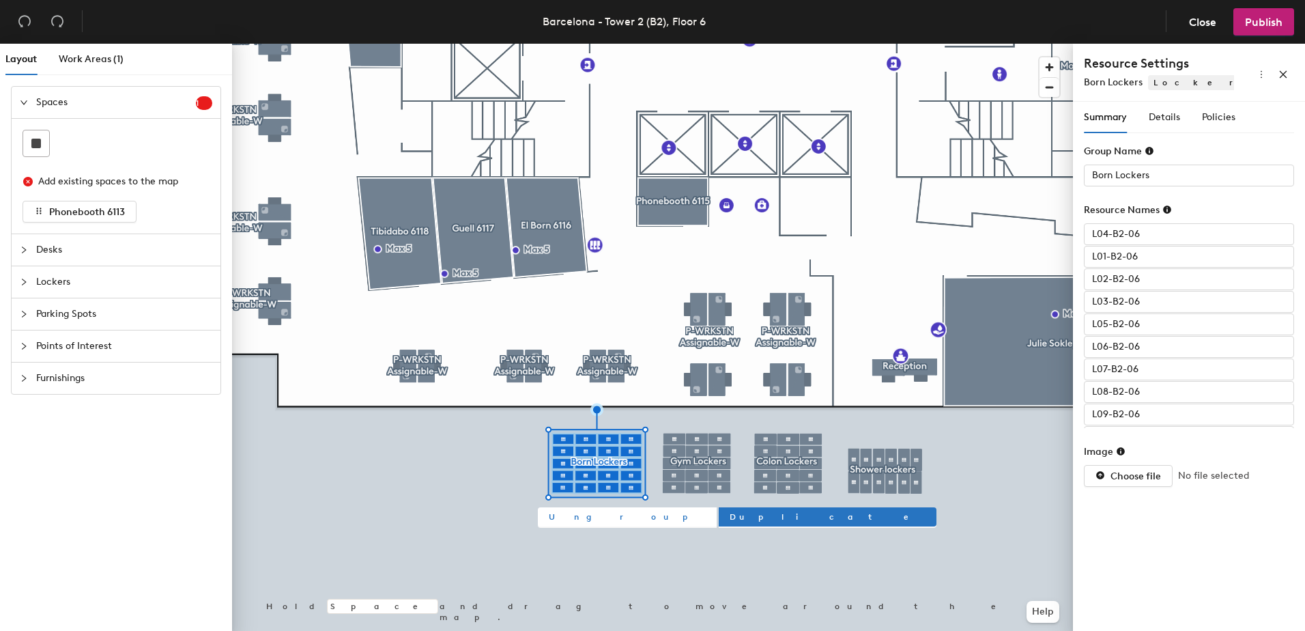
click at [557, 517] on span "Ungroup" at bounding box center [627, 517] width 157 height 12
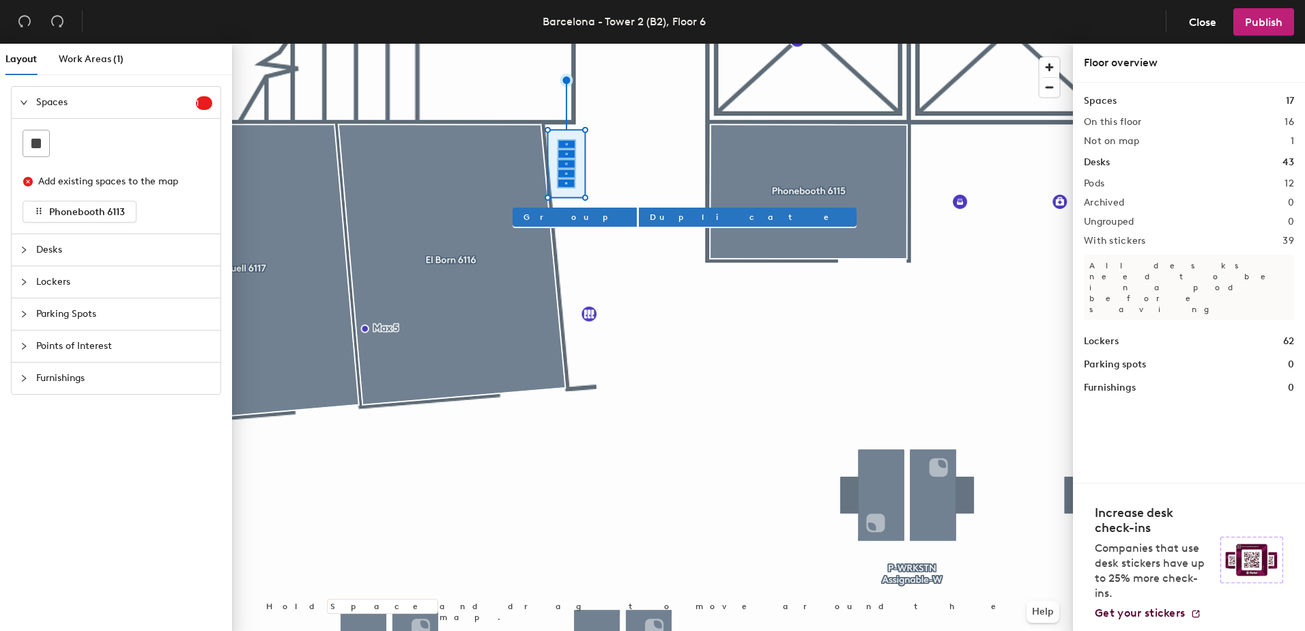
click at [553, 44] on div at bounding box center [652, 44] width 841 height 0
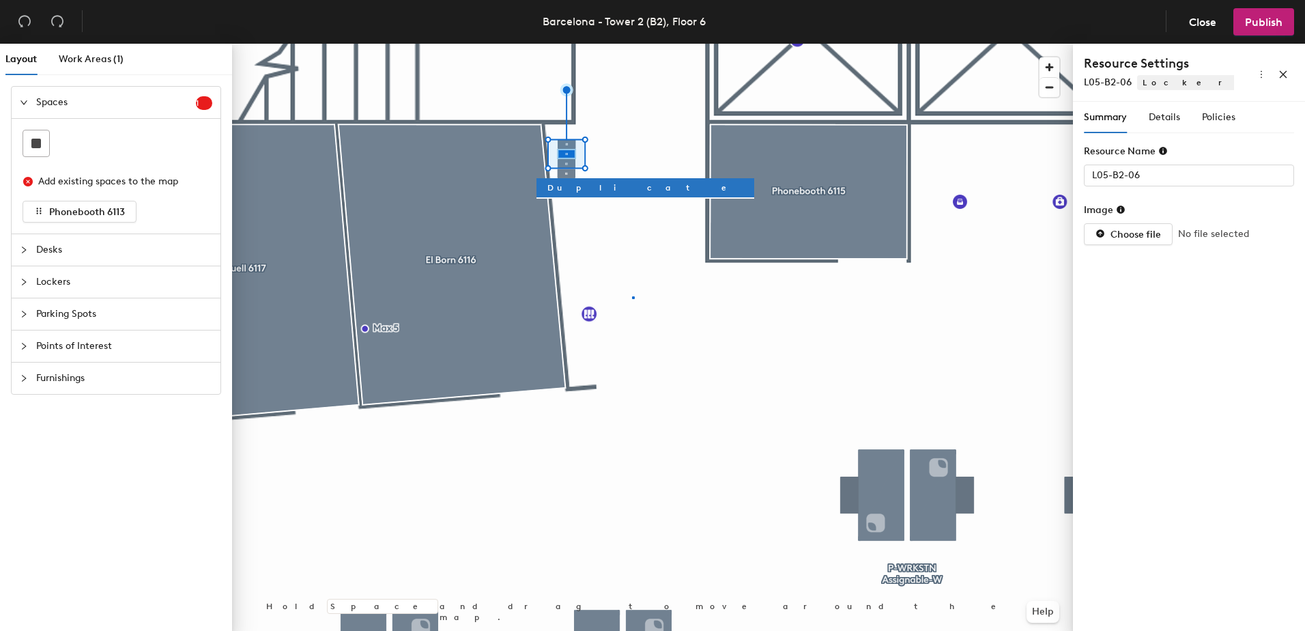
click at [633, 44] on div at bounding box center [652, 44] width 841 height 0
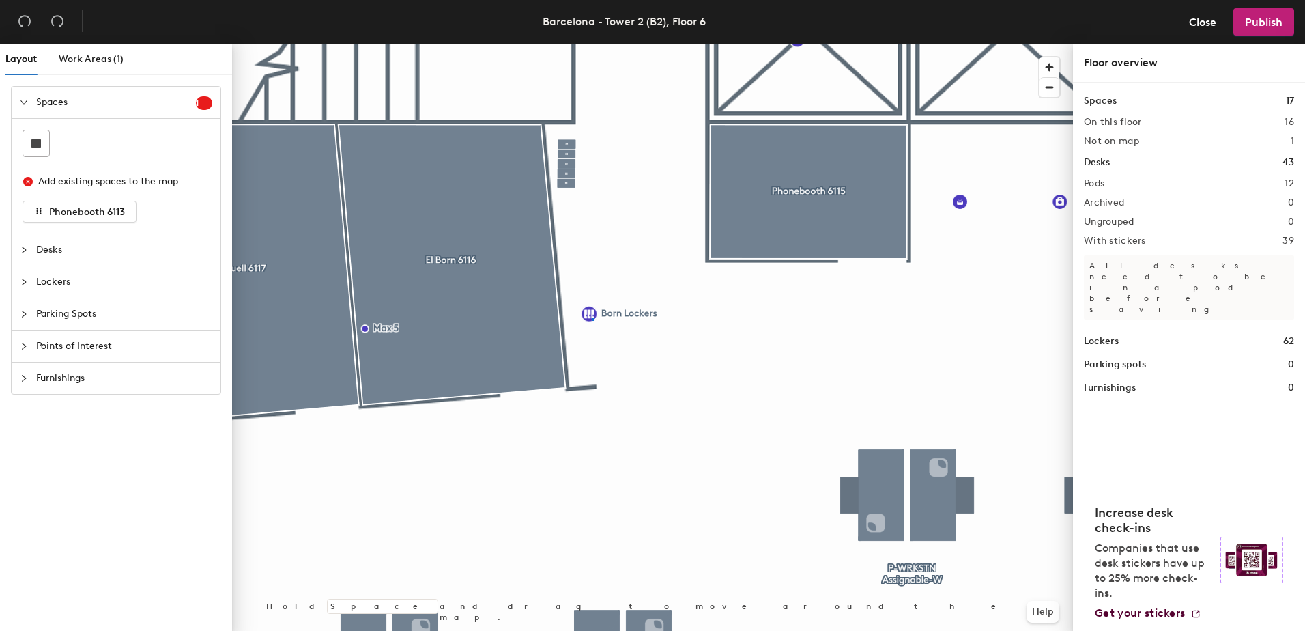
click at [593, 44] on div at bounding box center [652, 44] width 841 height 0
click at [571, 44] on div at bounding box center [652, 44] width 841 height 0
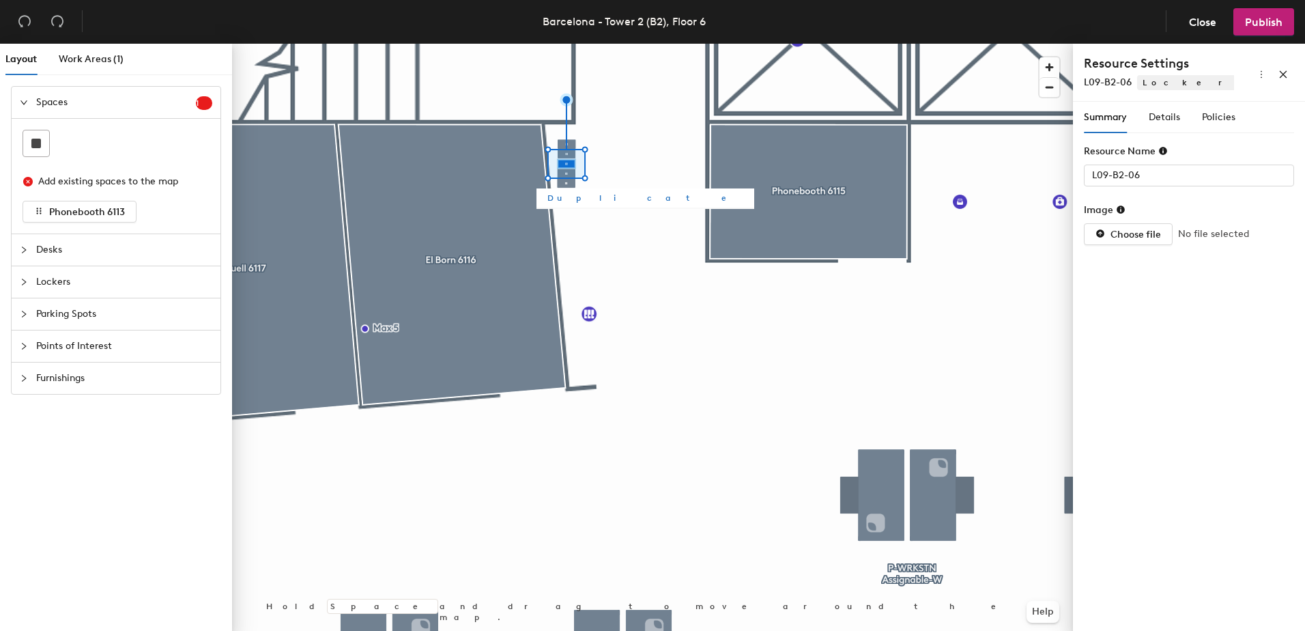
click at [604, 44] on div at bounding box center [652, 44] width 841 height 0
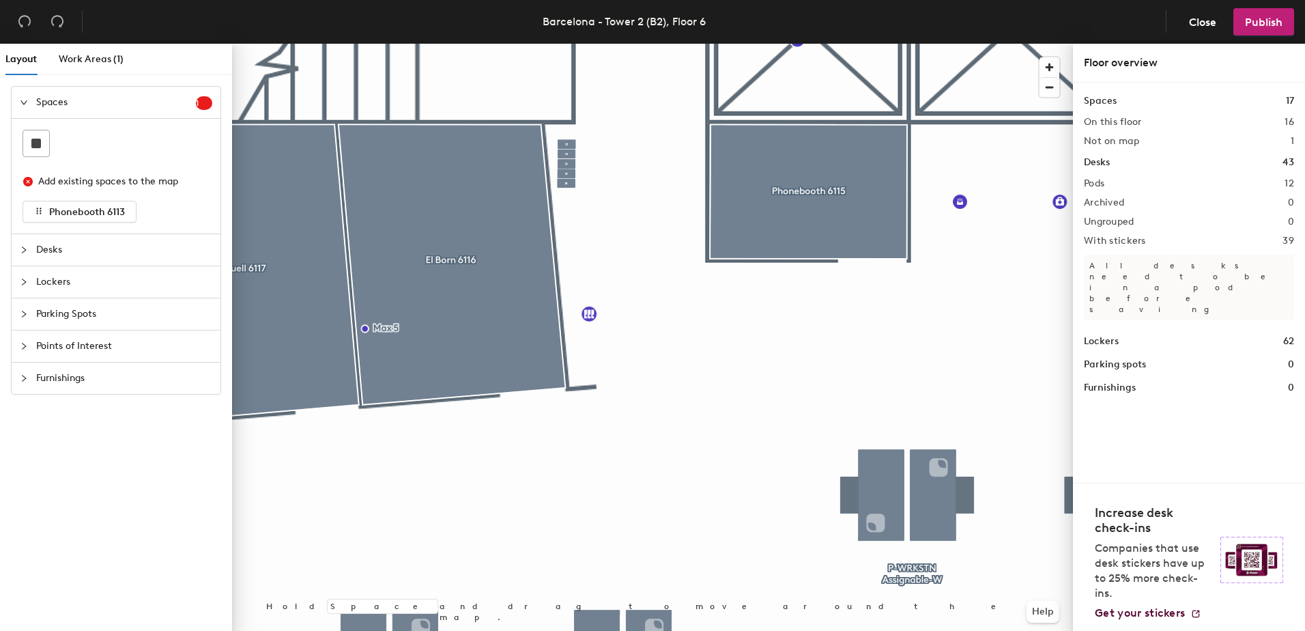
click at [567, 44] on div at bounding box center [652, 44] width 841 height 0
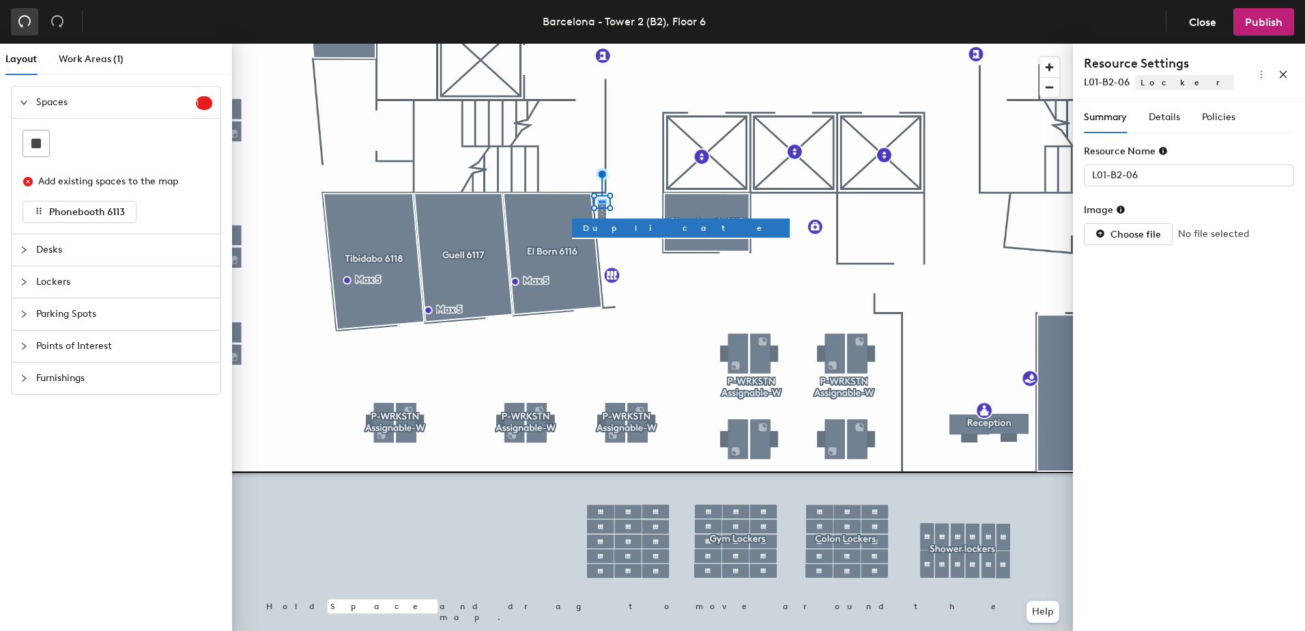
click at [25, 20] on icon "undo" at bounding box center [25, 21] width 14 height 14
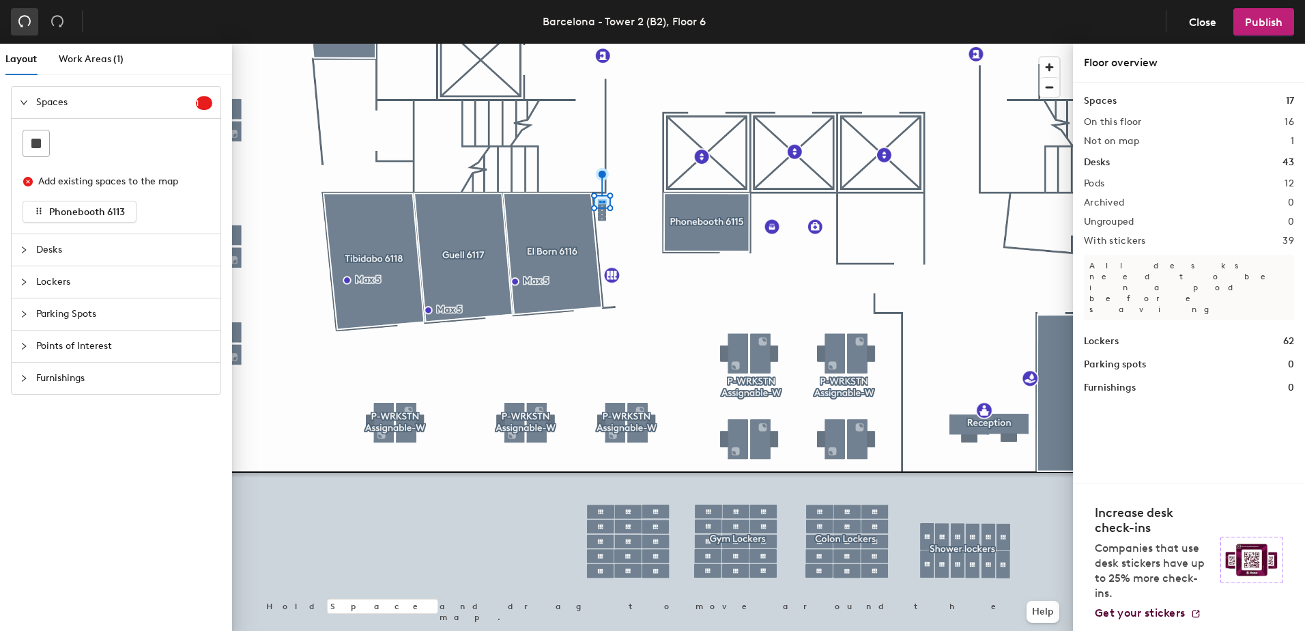
click at [25, 20] on icon "undo" at bounding box center [25, 21] width 14 height 14
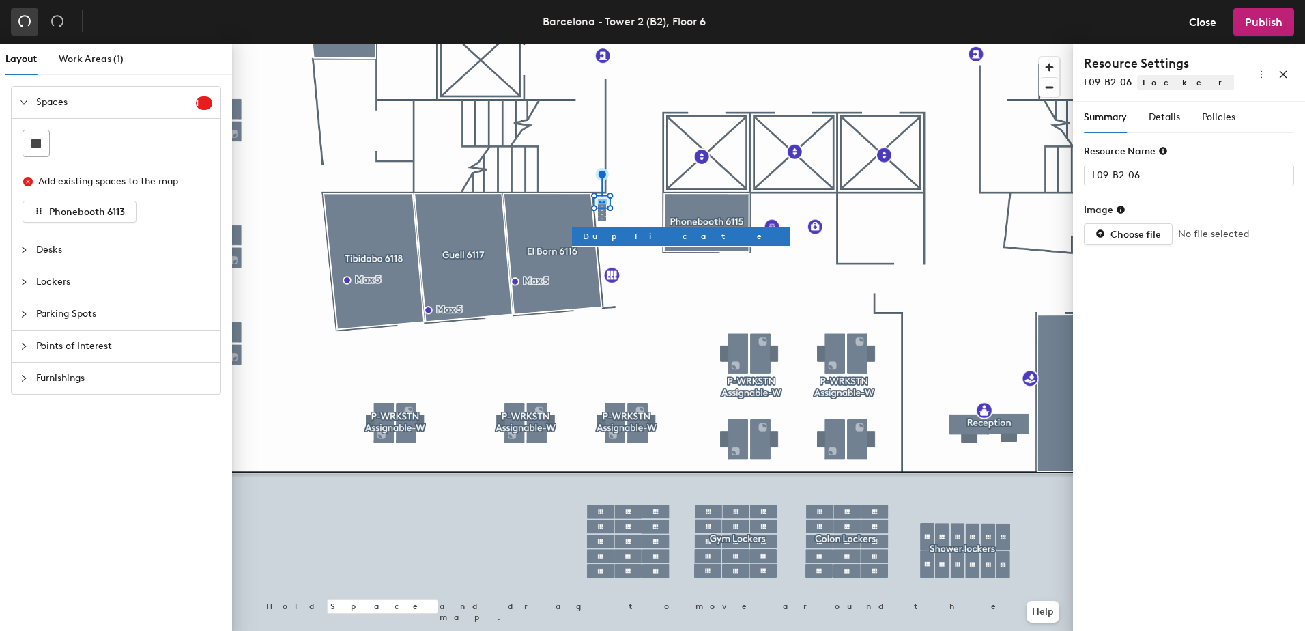
click at [25, 20] on icon "undo" at bounding box center [25, 21] width 14 height 14
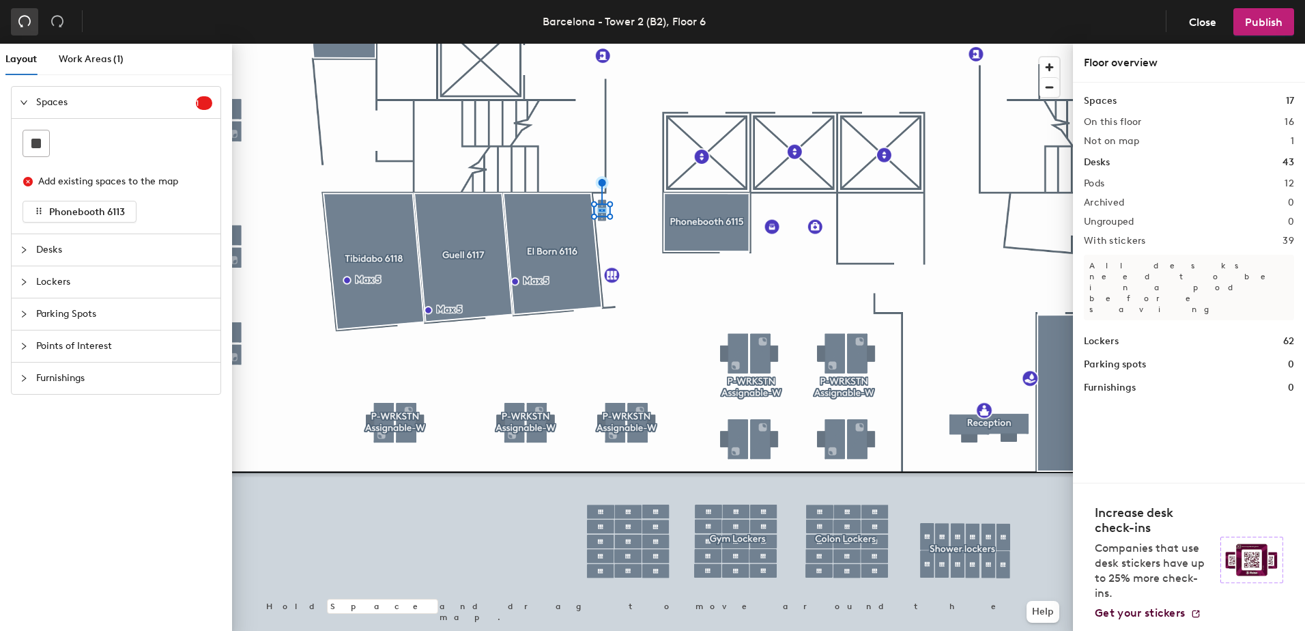
click at [25, 20] on icon "undo" at bounding box center [25, 21] width 14 height 14
click at [26, 20] on icon "undo" at bounding box center [25, 21] width 14 height 14
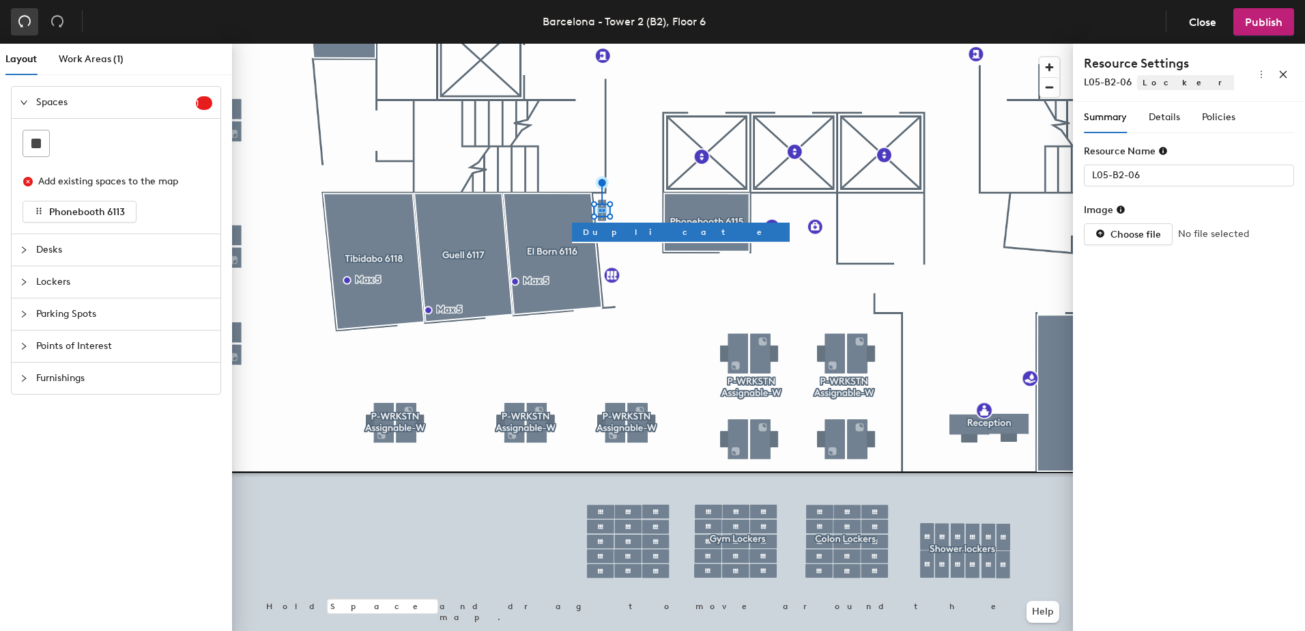
click at [26, 20] on icon "undo" at bounding box center [25, 21] width 14 height 14
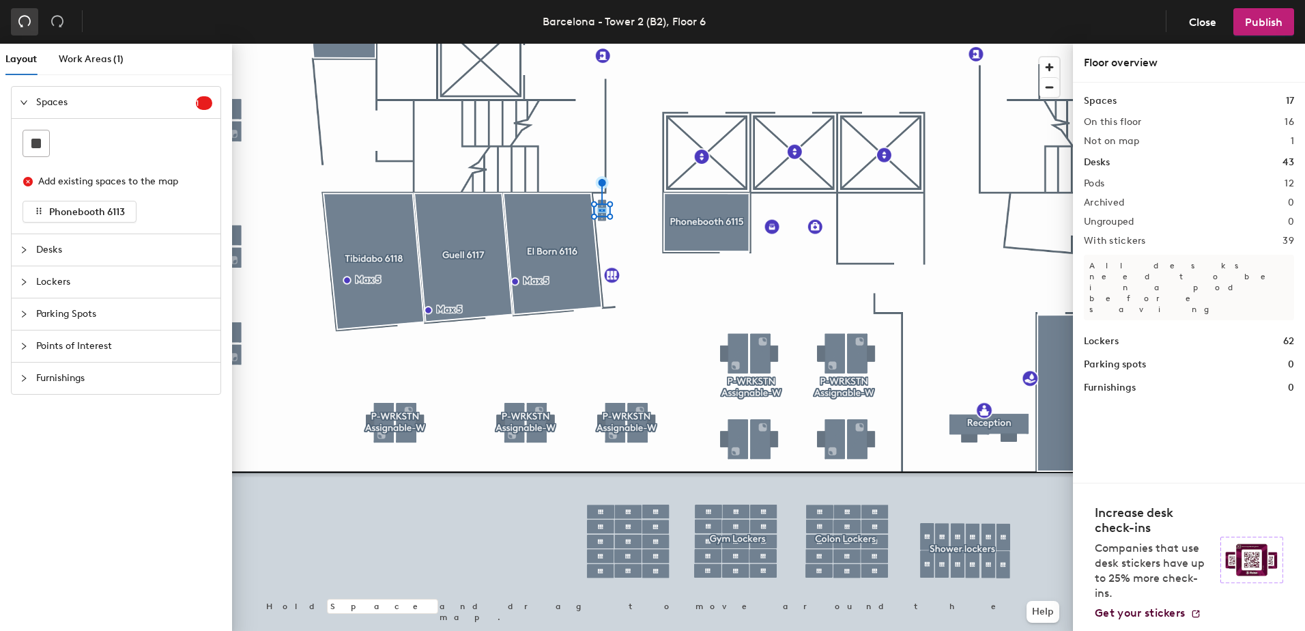
click at [26, 20] on icon "undo" at bounding box center [25, 21] width 14 height 14
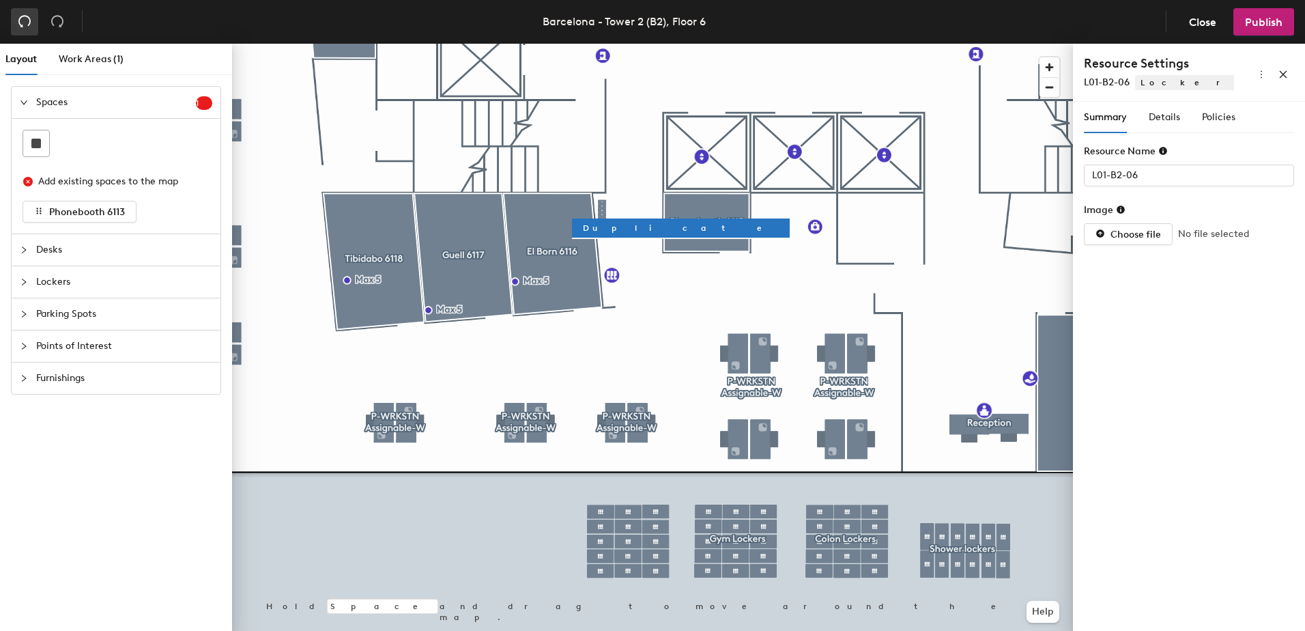
click at [26, 20] on icon "undo" at bounding box center [25, 21] width 14 height 14
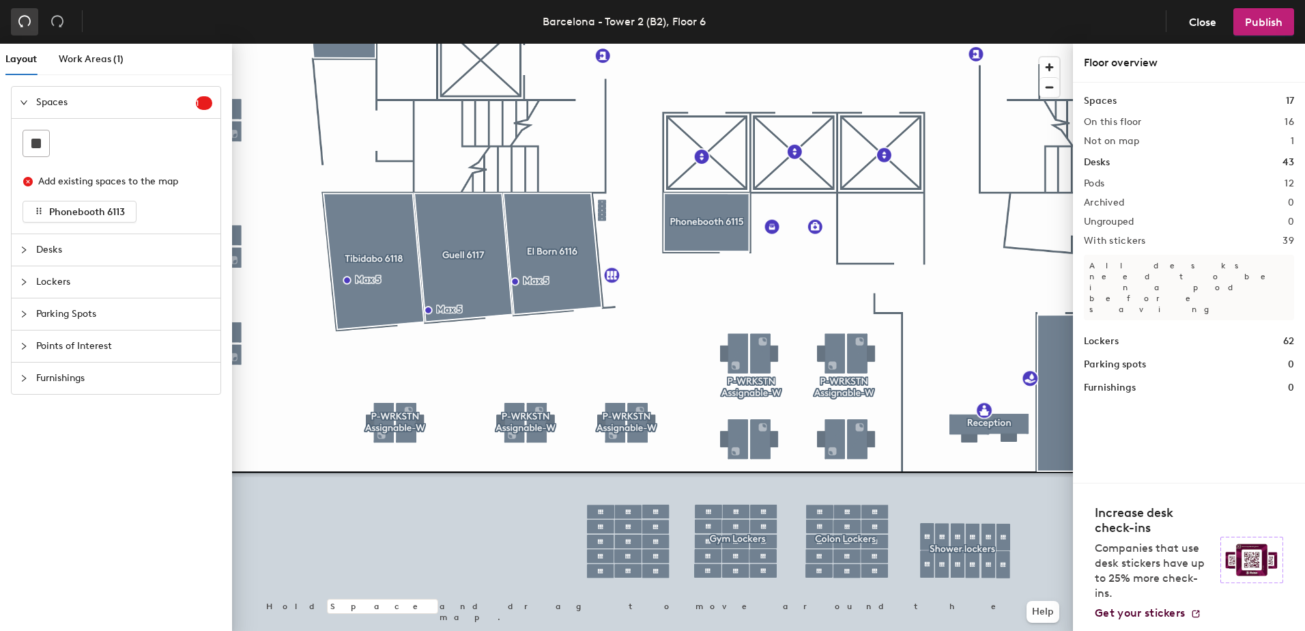
click at [26, 20] on icon "undo" at bounding box center [25, 21] width 14 height 14
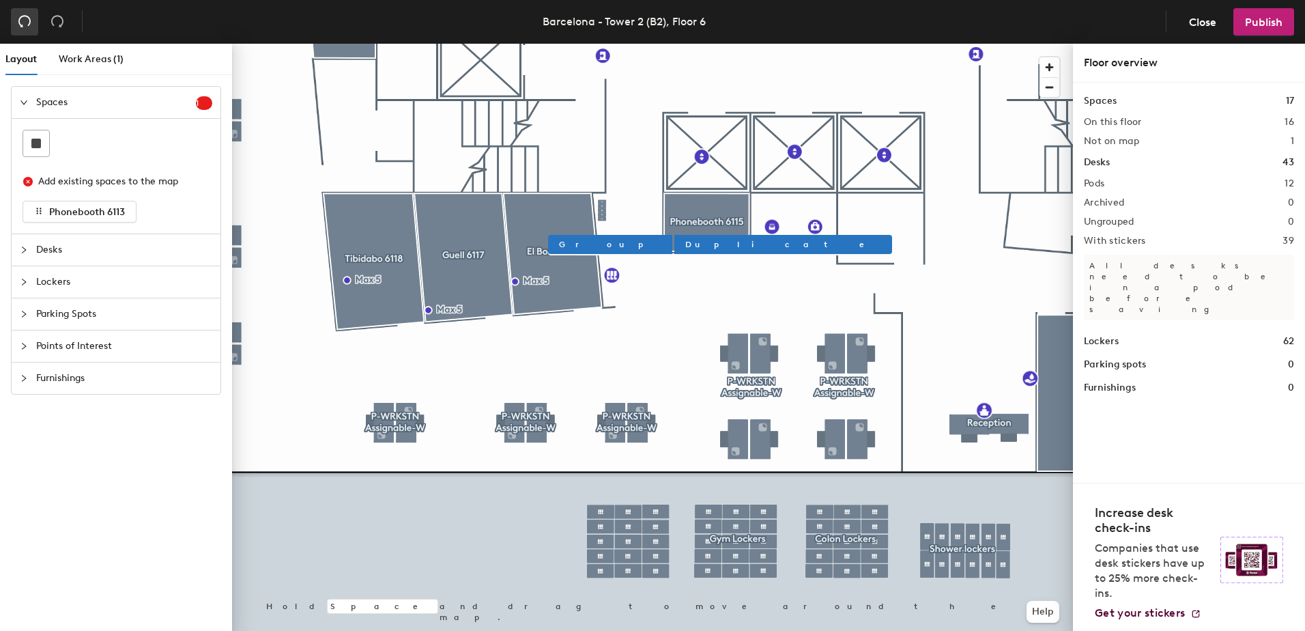
click at [26, 20] on icon "undo" at bounding box center [25, 21] width 14 height 14
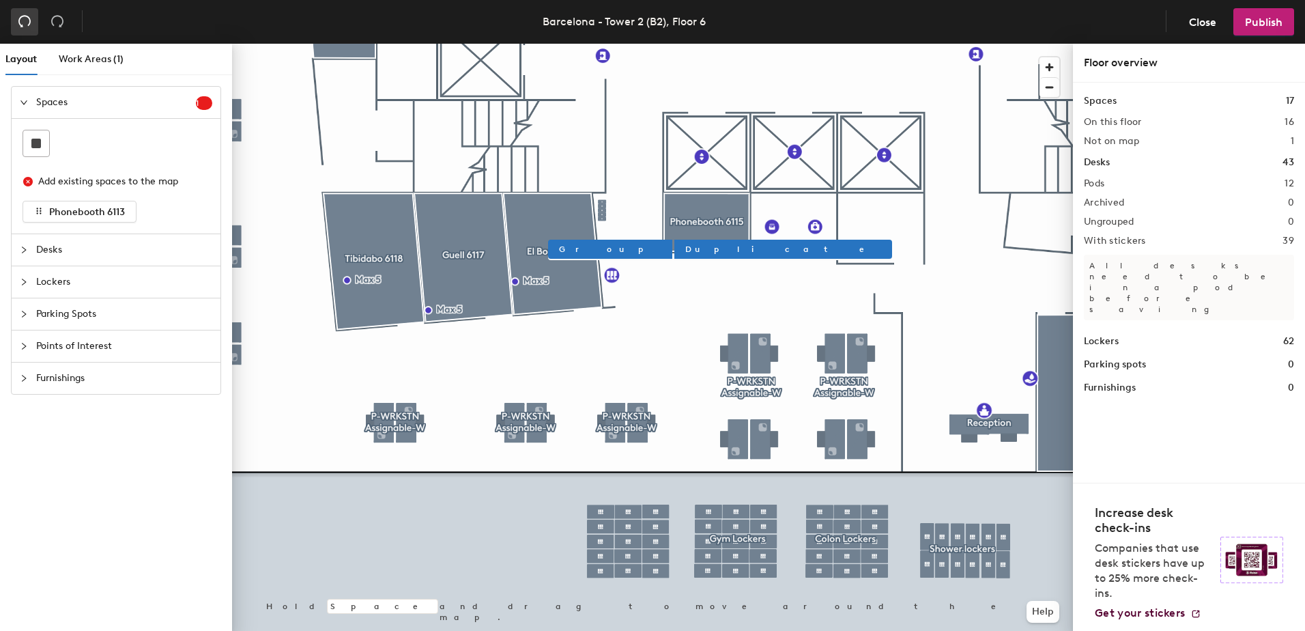
click at [26, 20] on icon "undo" at bounding box center [25, 21] width 14 height 14
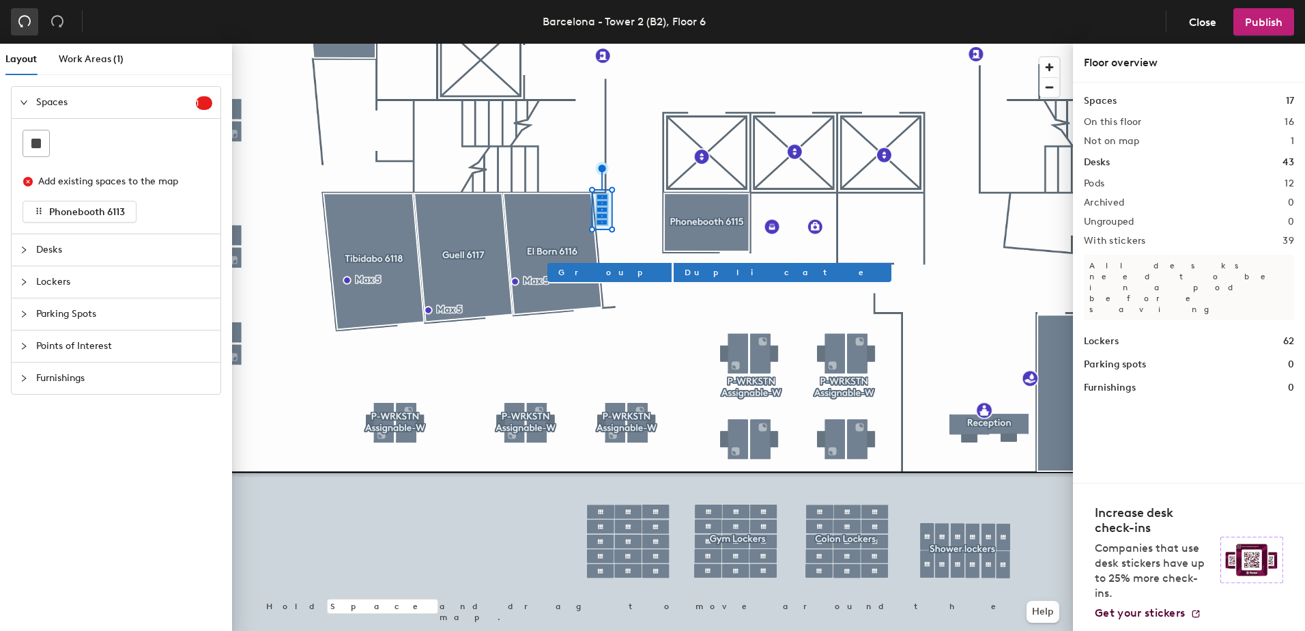
click at [26, 20] on icon "undo" at bounding box center [25, 21] width 14 height 14
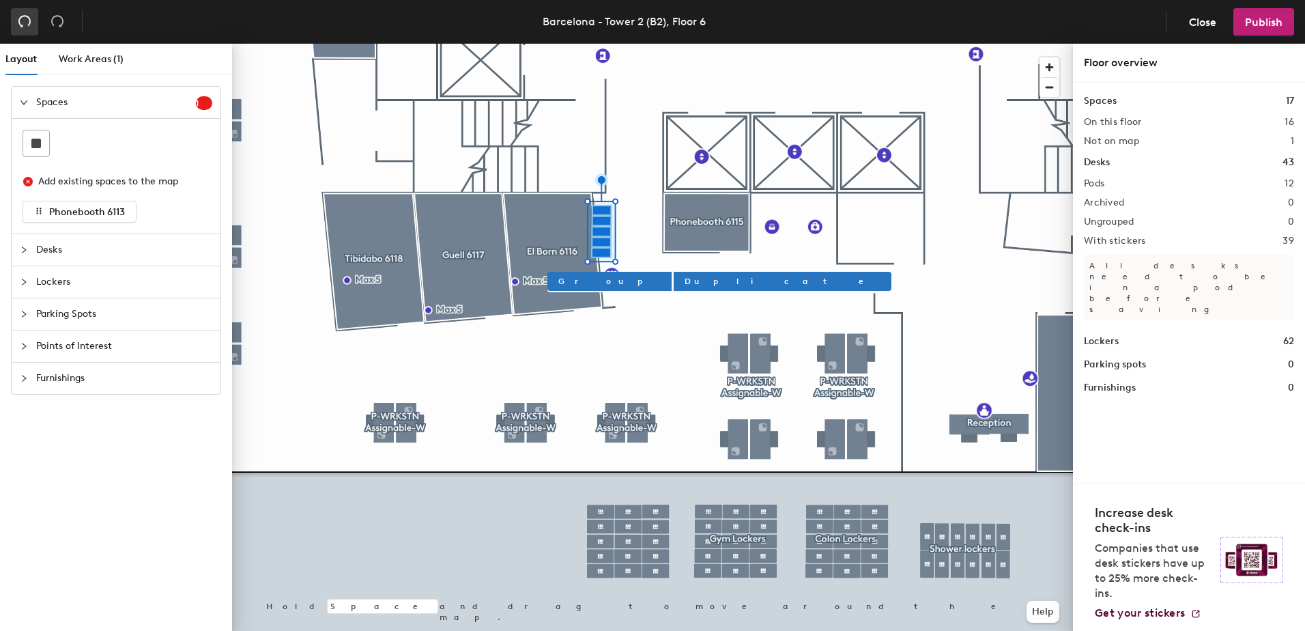
click at [26, 20] on icon "undo" at bounding box center [25, 21] width 14 height 14
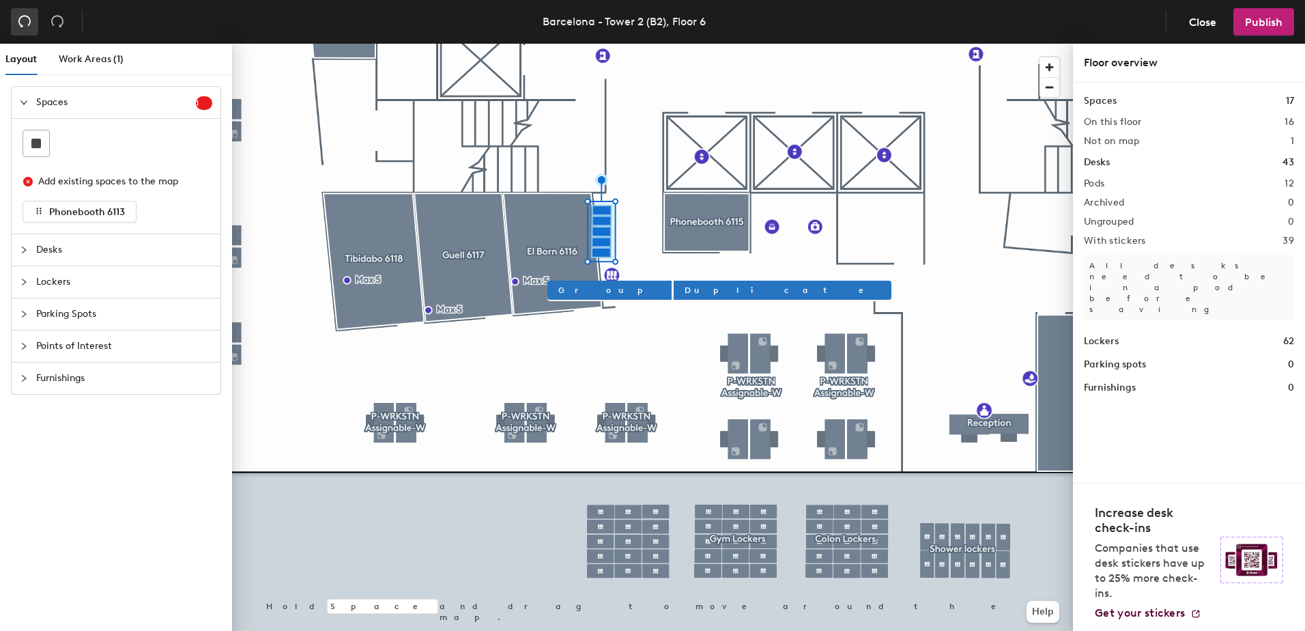
click at [27, 20] on icon "undo" at bounding box center [25, 21] width 14 height 14
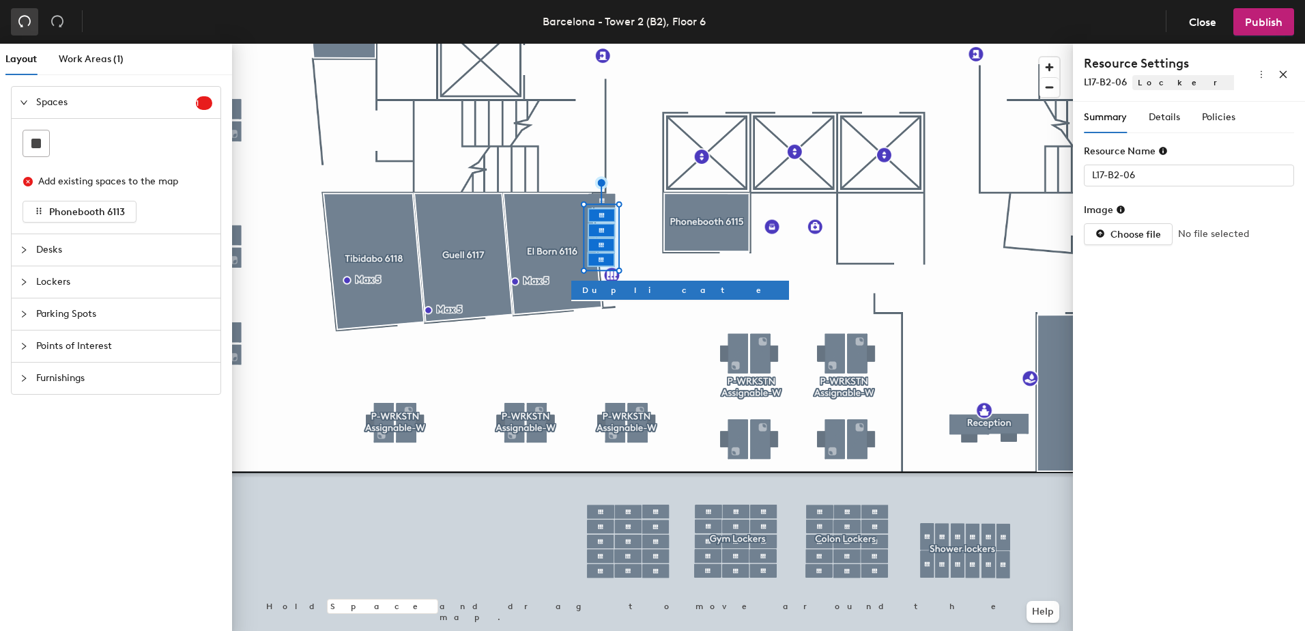
click at [27, 20] on icon "undo" at bounding box center [25, 21] width 14 height 14
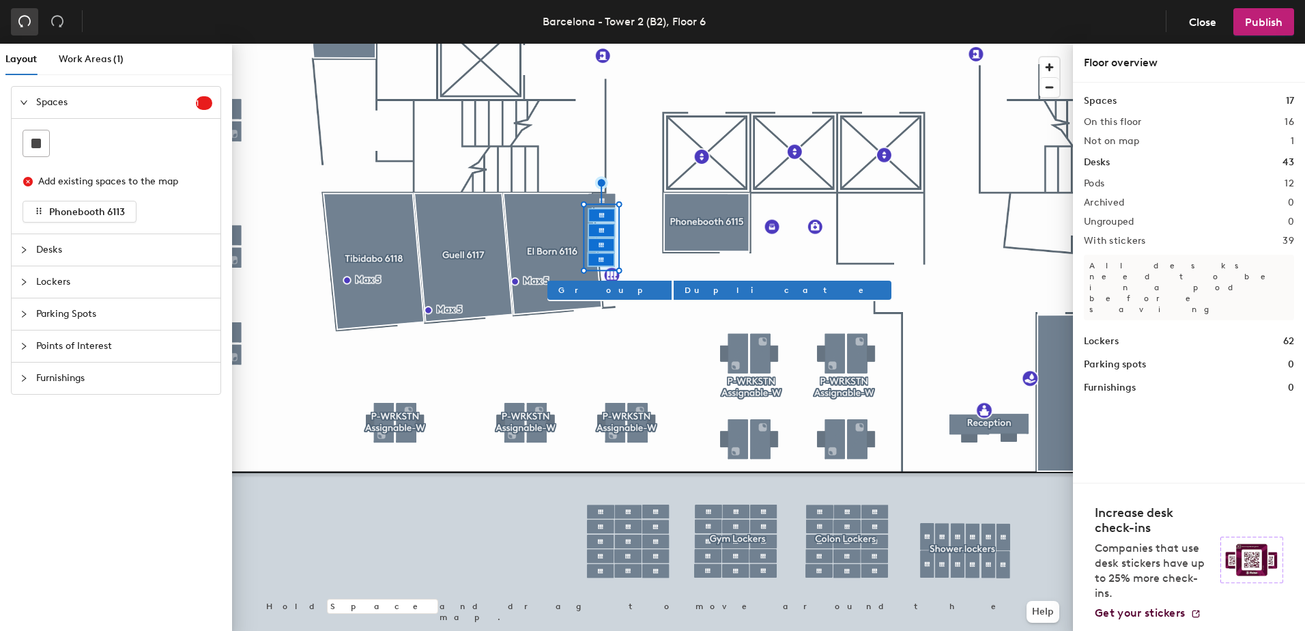
click at [27, 20] on icon "undo" at bounding box center [25, 21] width 14 height 14
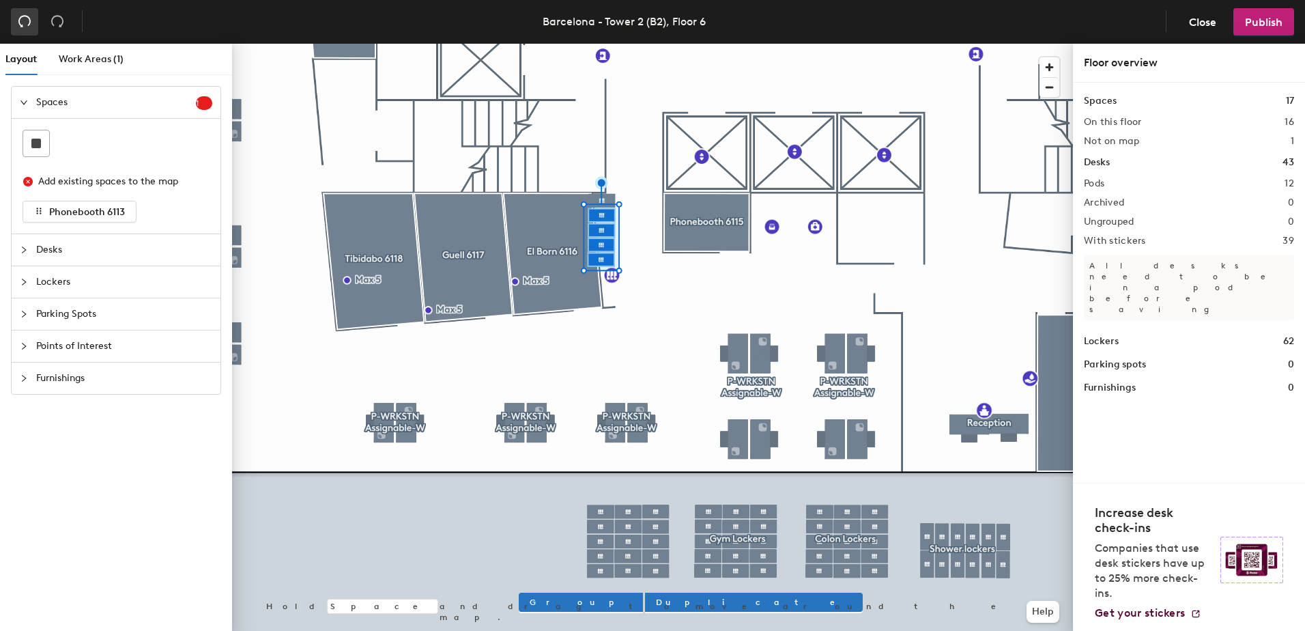
click at [27, 20] on icon "undo" at bounding box center [25, 21] width 14 height 14
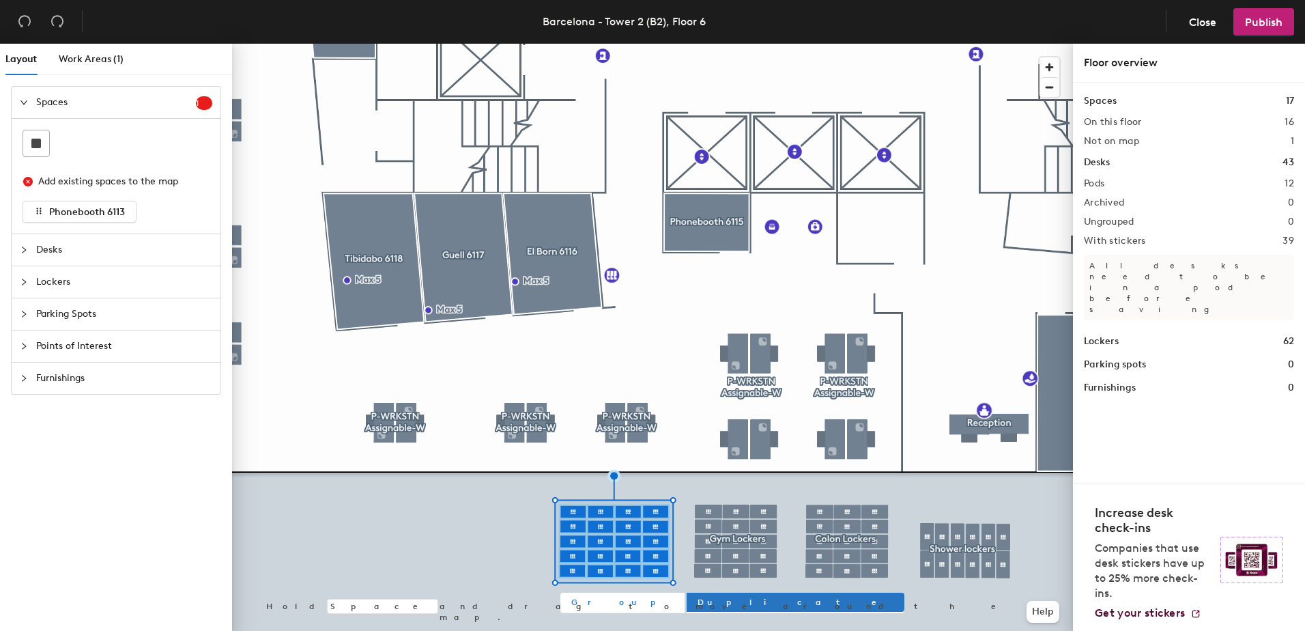
click at [578, 602] on span "Group" at bounding box center [622, 602] width 102 height 12
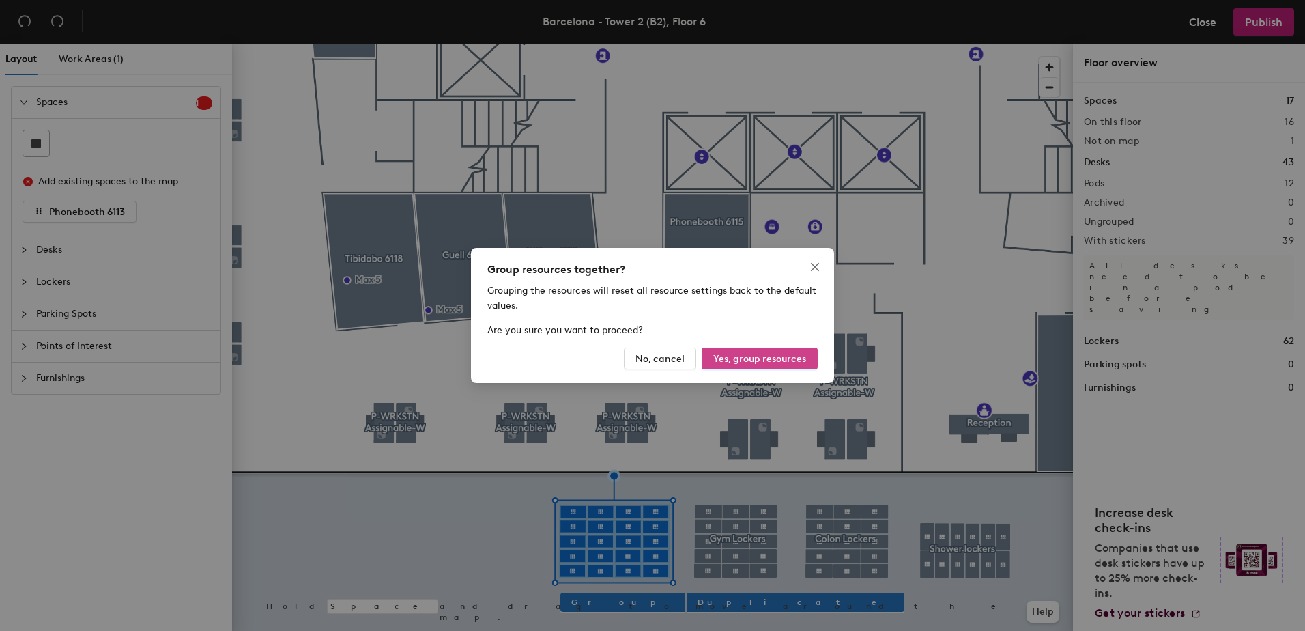
click at [742, 355] on span "Yes, group resources" at bounding box center [759, 359] width 93 height 12
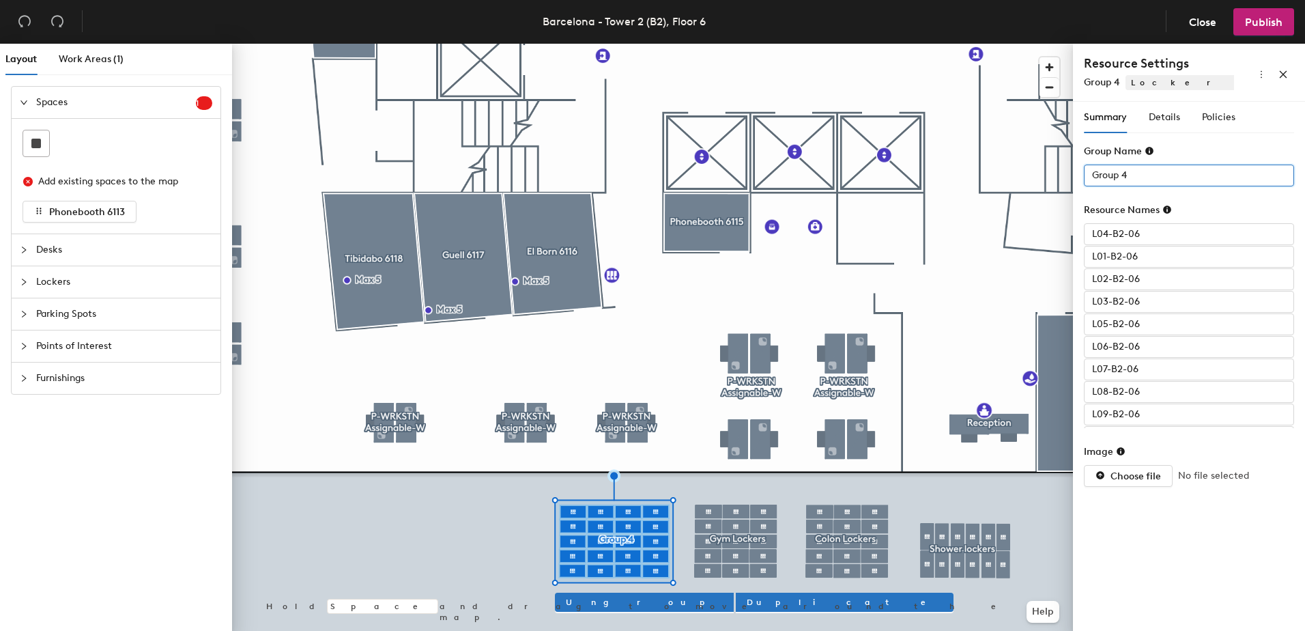
click at [1148, 175] on input "Group 4" at bounding box center [1189, 176] width 210 height 22
type input "Born Lockers"
click at [1160, 547] on div "Summary Details Policies Group Name Born Lockers Resource Names L04-B2-06 L01-B…" at bounding box center [1189, 369] width 232 height 535
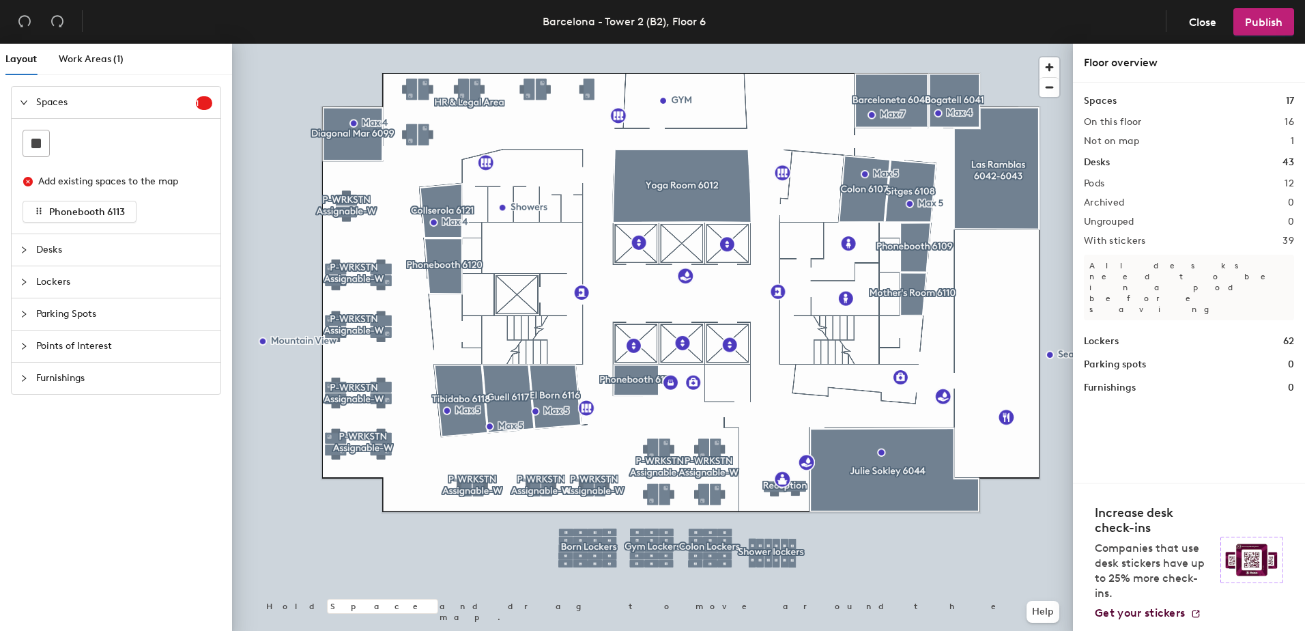
click at [777, 44] on div at bounding box center [652, 44] width 841 height 0
click at [770, 44] on div at bounding box center [652, 44] width 841 height 0
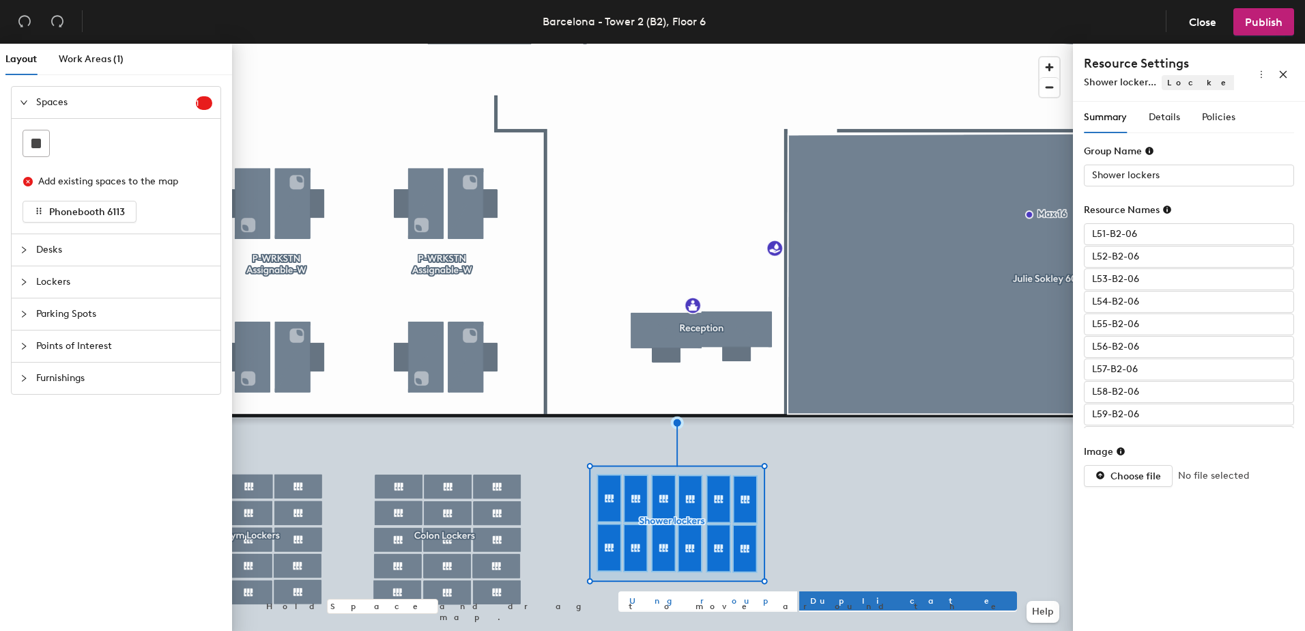
click at [650, 600] on span "Ungroup" at bounding box center [707, 601] width 157 height 12
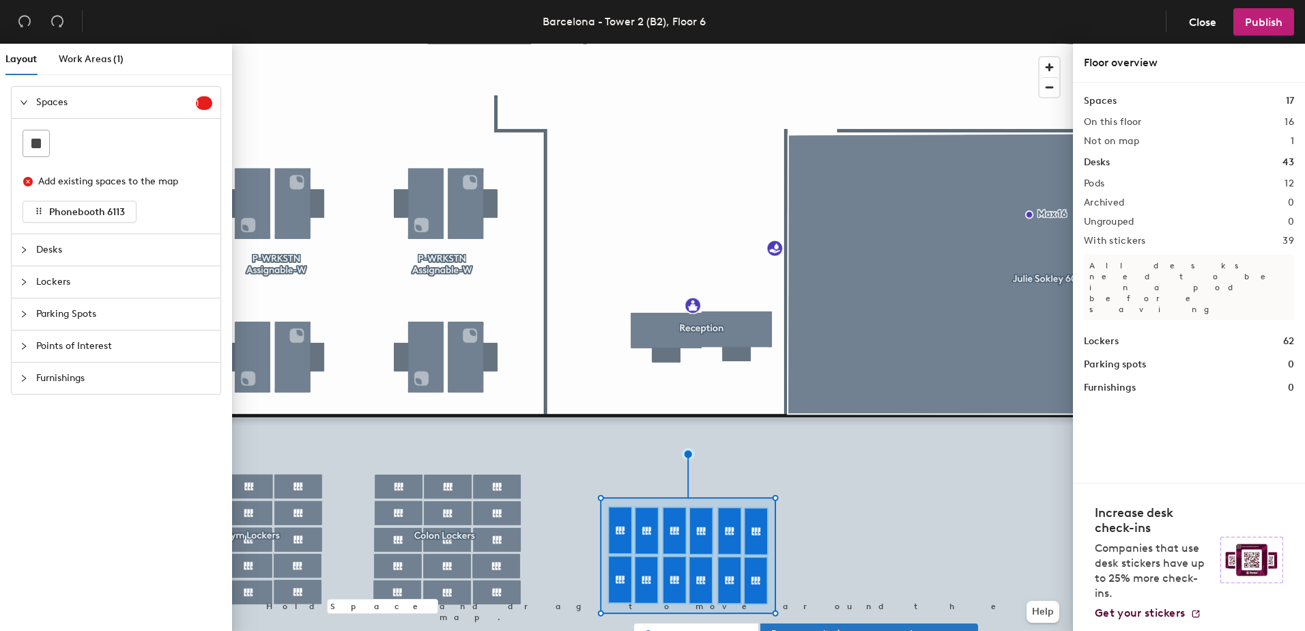
click at [664, 629] on span "Group" at bounding box center [696, 633] width 102 height 12
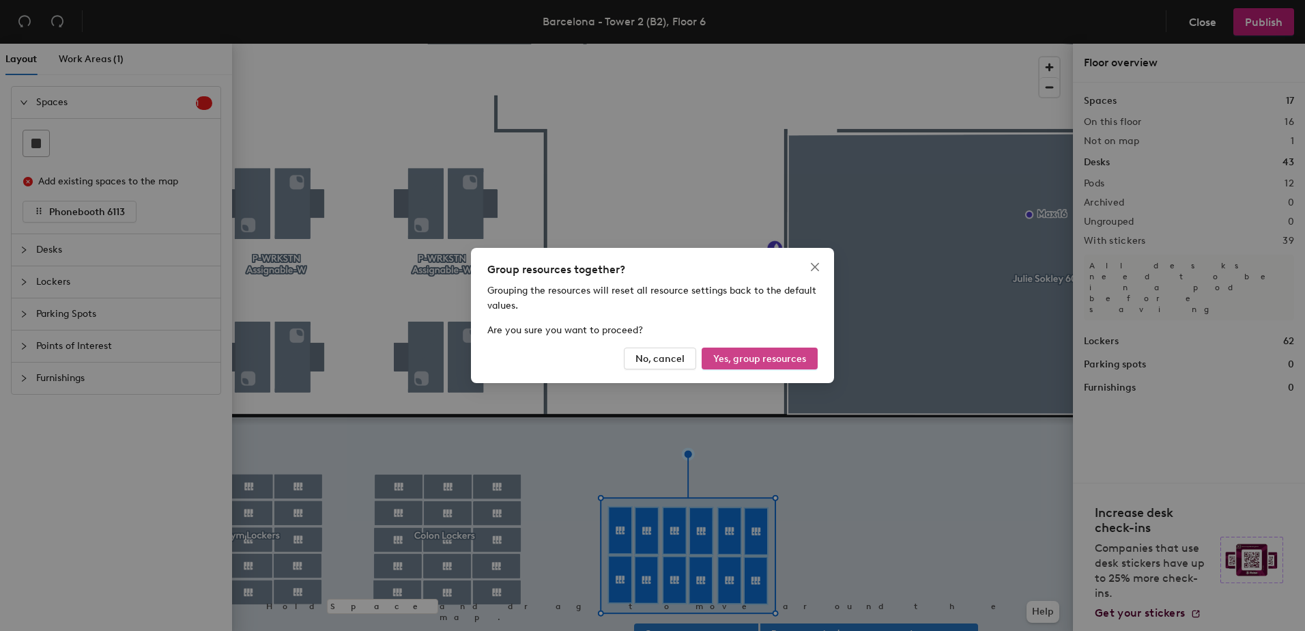
click at [762, 360] on span "Yes, group resources" at bounding box center [759, 359] width 93 height 12
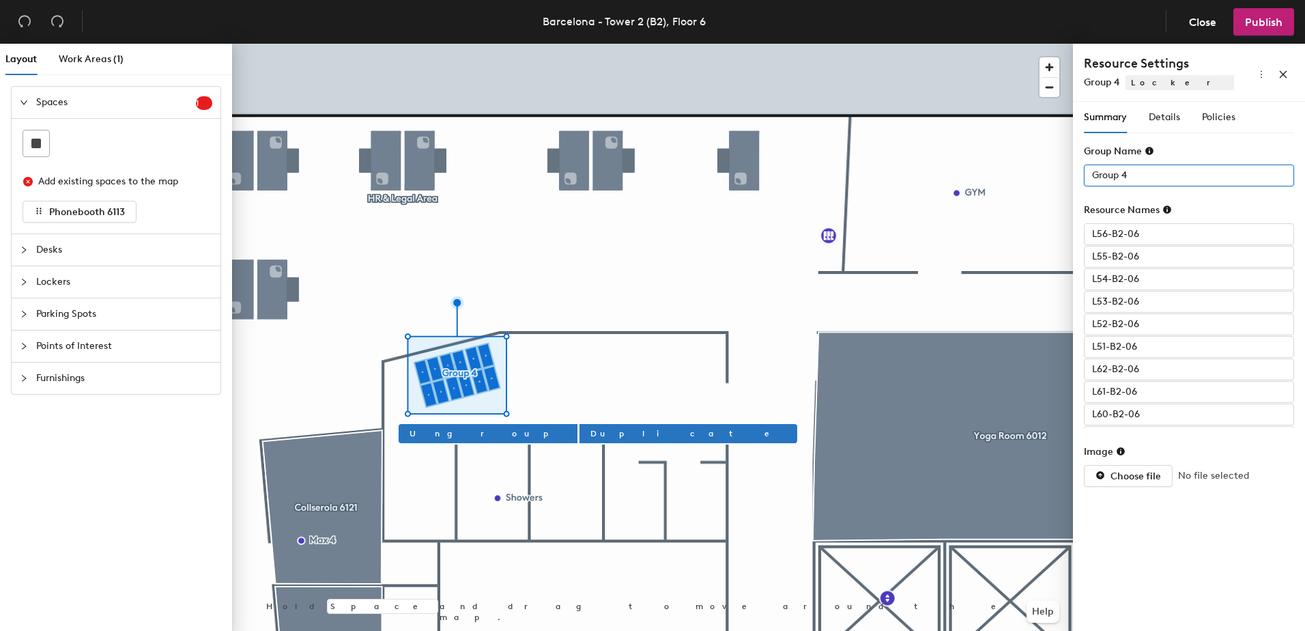
click at [1151, 169] on input "Group 4" at bounding box center [1189, 176] width 210 height 22
click at [1149, 168] on input "Group 4" at bounding box center [1189, 176] width 210 height 22
type input "Shower Lockers"
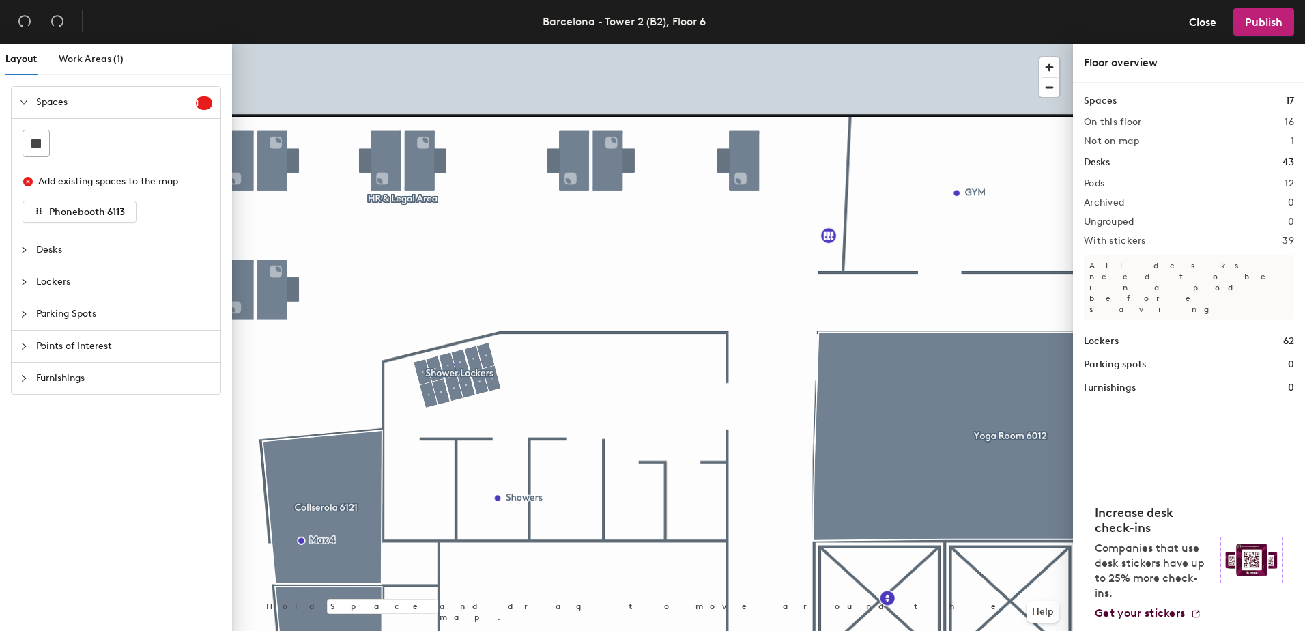
click at [440, 44] on div at bounding box center [652, 44] width 841 height 0
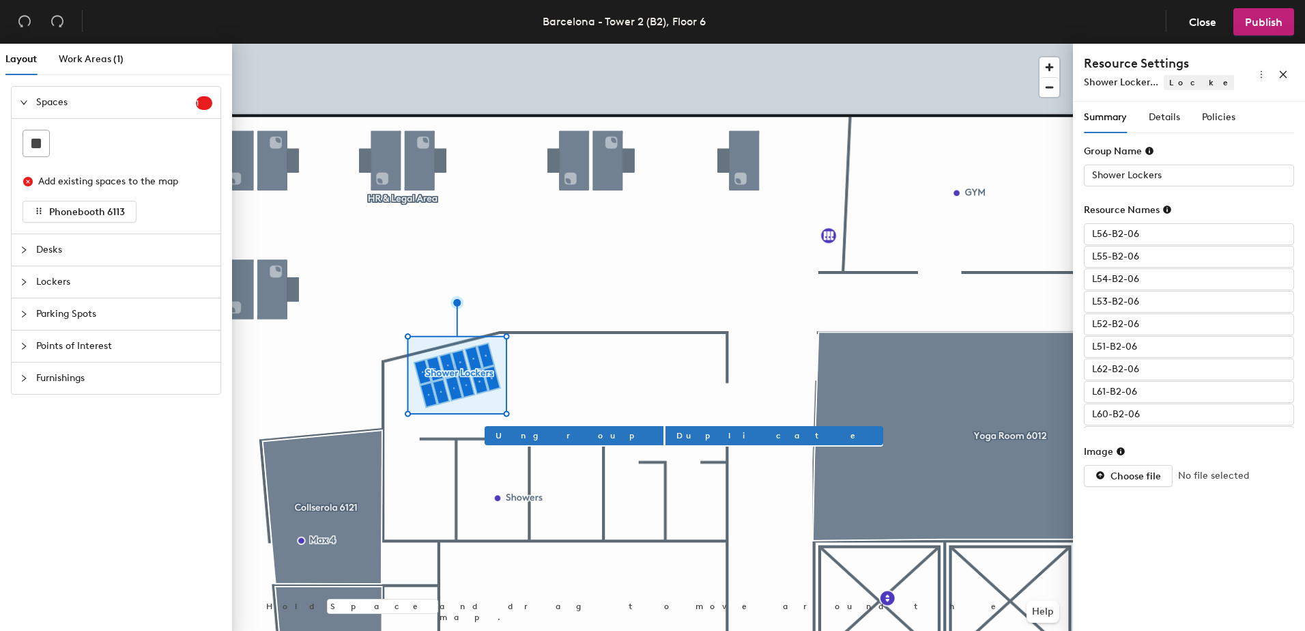
click at [447, 44] on div at bounding box center [652, 44] width 841 height 0
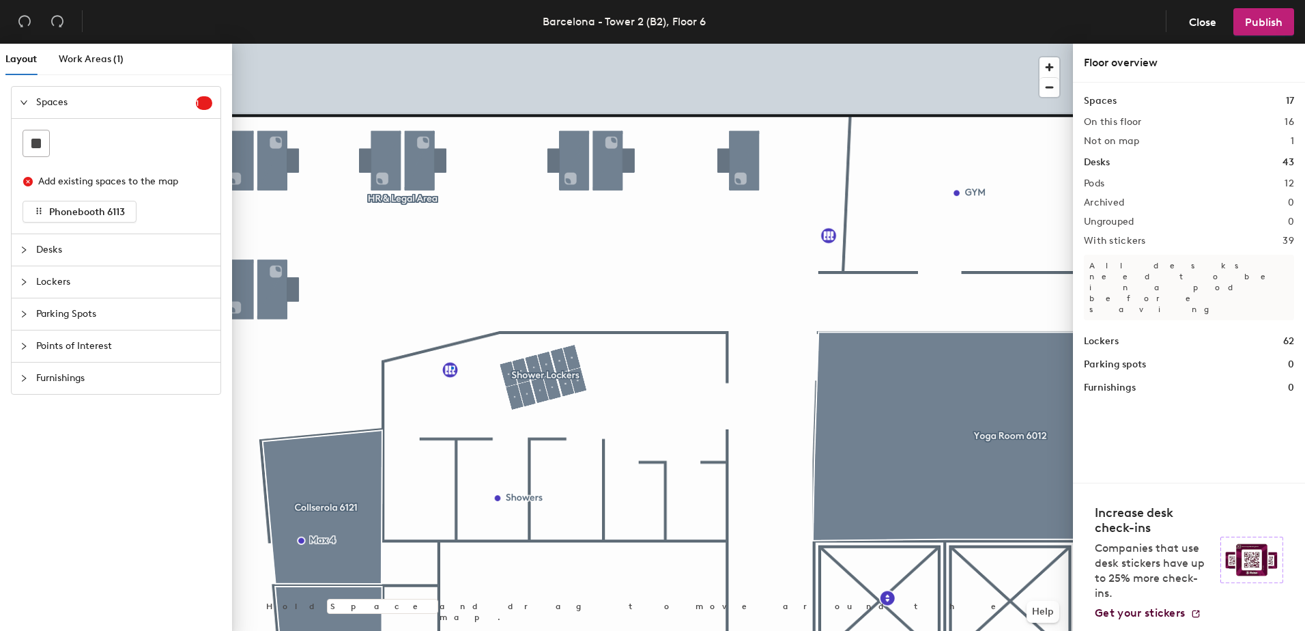
click at [452, 44] on div at bounding box center [652, 44] width 841 height 0
click at [451, 44] on div at bounding box center [652, 44] width 841 height 0
click at [479, 44] on div at bounding box center [652, 44] width 841 height 0
click at [453, 401] on span "Edit" at bounding box center [455, 400] width 35 height 23
click at [451, 344] on div "Shower Lockers Done Hold Space and drag to move around the map. Help" at bounding box center [652, 340] width 841 height 593
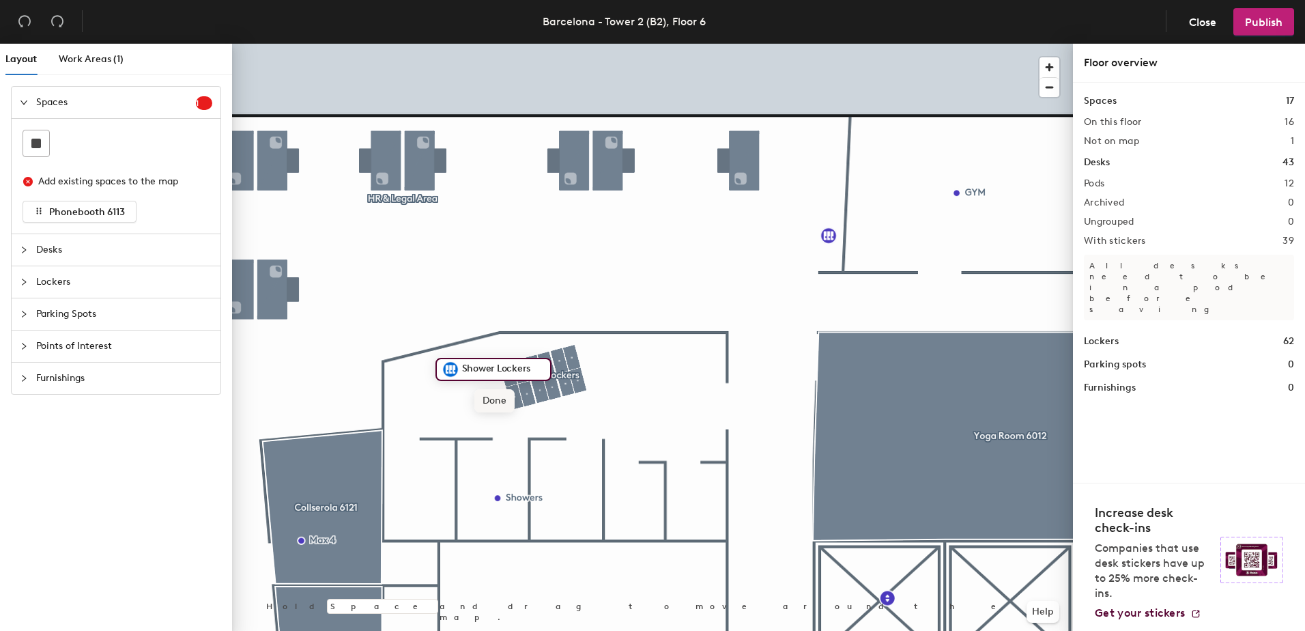
drag, startPoint x: 487, startPoint y: 357, endPoint x: 494, endPoint y: 399, distance: 42.8
click at [494, 399] on span "Done" at bounding box center [494, 400] width 40 height 23
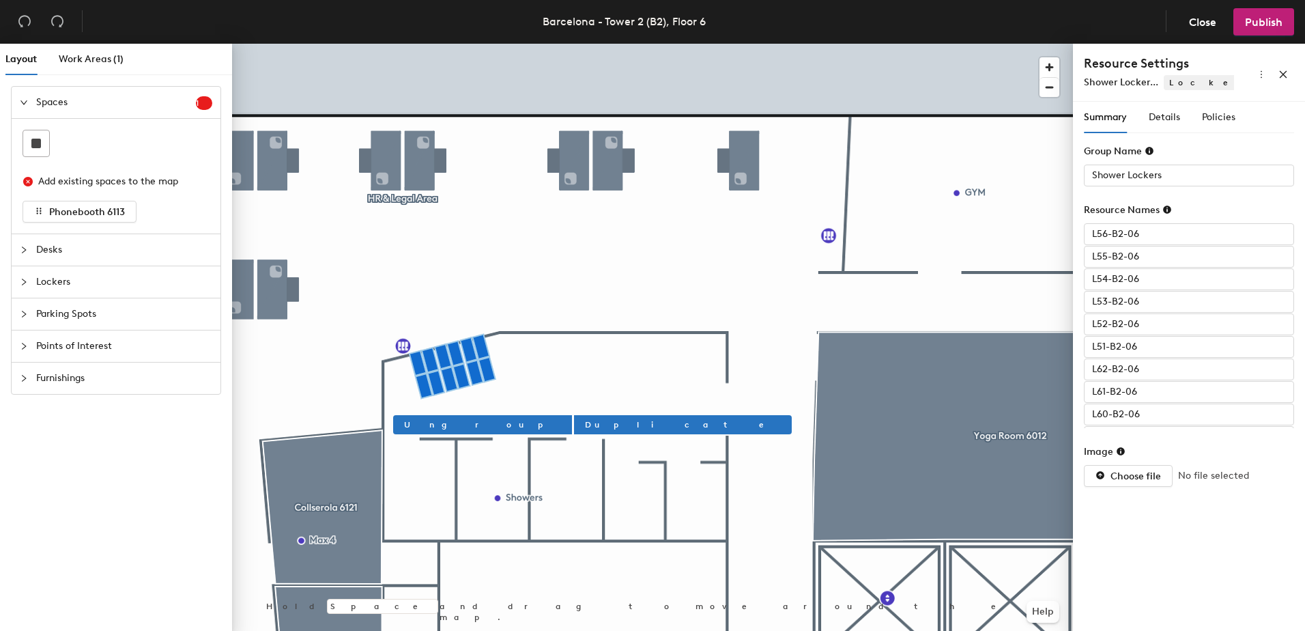
click at [399, 44] on div at bounding box center [652, 44] width 841 height 0
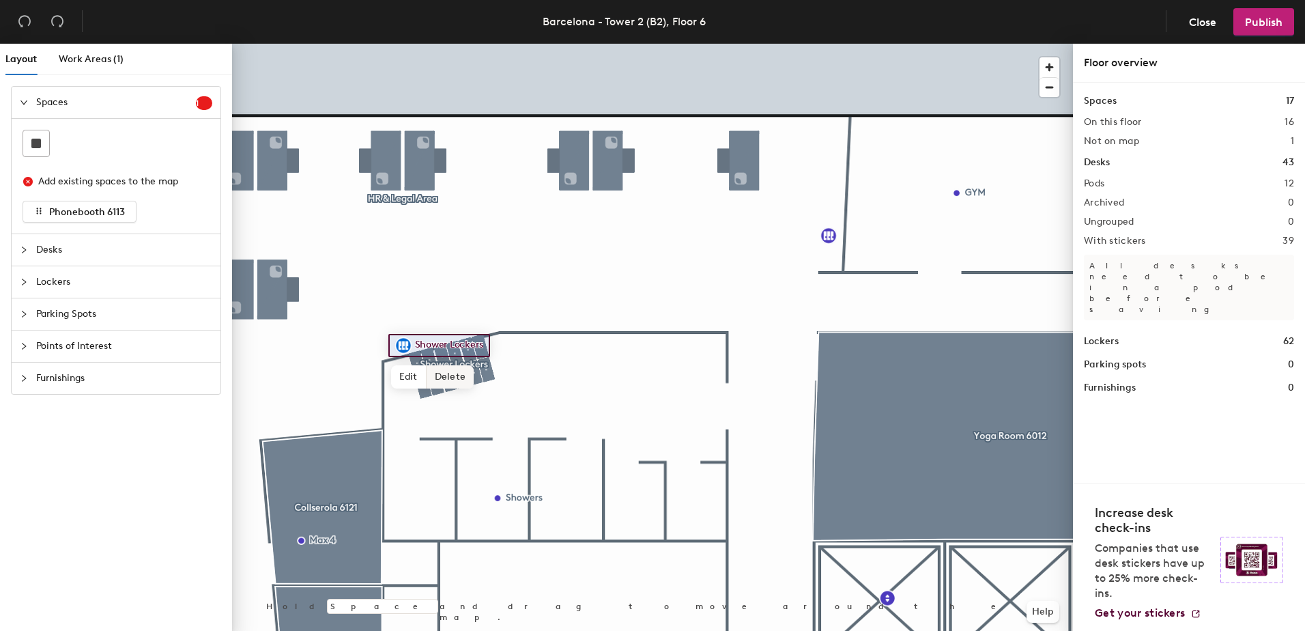
click at [456, 374] on span "Delete" at bounding box center [451, 376] width 48 height 23
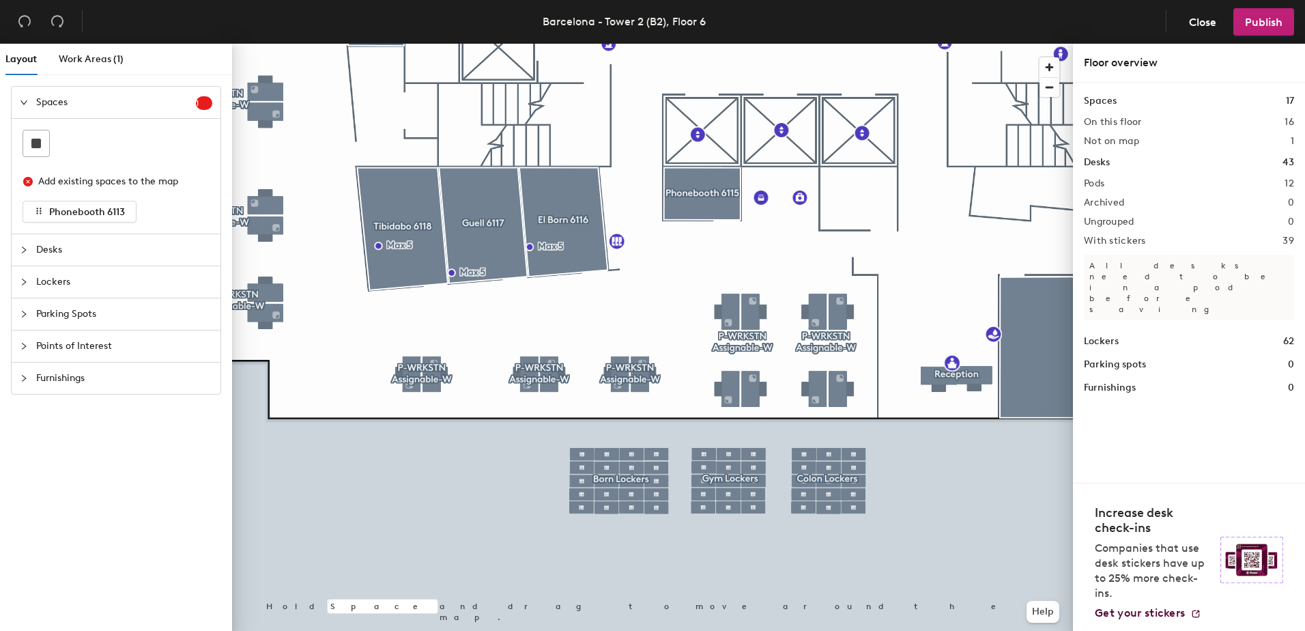
click at [616, 44] on div at bounding box center [652, 44] width 841 height 0
click at [591, 44] on div at bounding box center [652, 44] width 841 height 0
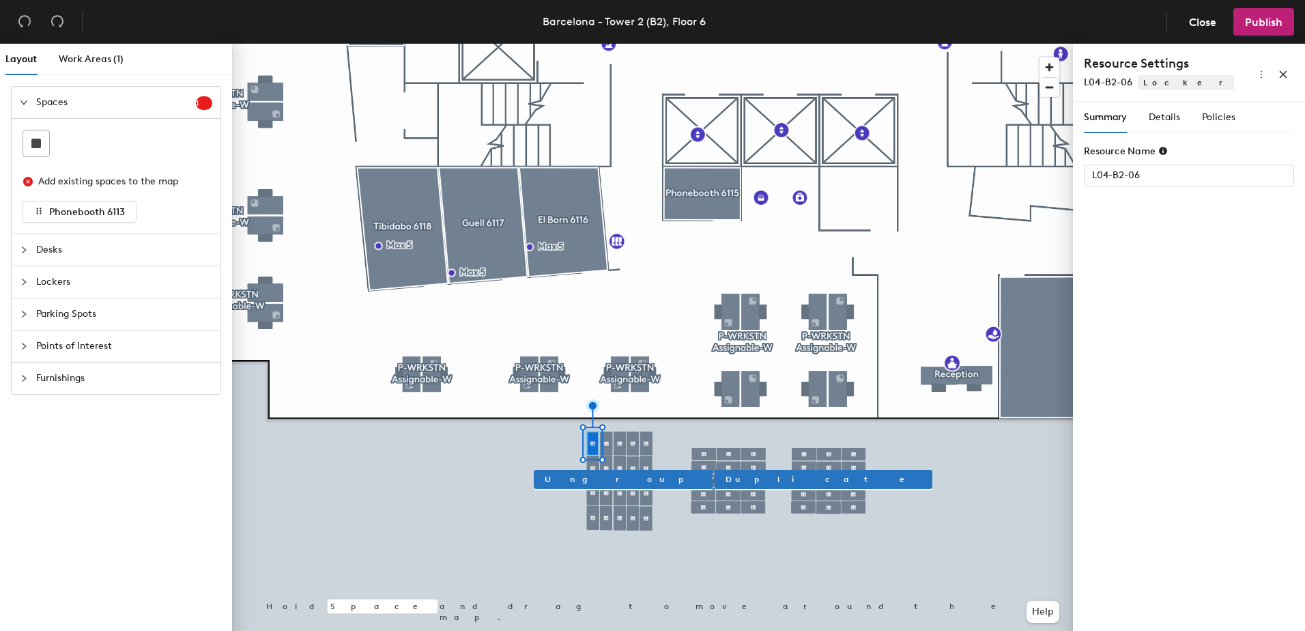
type input "Born Lockers"
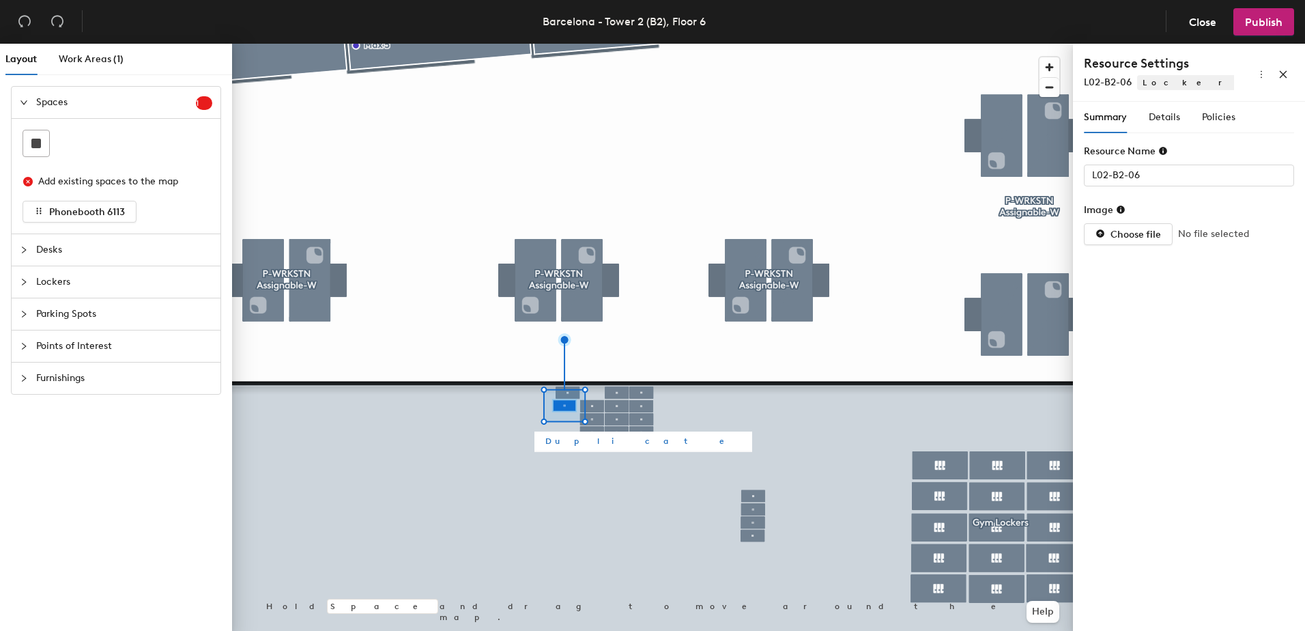
click at [582, 44] on div at bounding box center [652, 44] width 841 height 0
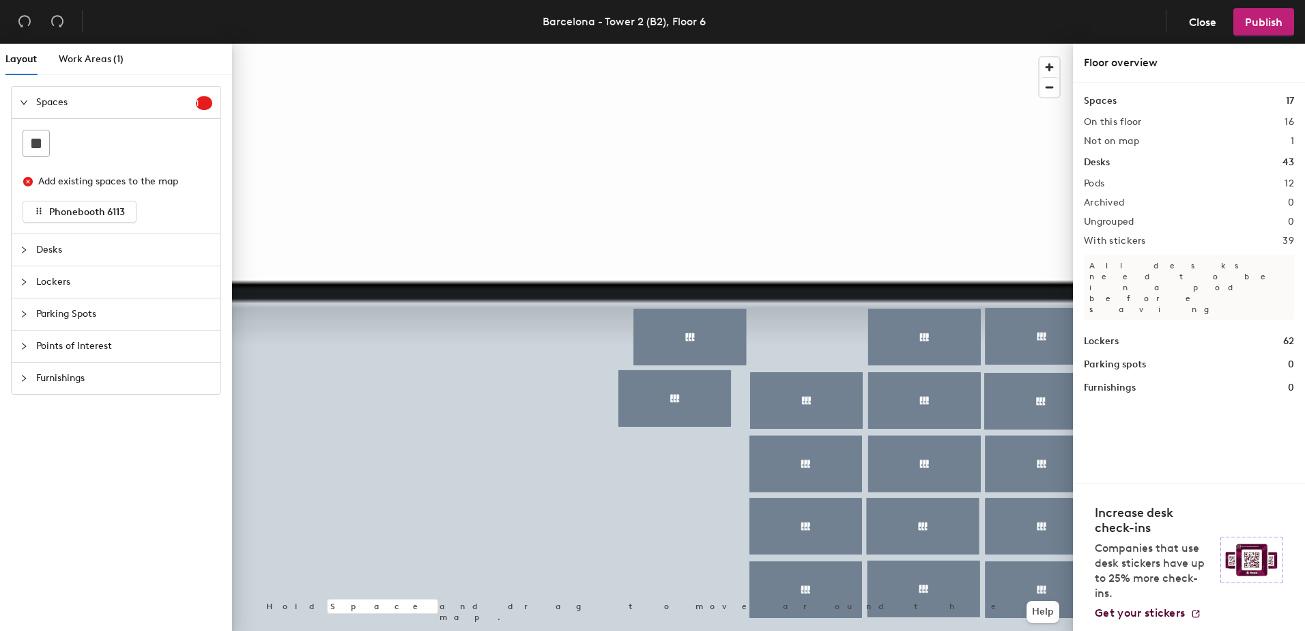
click at [689, 44] on div at bounding box center [652, 44] width 841 height 0
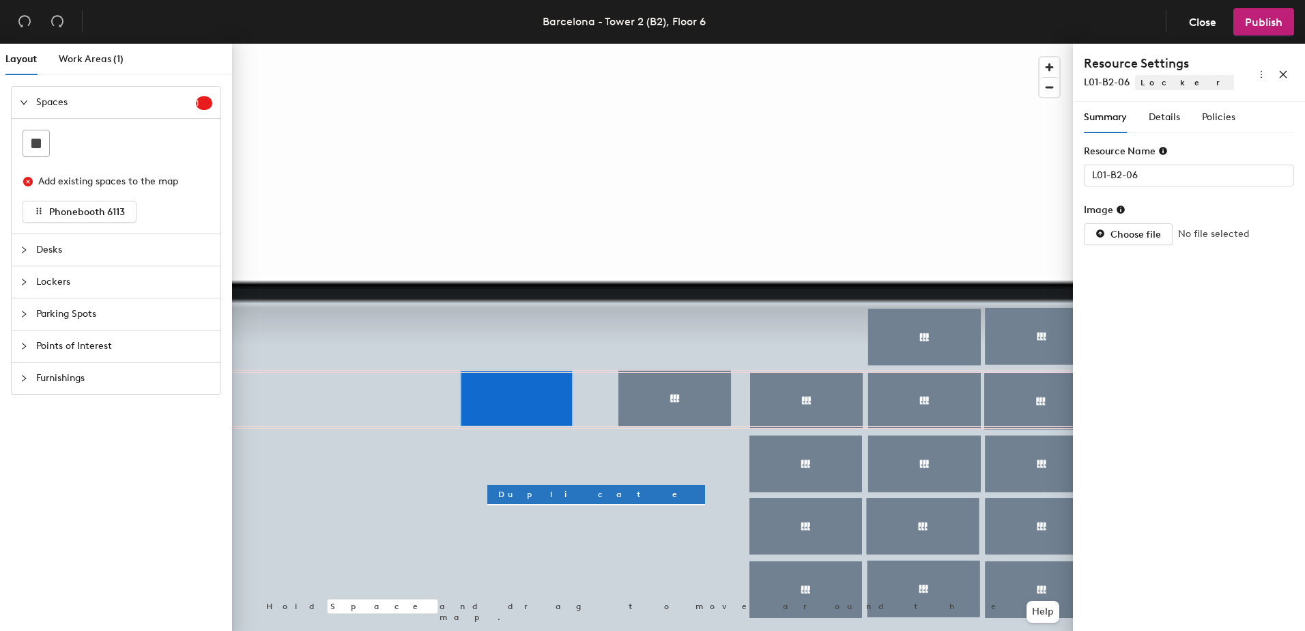
type input "L02-B2-06"
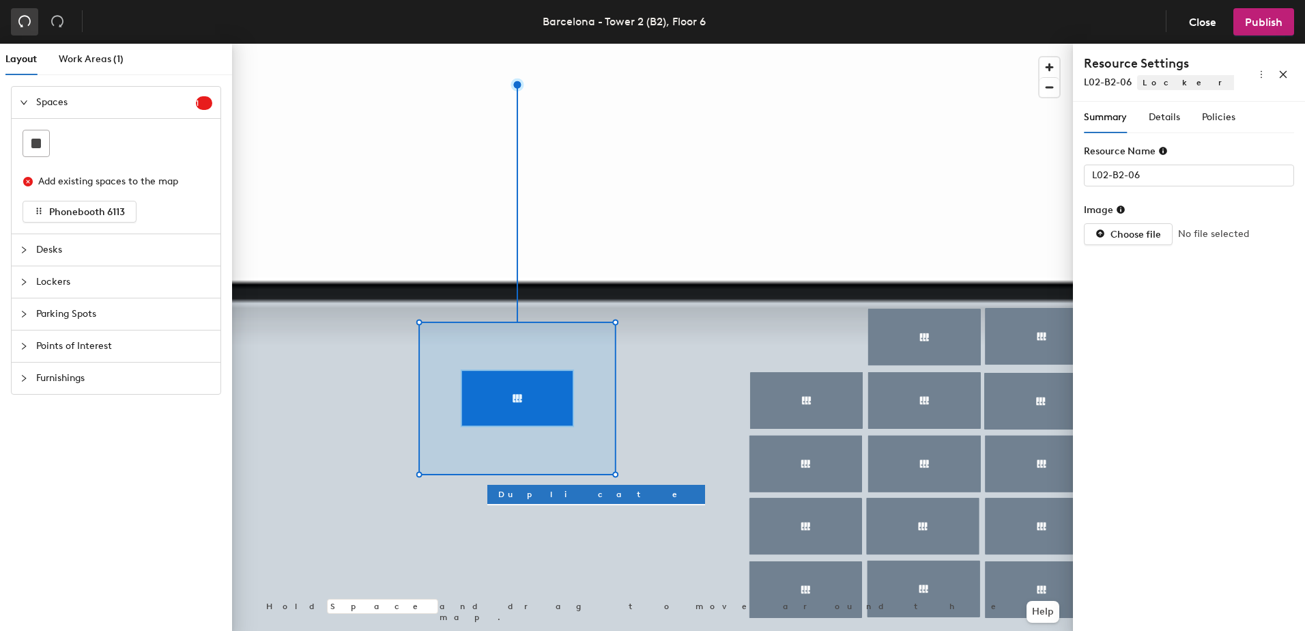
click at [31, 20] on icon "undo" at bounding box center [25, 21] width 14 height 14
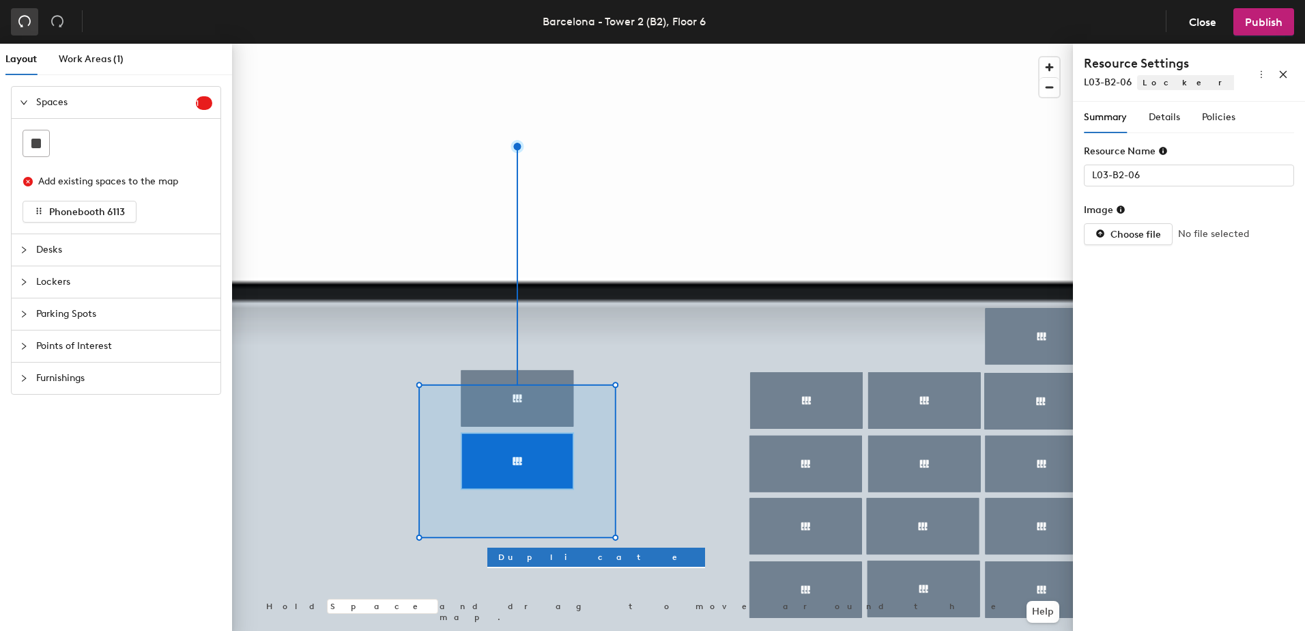
click at [26, 23] on icon "undo" at bounding box center [25, 21] width 14 height 14
type input "L01-B2-06"
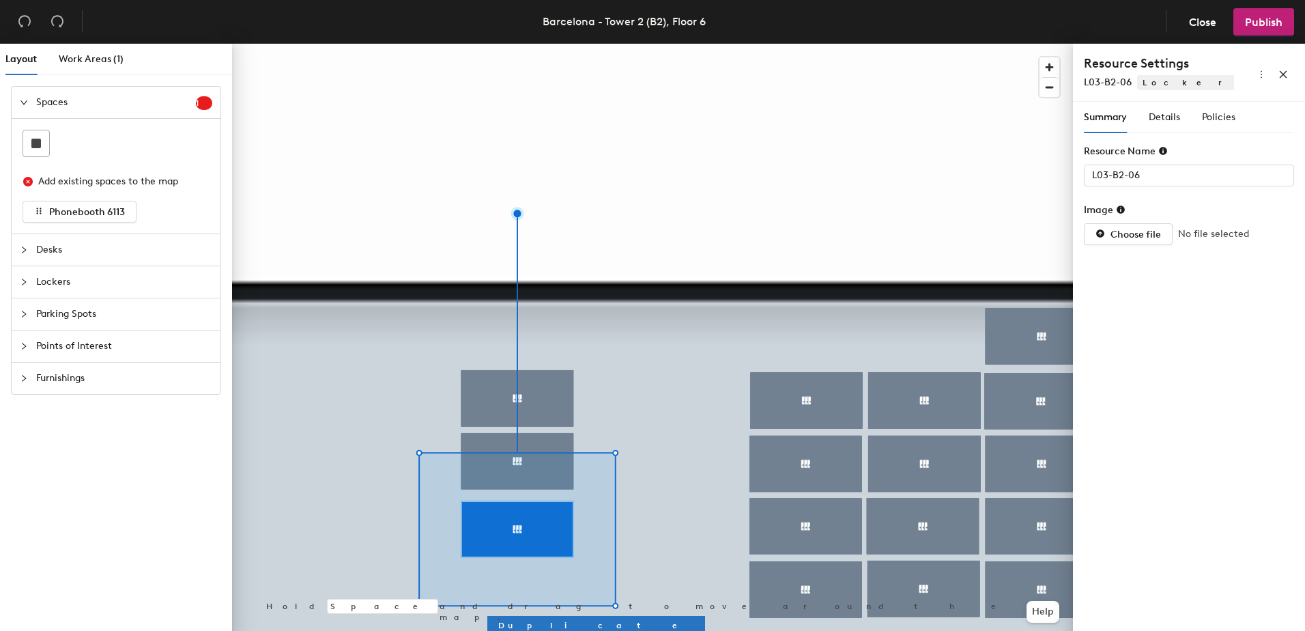
click at [674, 44] on div at bounding box center [652, 44] width 841 height 0
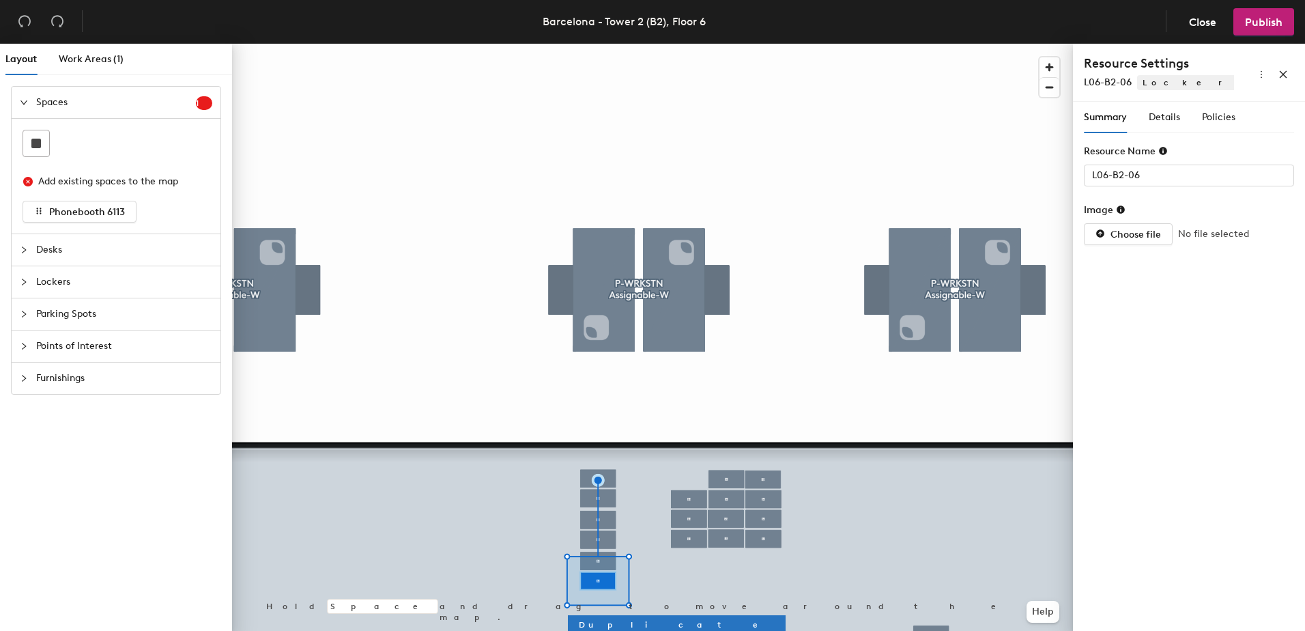
type input "L07-B2-06"
click at [22, 22] on icon "undo" at bounding box center [25, 21] width 14 height 14
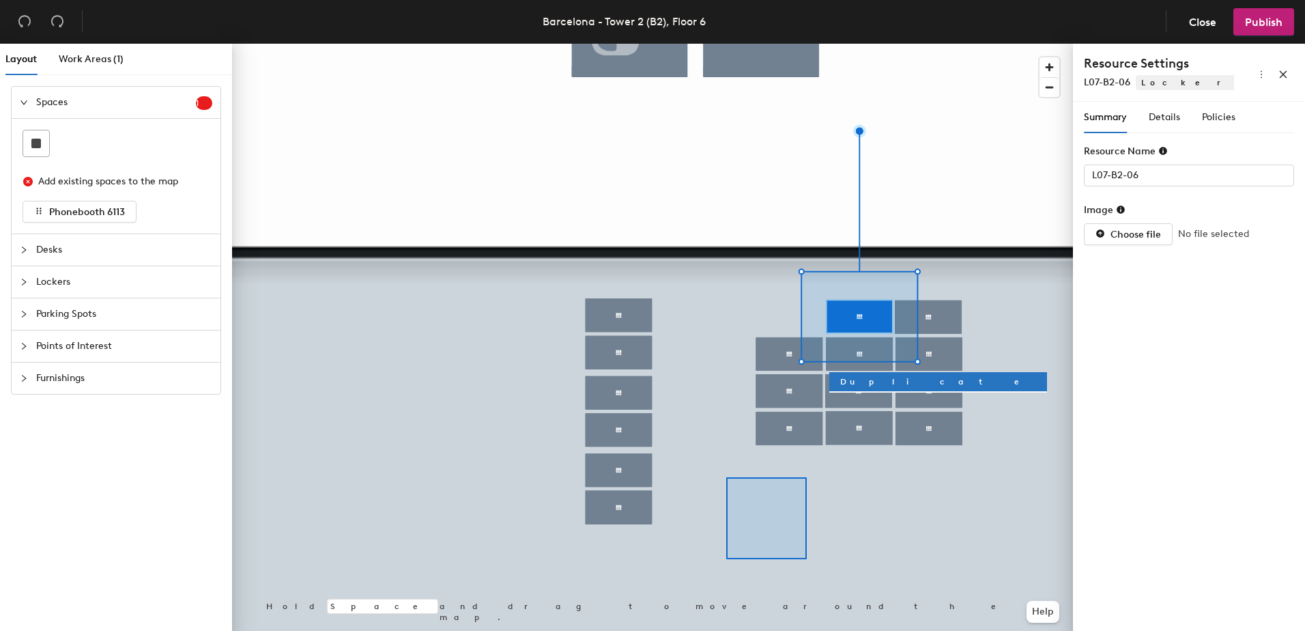
click at [802, 44] on div at bounding box center [652, 44] width 841 height 0
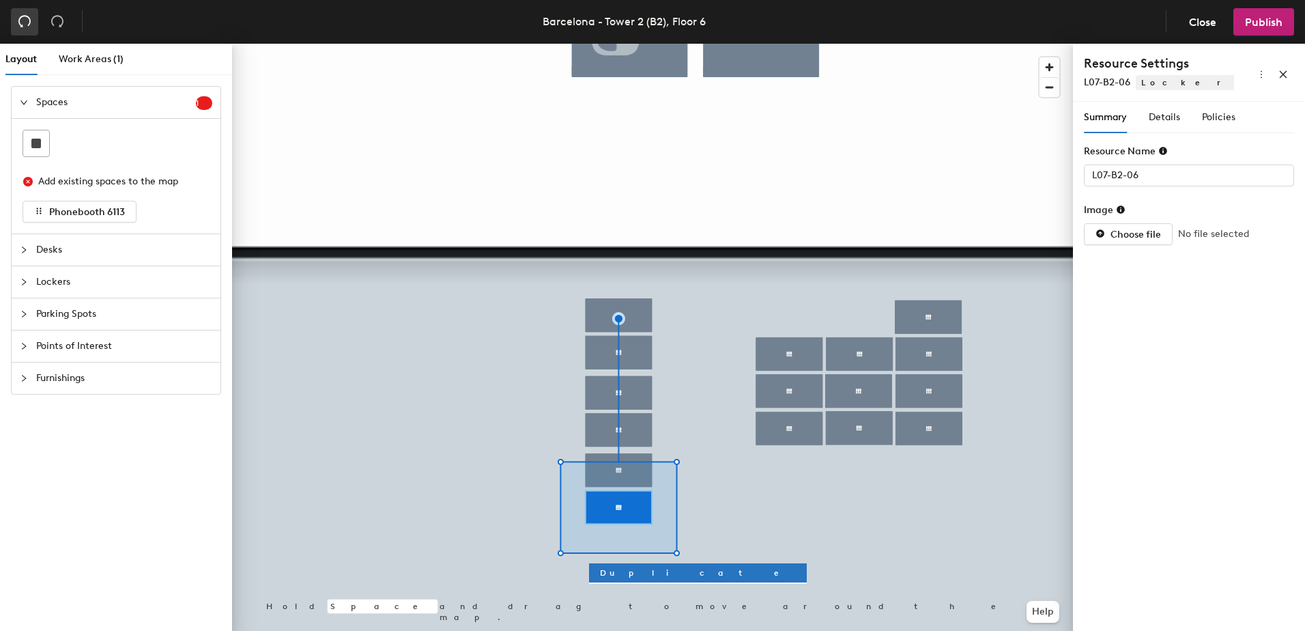
click at [24, 20] on icon "undo" at bounding box center [25, 21] width 14 height 14
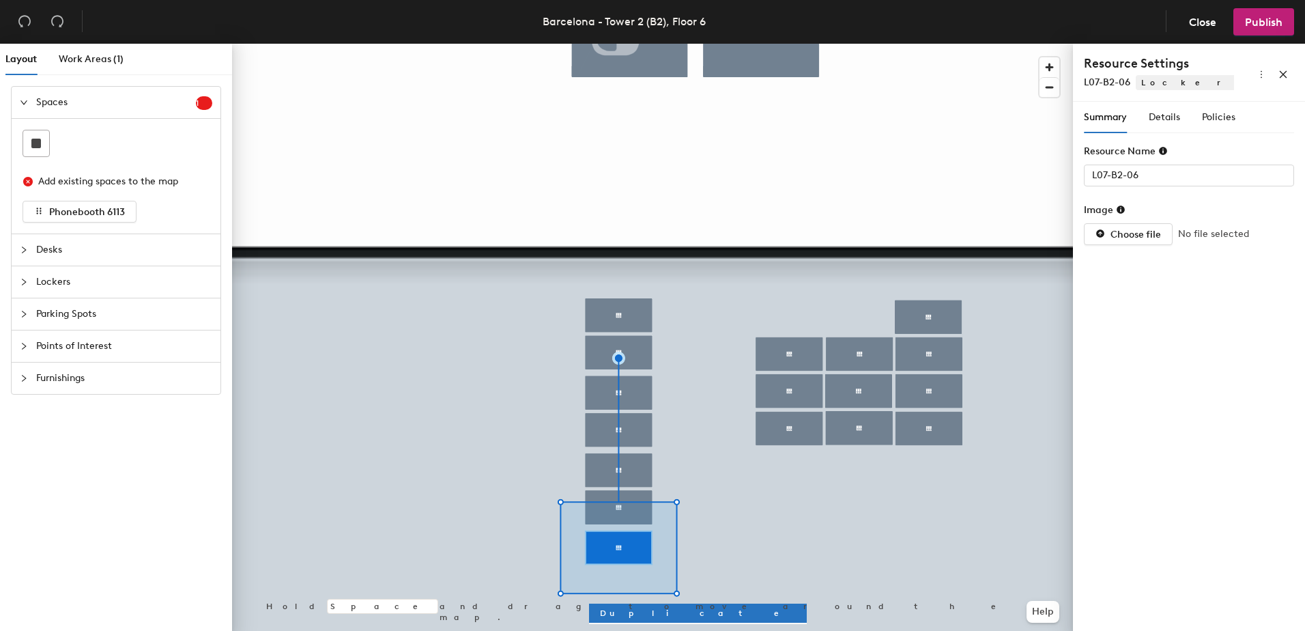
click at [833, 44] on div at bounding box center [652, 44] width 841 height 0
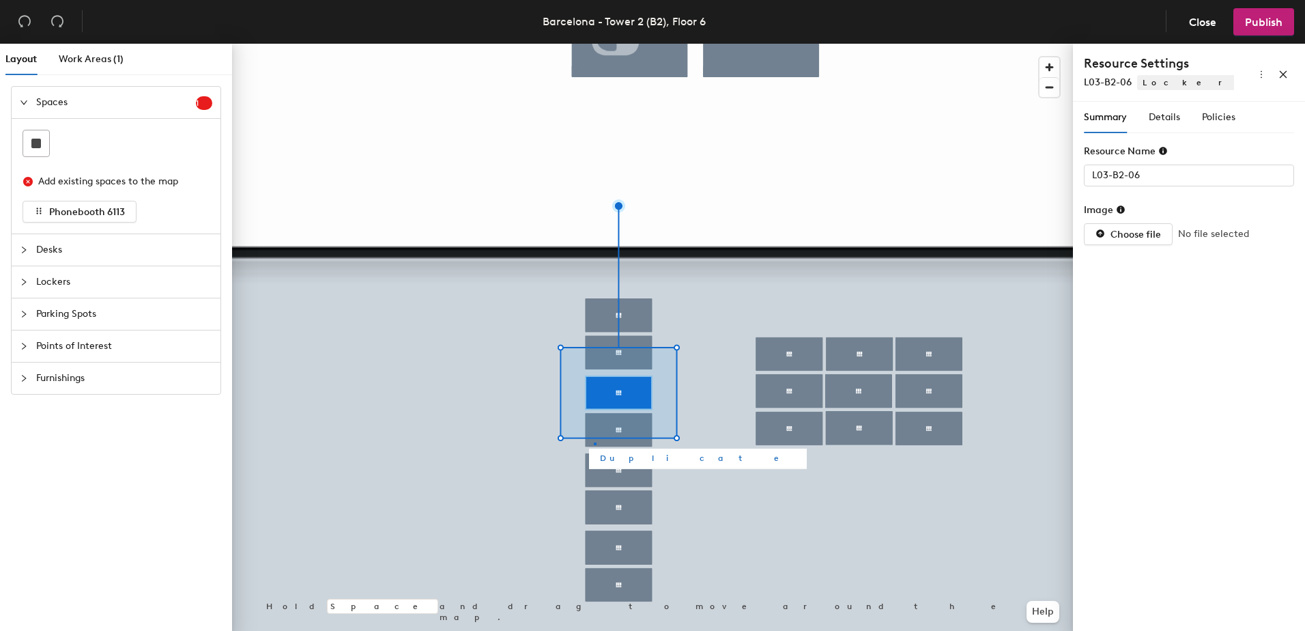
click at [595, 44] on div at bounding box center [652, 44] width 841 height 0
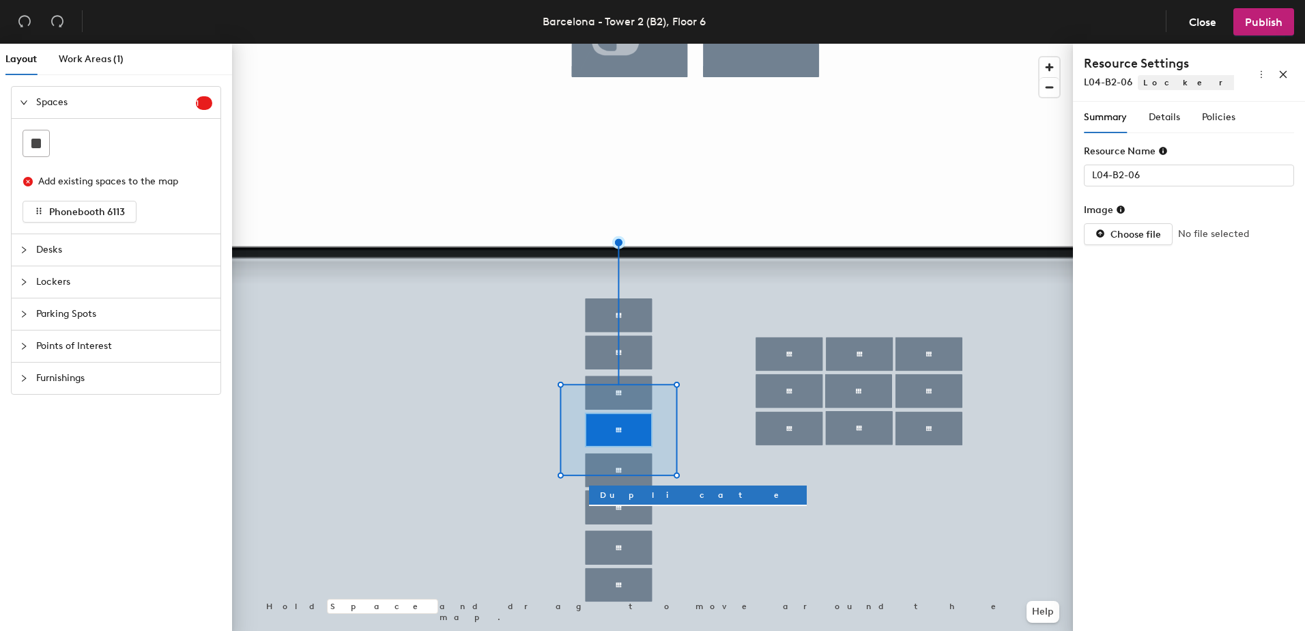
click at [646, 44] on div at bounding box center [652, 44] width 841 height 0
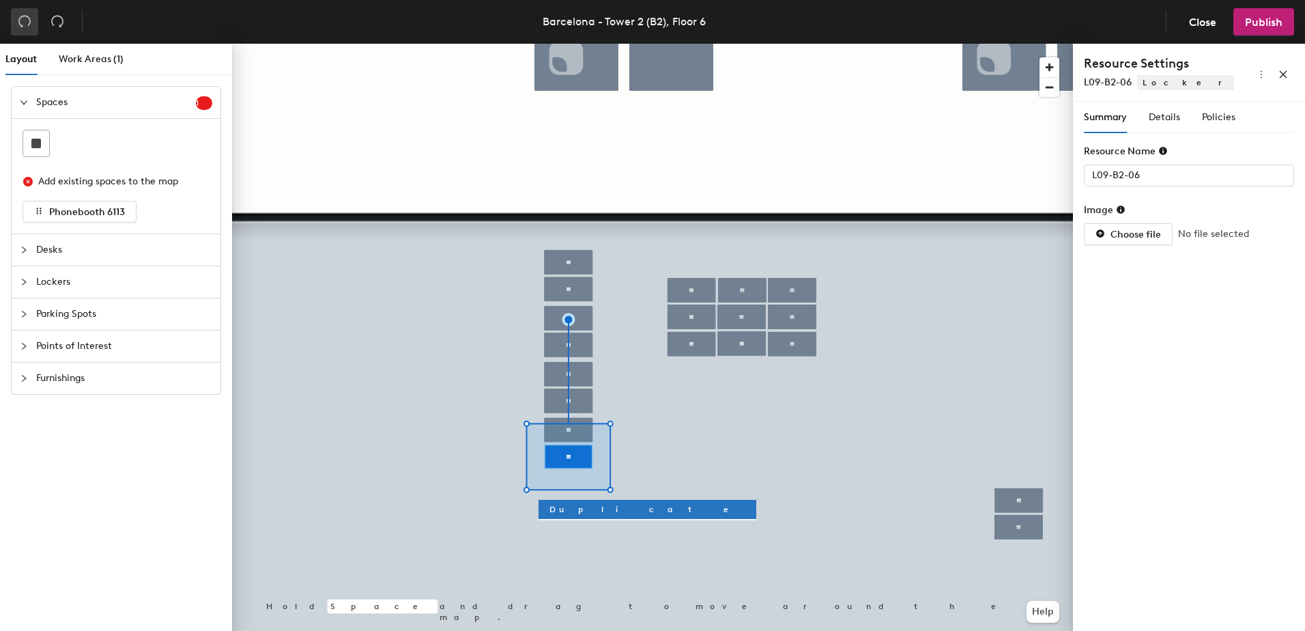
drag, startPoint x: 25, startPoint y: 23, endPoint x: 37, endPoint y: 24, distance: 11.6
click at [27, 22] on icon "undo" at bounding box center [25, 21] width 14 height 14
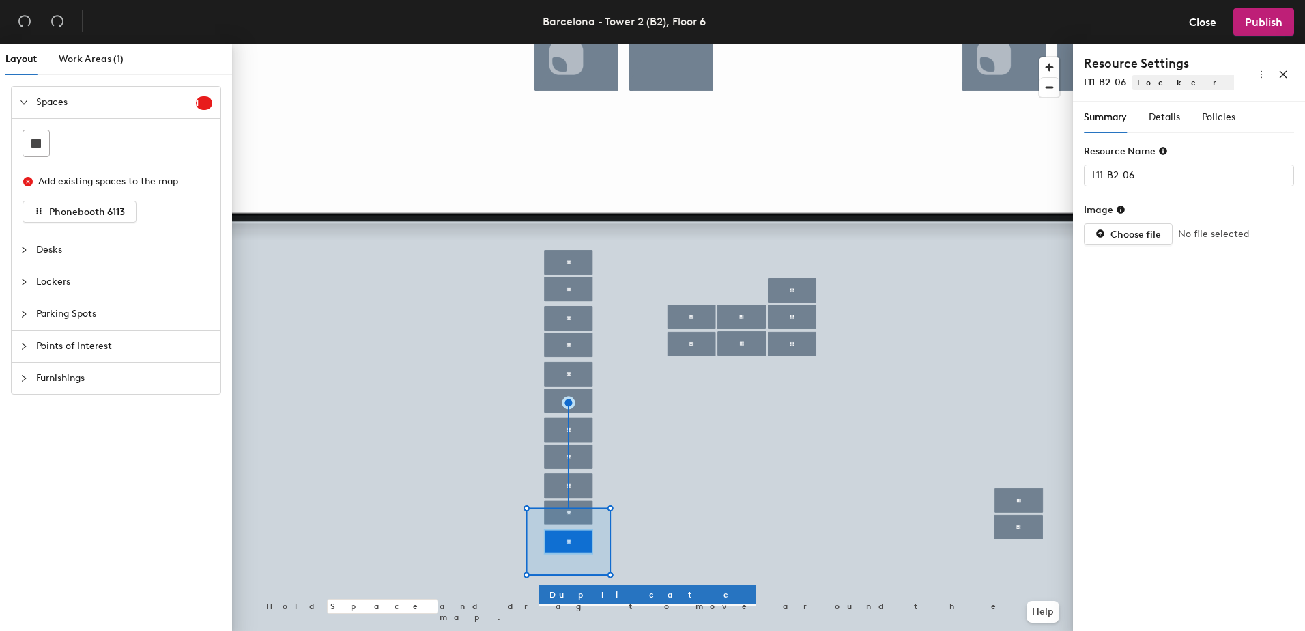
type input "L12-B2-06"
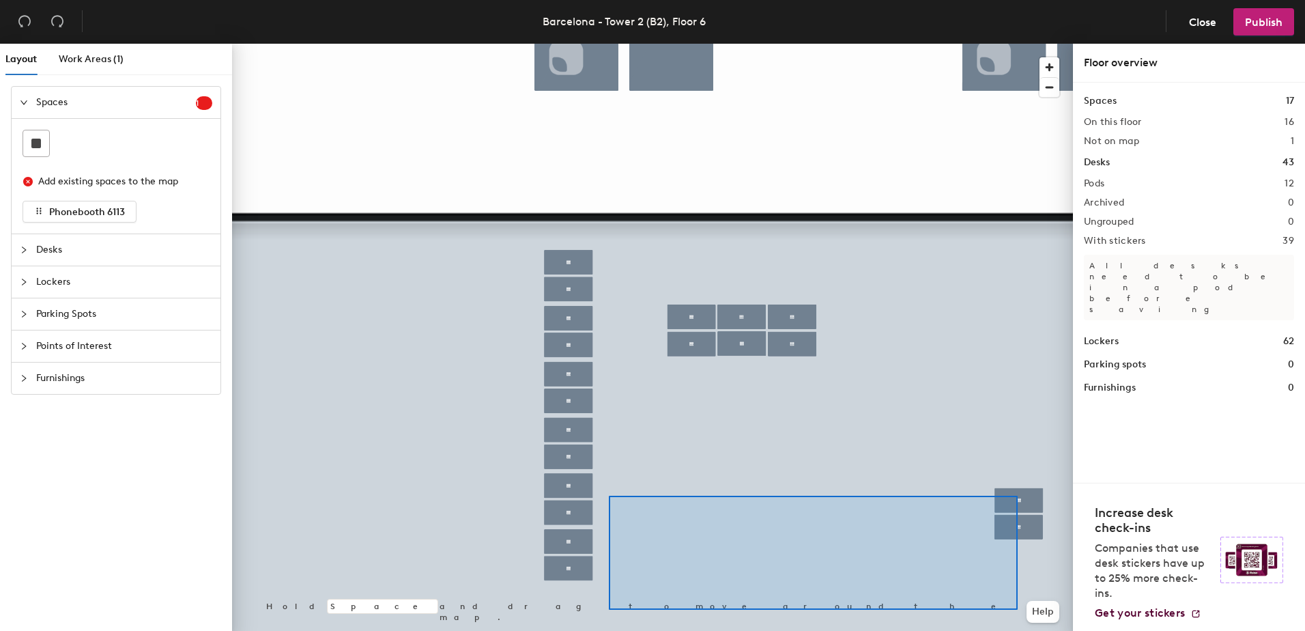
click at [689, 44] on div at bounding box center [652, 44] width 841 height 0
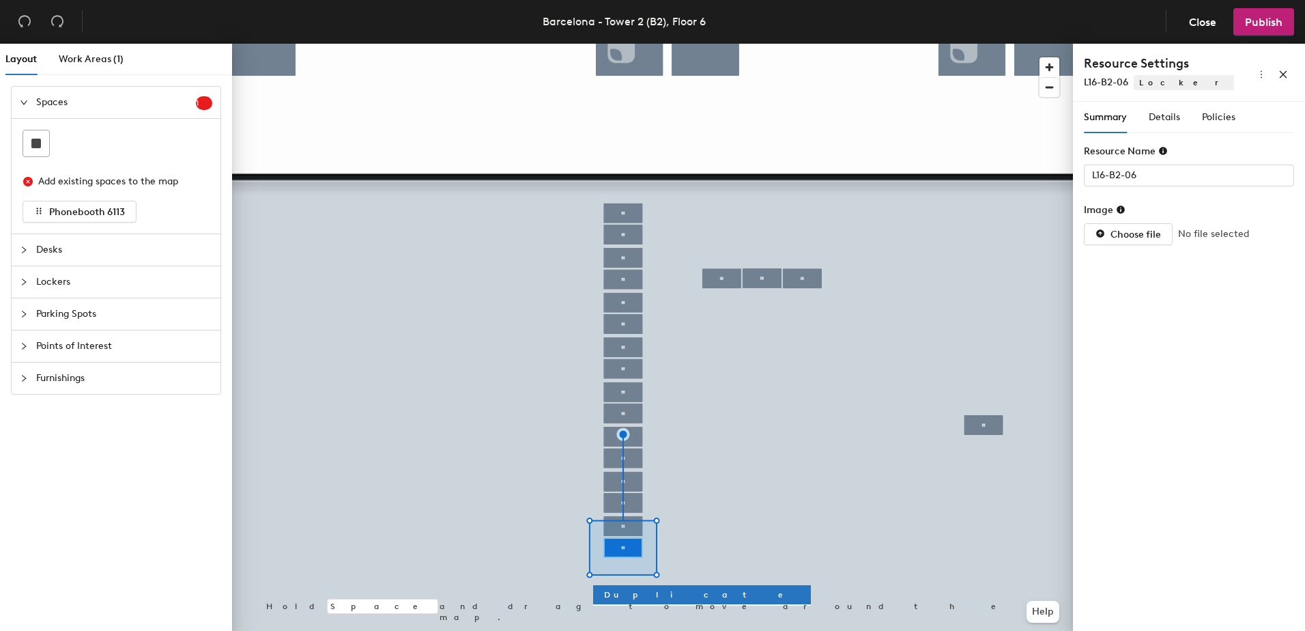
click at [987, 44] on div at bounding box center [652, 44] width 841 height 0
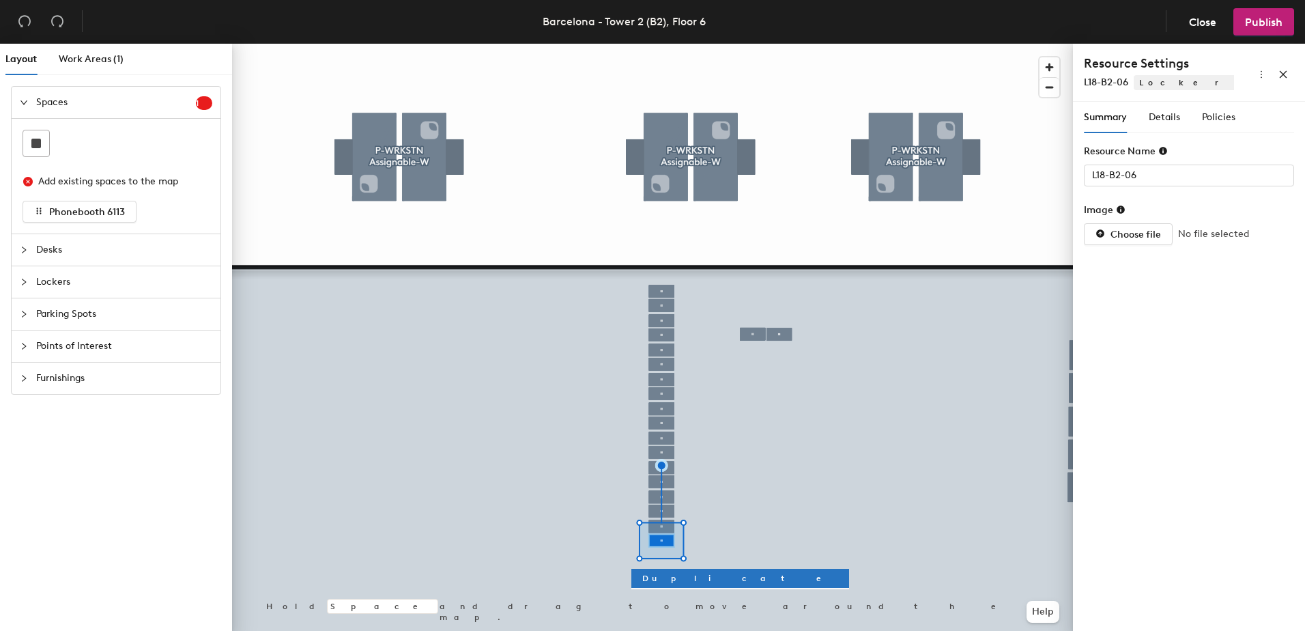
click at [758, 44] on div at bounding box center [652, 44] width 841 height 0
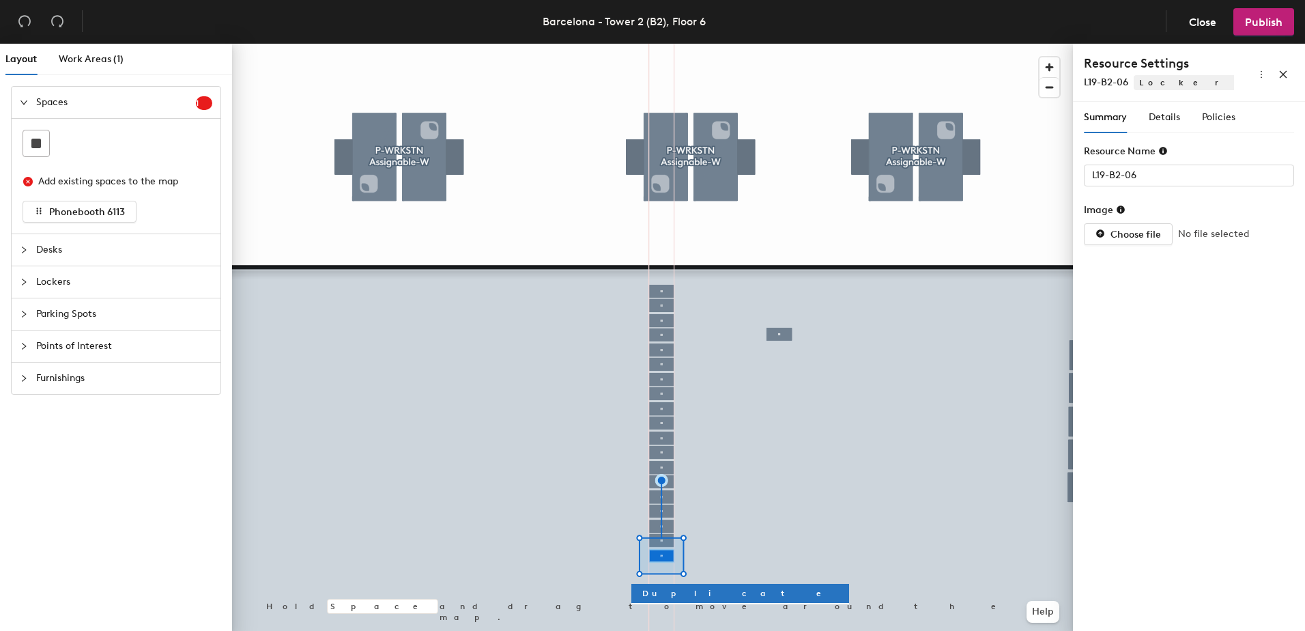
type input "L20-B2-06"
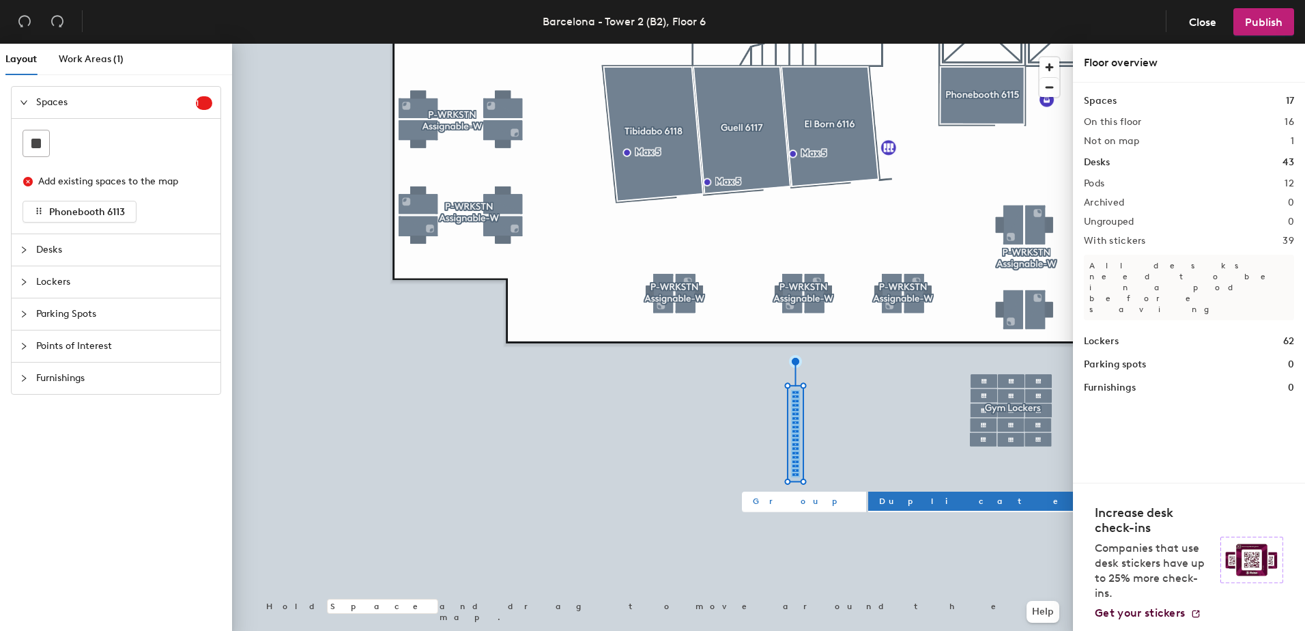
click at [760, 500] on span "Group" at bounding box center [804, 501] width 102 height 12
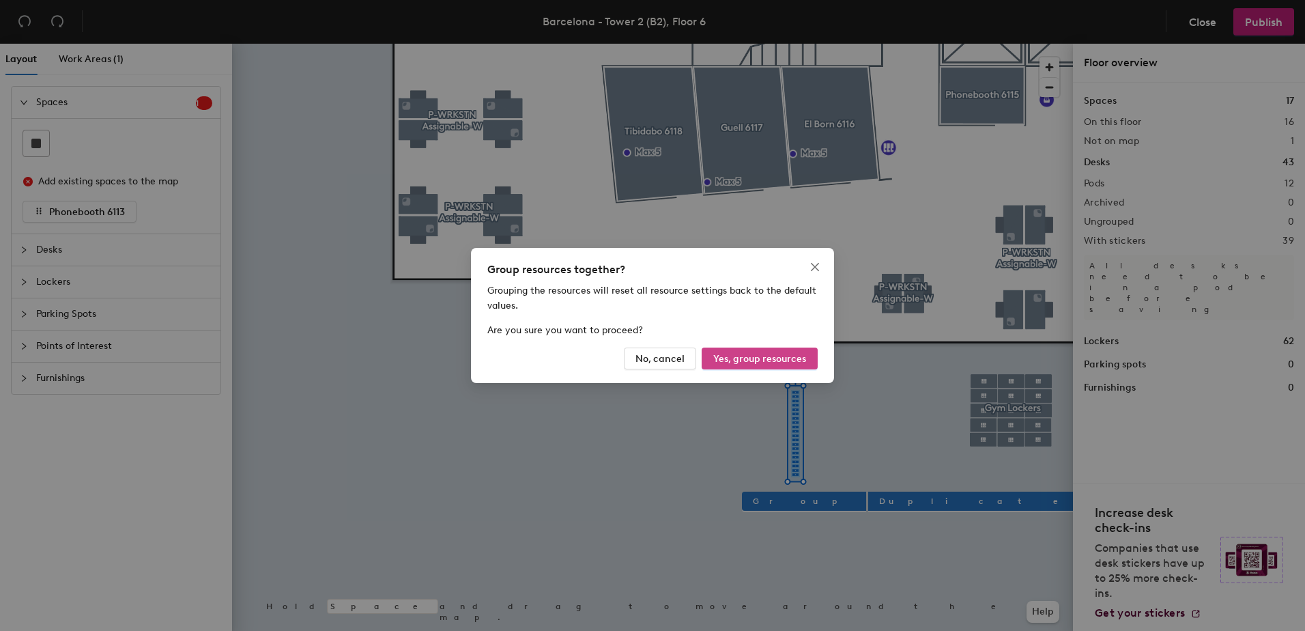
click at [756, 355] on span "Yes, group resources" at bounding box center [759, 359] width 93 height 12
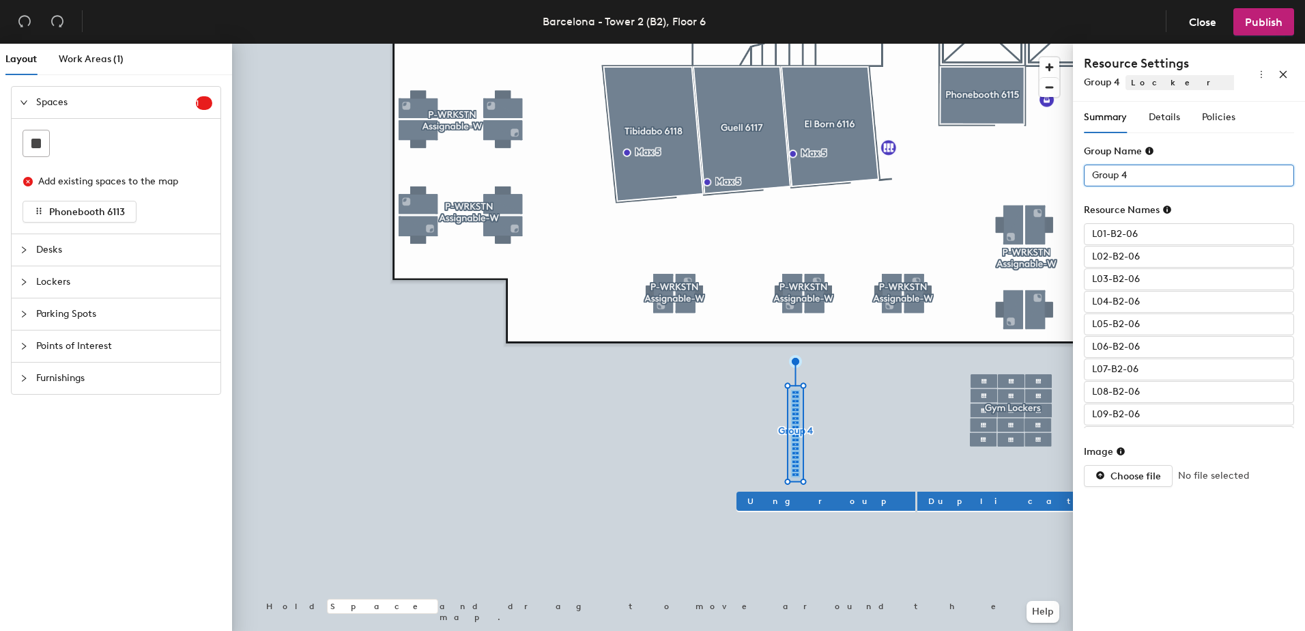
click at [1154, 171] on input "Group 4" at bounding box center [1189, 176] width 210 height 22
type input "Born Lockers"
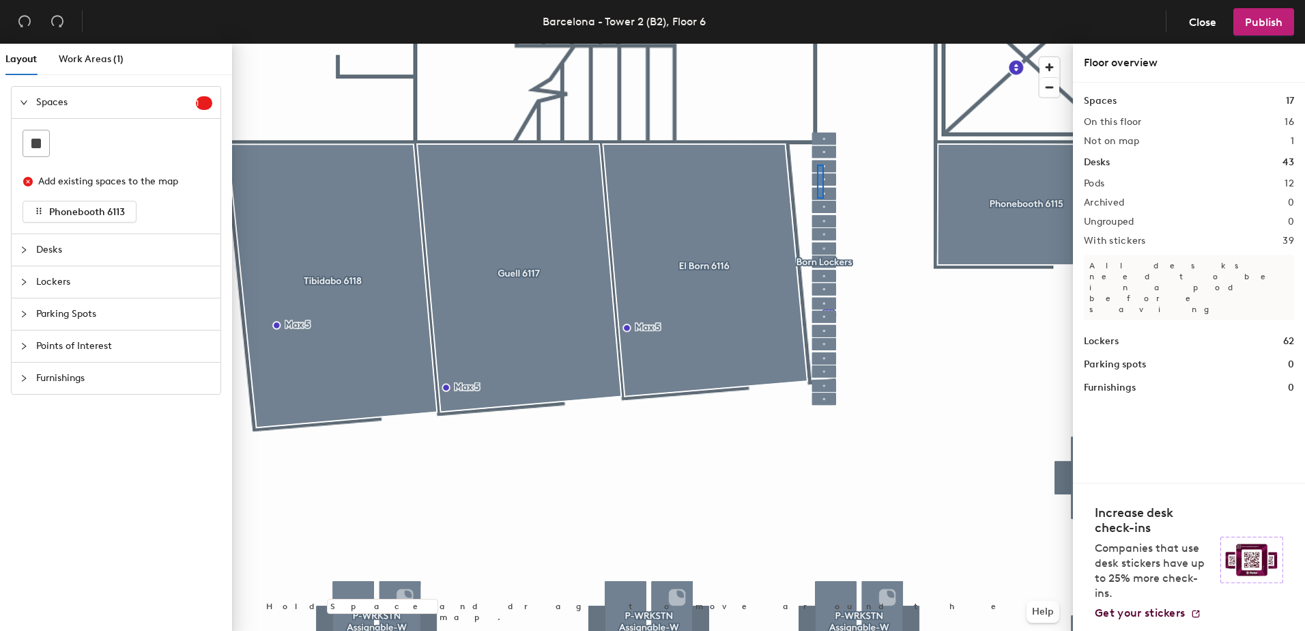
click at [819, 44] on div at bounding box center [652, 44] width 841 height 0
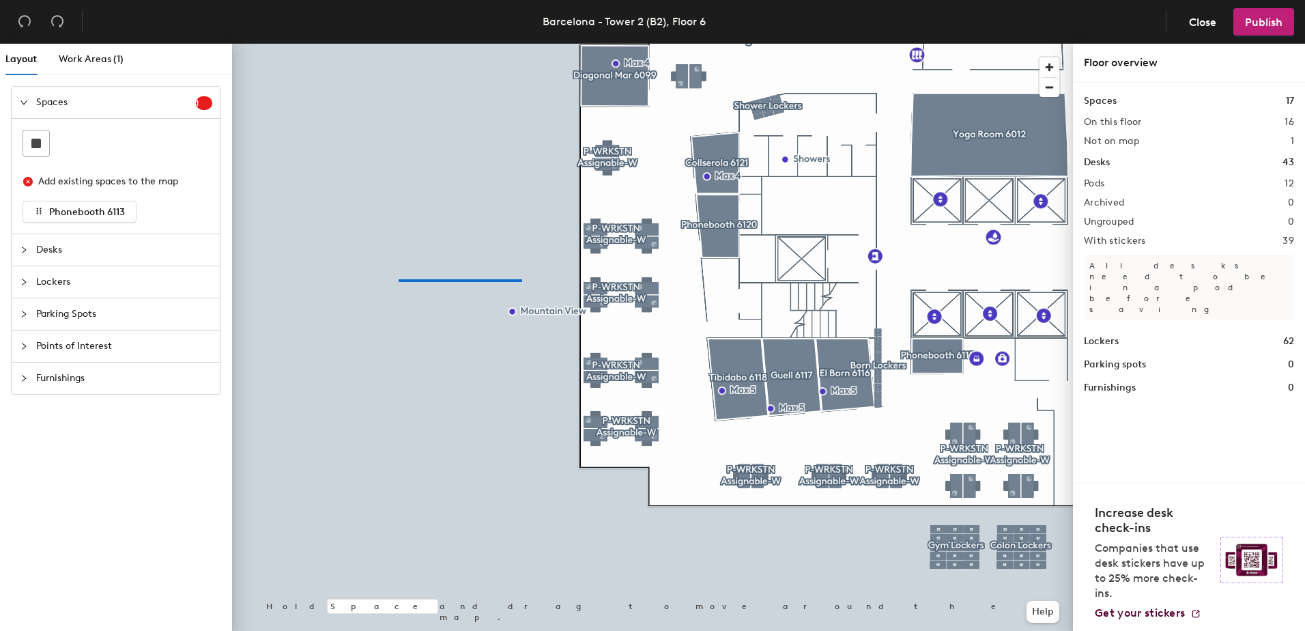
click at [399, 44] on div at bounding box center [652, 44] width 841 height 0
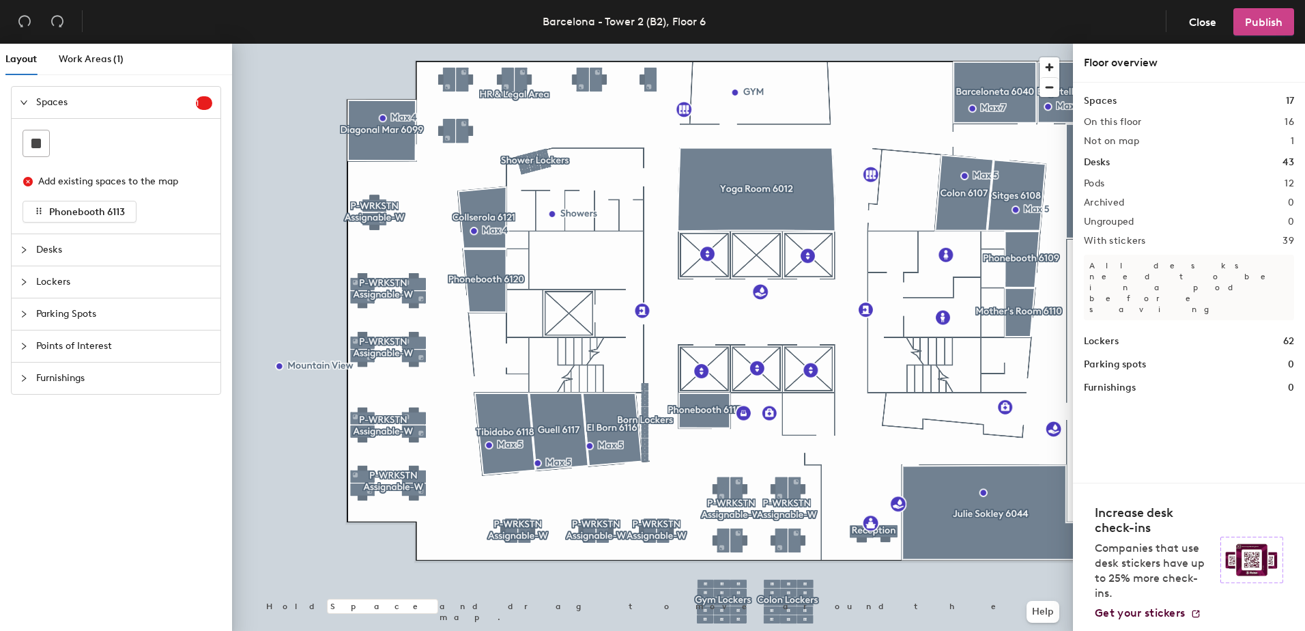
click at [1257, 19] on span "Publish" at bounding box center [1264, 22] width 38 height 13
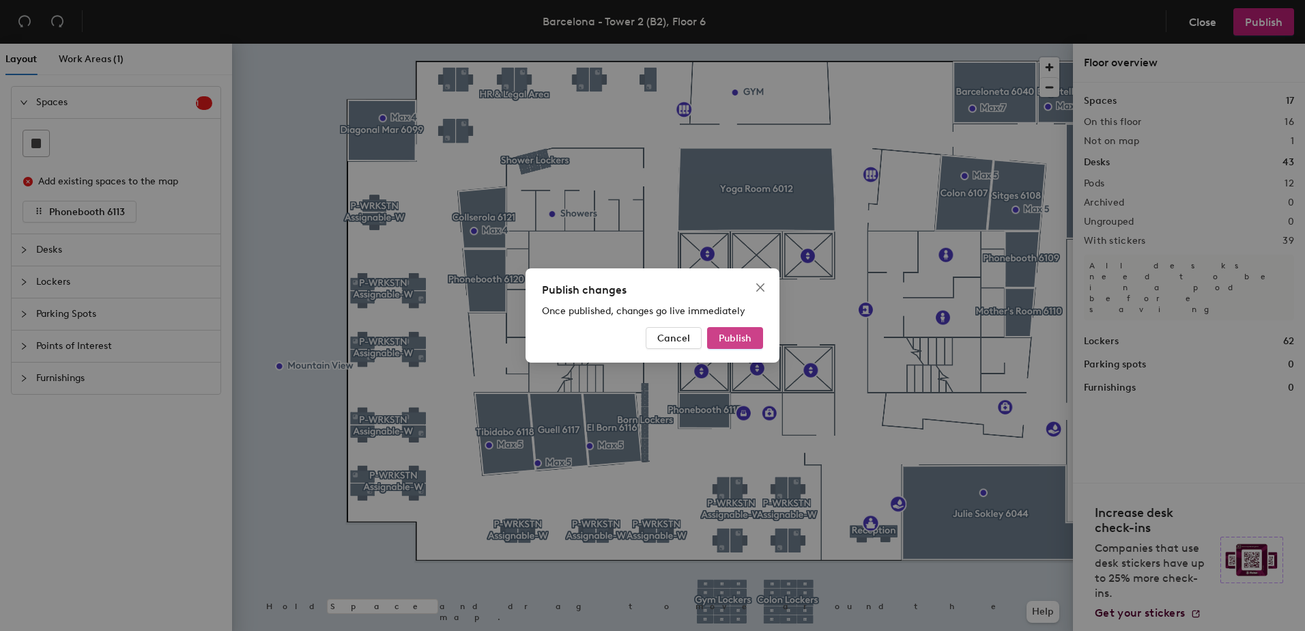
click at [732, 337] on span "Publish" at bounding box center [735, 338] width 33 height 12
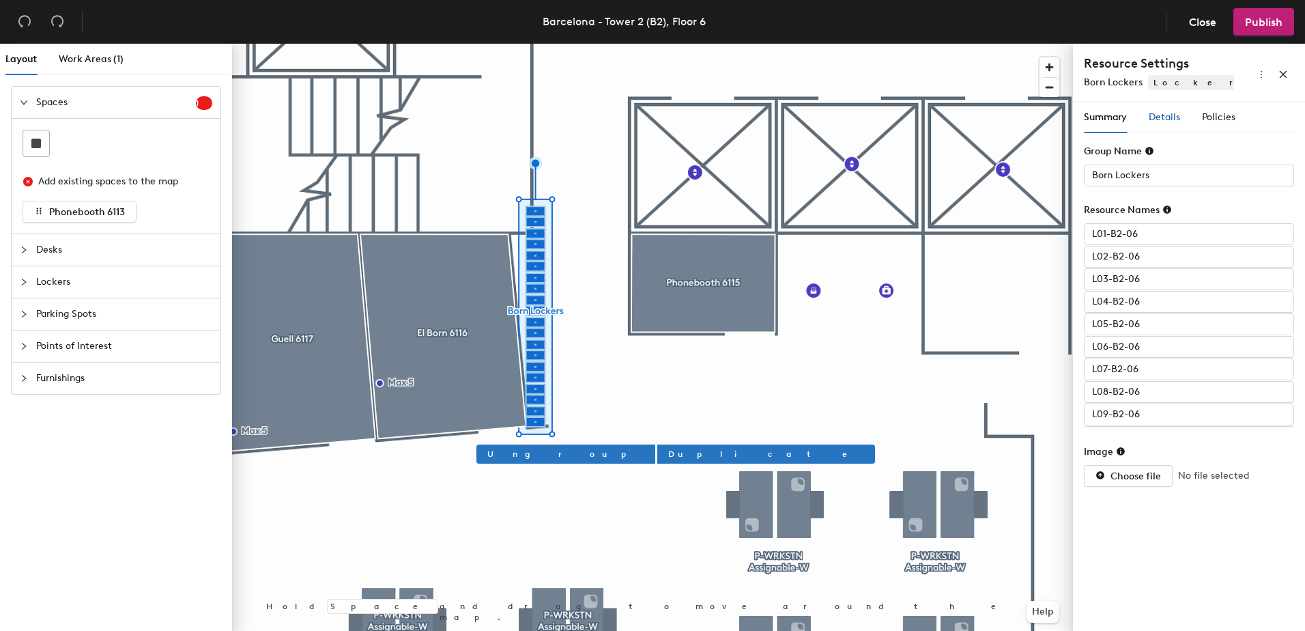
click at [1171, 119] on span "Details" at bounding box center [1164, 117] width 31 height 12
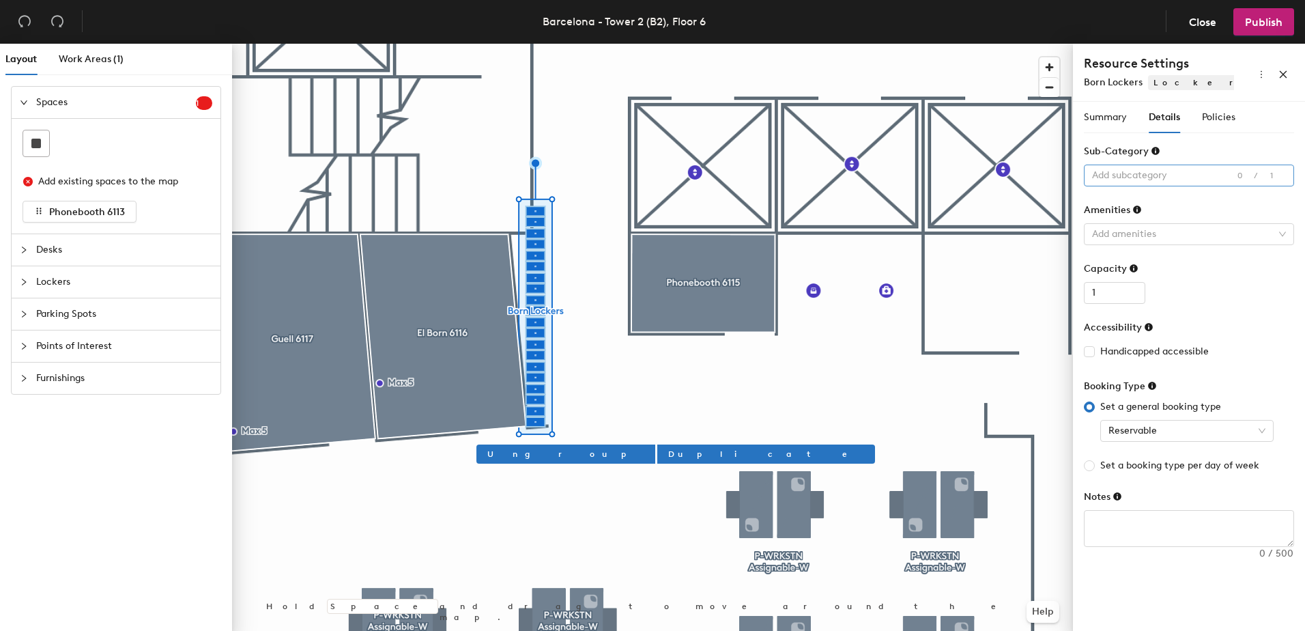
click at [1174, 174] on div at bounding box center [1182, 175] width 190 height 19
click at [1233, 304] on form "Sub-Category Add subcategory 0/1 Amenities Add amenities Capacity 1 Accessibili…" at bounding box center [1189, 345] width 210 height 403
click at [1176, 232] on div at bounding box center [1182, 234] width 190 height 19
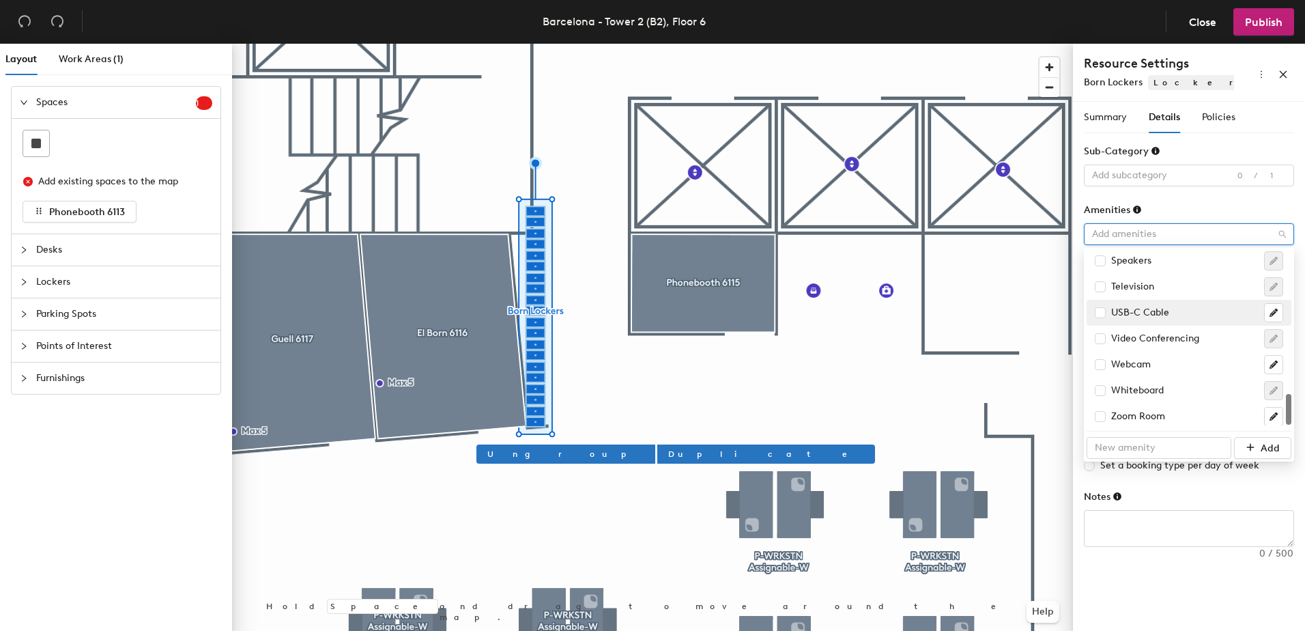
scroll to position [811, 0]
click at [1245, 194] on form "Sub-Category Add subcategory 0/1 Amenities Add amenities Capacity 1 Accessibili…" at bounding box center [1189, 345] width 210 height 403
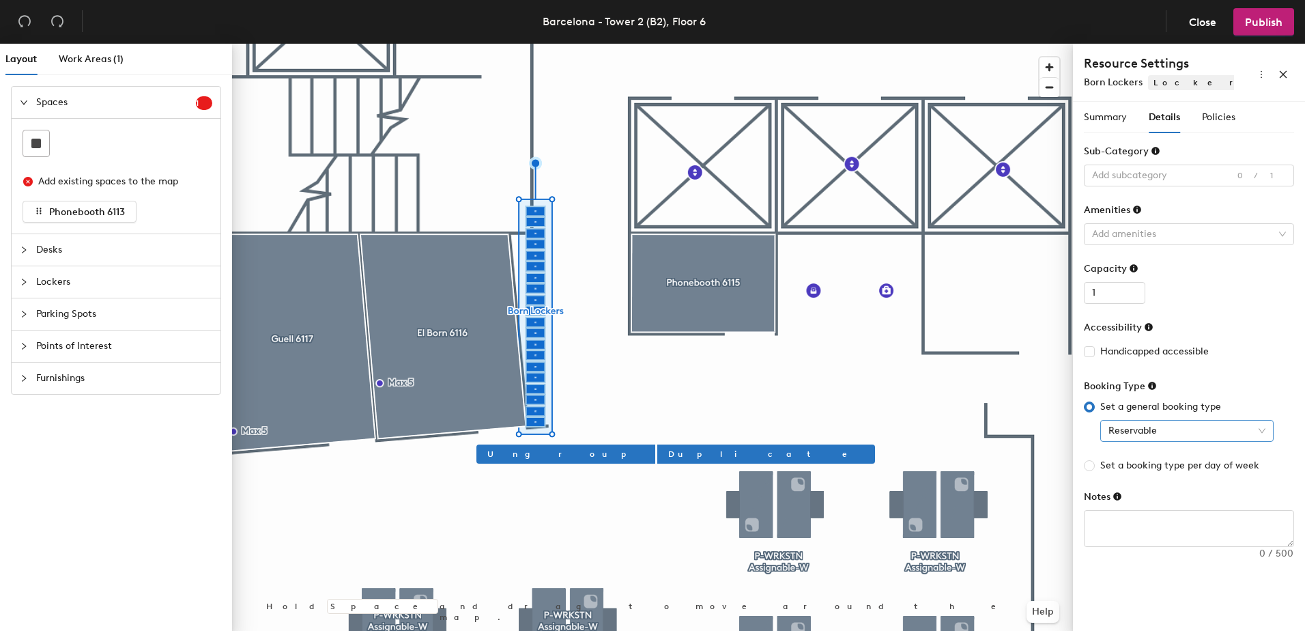
click at [1262, 428] on span "Reservable" at bounding box center [1187, 431] width 157 height 20
click at [1138, 457] on div "Reservable" at bounding box center [1187, 458] width 152 height 15
click at [1089, 463] on input "Set a booking type per day of week" at bounding box center [1089, 465] width 11 height 11
radio input "true"
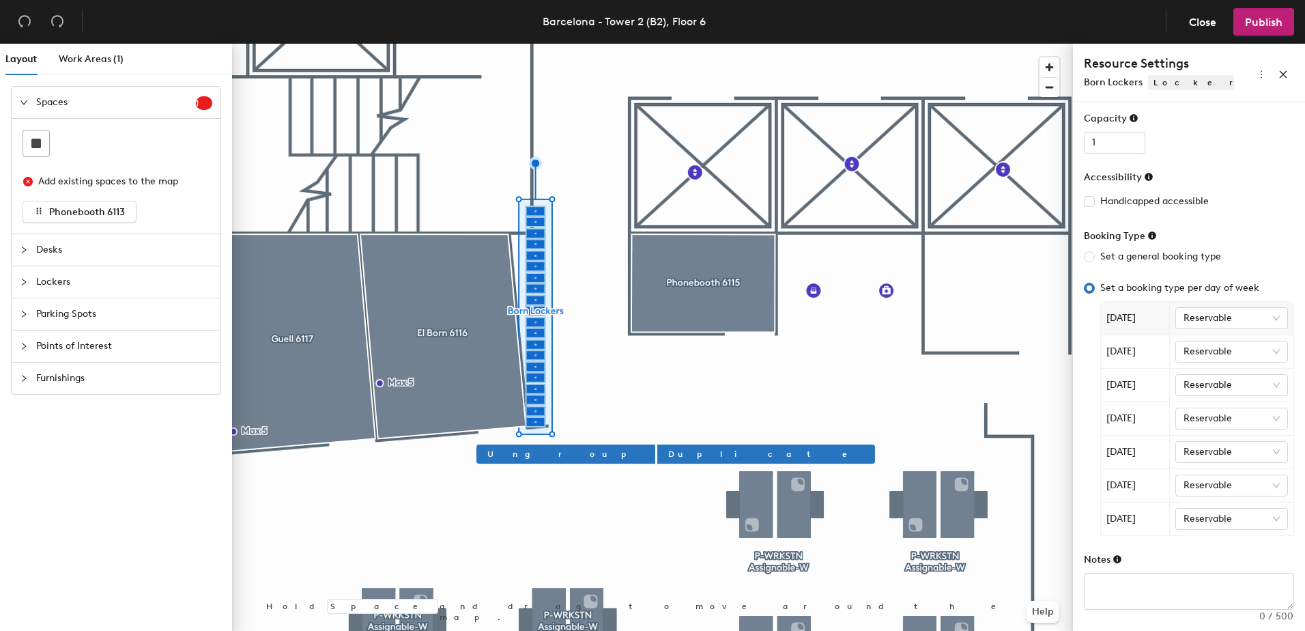
scroll to position [151, 0]
click at [1268, 483] on span "Reservable" at bounding box center [1232, 484] width 97 height 20
click at [1206, 533] on div "Not reservable" at bounding box center [1226, 533] width 81 height 15
click at [1265, 516] on span "Reservable" at bounding box center [1232, 518] width 97 height 20
click at [1208, 565] on div "Not reservable" at bounding box center [1226, 567] width 81 height 15
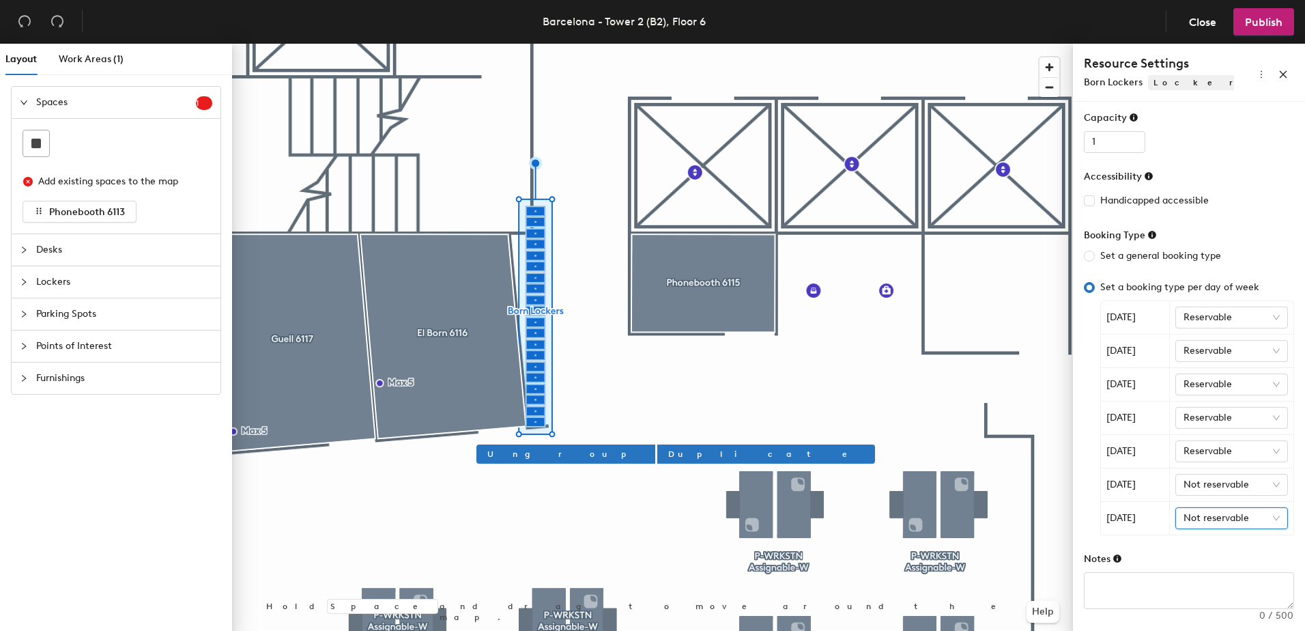
click at [1262, 244] on div "Booking Type" at bounding box center [1189, 238] width 210 height 20
click at [1092, 255] on input "Set a general booking type" at bounding box center [1089, 256] width 11 height 11
radio input "true"
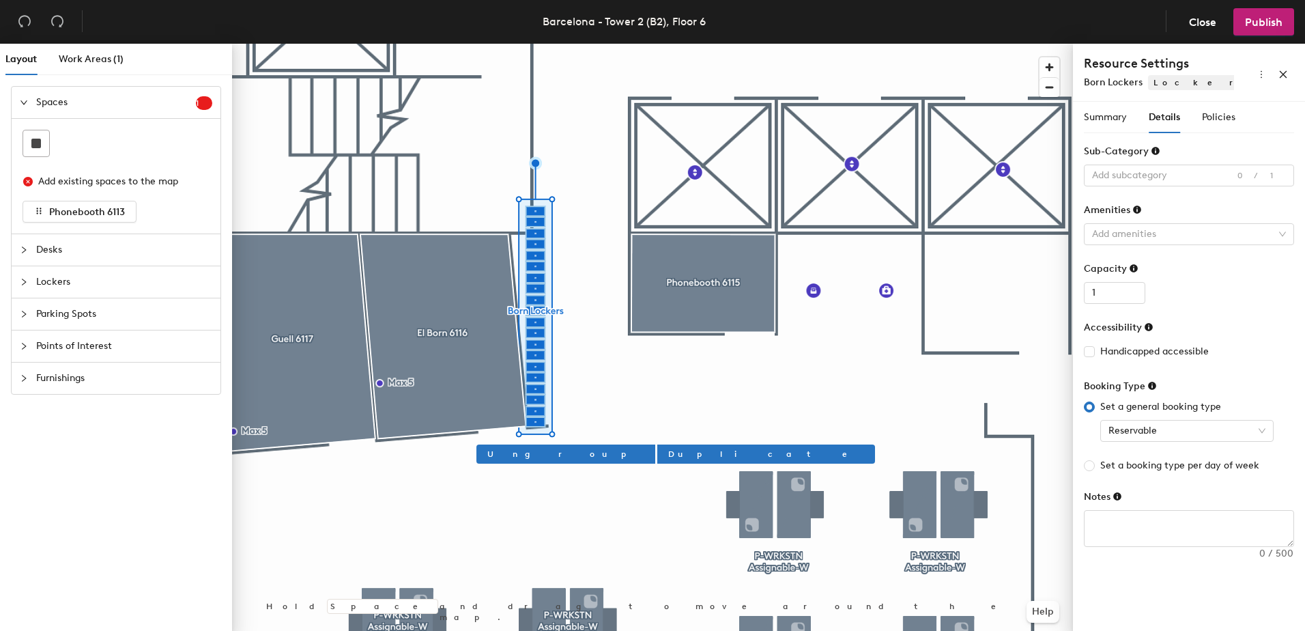
scroll to position [0, 0]
click at [1089, 464] on input "Set a booking type per day of week" at bounding box center [1089, 465] width 11 height 11
radio input "true"
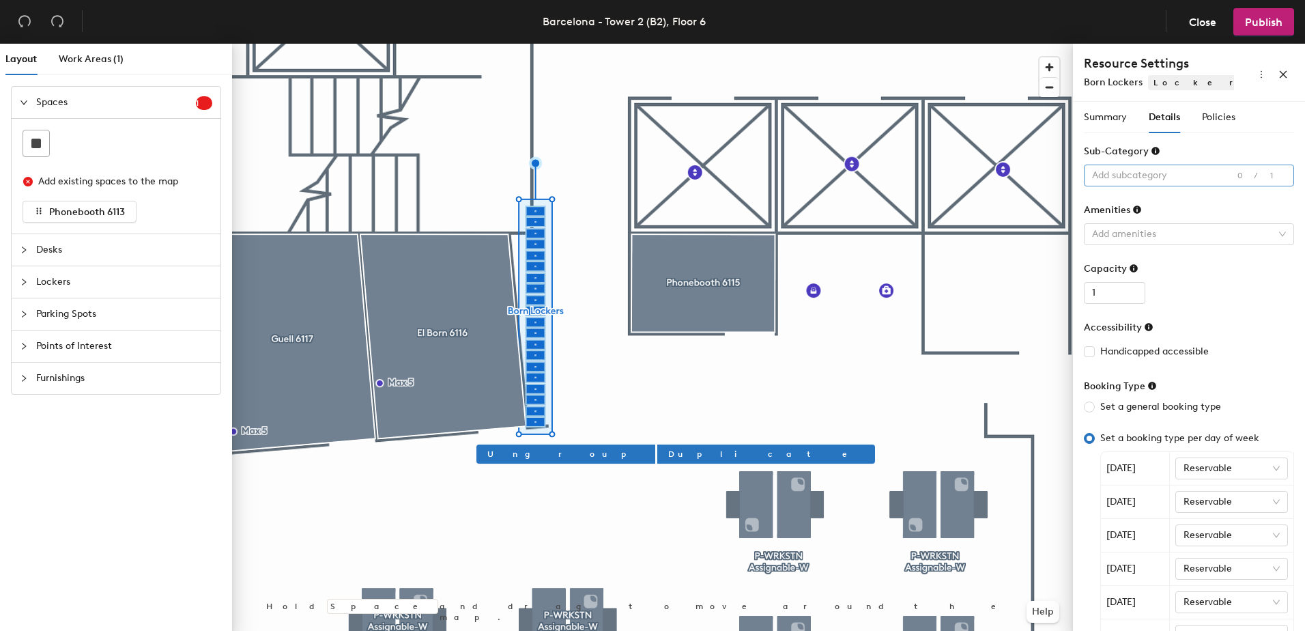
click at [1189, 177] on div at bounding box center [1182, 175] width 190 height 19
click at [1226, 307] on form "Sub-Category Add subcategory 0/1 Amenities Add amenities Capacity 1 Accessibili…" at bounding box center [1189, 452] width 210 height 616
click at [1224, 120] on span "Policies" at bounding box center [1218, 117] width 33 height 12
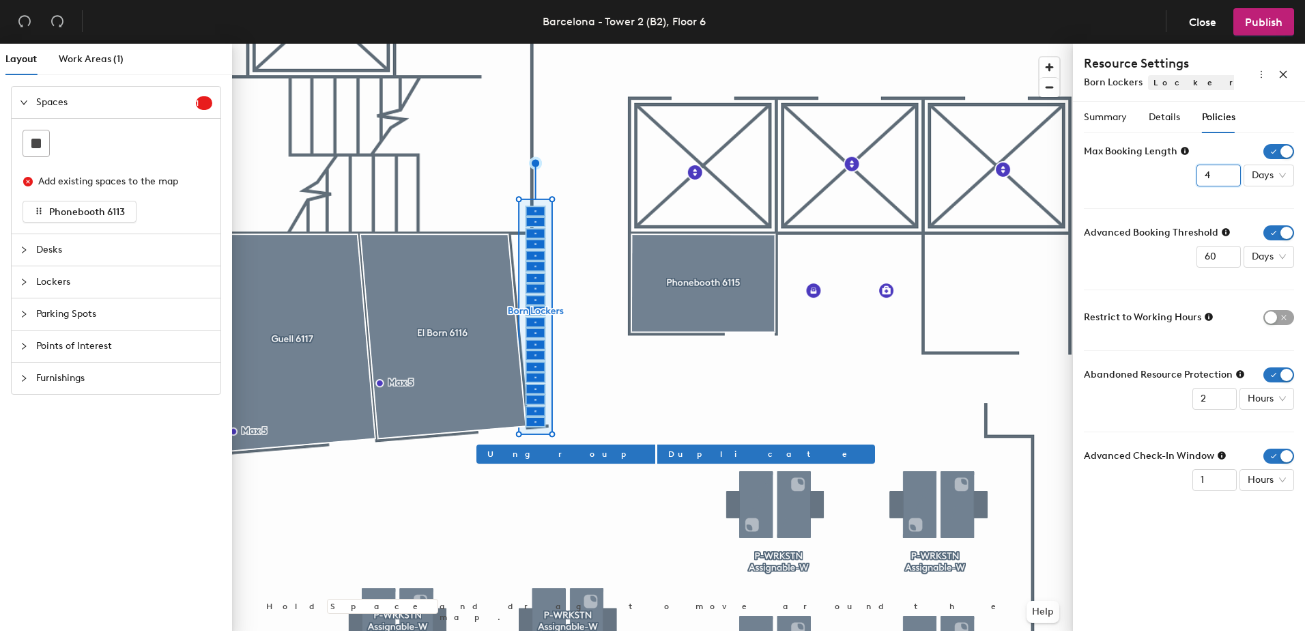
click at [1227, 181] on input "4" at bounding box center [1219, 176] width 44 height 22
click at [1227, 181] on input "3" at bounding box center [1219, 176] width 44 height 22
click at [1229, 177] on input "2" at bounding box center [1219, 176] width 44 height 22
click at [1227, 182] on input "1" at bounding box center [1219, 176] width 44 height 22
type input "2"
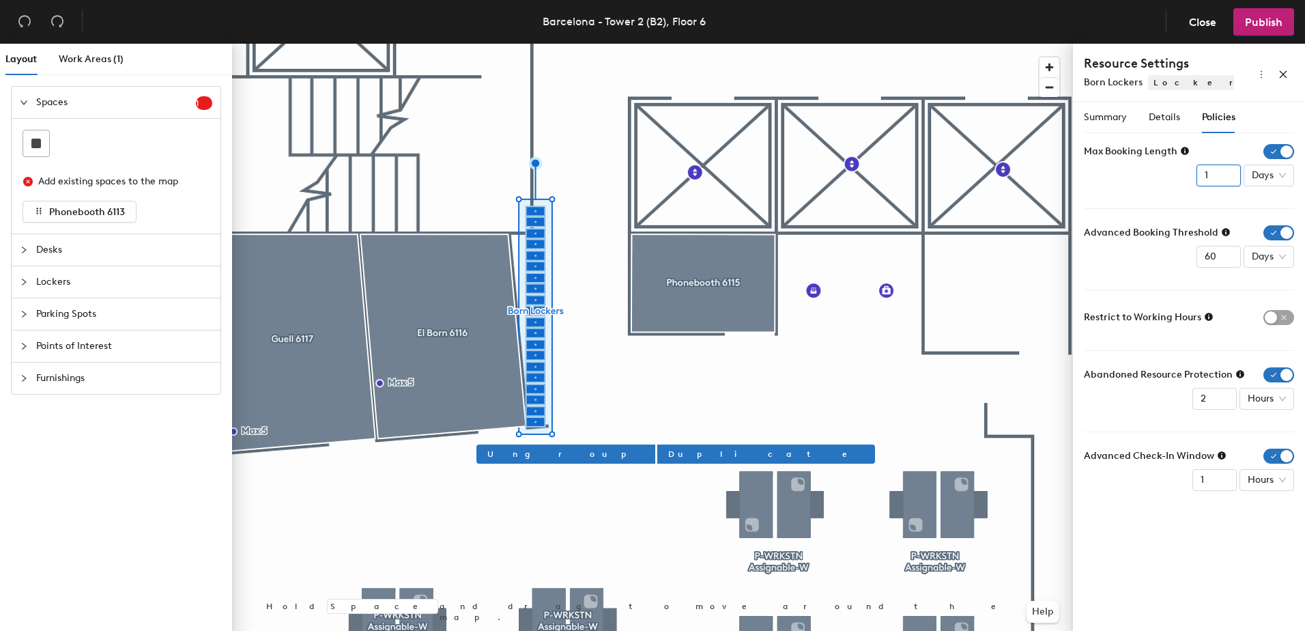
click at [1229, 169] on input "2" at bounding box center [1219, 176] width 44 height 22
click at [1109, 279] on form "Max Booking Length 2 Days Advanced Booking Threshold 60 Days Restrict to Workin…" at bounding box center [1189, 317] width 210 height 347
click at [1227, 186] on input "59" at bounding box center [1219, 176] width 44 height 22
click at [1227, 186] on input "58" at bounding box center [1219, 176] width 44 height 22
click at [1227, 186] on input "57" at bounding box center [1219, 176] width 44 height 22
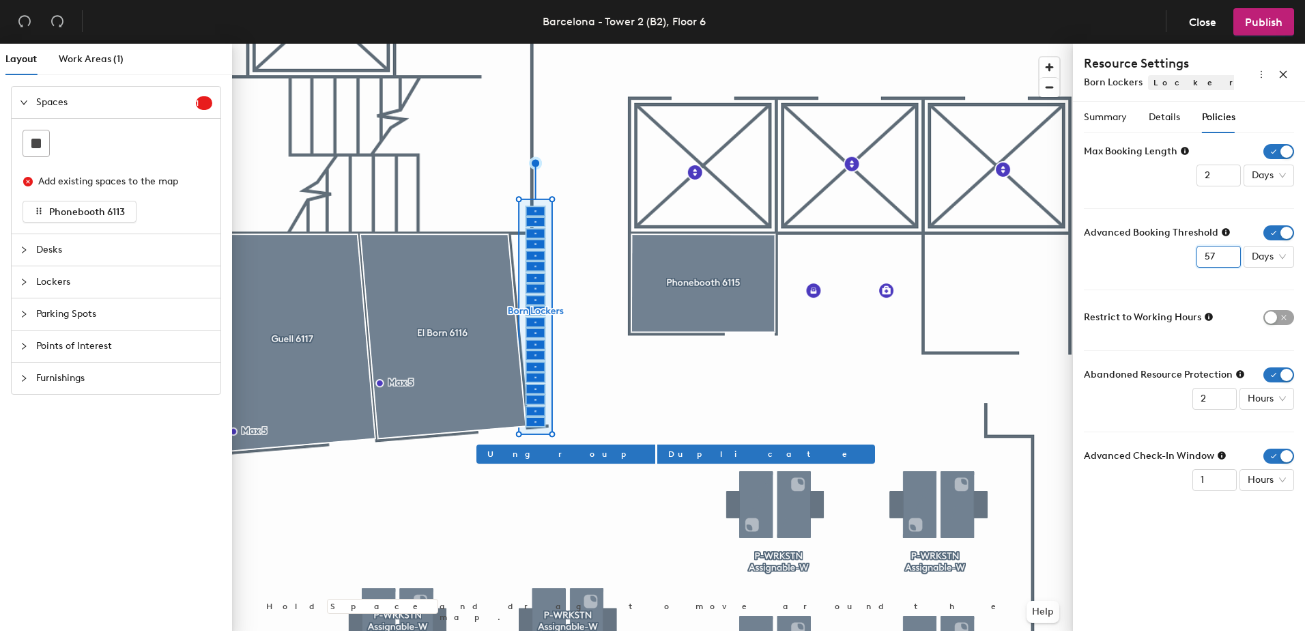
click at [1227, 186] on input "56" at bounding box center [1219, 176] width 44 height 22
click at [1227, 186] on input "55" at bounding box center [1219, 176] width 44 height 22
click at [1227, 186] on input "54" at bounding box center [1219, 176] width 44 height 22
click at [1227, 186] on input "53" at bounding box center [1219, 176] width 44 height 22
click at [1227, 186] on input "52" at bounding box center [1219, 176] width 44 height 22
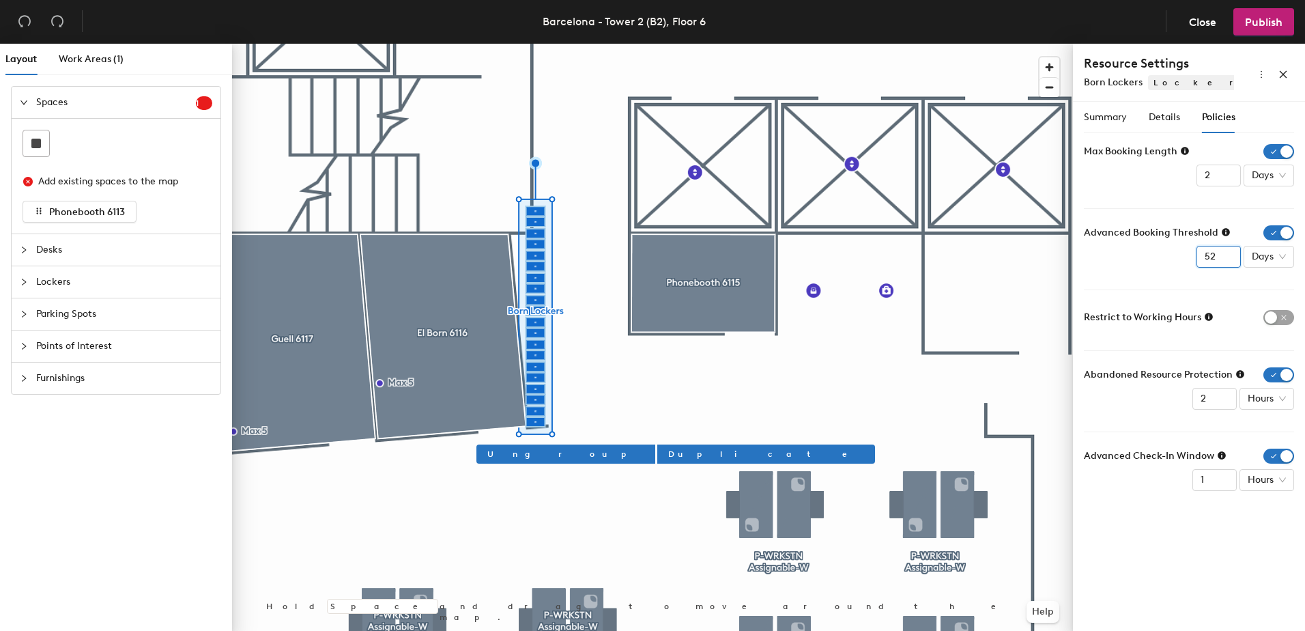
click at [1227, 186] on input "51" at bounding box center [1219, 176] width 44 height 22
click at [1227, 186] on input "50" at bounding box center [1219, 176] width 44 height 22
click at [1227, 186] on input "49" at bounding box center [1219, 176] width 44 height 22
click at [1227, 186] on input "48" at bounding box center [1219, 176] width 44 height 22
click at [1227, 186] on input "47" at bounding box center [1219, 176] width 44 height 22
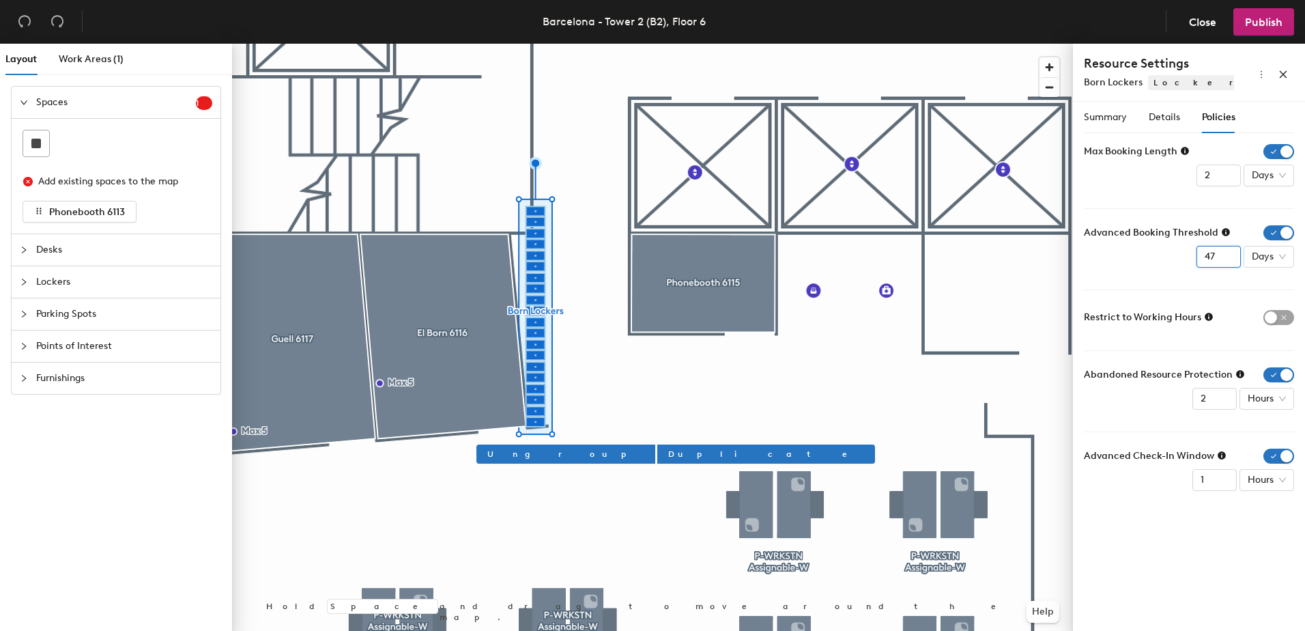
click at [1227, 186] on input "46" at bounding box center [1219, 176] width 44 height 22
type input "0"
click at [1227, 186] on input "0" at bounding box center [1219, 176] width 44 height 22
click at [1124, 259] on div "Advanced Booking Threshold 0 Days" at bounding box center [1189, 246] width 210 height 42
click at [1273, 315] on span "button" at bounding box center [1279, 317] width 31 height 15
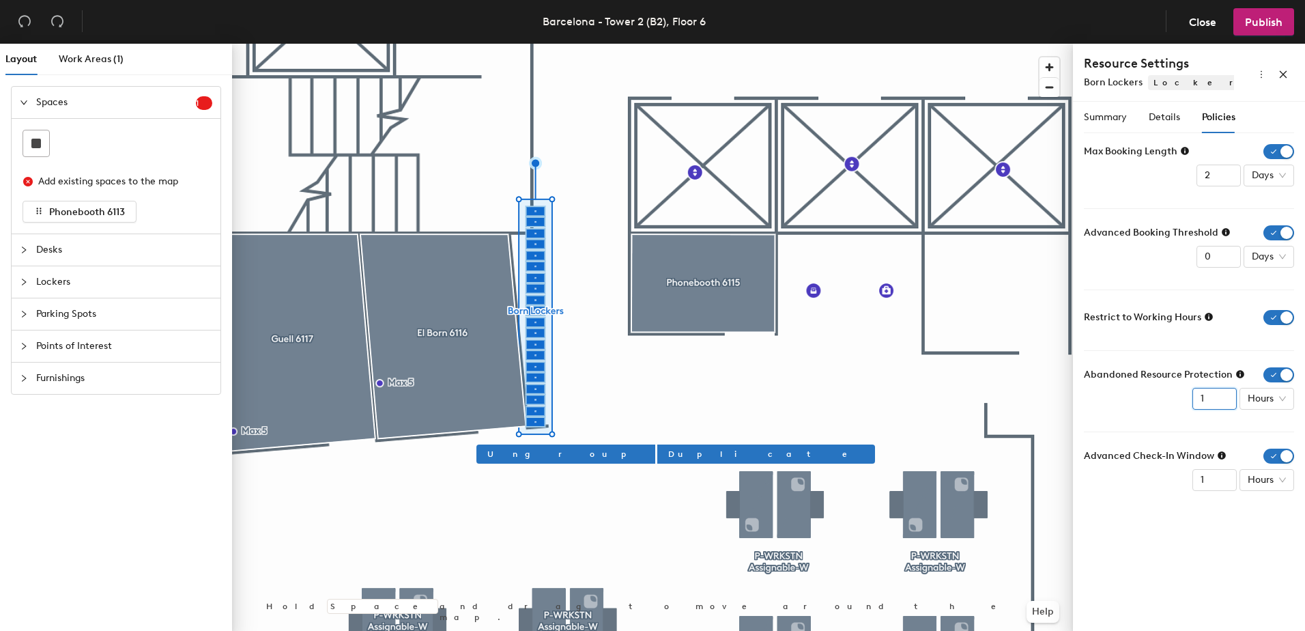
click at [1222, 186] on input "1" at bounding box center [1219, 176] width 44 height 22
type input "0"
click at [1222, 186] on input "0" at bounding box center [1219, 176] width 44 height 22
click at [1127, 402] on div "Abandoned Resource Protection 0 Hours" at bounding box center [1189, 388] width 210 height 42
click at [1142, 276] on form "Max Booking Length 2 Days Advanced Booking Threshold 0 Days Restrict to Working…" at bounding box center [1189, 317] width 210 height 347
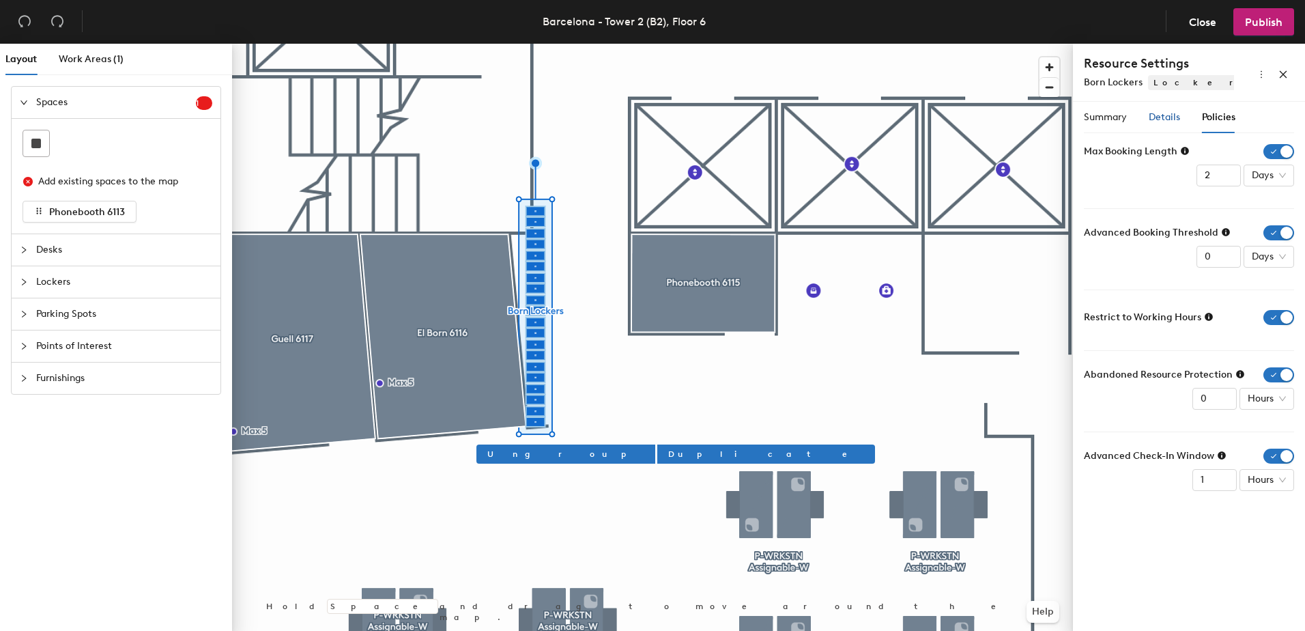
click at [1167, 118] on span "Details" at bounding box center [1164, 117] width 31 height 12
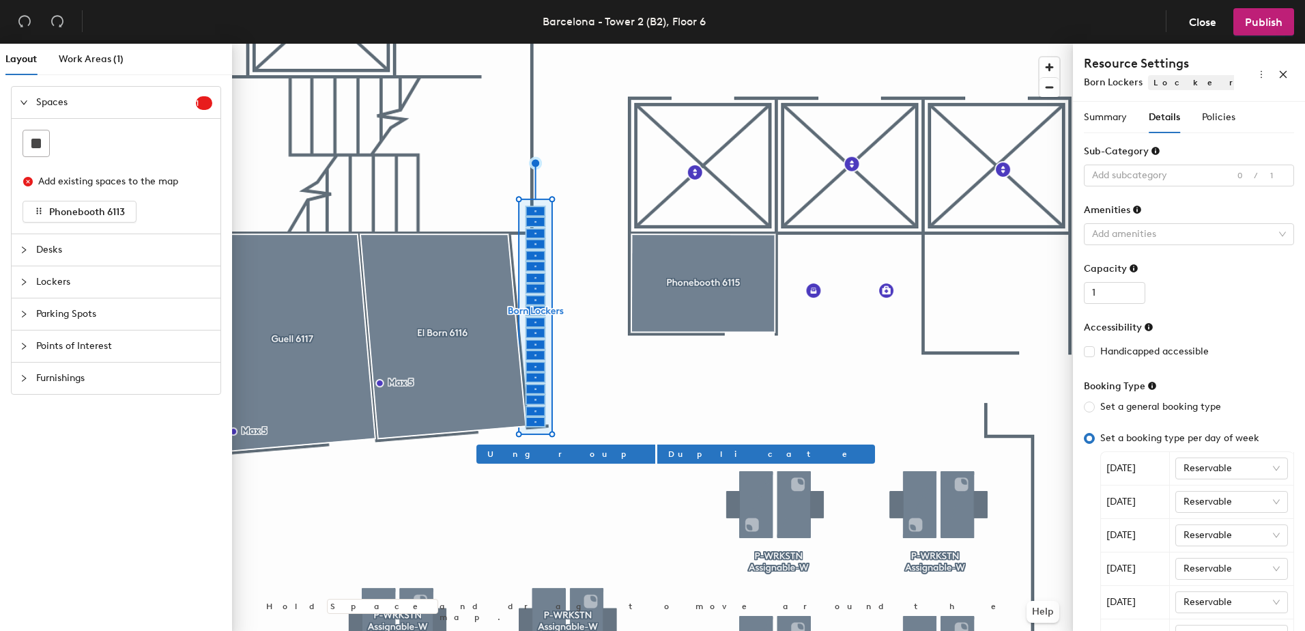
click at [1215, 146] on div "Sub-Category" at bounding box center [1189, 154] width 210 height 20
click at [1270, 14] on button "Publish" at bounding box center [1264, 21] width 61 height 27
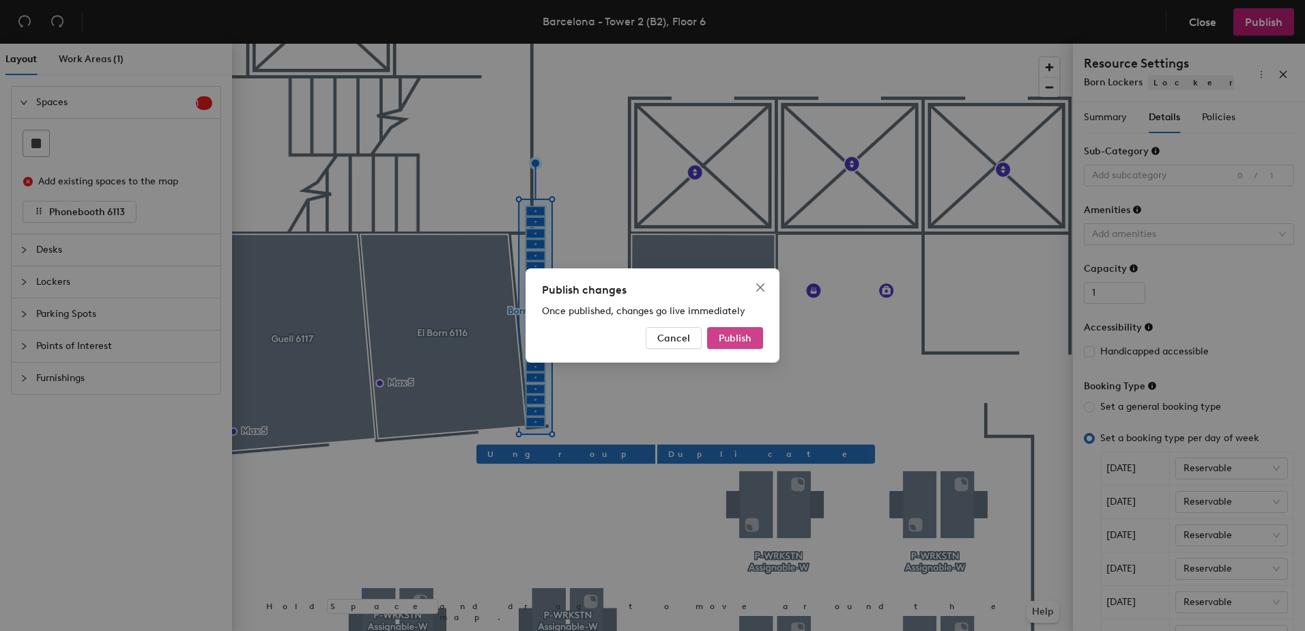
click at [741, 334] on span "Publish" at bounding box center [735, 338] width 33 height 12
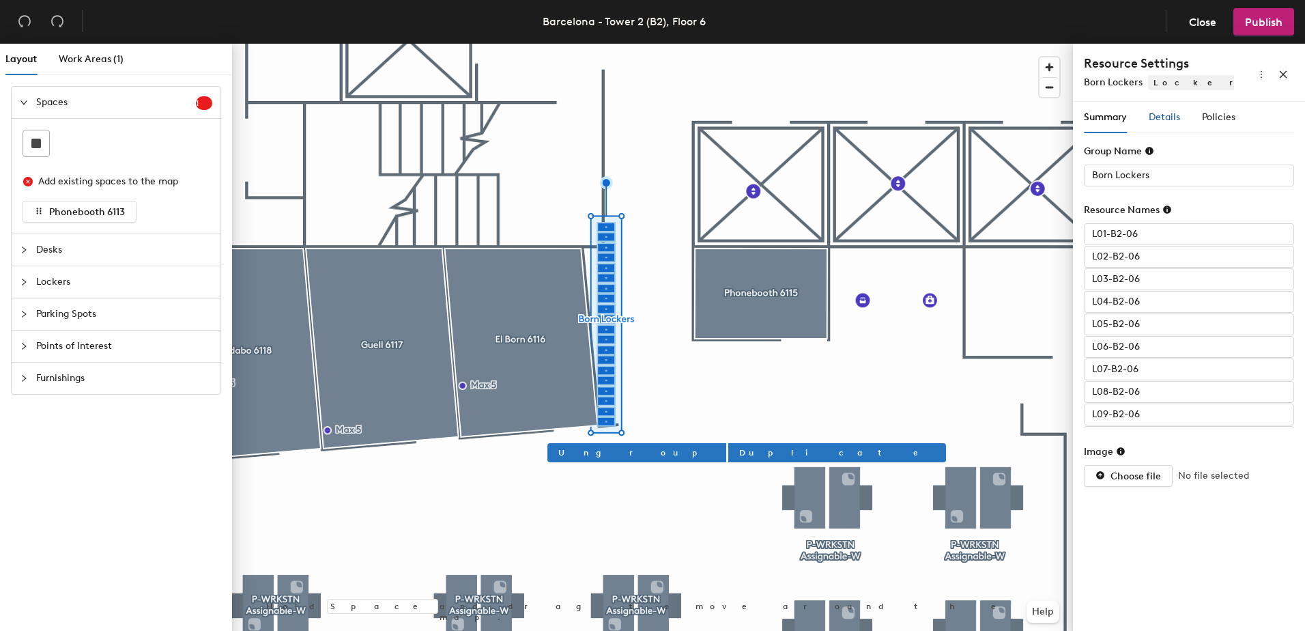
click at [1167, 113] on span "Details" at bounding box center [1164, 117] width 31 height 12
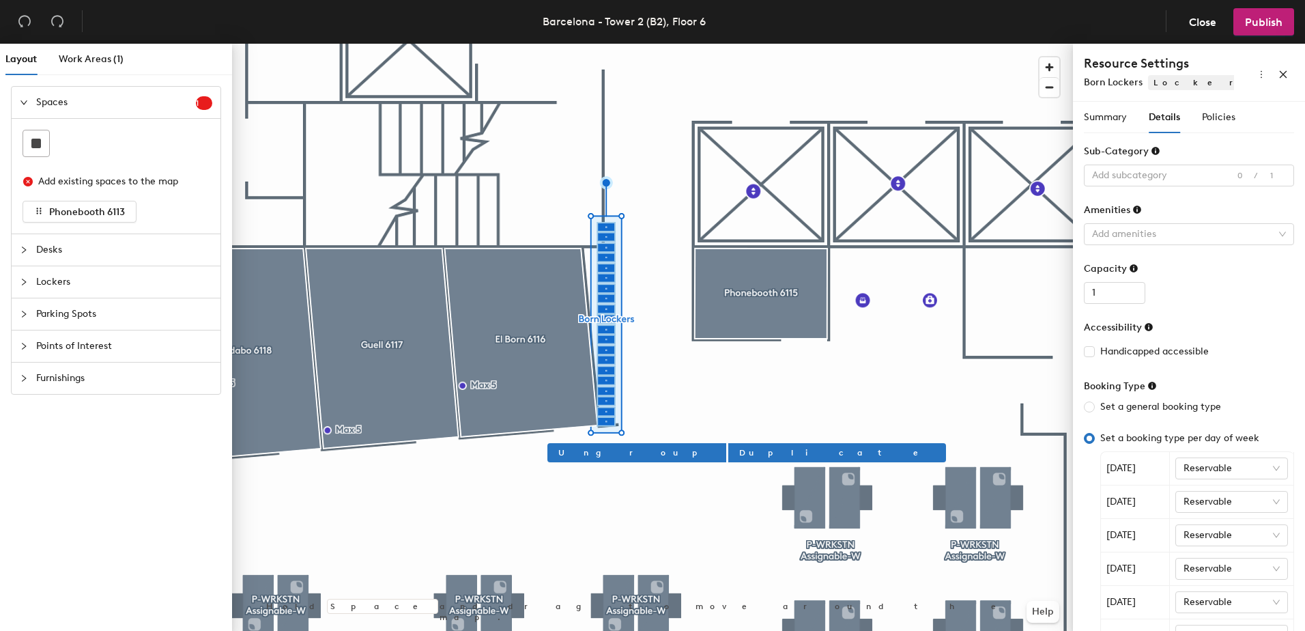
click at [1153, 151] on icon at bounding box center [1156, 151] width 8 height 8
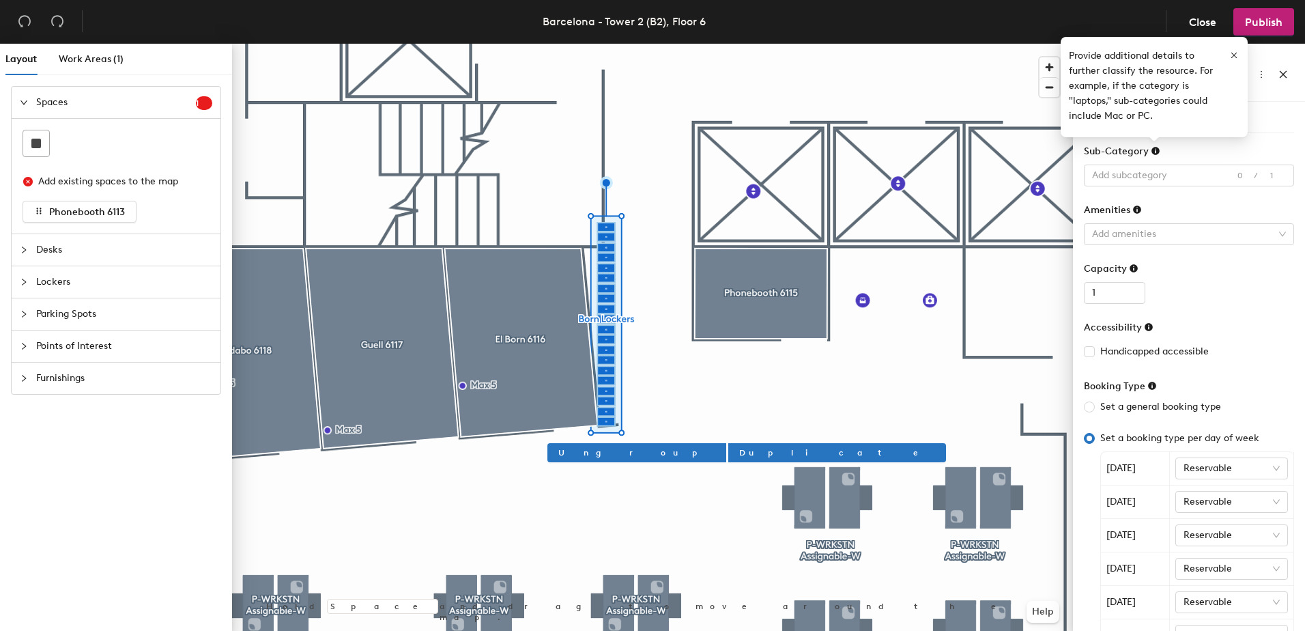
click at [1154, 152] on icon at bounding box center [1156, 151] width 8 height 8
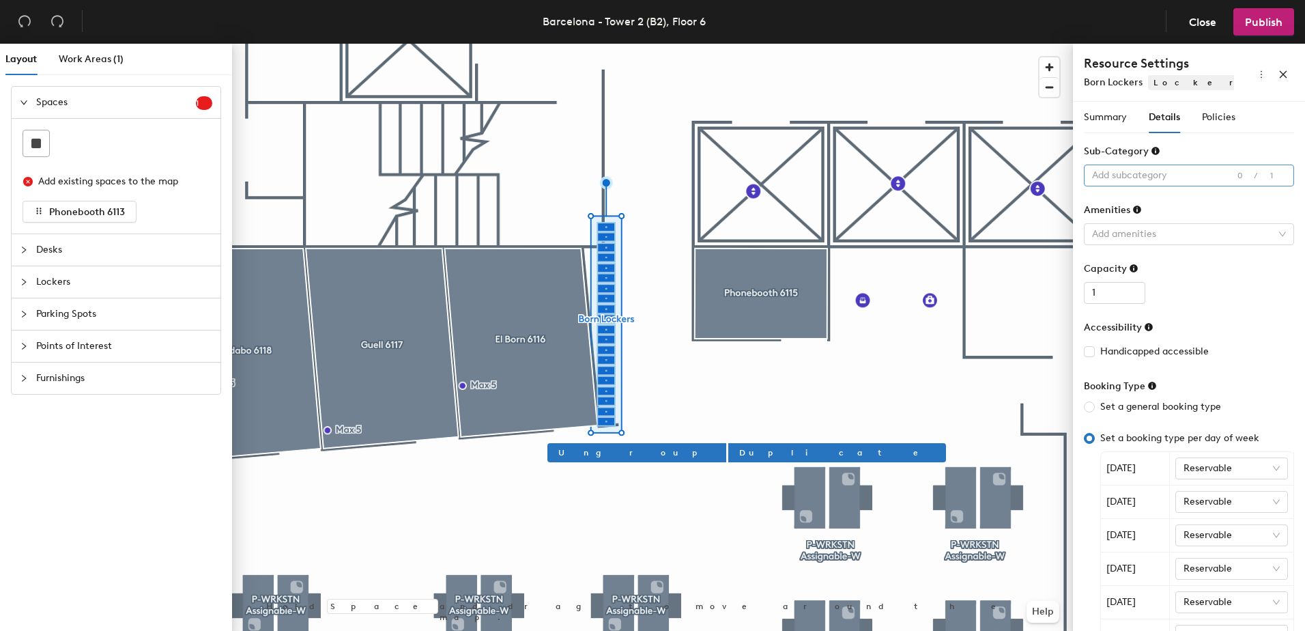
click at [1196, 175] on div at bounding box center [1182, 175] width 190 height 19
click at [1188, 265] on div "Capacity" at bounding box center [1189, 271] width 210 height 20
click at [1136, 211] on icon at bounding box center [1137, 209] width 8 height 8
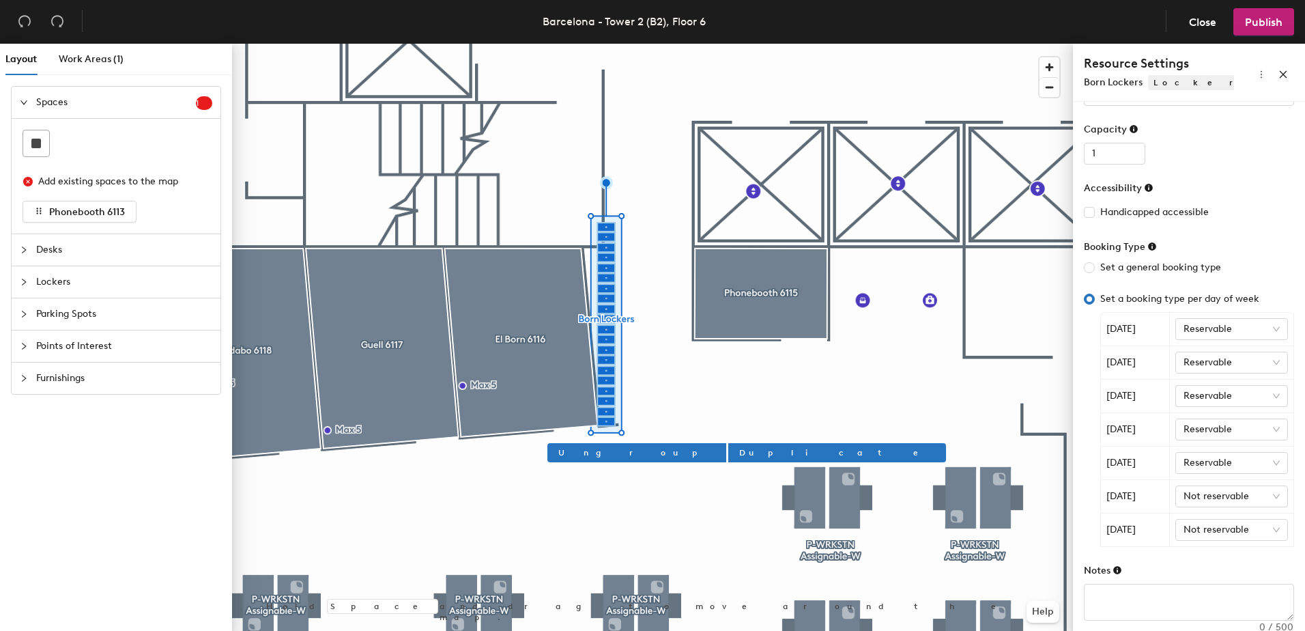
scroll to position [151, 0]
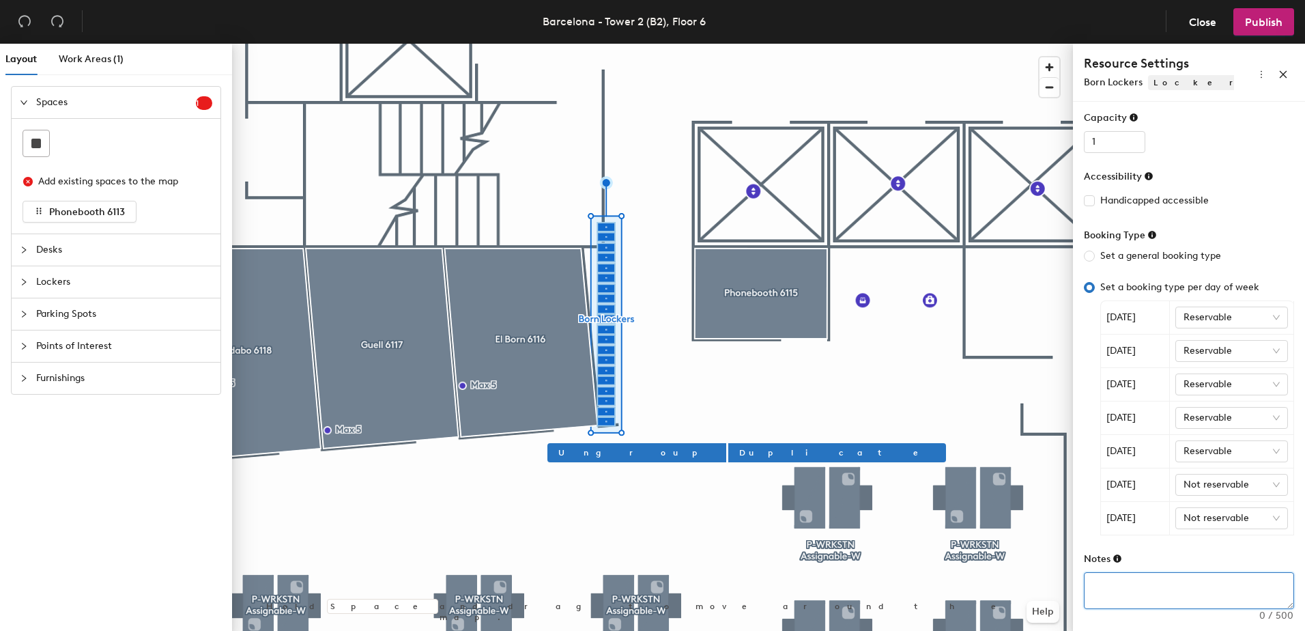
click at [1103, 584] on textarea at bounding box center [1189, 590] width 209 height 35
click at [1174, 582] on textarea "Single day + overnigight use." at bounding box center [1189, 590] width 209 height 35
click at [1180, 580] on textarea "Single day + overnigight use." at bounding box center [1189, 590] width 209 height 35
type textarea "Single day + overnight use."
click at [1229, 555] on div "Notes" at bounding box center [1189, 562] width 210 height 20
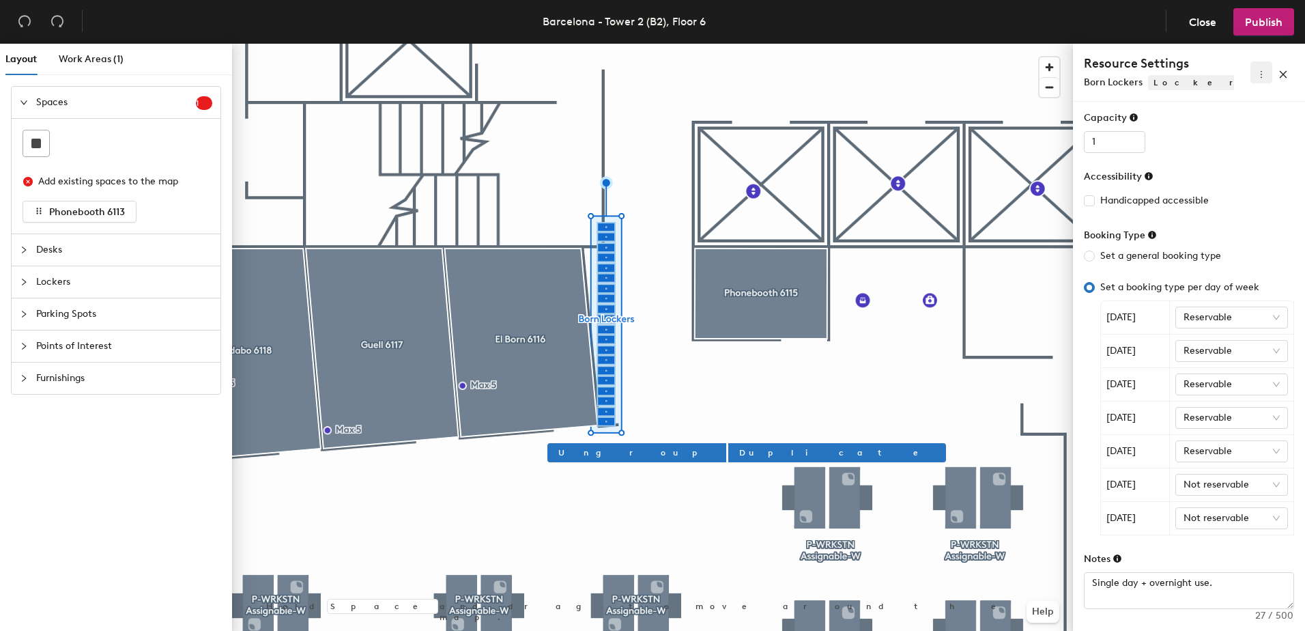
click at [1262, 74] on icon "more" at bounding box center [1262, 75] width 10 height 10
click at [1284, 73] on icon "close" at bounding box center [1284, 74] width 8 height 8
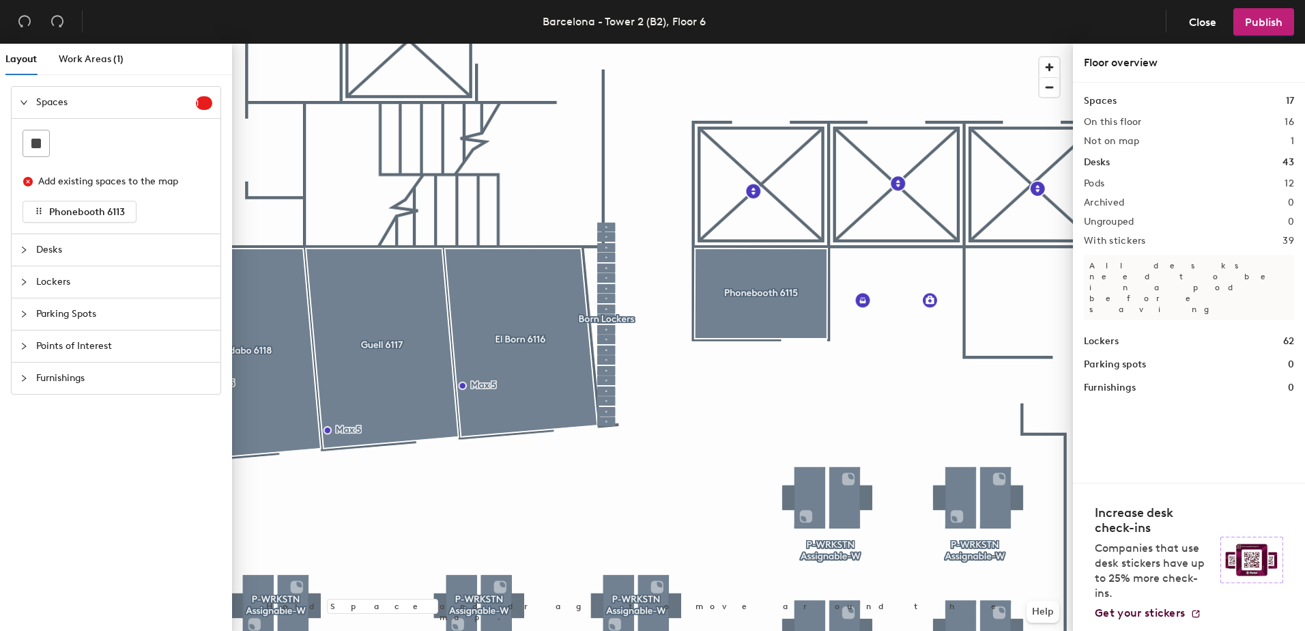
click at [1099, 334] on h1 "Lockers" at bounding box center [1101, 341] width 35 height 15
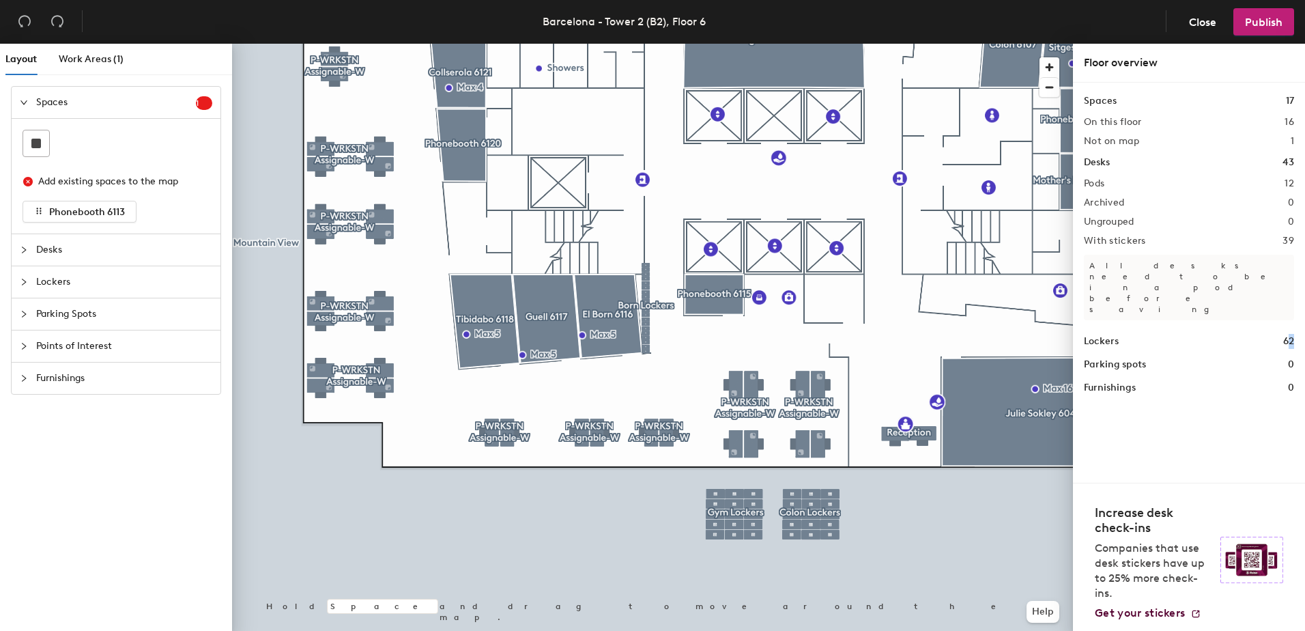
click at [1292, 334] on h1 "62" at bounding box center [1288, 341] width 11 height 15
click at [1124, 334] on div "Lockers 62" at bounding box center [1189, 341] width 210 height 15
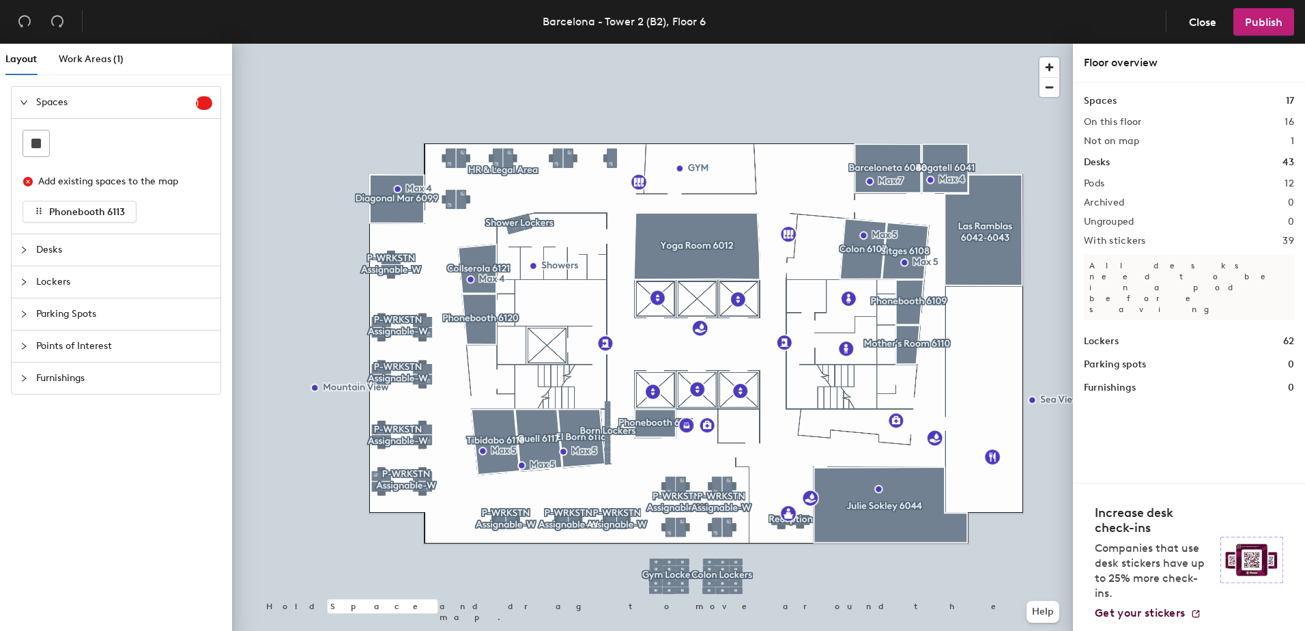
click at [642, 44] on div at bounding box center [652, 44] width 841 height 0
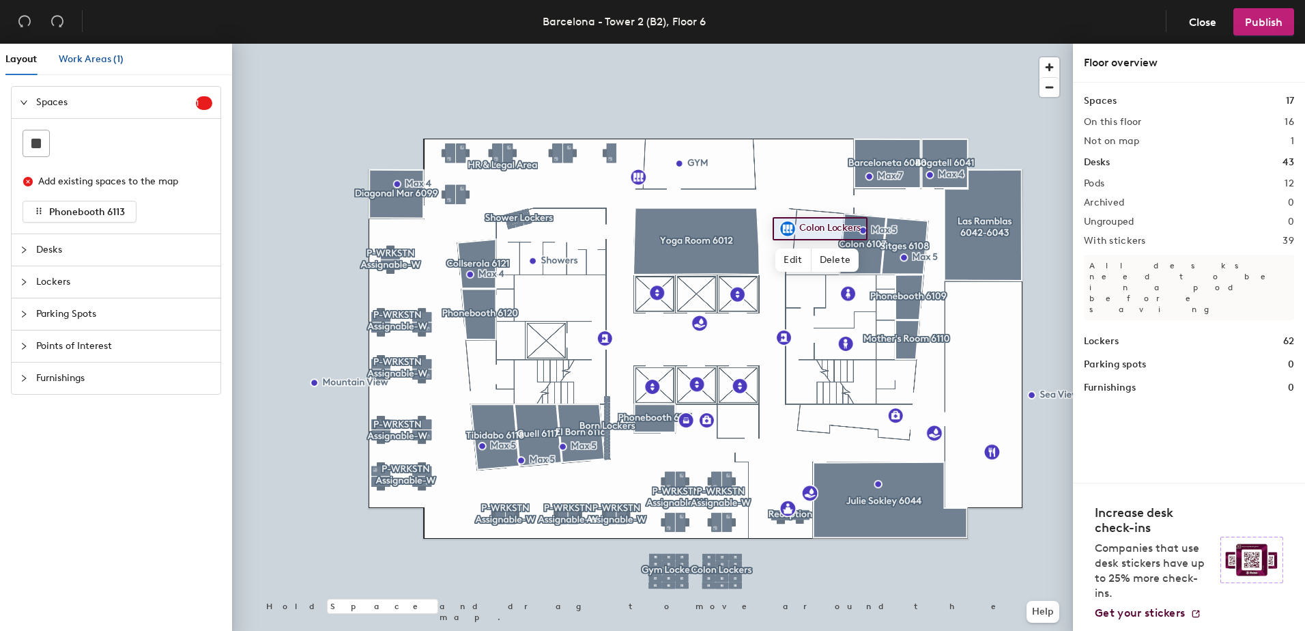
click at [96, 63] on span "Work Areas (1)" at bounding box center [91, 59] width 65 height 12
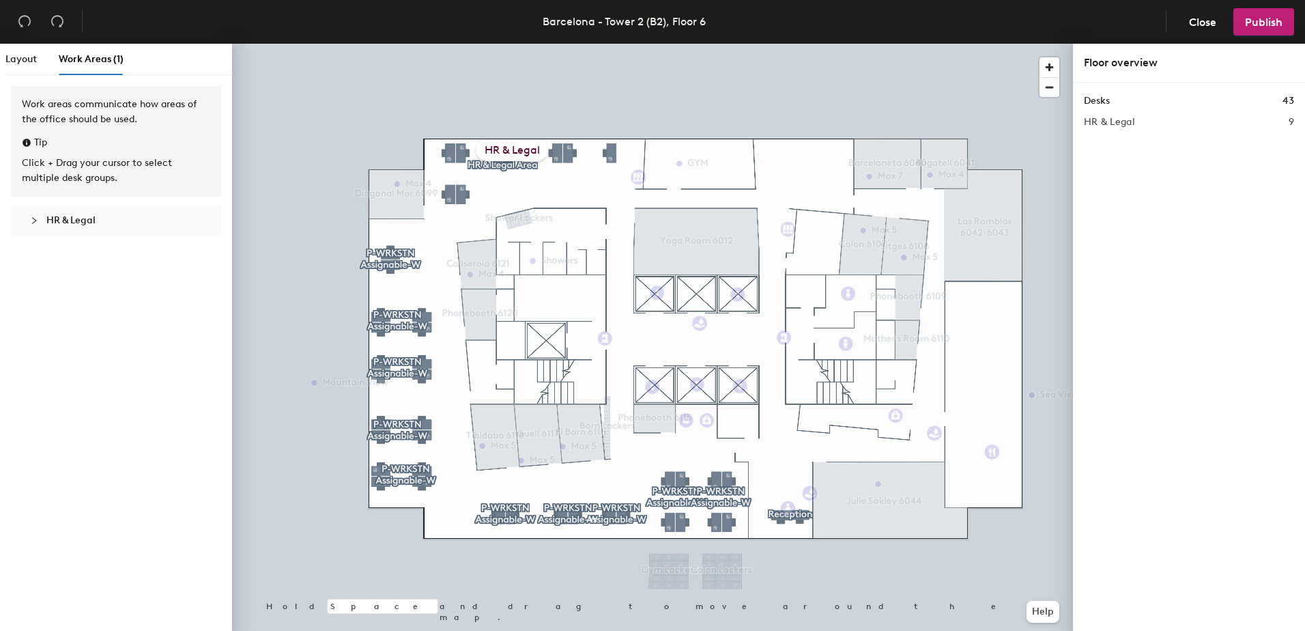
click at [31, 218] on icon "collapsed" at bounding box center [34, 220] width 8 height 8
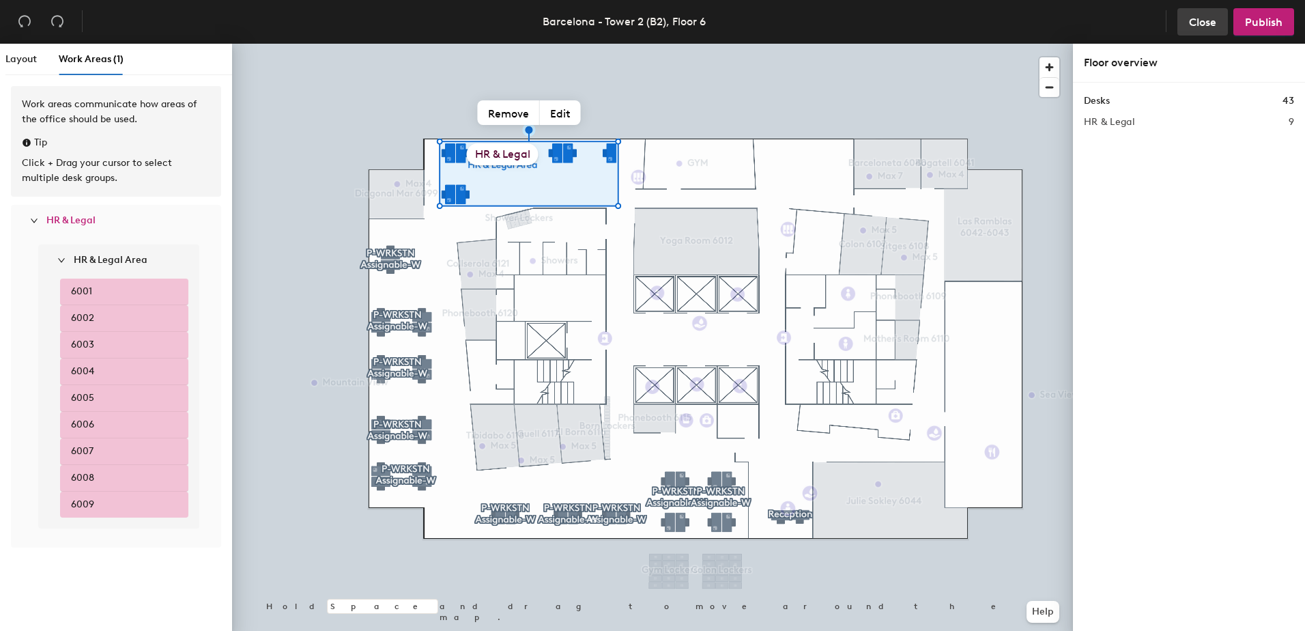
click at [1201, 20] on span "Close" at bounding box center [1202, 22] width 27 height 13
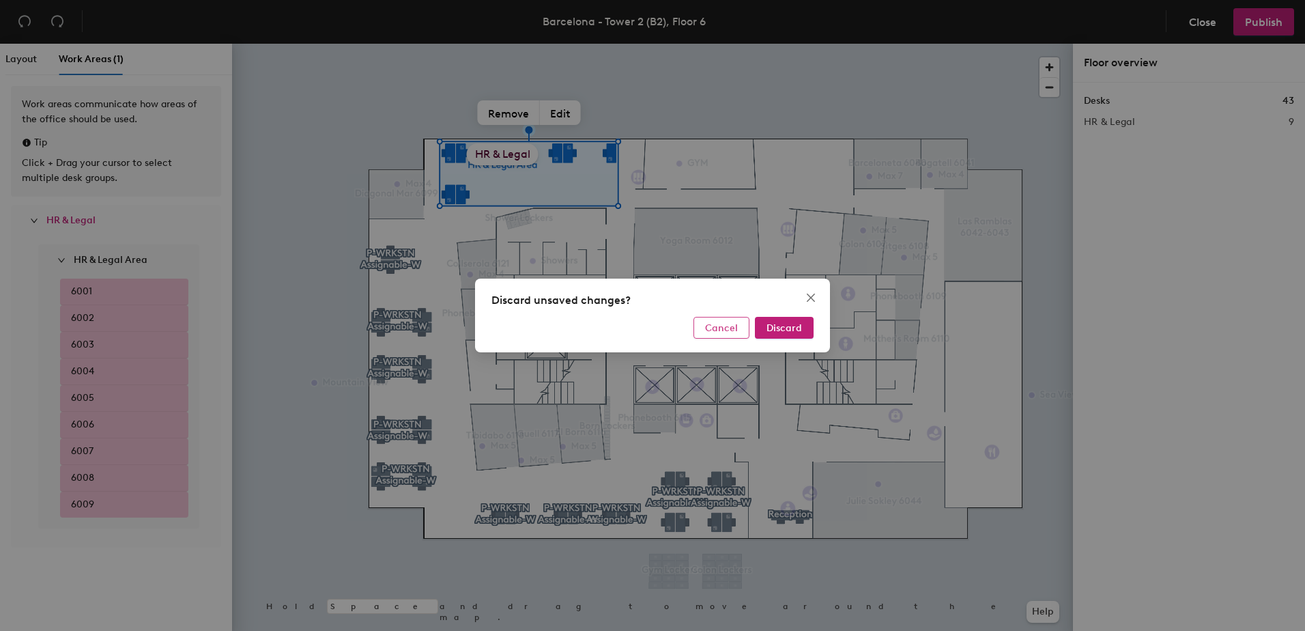
click at [730, 330] on span "Cancel" at bounding box center [721, 328] width 33 height 12
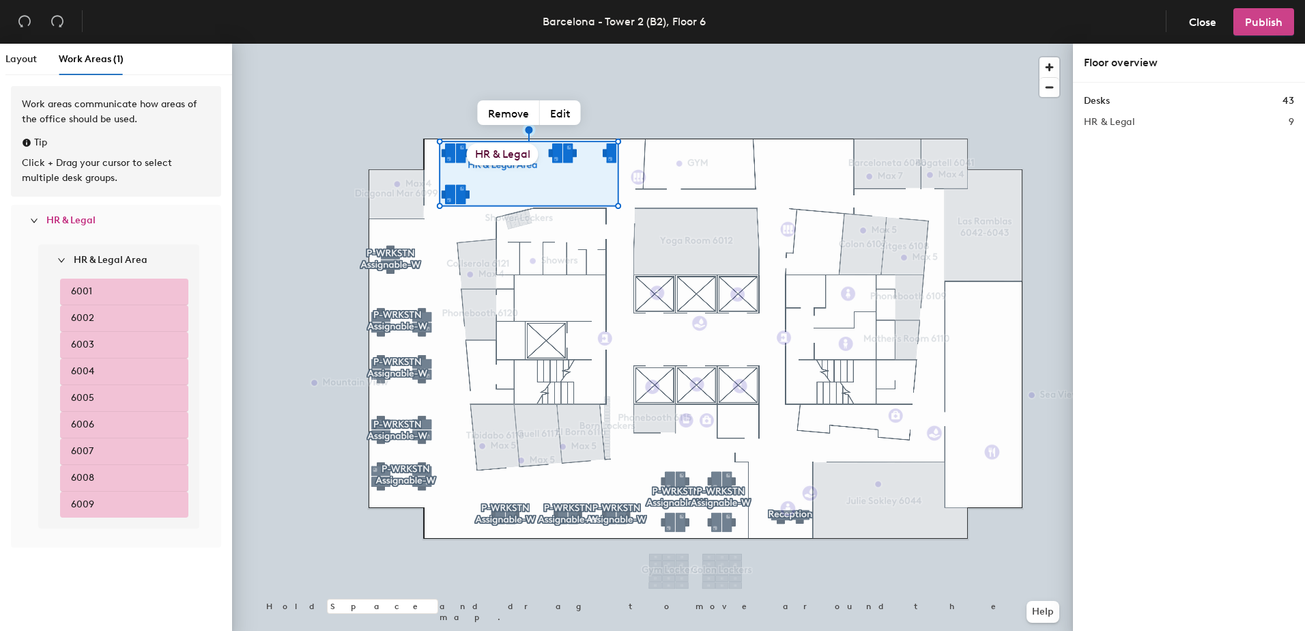
click at [1249, 14] on button "Publish" at bounding box center [1264, 21] width 61 height 27
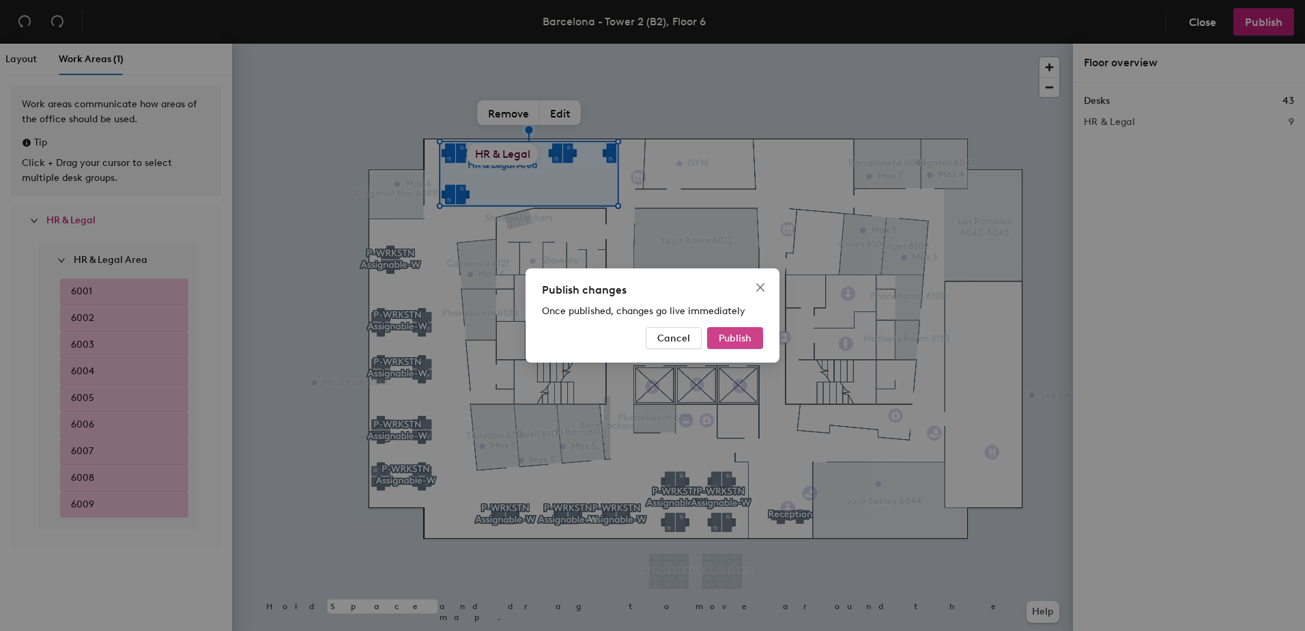
click at [737, 338] on span "Publish" at bounding box center [735, 338] width 33 height 12
